Goal: Task Accomplishment & Management: Use online tool/utility

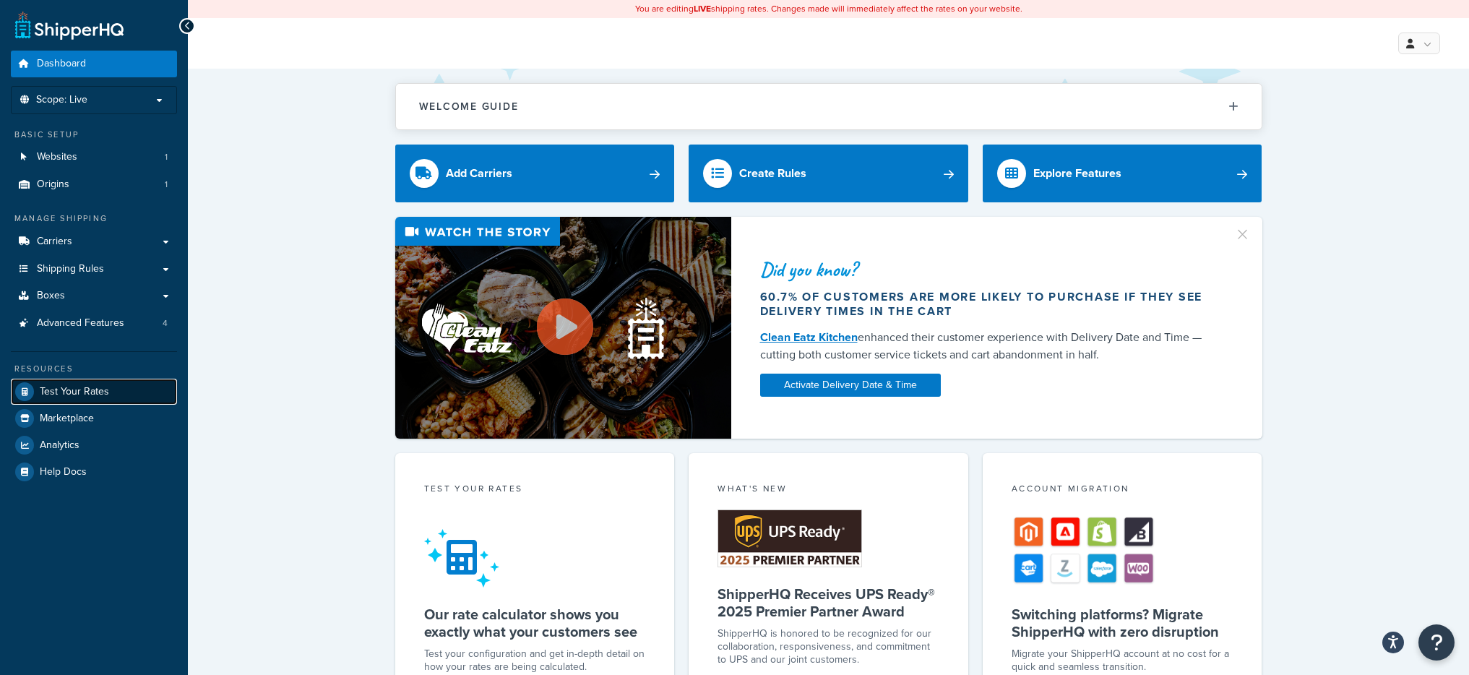
click at [73, 401] on link "Test Your Rates" at bounding box center [94, 392] width 166 height 26
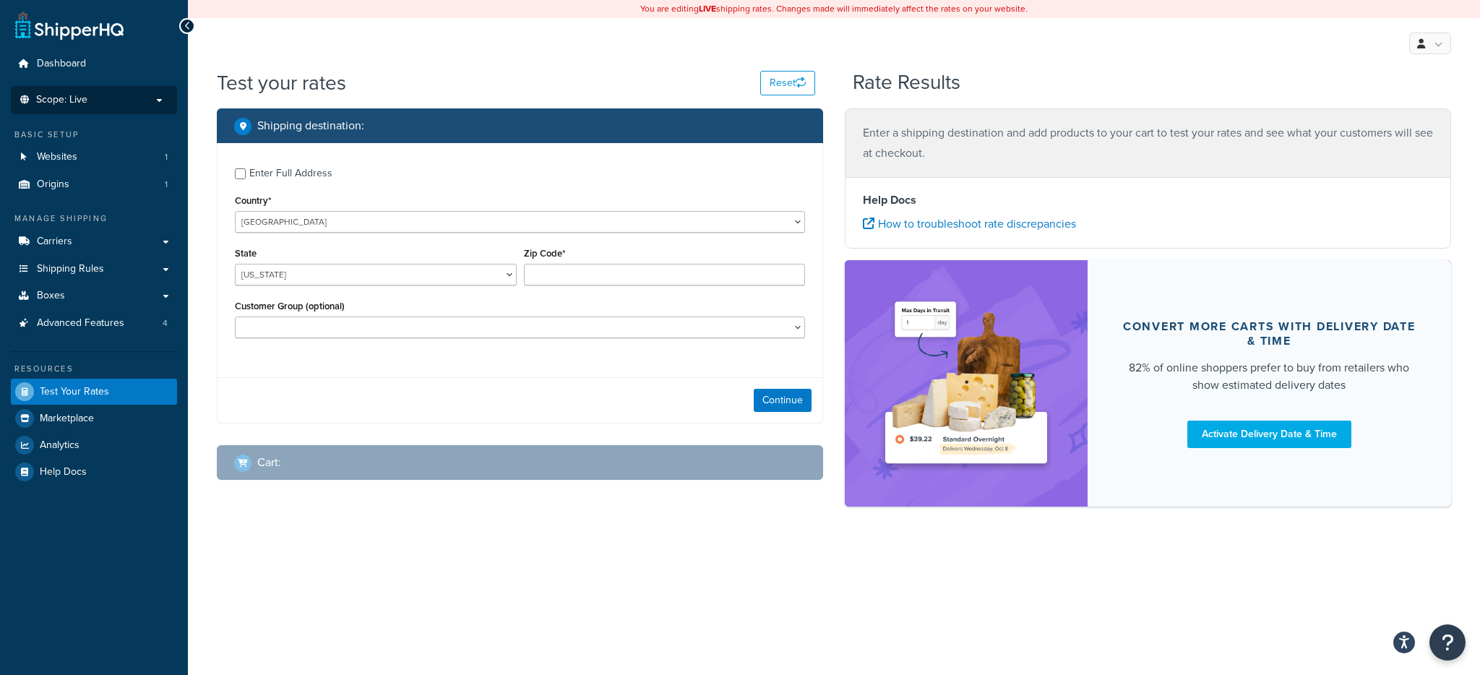
click at [75, 94] on span "Scope: Live" at bounding box center [61, 100] width 51 height 12
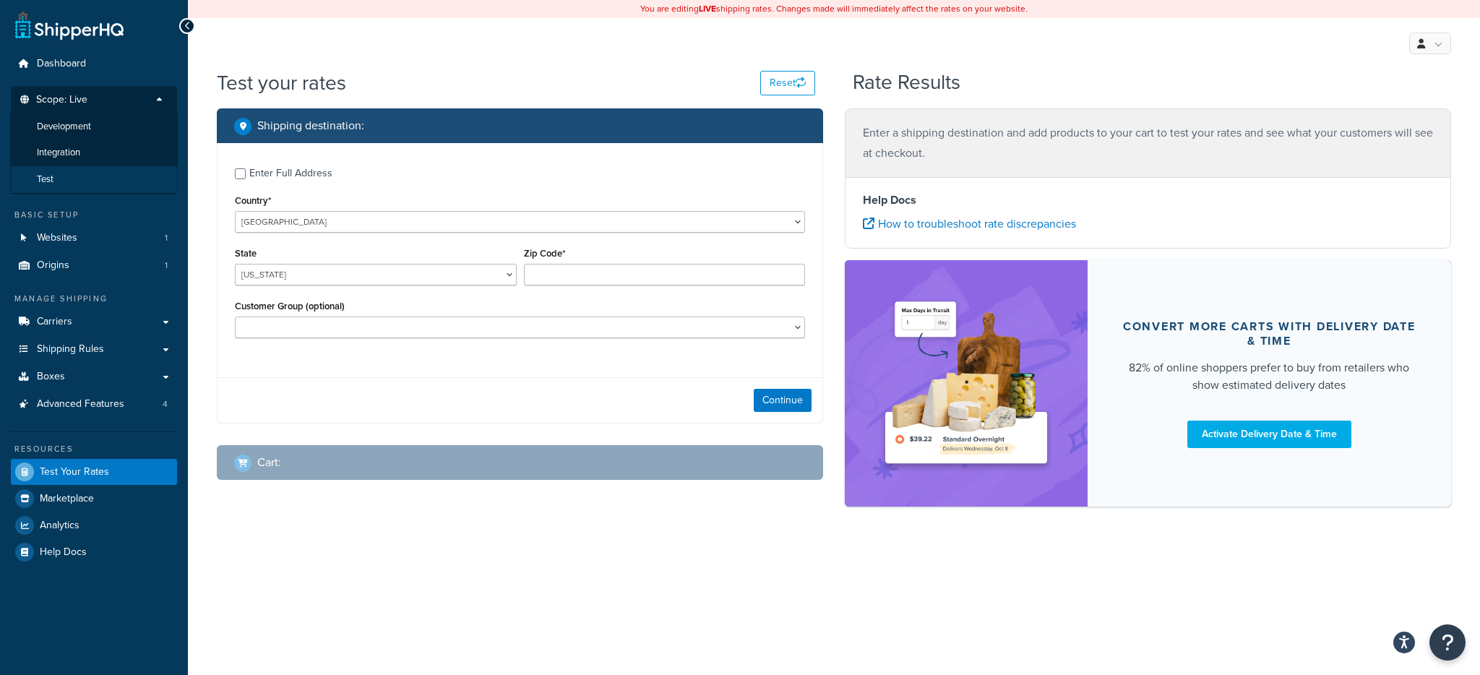
click at [64, 177] on li "Test" at bounding box center [94, 179] width 168 height 27
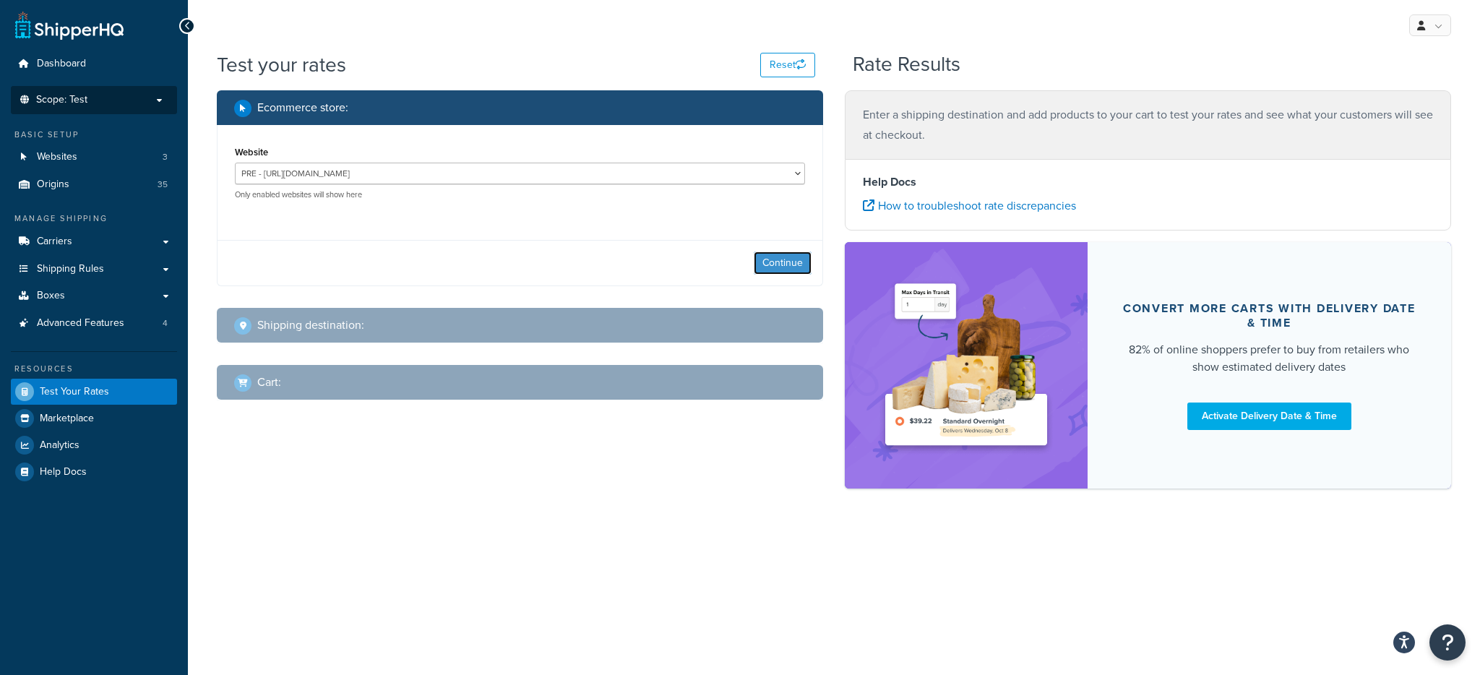
click at [785, 266] on button "Continue" at bounding box center [782, 262] width 58 height 23
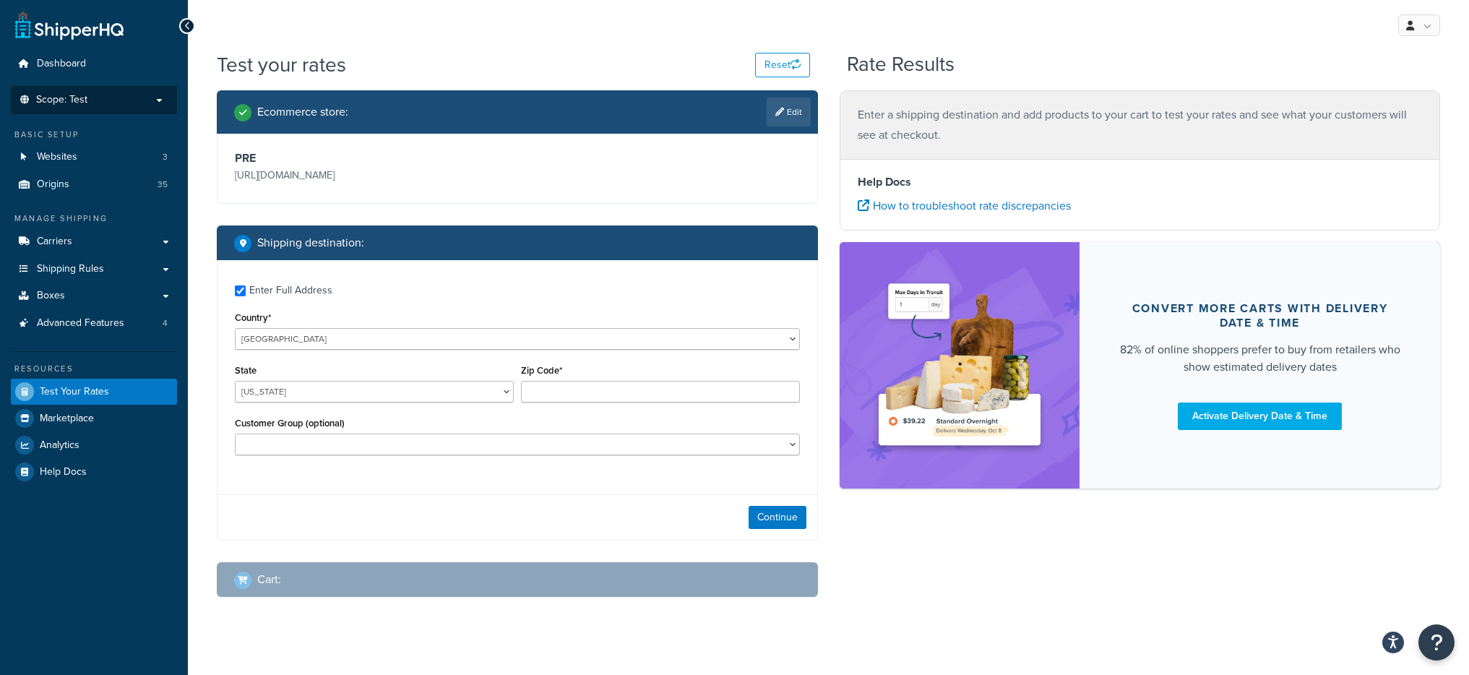
checkbox input "true"
type input "23059"
select select "VA"
select select
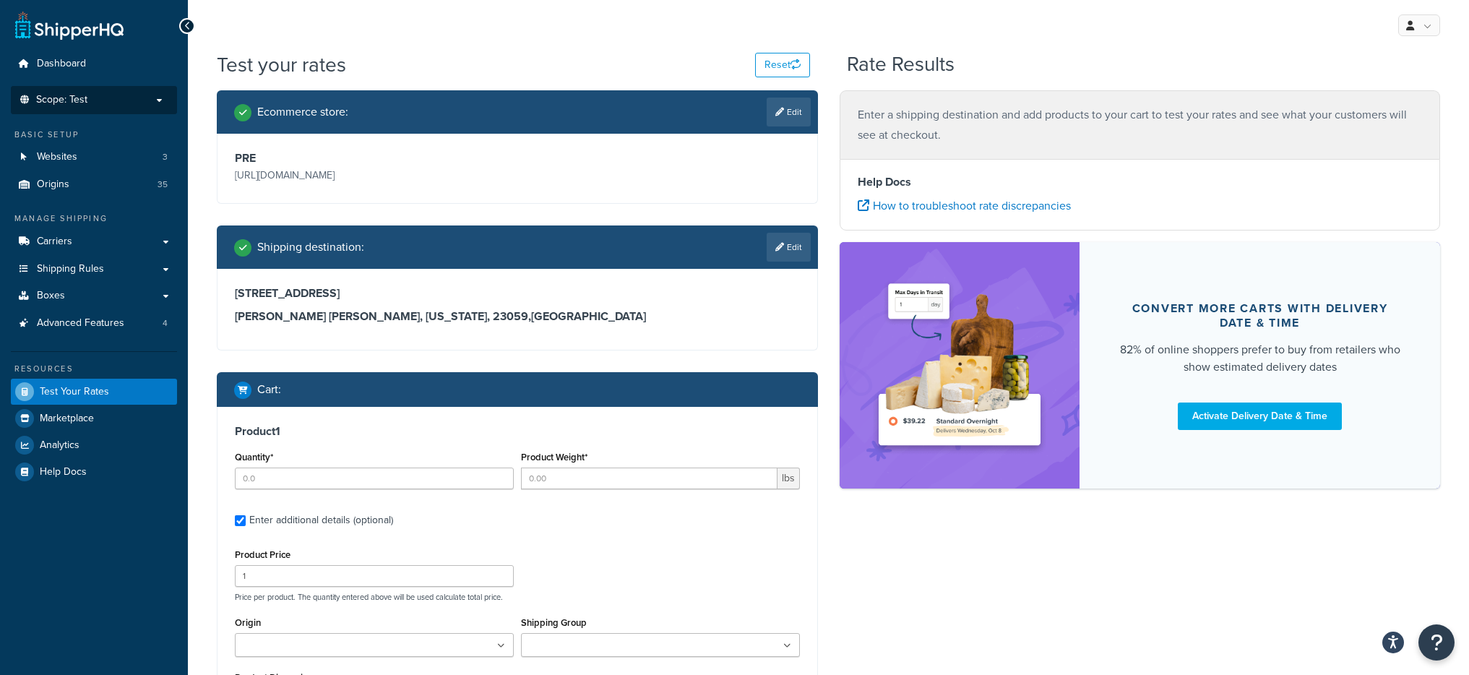
type input "1"
type input "28"
type input "278.99"
type input "12.000000"
type input "9.000000"
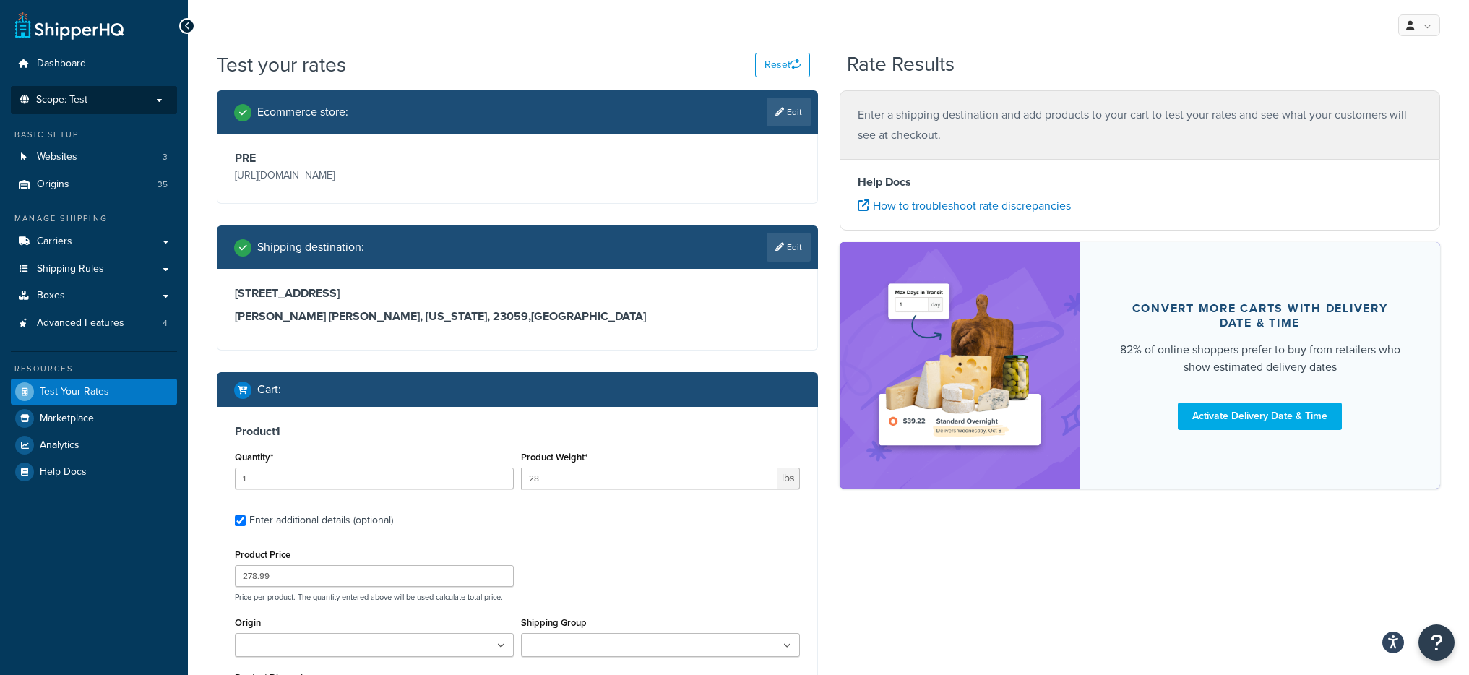
type input "14.000000"
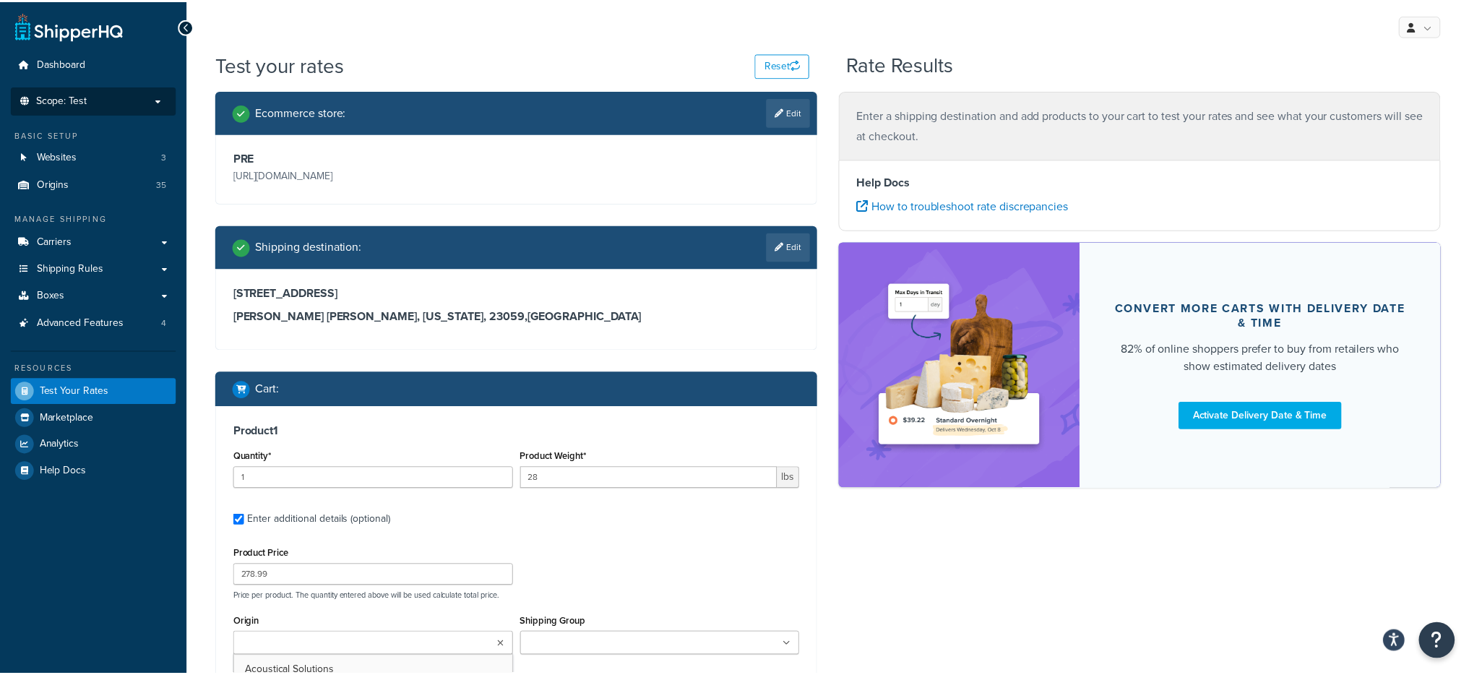
scroll to position [90, 0]
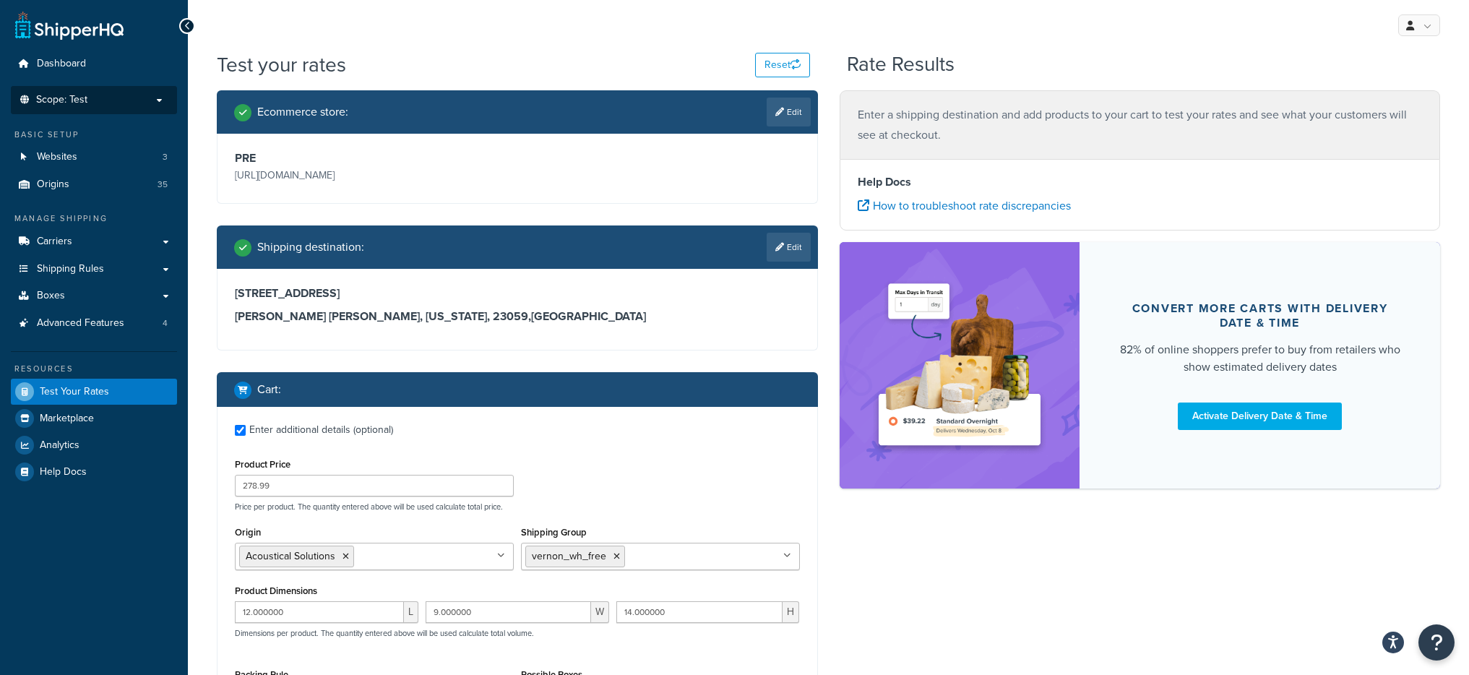
type input "1"
type input "100"
type input "159.99"
type input "48.000000"
type input "8.000000"
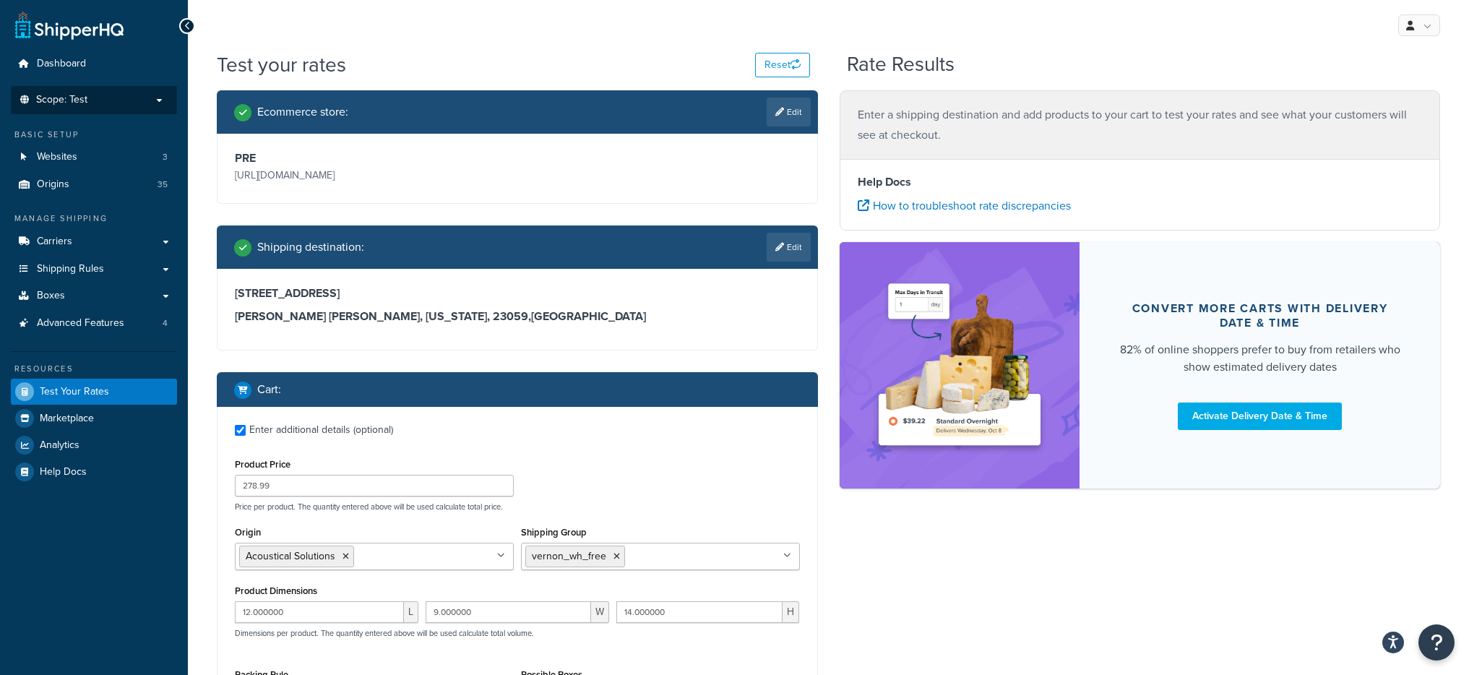
type input "8.000000"
select select "60"
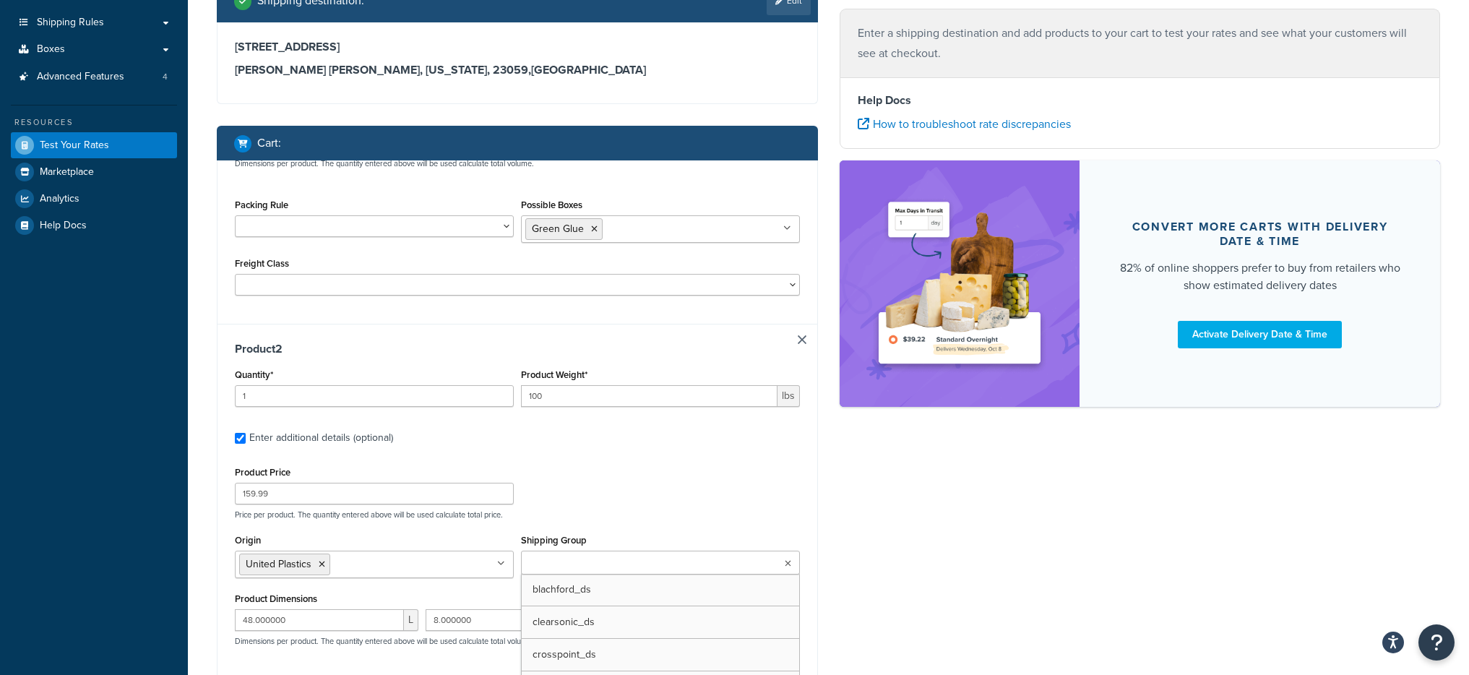
scroll to position [0, 0]
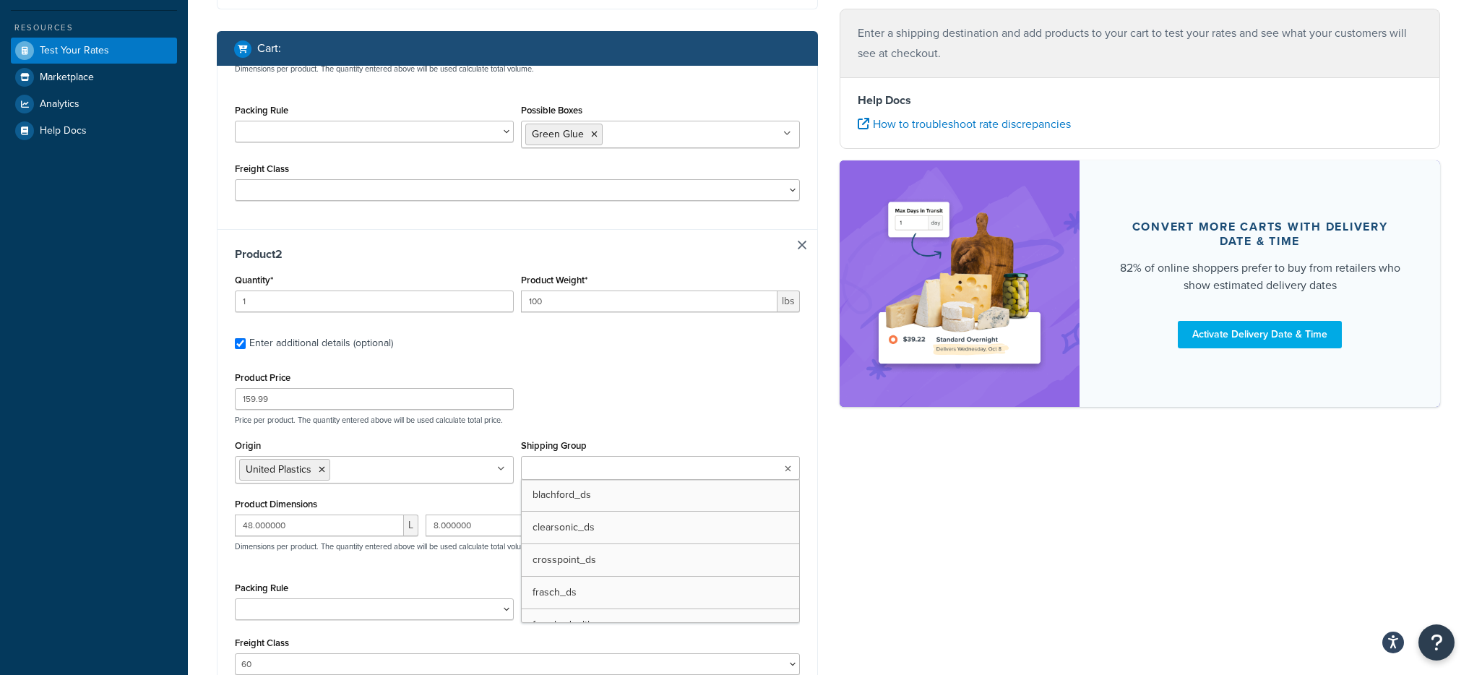
type input "1"
type input "55"
type input "199.99"
type input "12.000000"
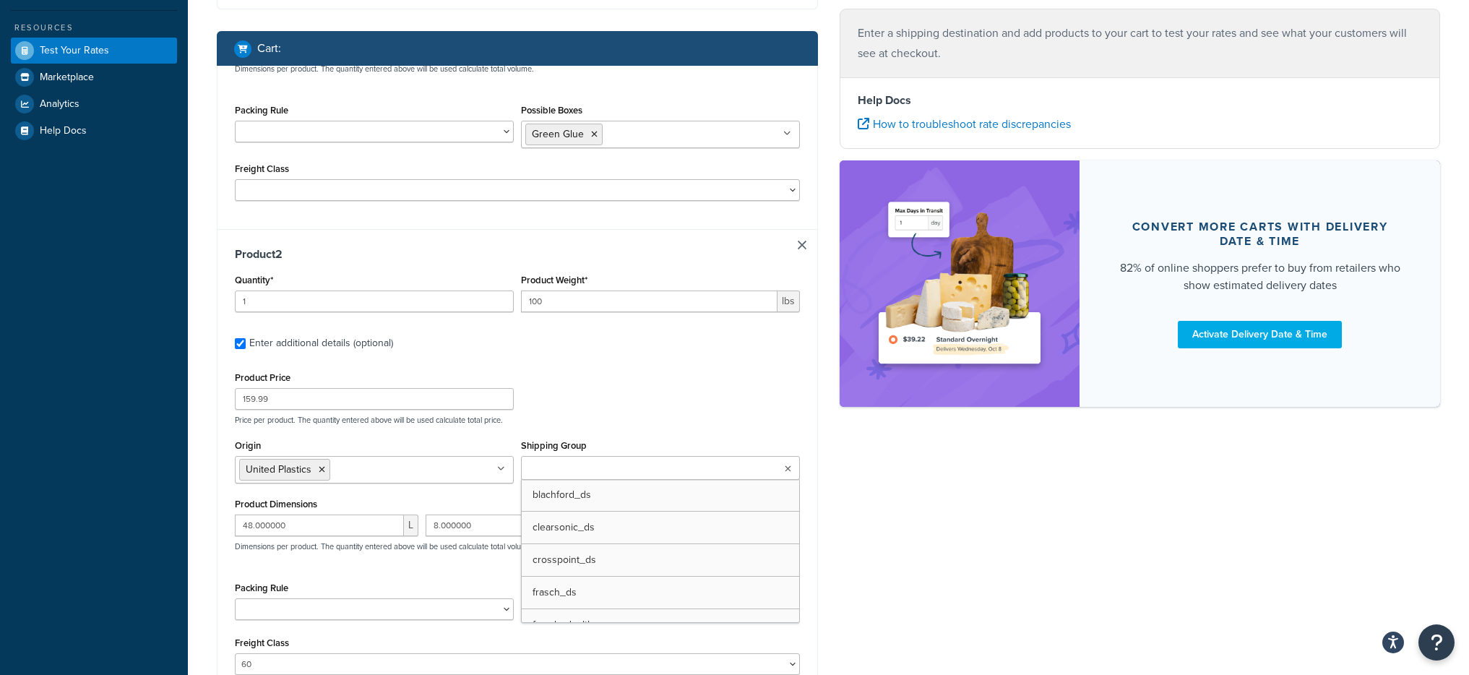
type input "15.000000"
select select "55"
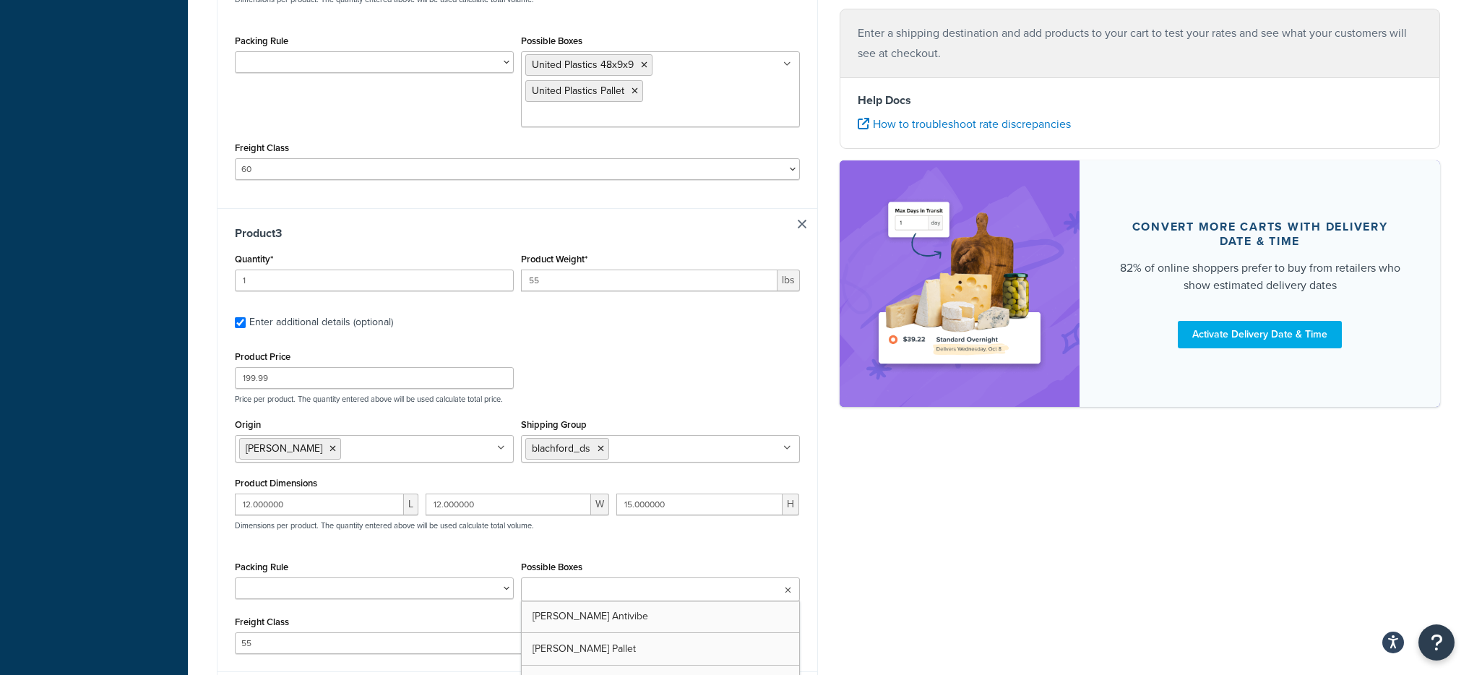
type input "1"
type input "23.2"
type input "364.99"
type input "96.000000"
type input "48.000000"
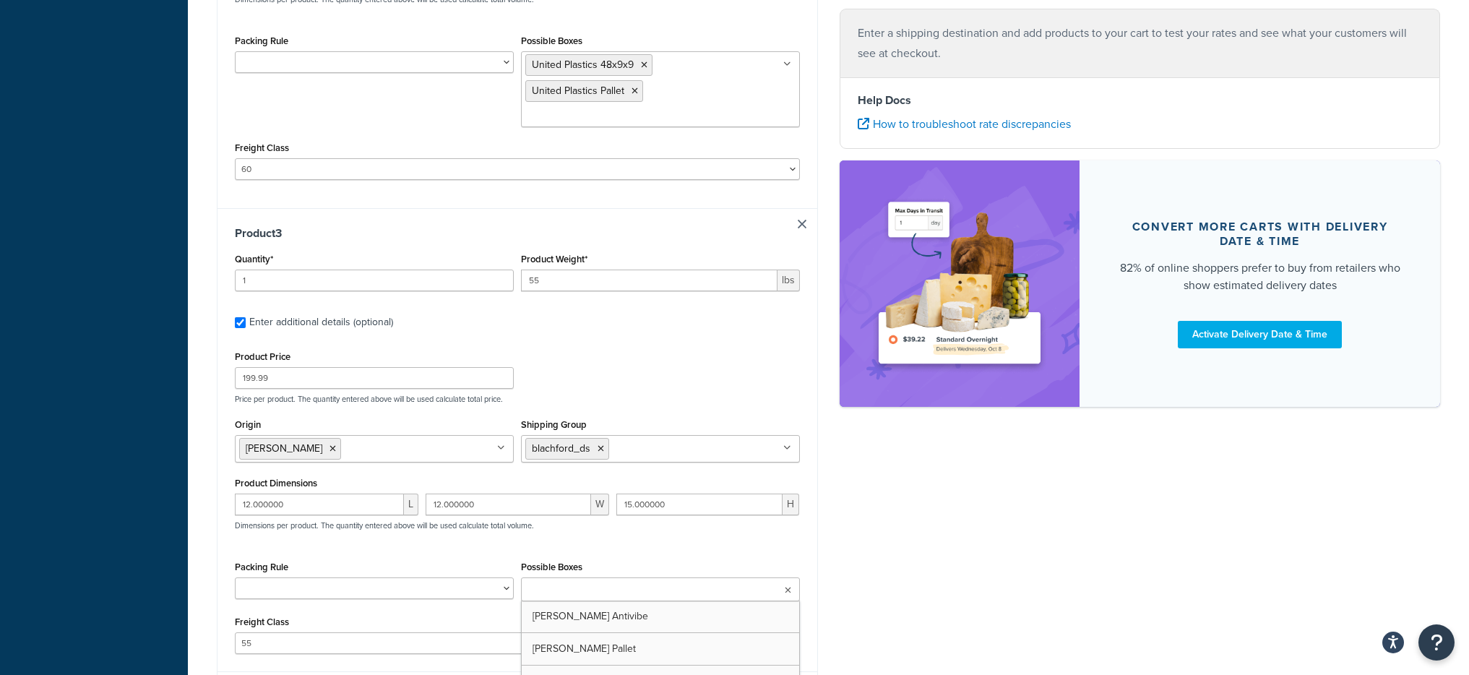
type input "1.000000"
select select "175"
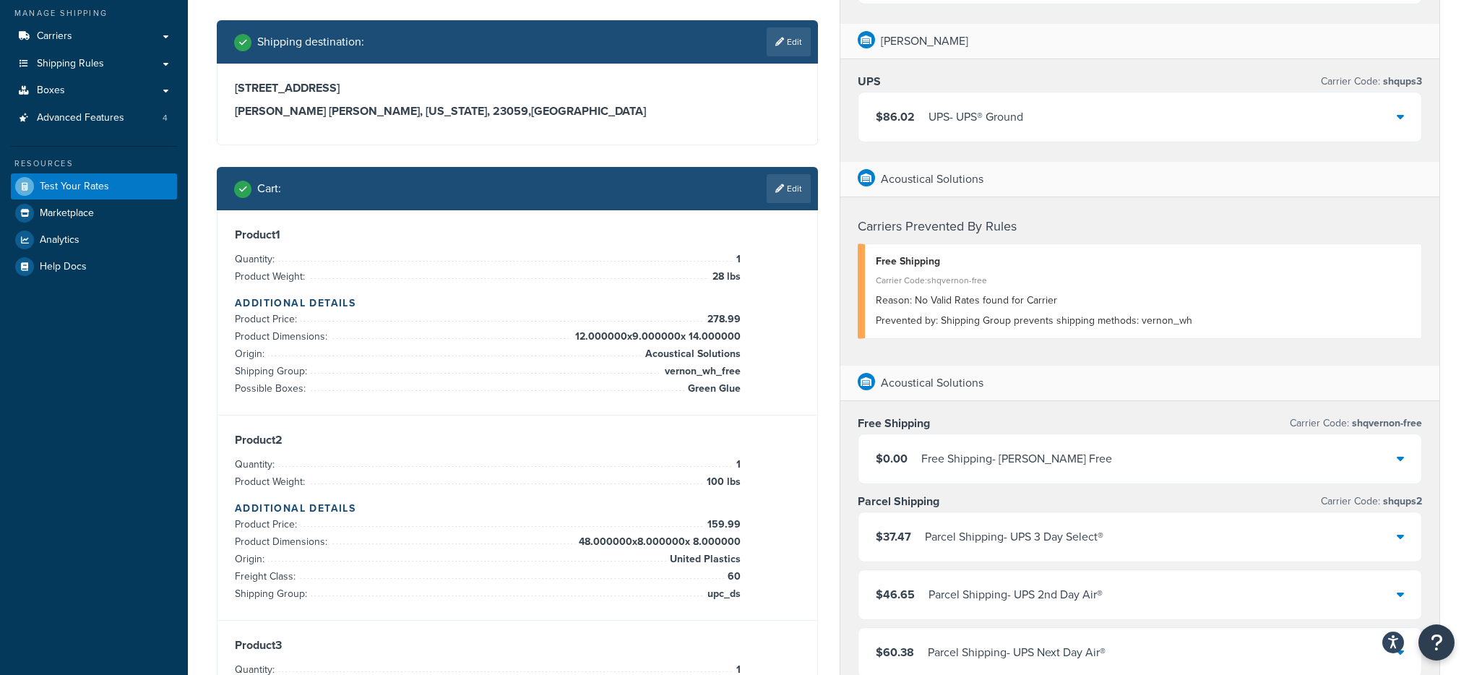
scroll to position [204, 0]
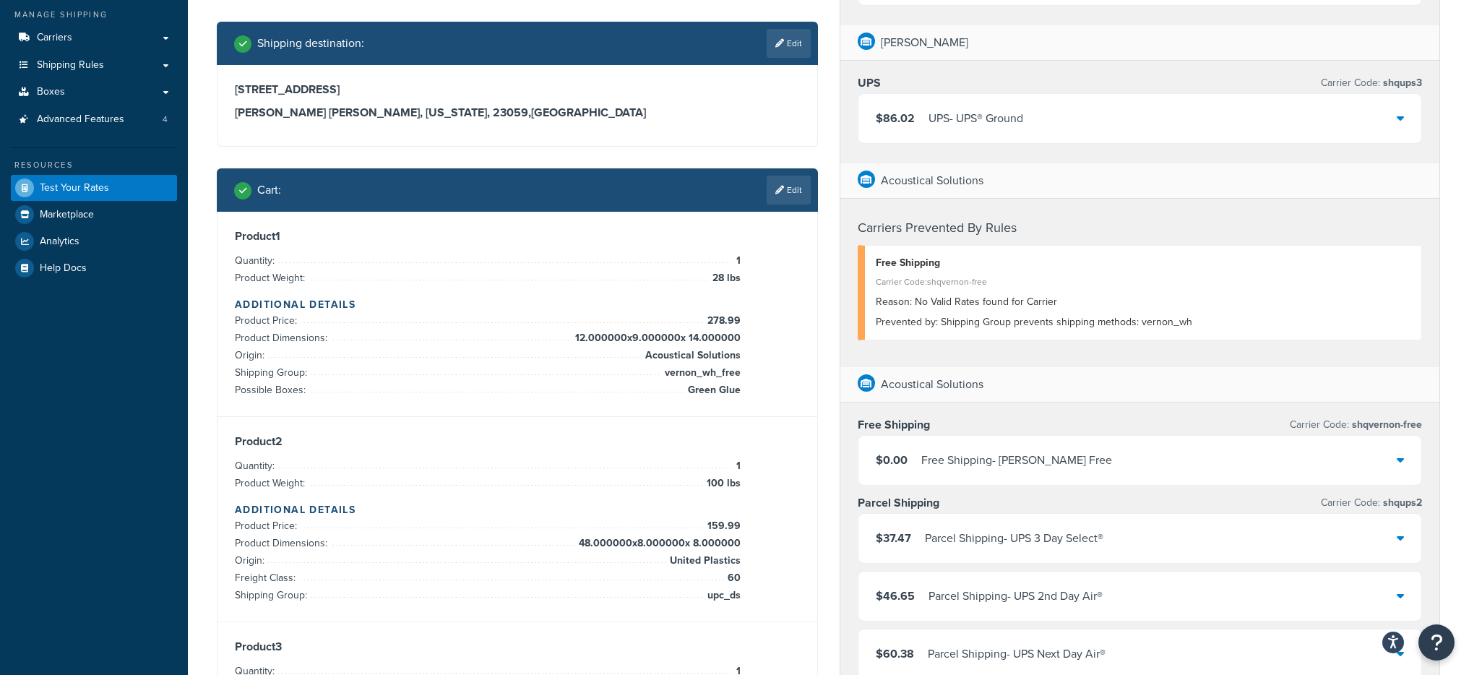
drag, startPoint x: 1071, startPoint y: 329, endPoint x: 1149, endPoint y: 321, distance: 79.1
click at [1156, 324] on div "Prevented by: Shipping Group prevents shipping methods: vernon_wh" at bounding box center [1143, 322] width 535 height 20
drag, startPoint x: 1144, startPoint y: 321, endPoint x: 1196, endPoint y: 321, distance: 52.0
click at [1196, 321] on div "Prevented by: Shipping Group prevents shipping methods: vernon_wh" at bounding box center [1143, 322] width 535 height 20
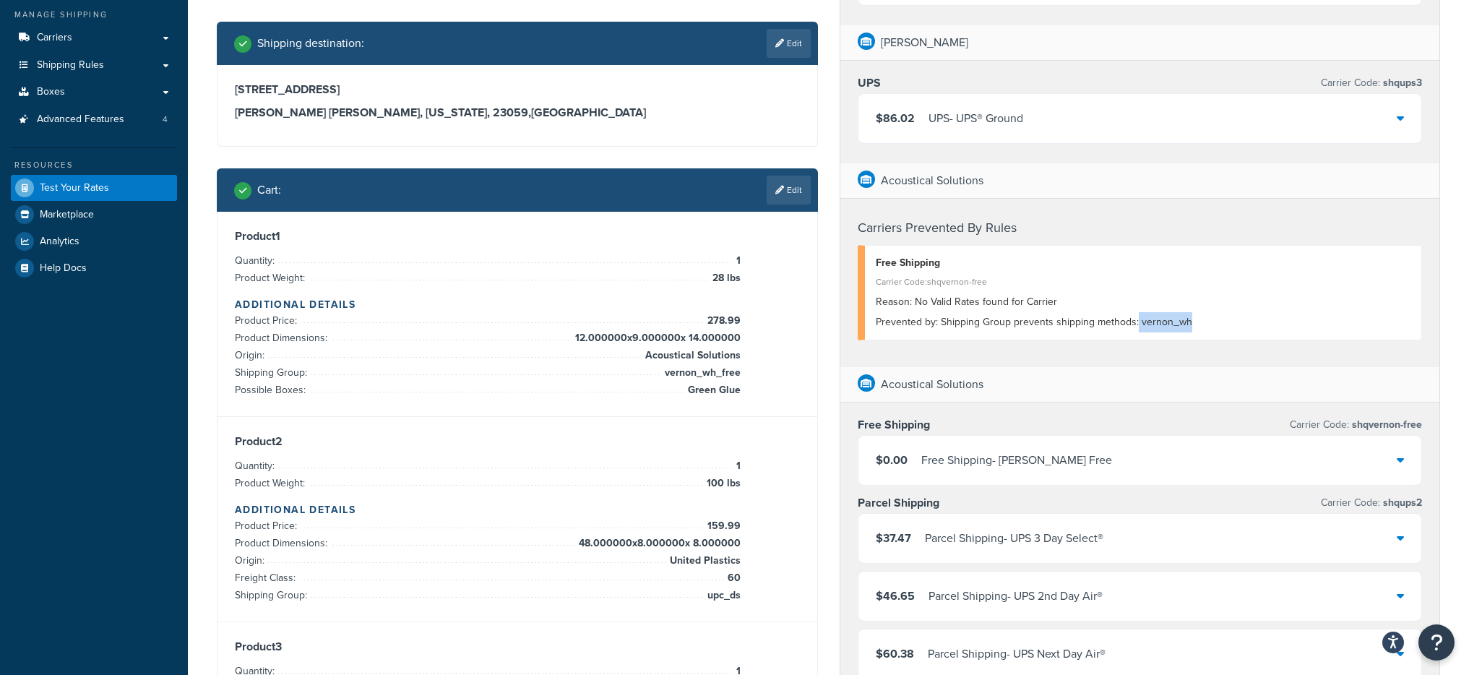
drag, startPoint x: 1191, startPoint y: 321, endPoint x: 1135, endPoint y: 324, distance: 56.4
click at [1135, 324] on div "Prevented by: Shipping Group prevents shipping methods: vernon_wh" at bounding box center [1143, 322] width 535 height 20
click at [849, 332] on div "Carriers Prevented By Rules Free Shipping Carrier Code: shqvernon-free Reason: …" at bounding box center [1140, 283] width 600 height 168
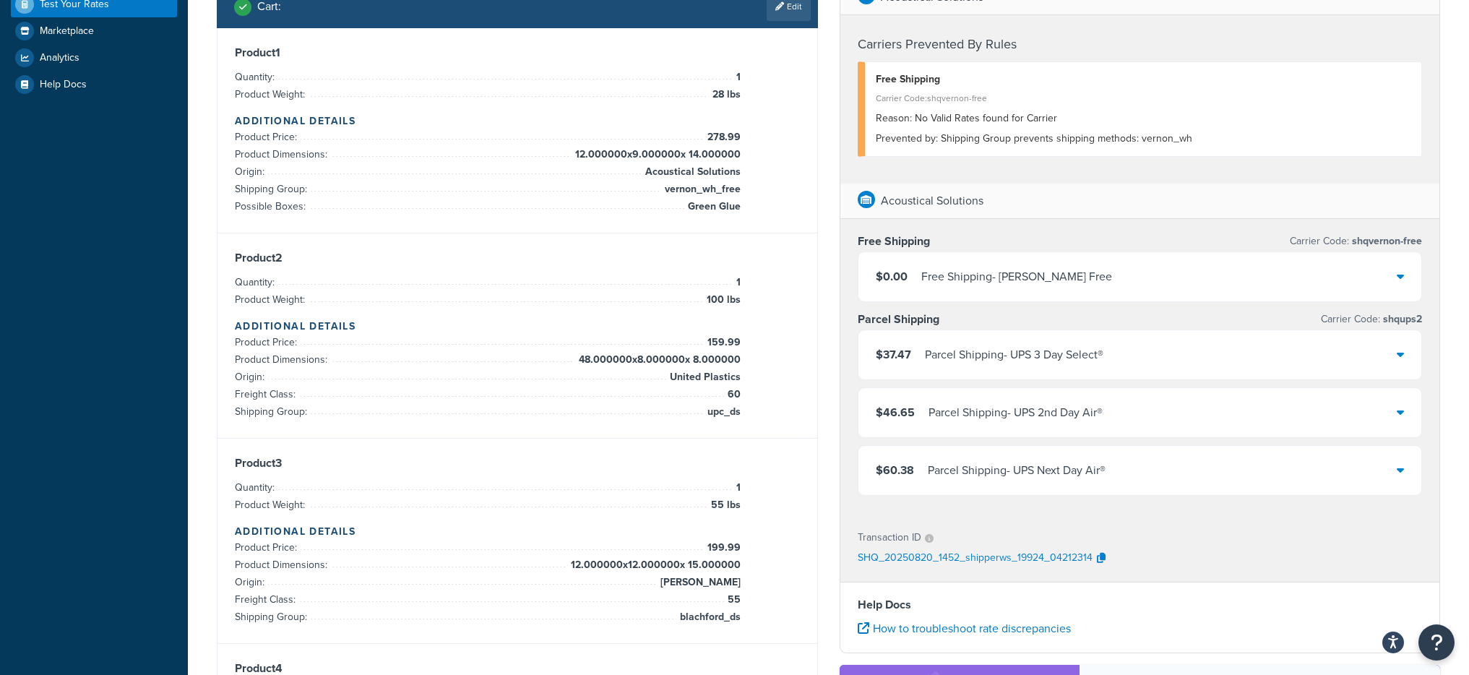
click at [992, 358] on div "Parcel Shipping - UPS 3 Day Select®" at bounding box center [1014, 355] width 178 height 20
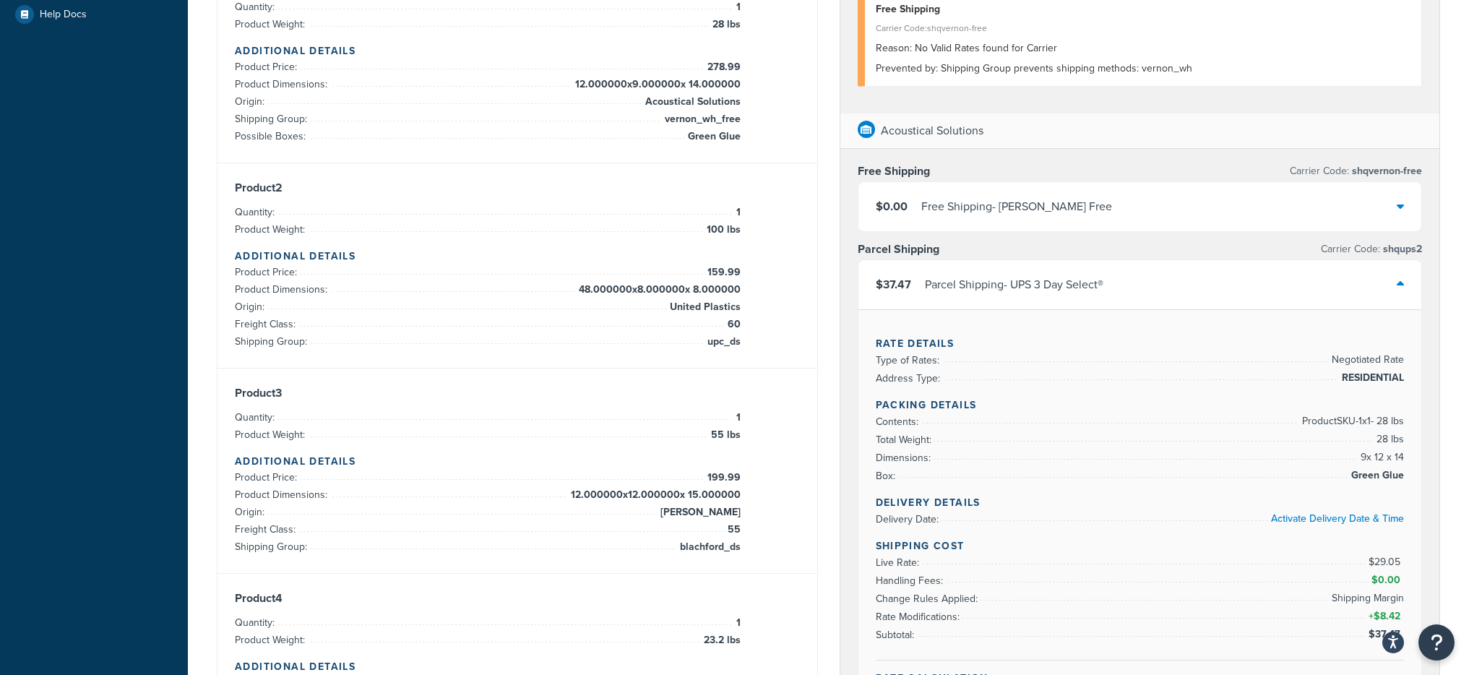
click at [1009, 282] on div "Parcel Shipping - UPS 3 Day Select®" at bounding box center [1014, 285] width 178 height 20
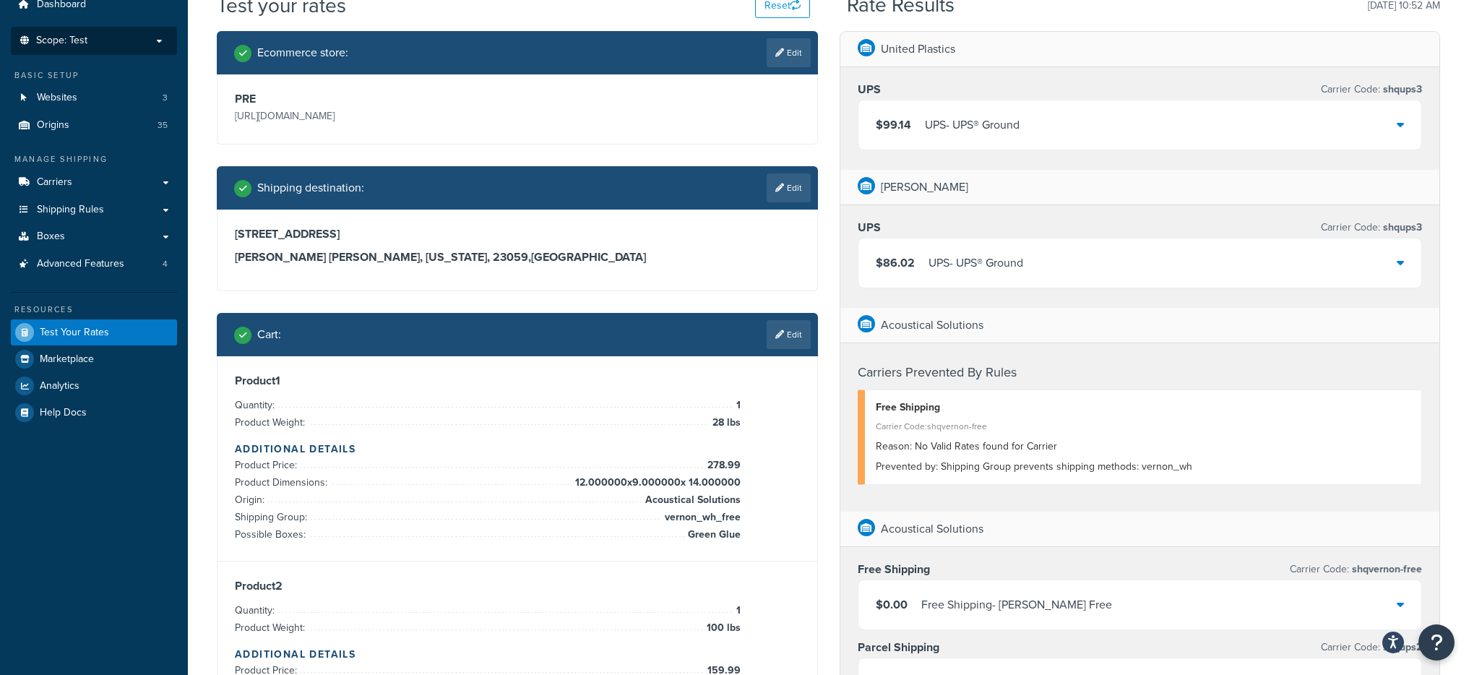
click at [990, 273] on div "UPS - UPS® Ground" at bounding box center [975, 263] width 95 height 20
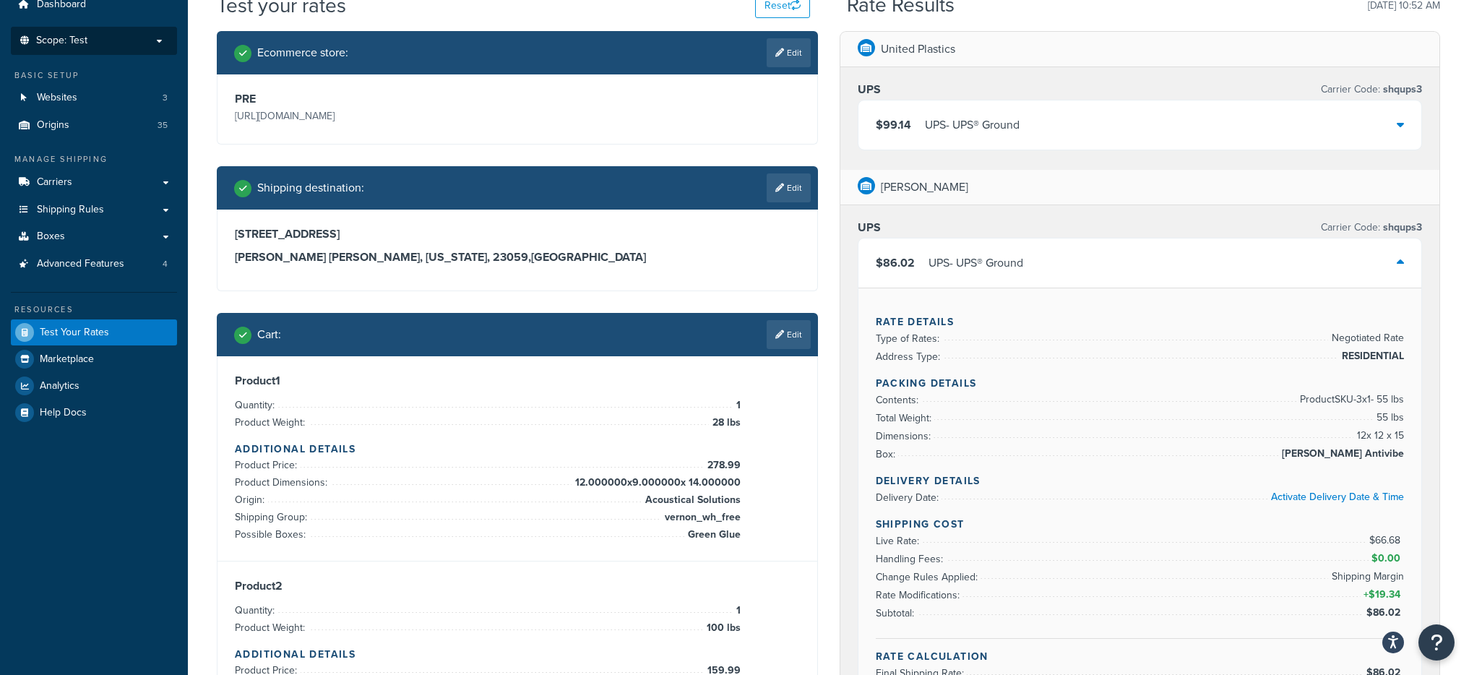
click at [990, 273] on div "UPS - UPS® Ground" at bounding box center [975, 263] width 95 height 20
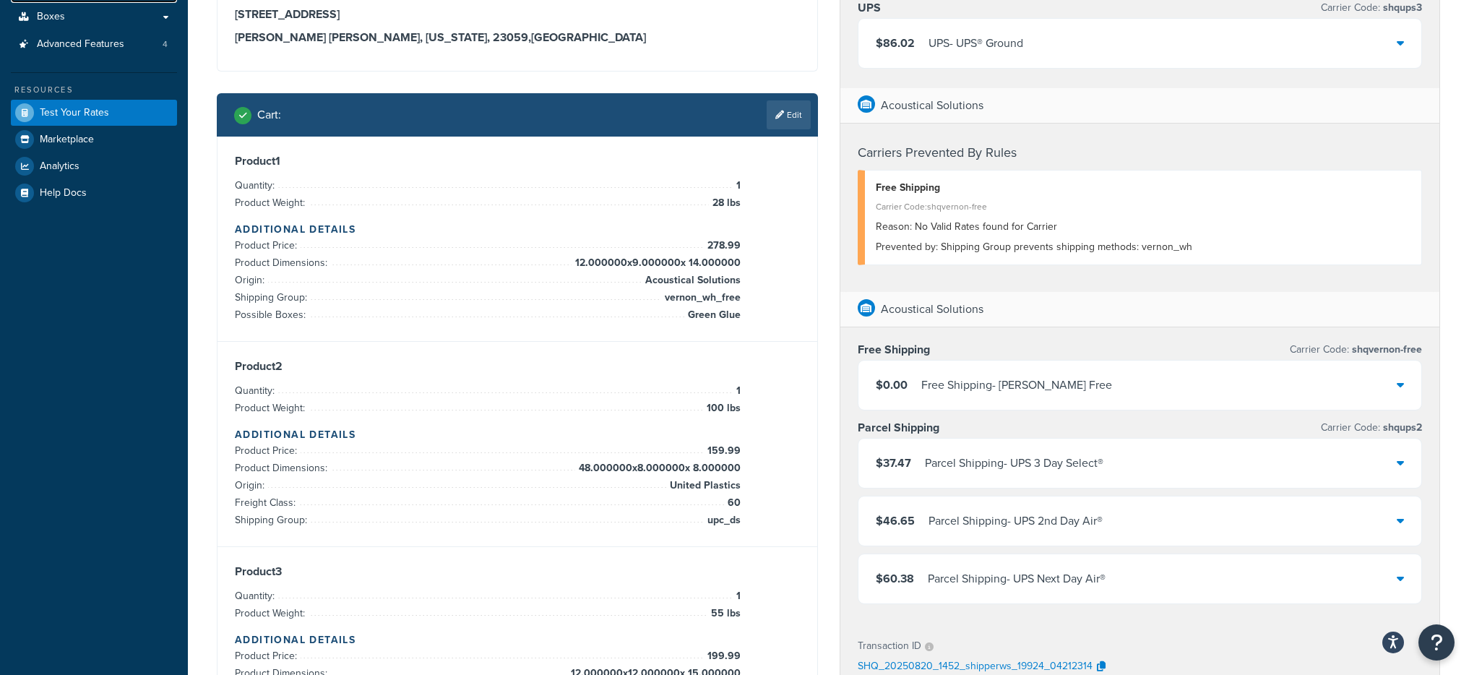
scroll to position [282, 0]
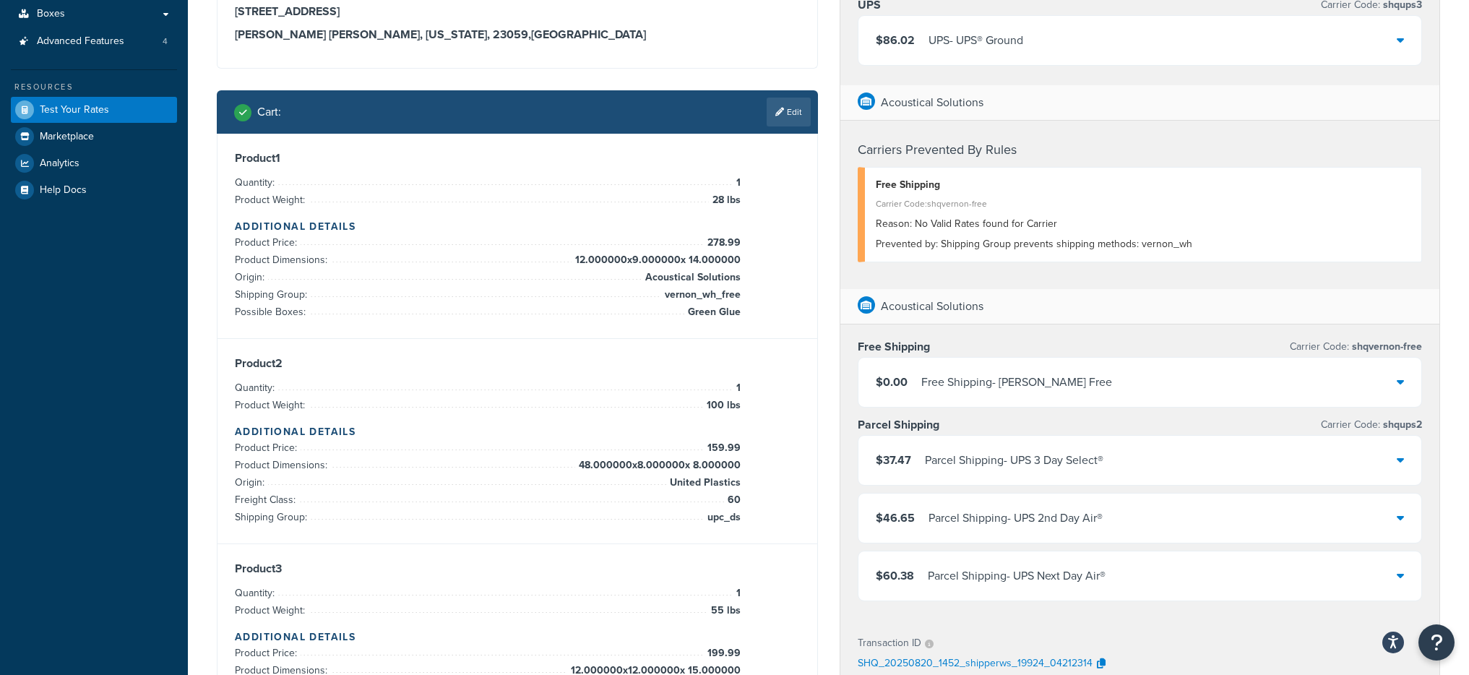
click at [1065, 446] on div "$37.47 Parcel Shipping - UPS 3 Day Select®" at bounding box center [1139, 460] width 563 height 49
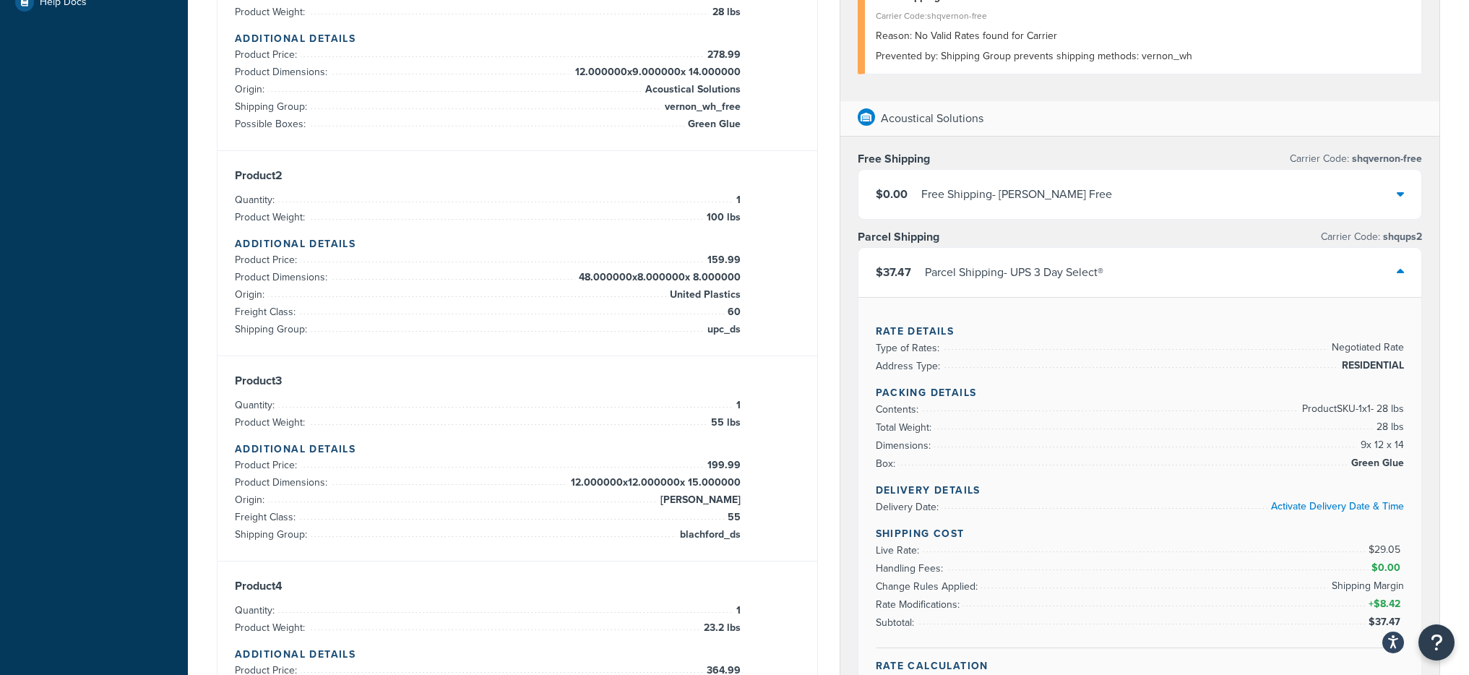
scroll to position [457, 0]
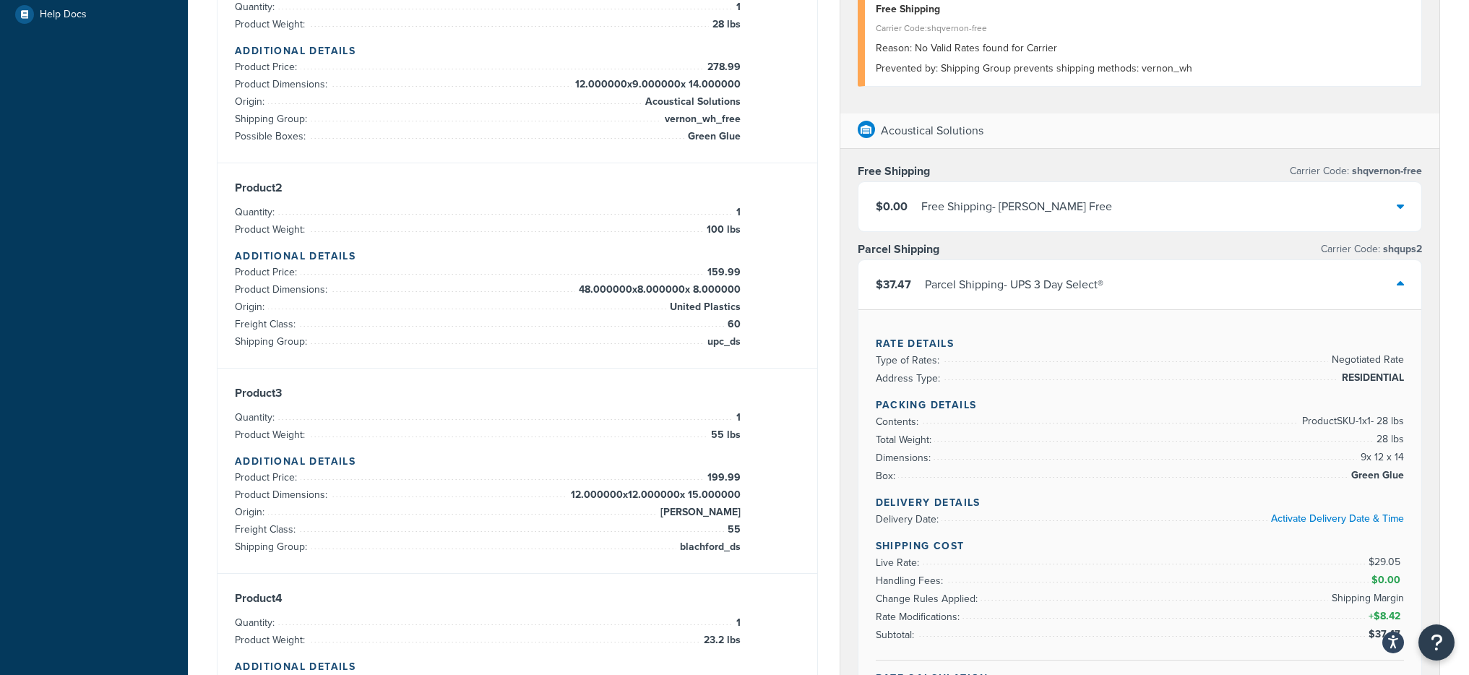
click at [1025, 291] on div "Parcel Shipping - UPS 3 Day Select®" at bounding box center [1014, 285] width 178 height 20
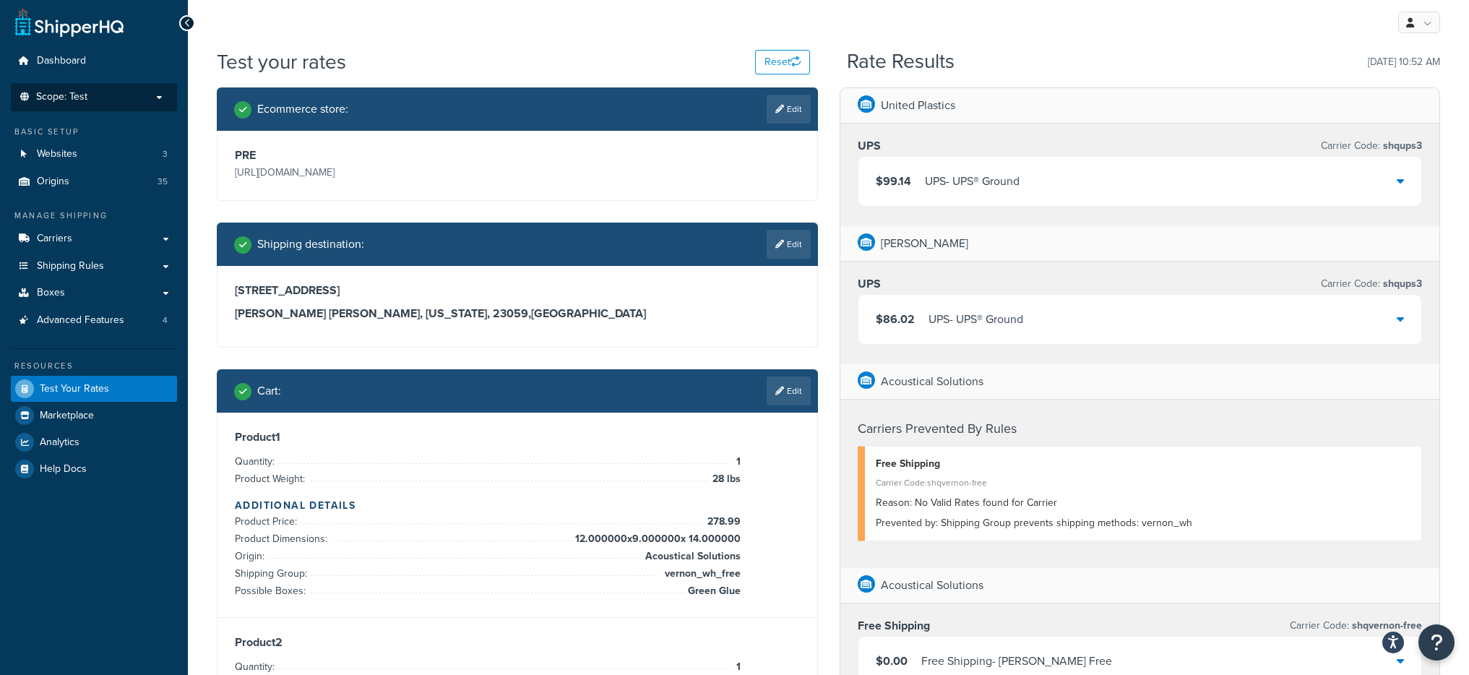
scroll to position [0, 0]
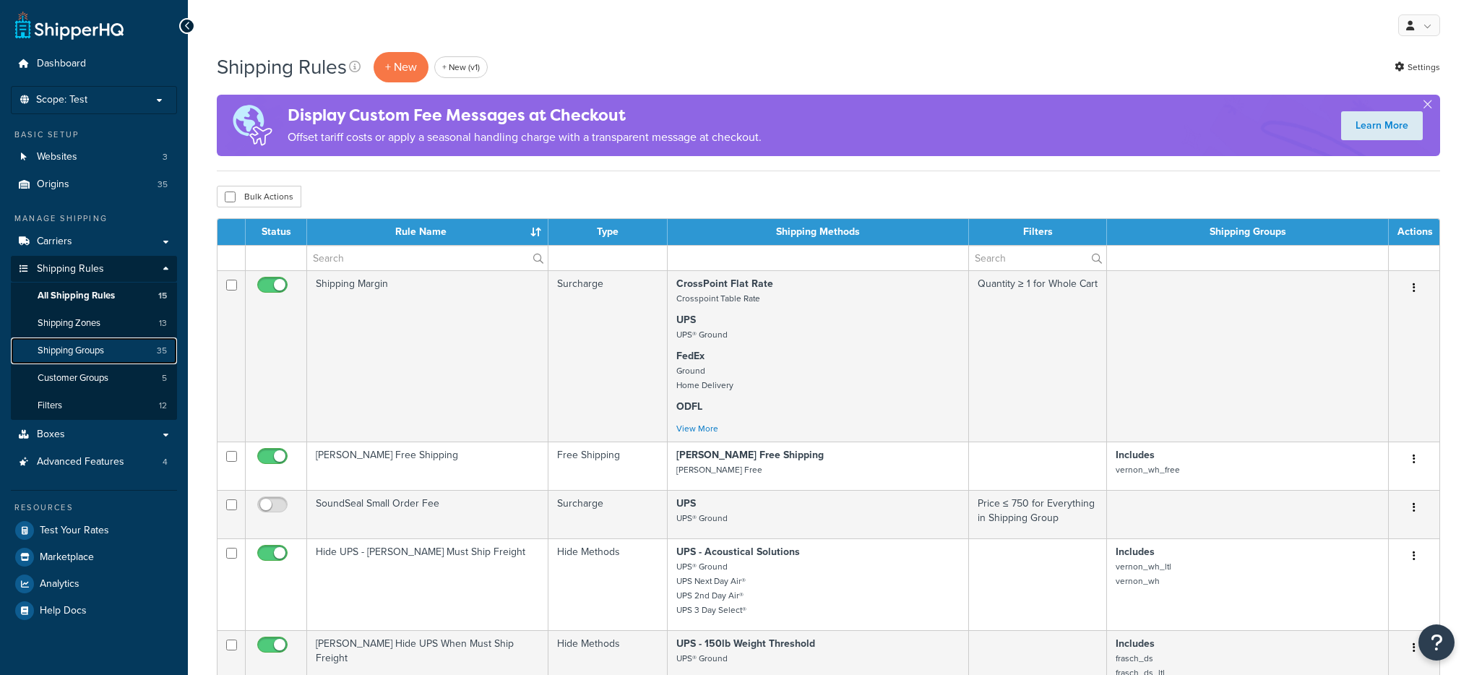
click at [109, 359] on link "Shipping Groups 35" at bounding box center [94, 350] width 166 height 27
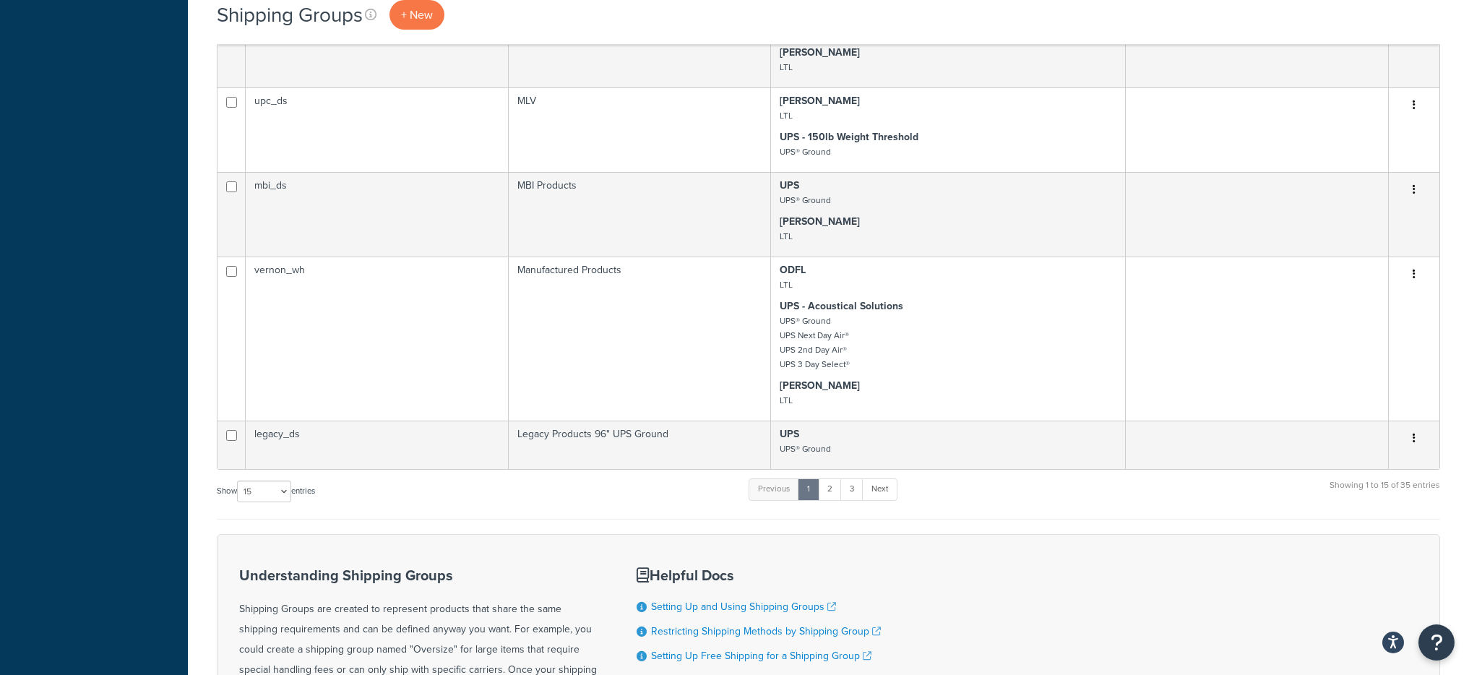
scroll to position [1166, 0]
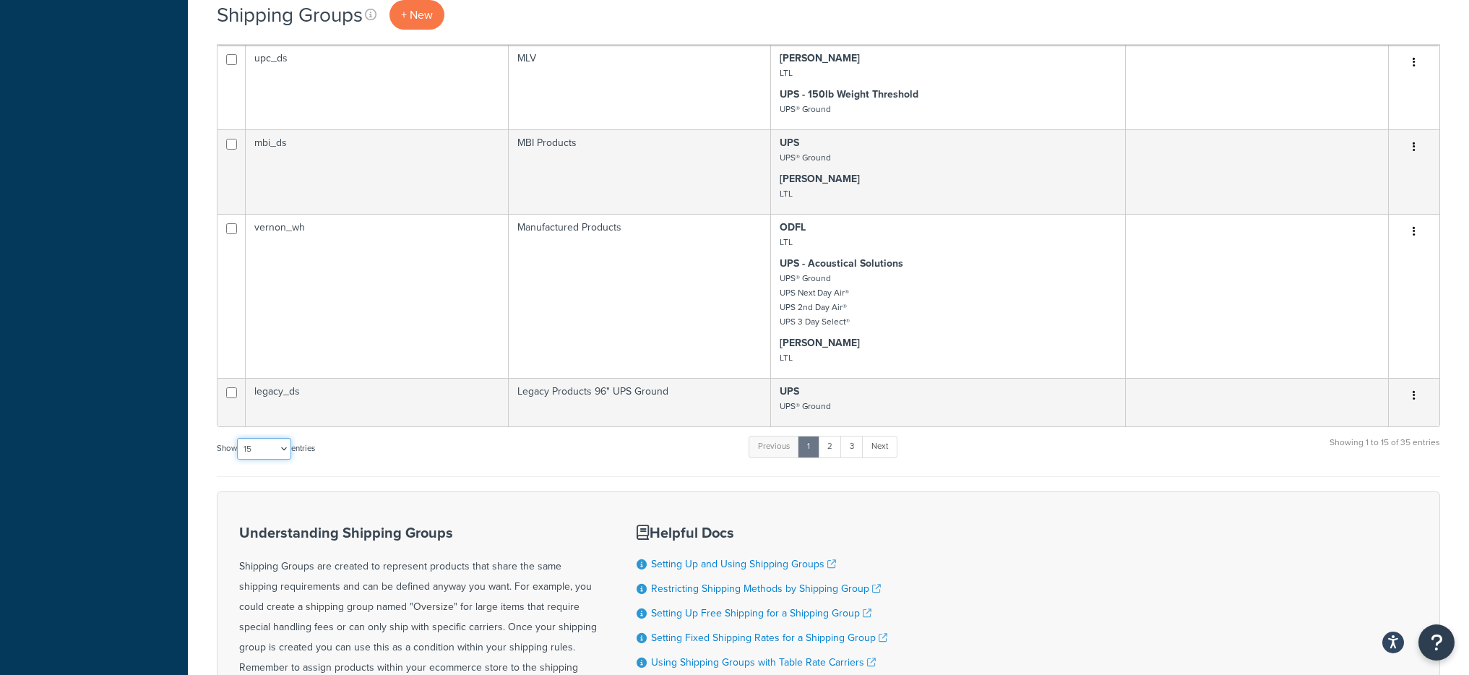
click at [291, 453] on select "10 15 25 50 100" at bounding box center [264, 449] width 54 height 22
select select "50"
click at [238, 459] on select "10 15 25 50 100" at bounding box center [264, 449] width 54 height 22
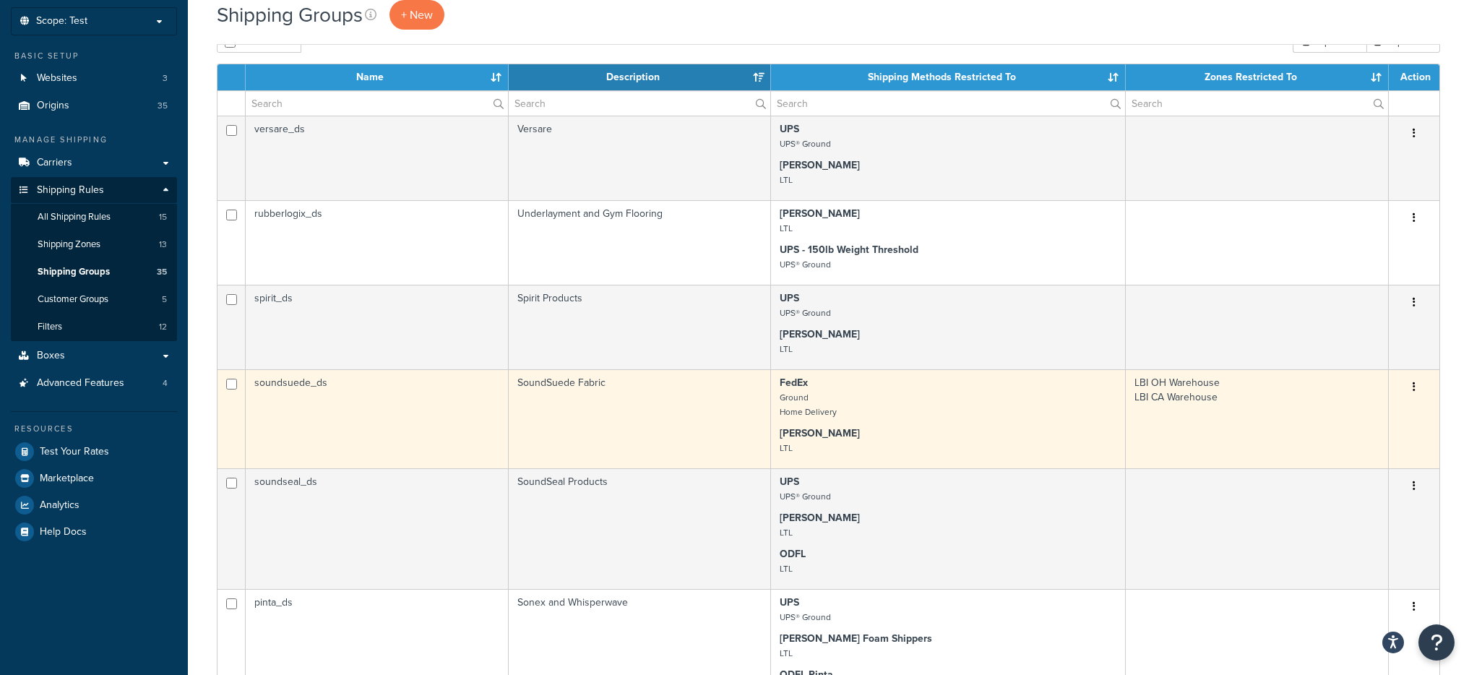
scroll to position [0, 0]
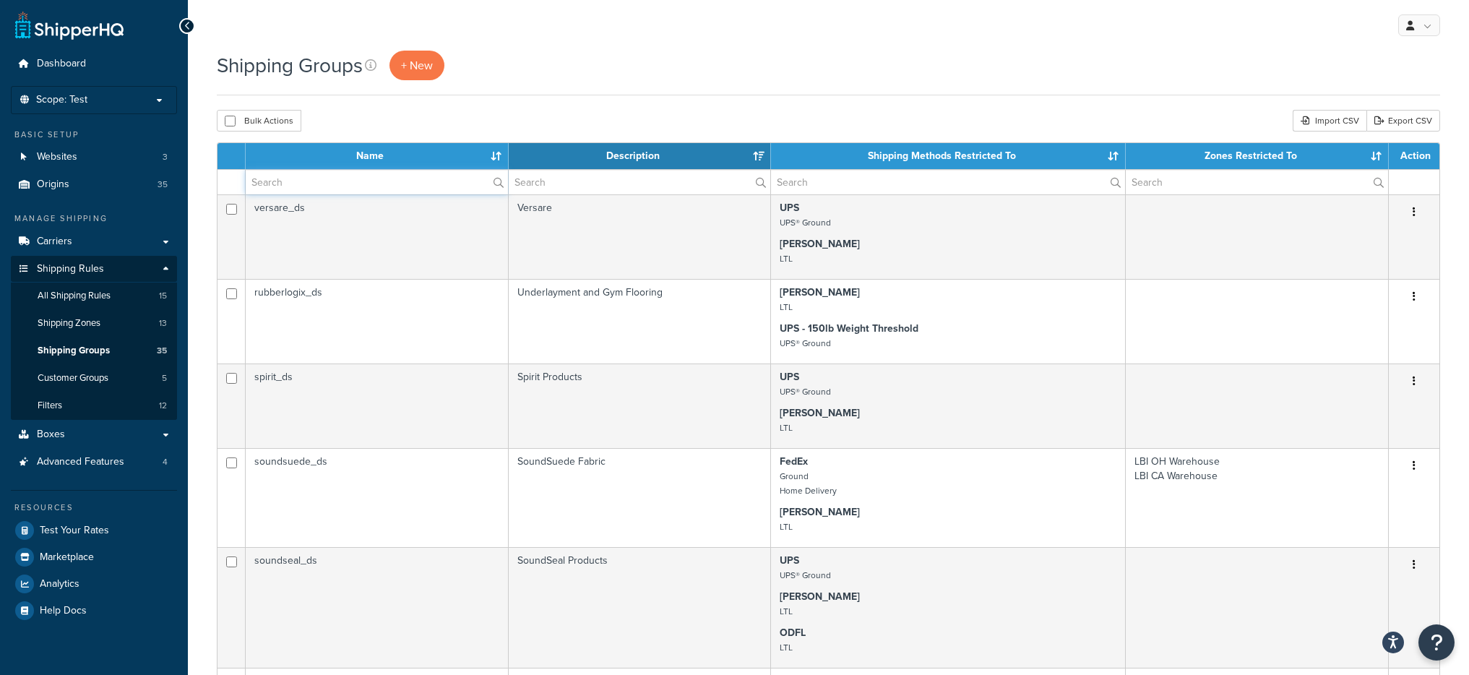
click at [329, 189] on input "text" at bounding box center [377, 182] width 262 height 25
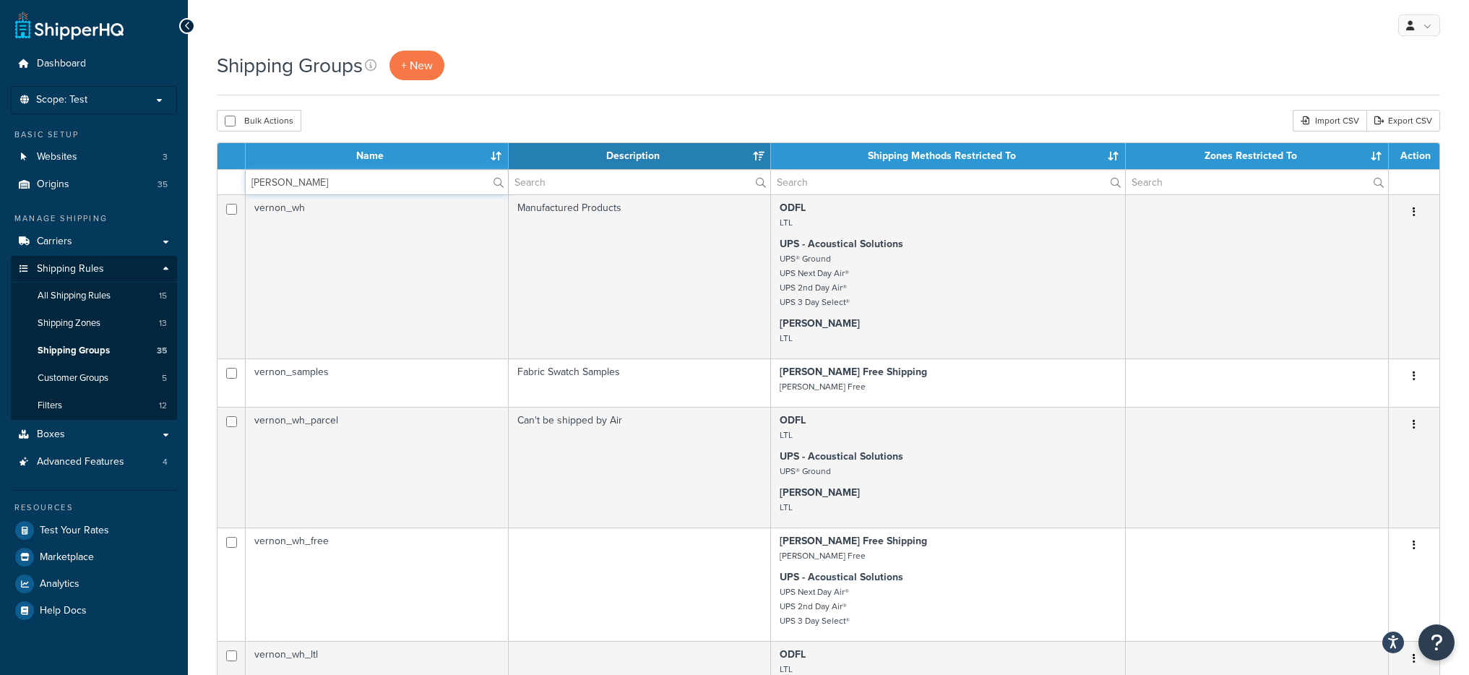
type input "vernon"
click at [165, 244] on link "Carriers" at bounding box center [94, 241] width 166 height 27
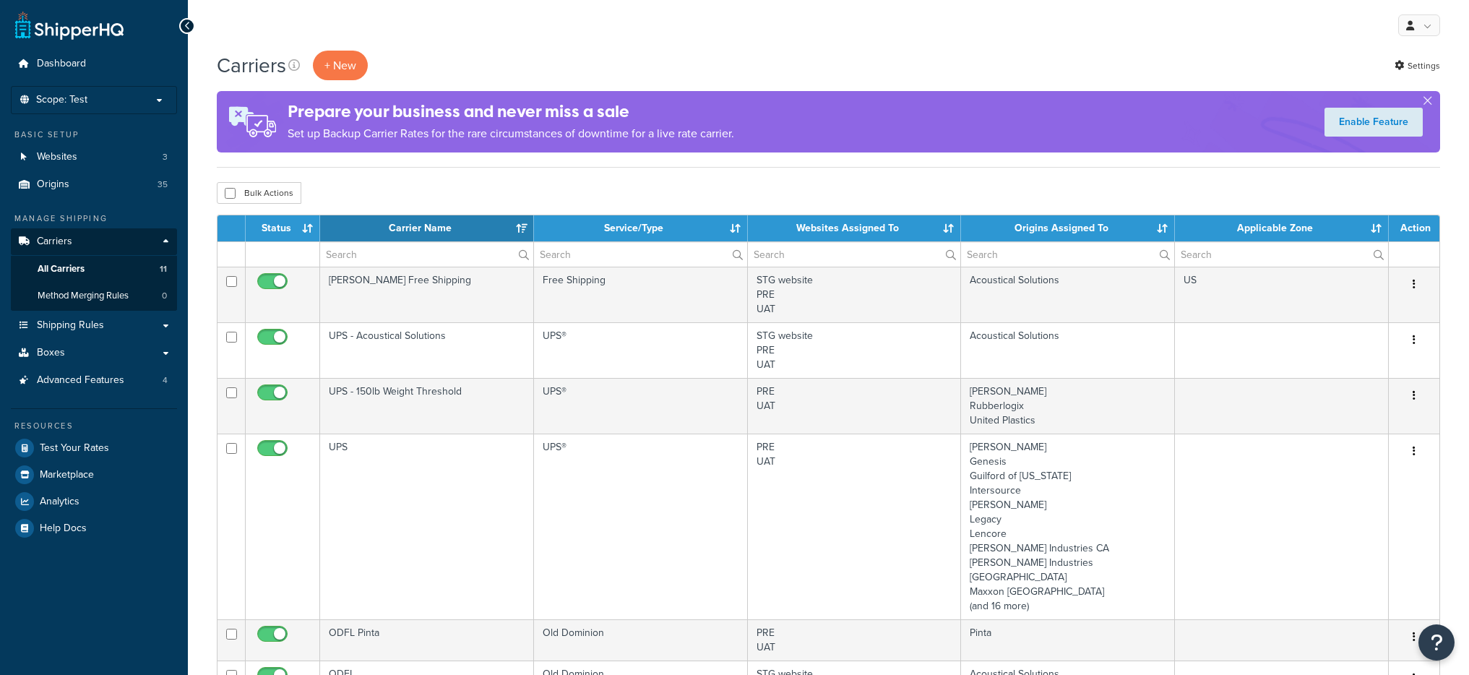
select select "15"
click at [142, 296] on link "Method Merging Rules 0" at bounding box center [94, 295] width 166 height 27
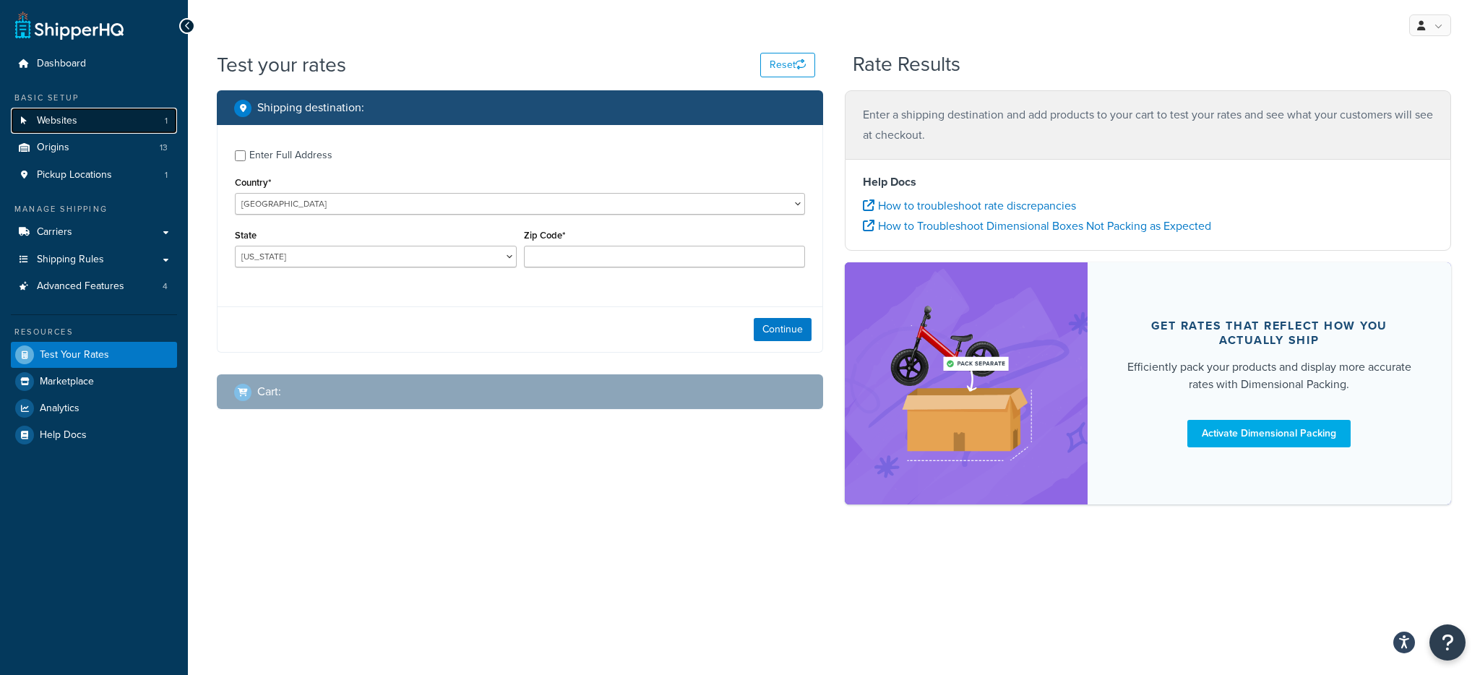
click at [147, 118] on link "Websites 1" at bounding box center [94, 121] width 166 height 27
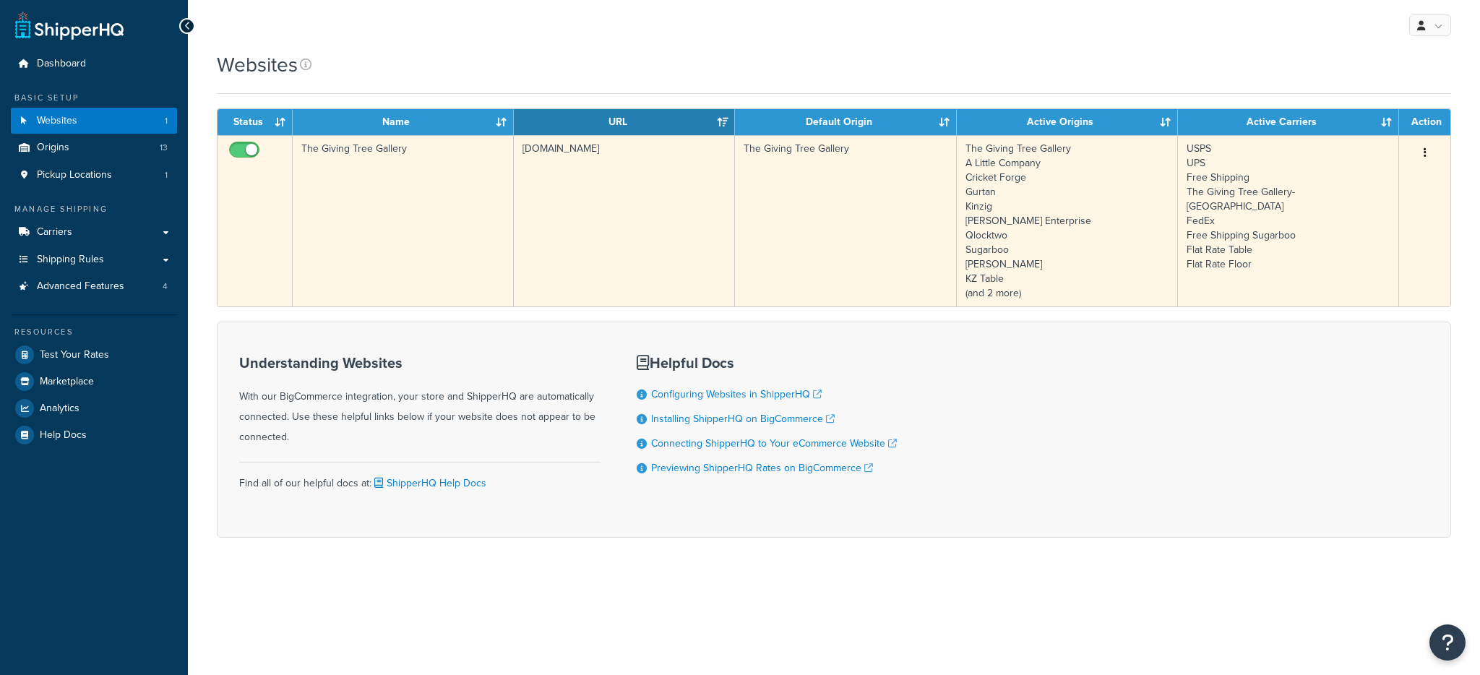
click at [459, 148] on td "The Giving Tree Gallery" at bounding box center [403, 220] width 221 height 171
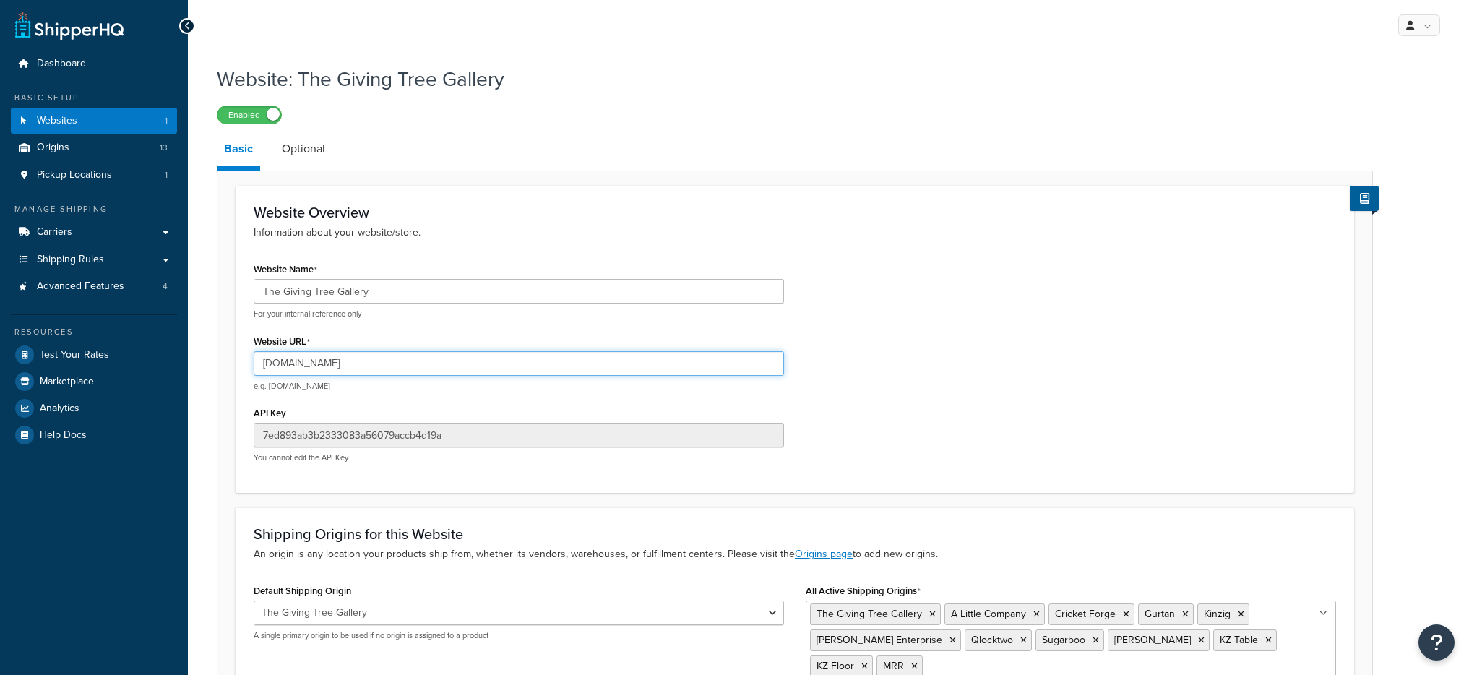
click at [357, 366] on input "[DOMAIN_NAME]" at bounding box center [519, 363] width 530 height 25
click at [358, 366] on input "[DOMAIN_NAME]" at bounding box center [519, 363] width 530 height 25
click at [48, 65] on span "Dashboard" at bounding box center [61, 64] width 49 height 12
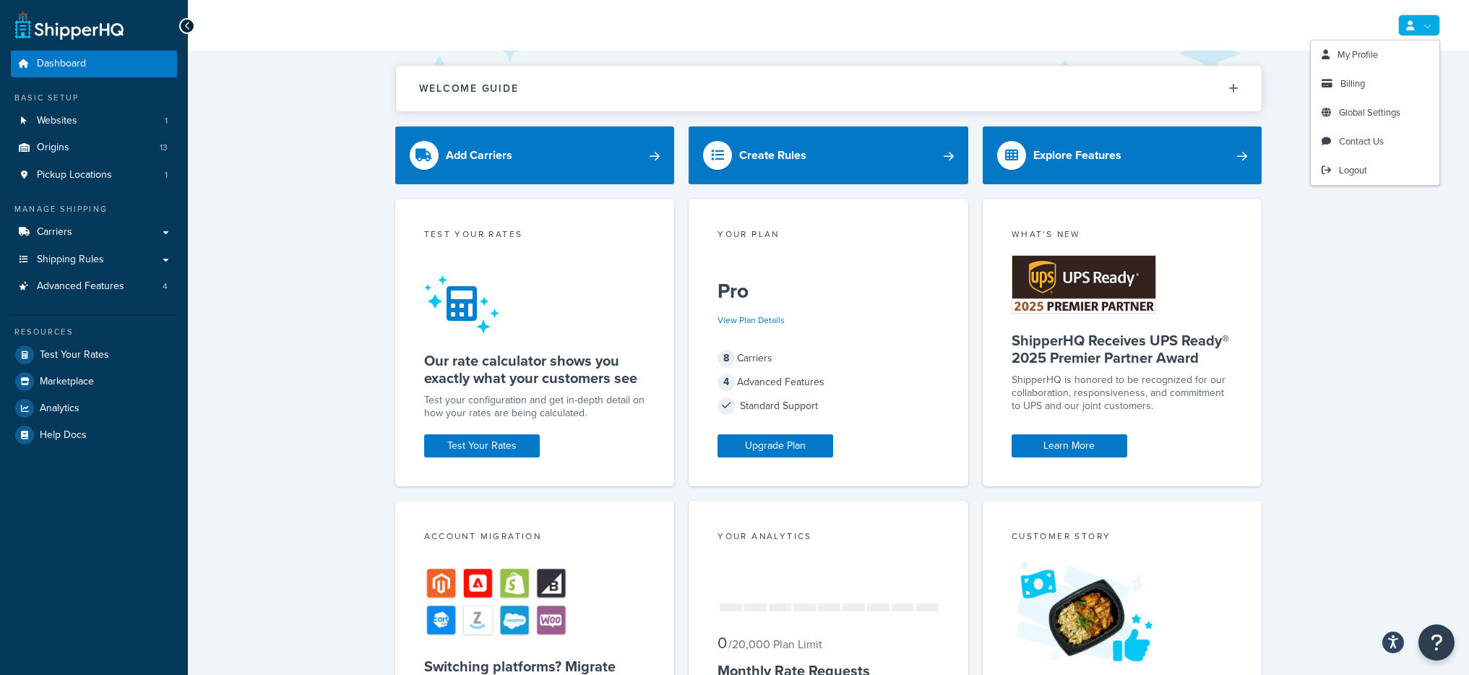
click at [1418, 24] on link at bounding box center [1419, 25] width 42 height 22
click at [1418, 33] on link at bounding box center [1419, 25] width 42 height 22
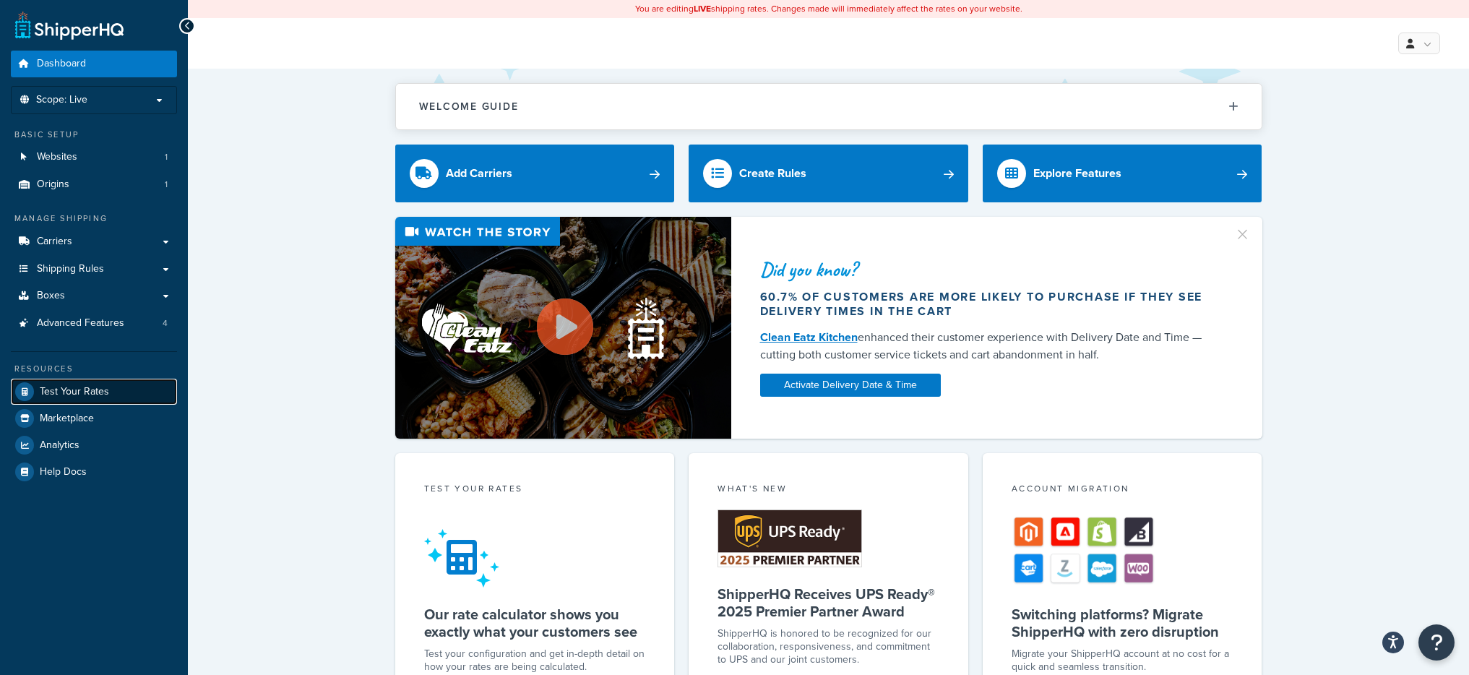
click at [101, 397] on span "Test Your Rates" at bounding box center [74, 392] width 69 height 12
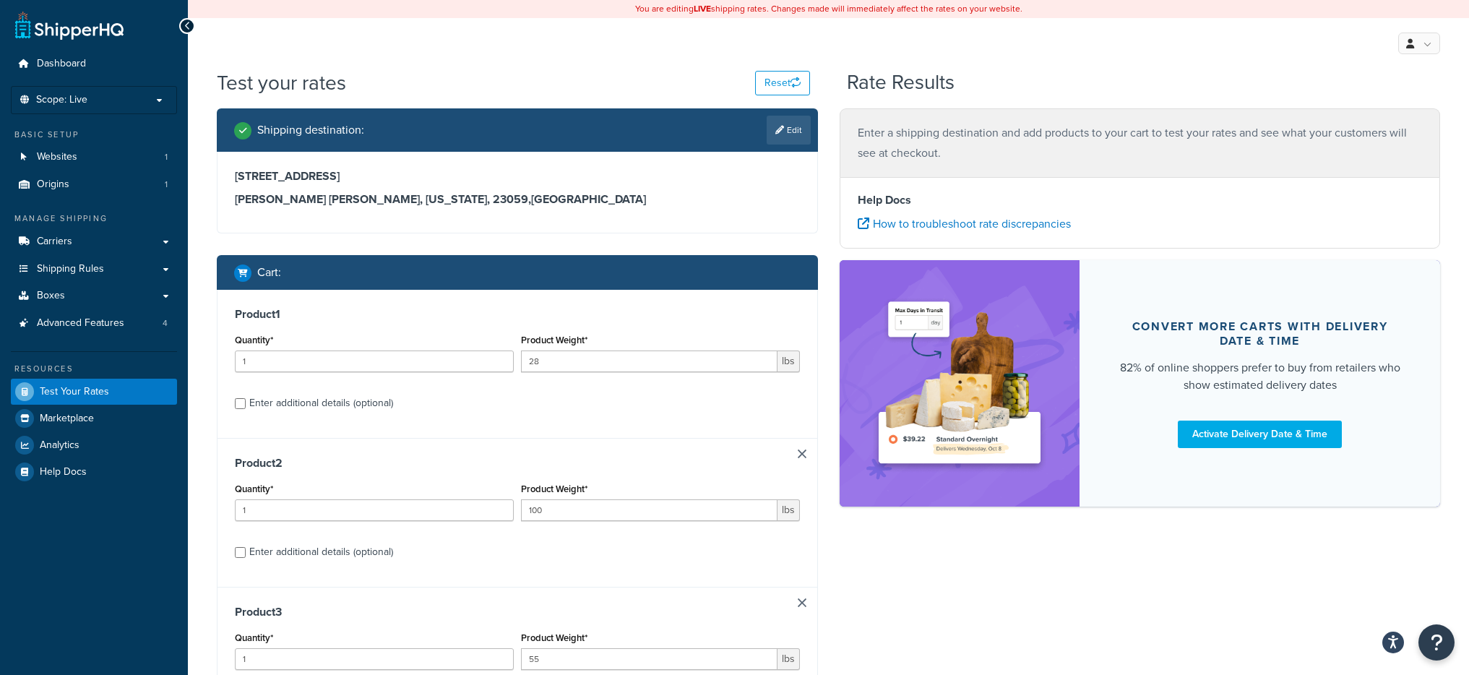
scroll to position [3, 0]
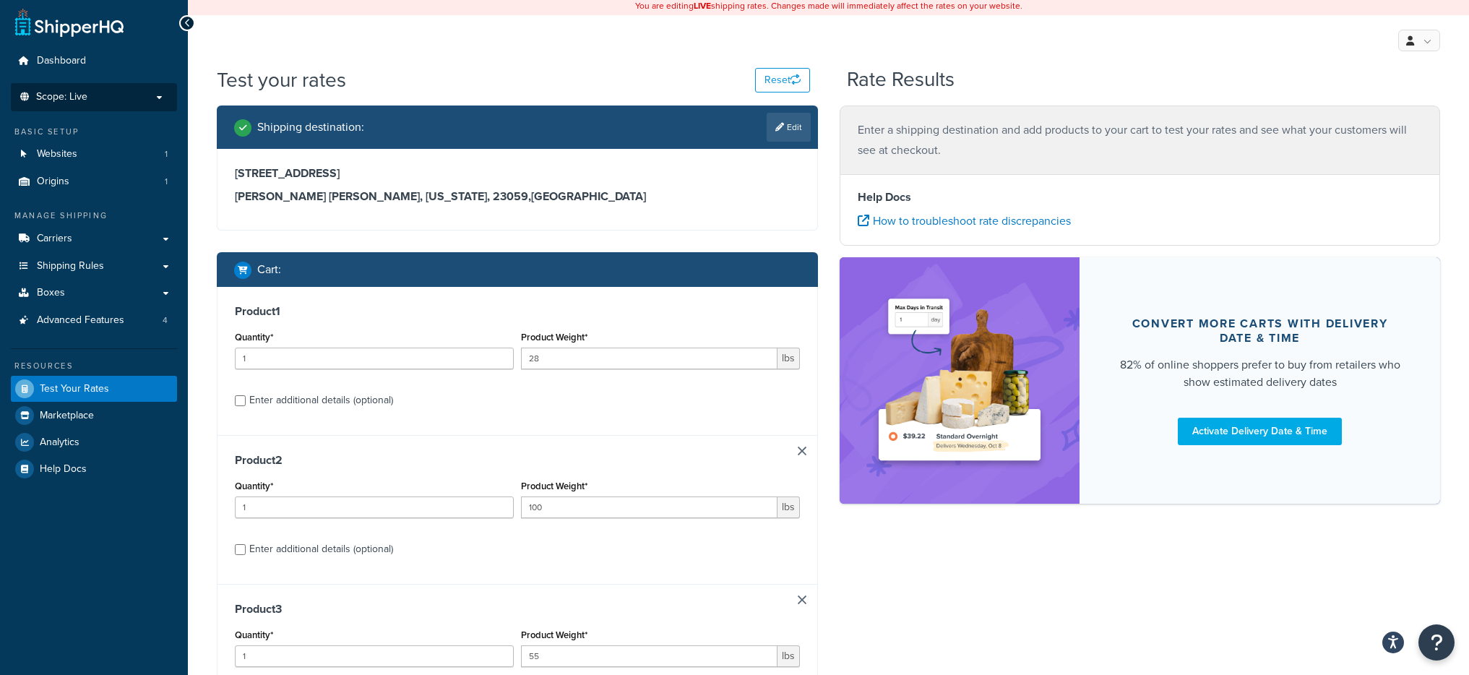
click at [71, 98] on span "Scope: Live" at bounding box center [61, 97] width 51 height 12
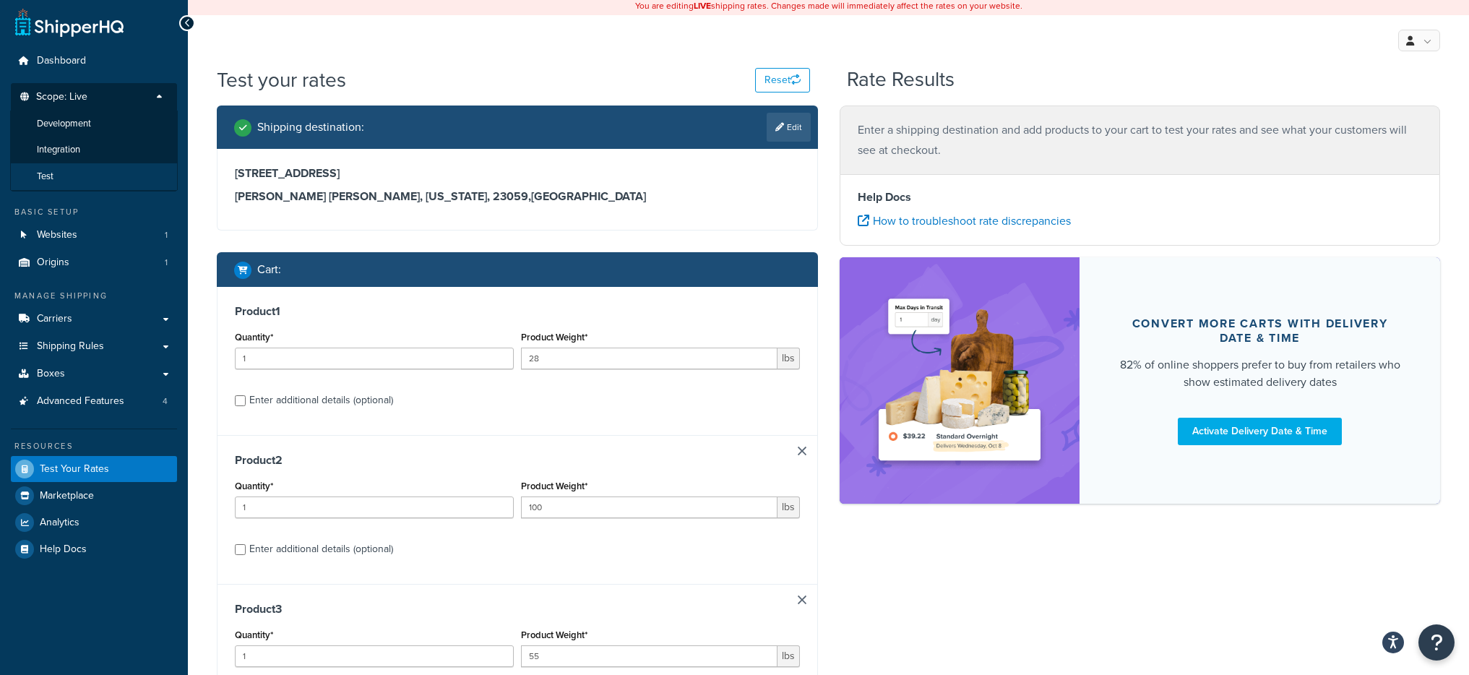
click at [92, 172] on li "Test" at bounding box center [94, 176] width 168 height 27
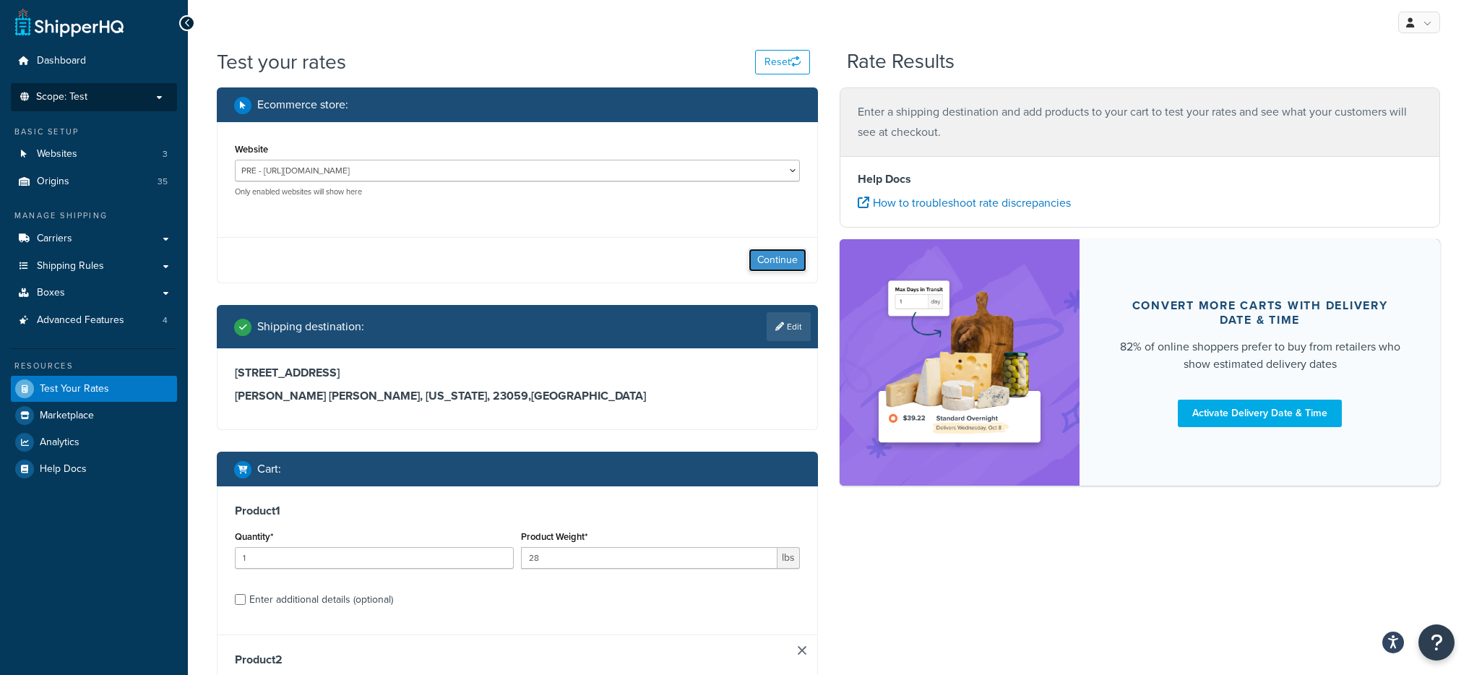
click at [773, 256] on button "Continue" at bounding box center [777, 260] width 58 height 23
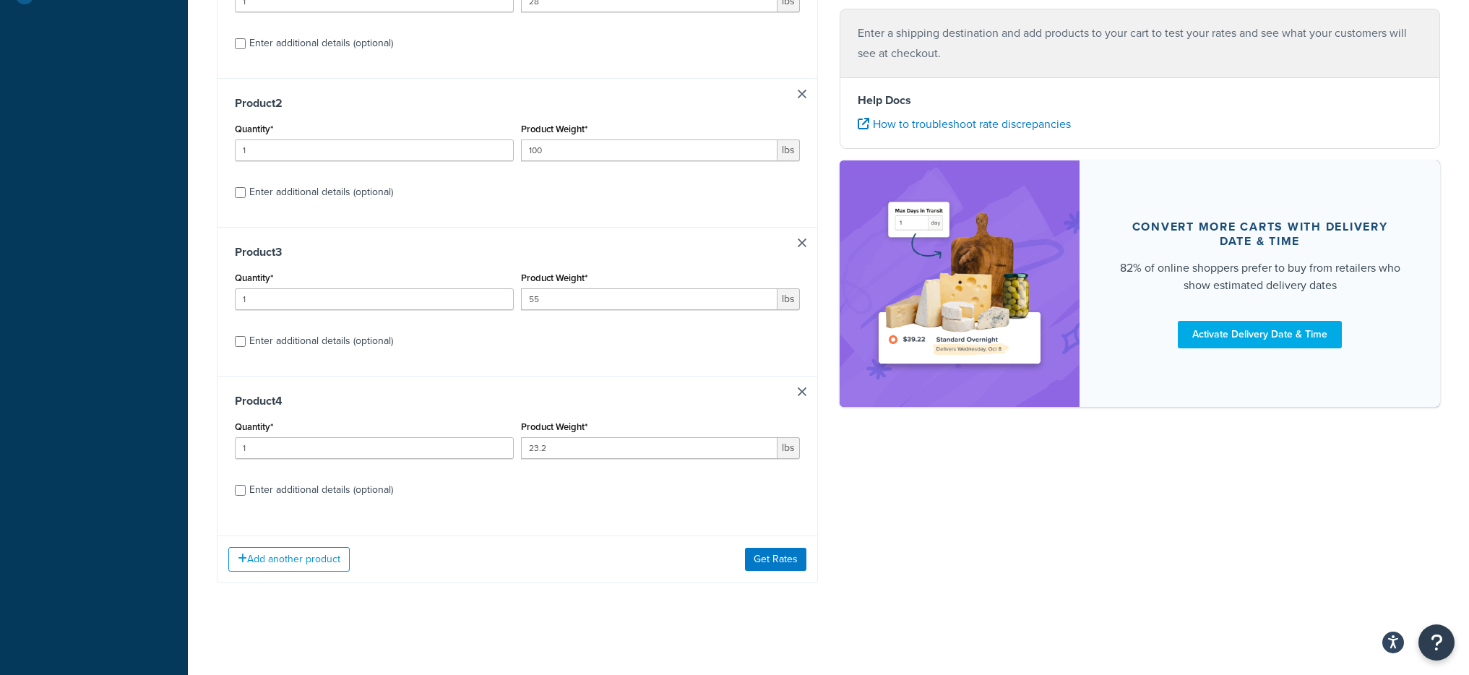
scroll to position [479, 0]
click at [785, 555] on button "Get Rates" at bounding box center [775, 556] width 61 height 23
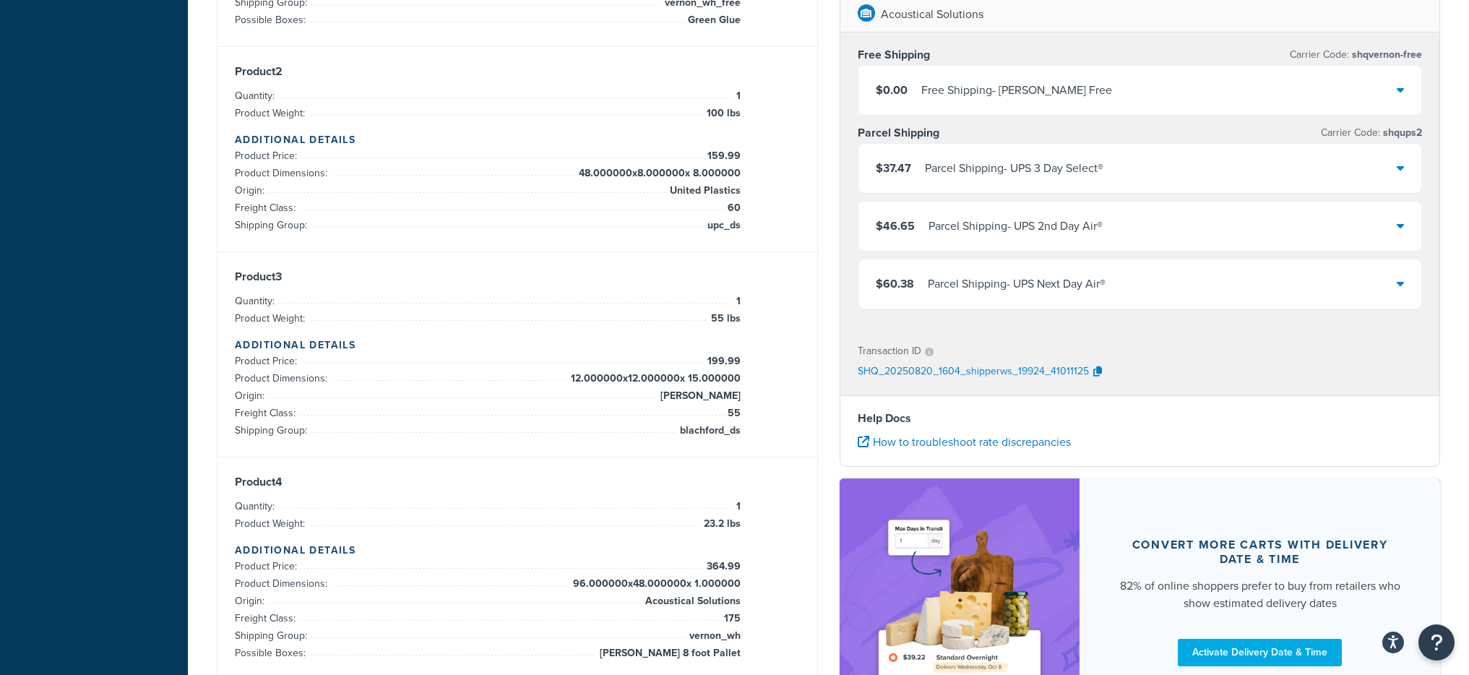
scroll to position [418, 0]
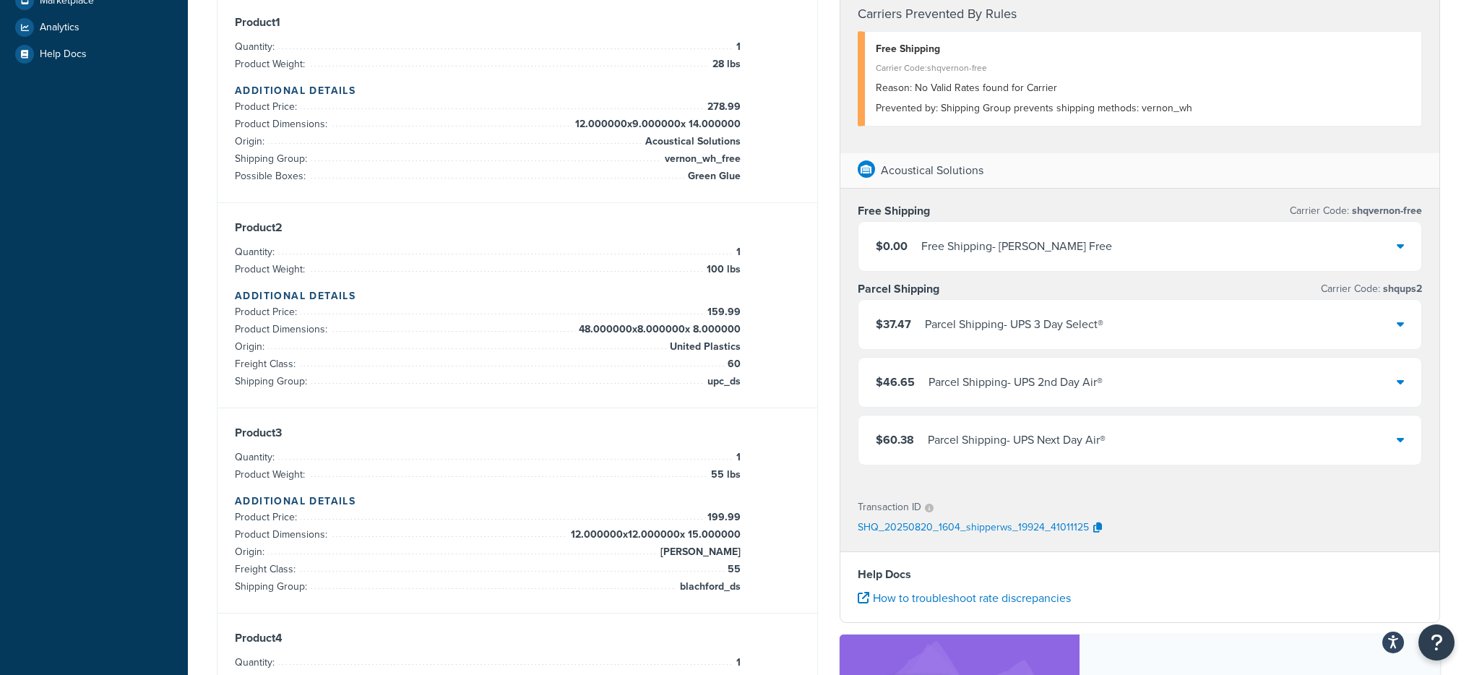
click at [1063, 326] on div "Parcel Shipping - UPS 3 Day Select®" at bounding box center [1014, 324] width 178 height 20
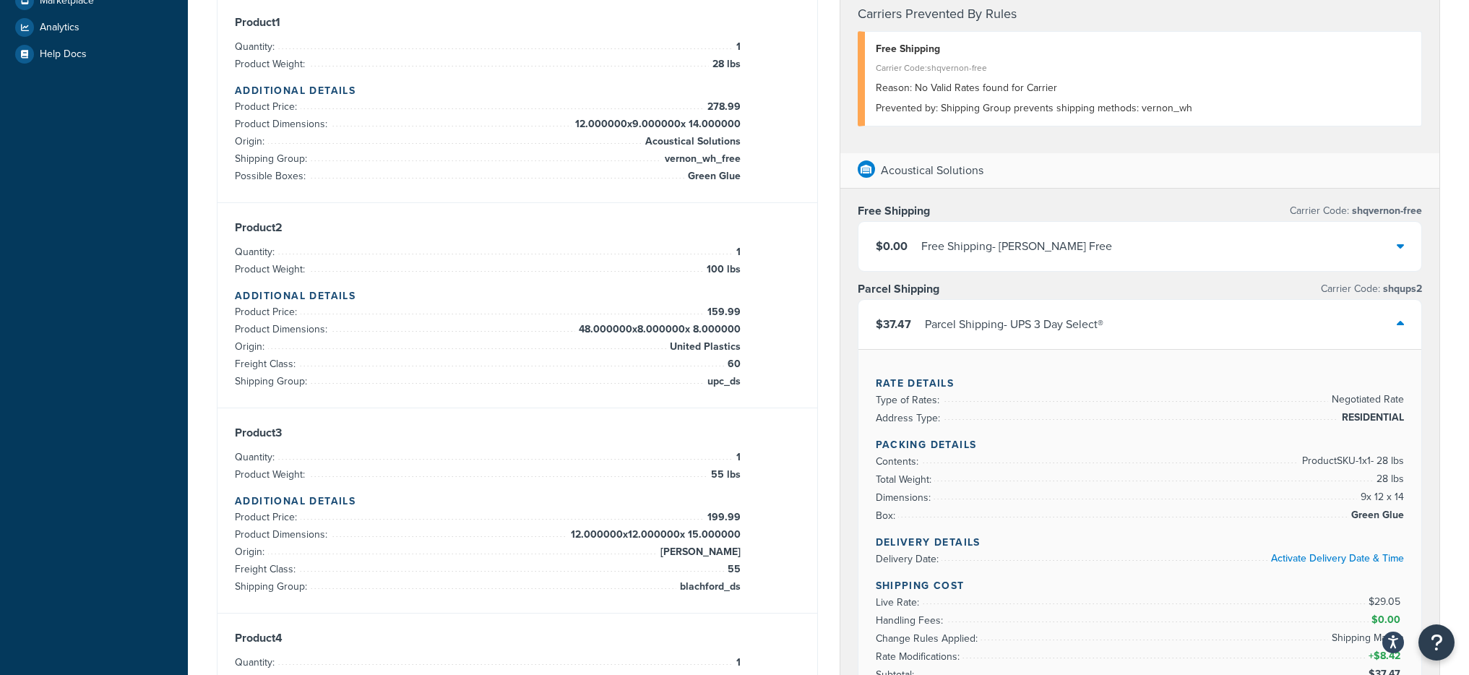
click at [1063, 326] on div "Parcel Shipping - UPS 3 Day Select®" at bounding box center [1014, 324] width 178 height 20
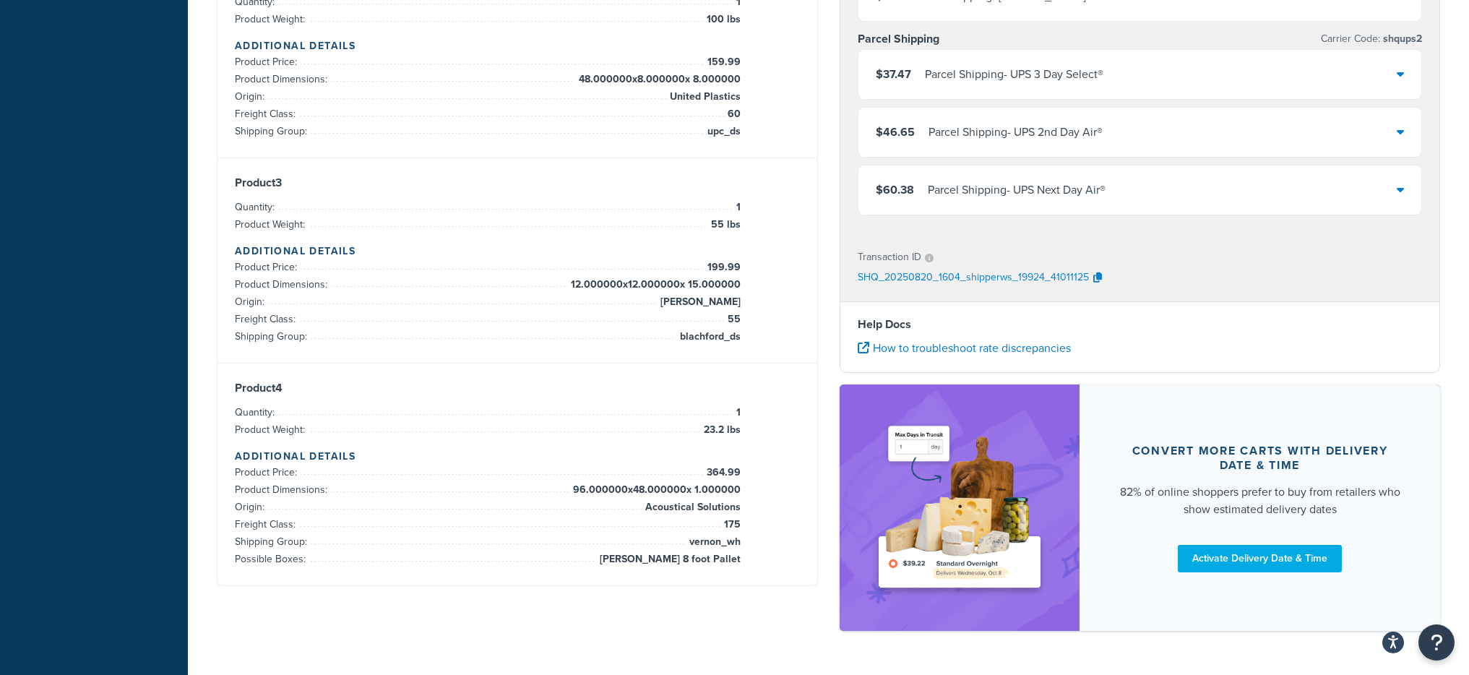
scroll to position [695, 0]
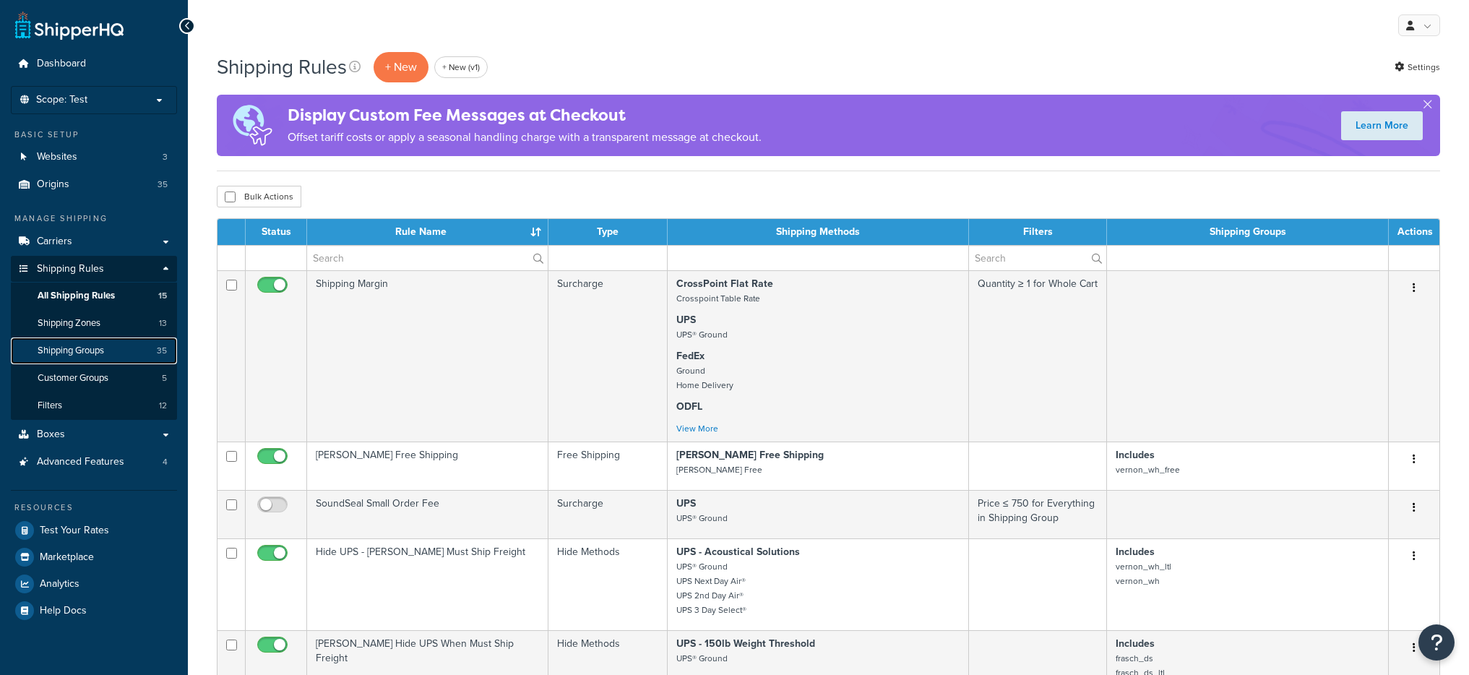
click at [79, 352] on span "Shipping Groups" at bounding box center [71, 351] width 66 height 12
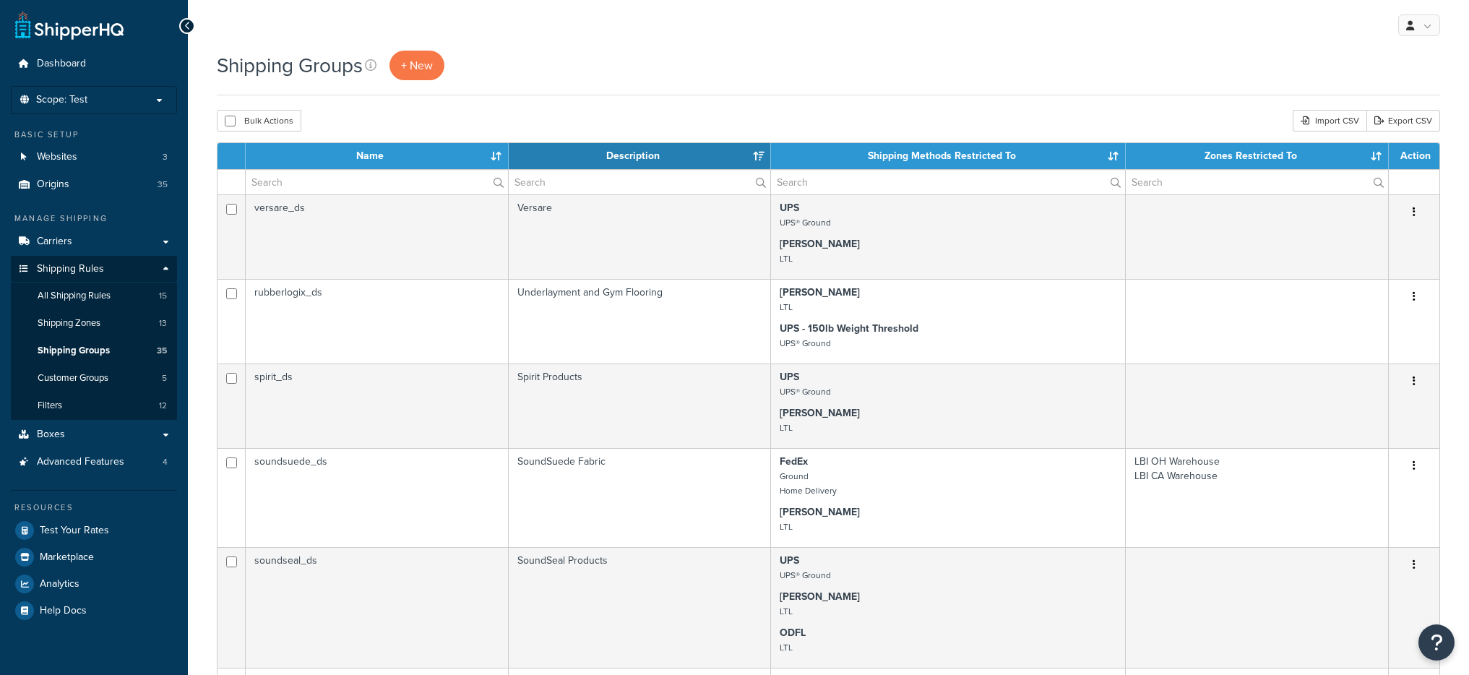
select select "15"
click at [316, 175] on input "text" at bounding box center [377, 182] width 262 height 25
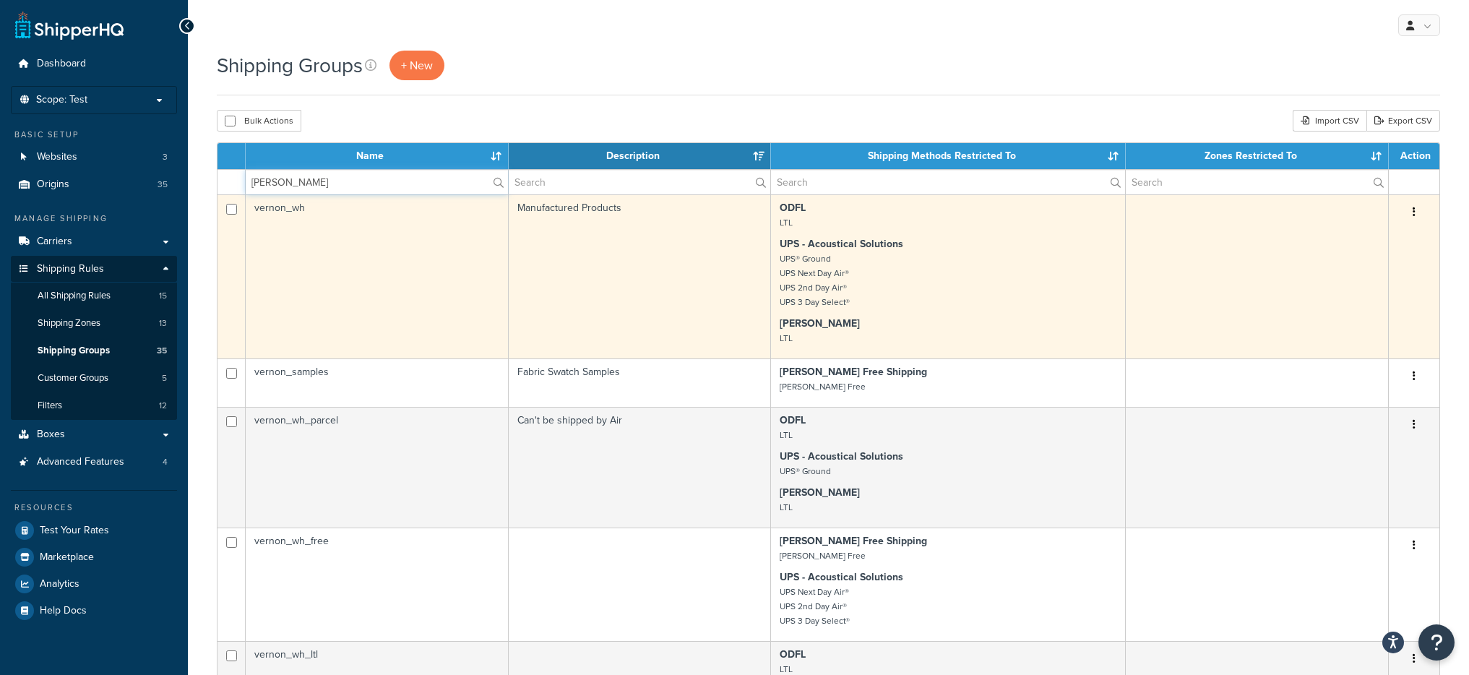
type input "vern"
click at [885, 272] on p "UPS - Acoustical Solutions UPS® Ground UPS Next Day Air® UPS 2nd Day Air® UPS 3…" at bounding box center [947, 273] width 337 height 72
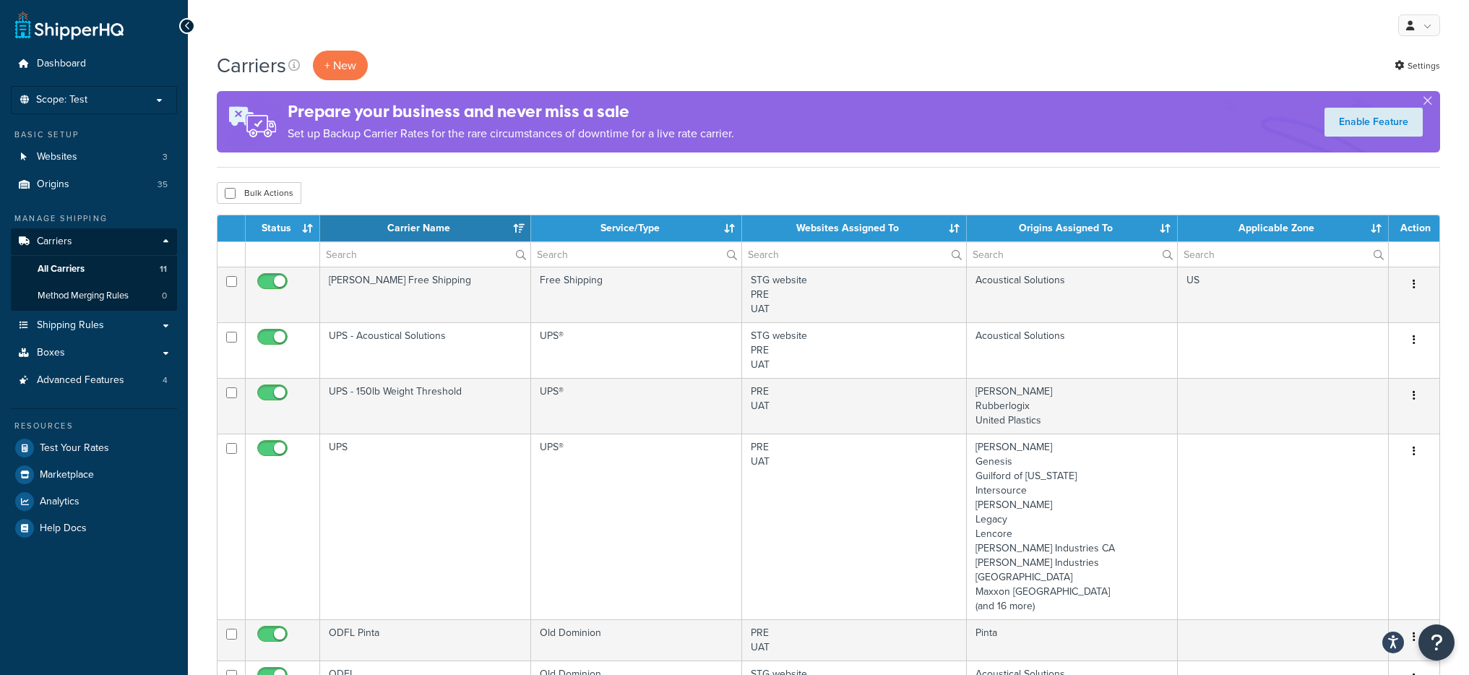
select select "15"
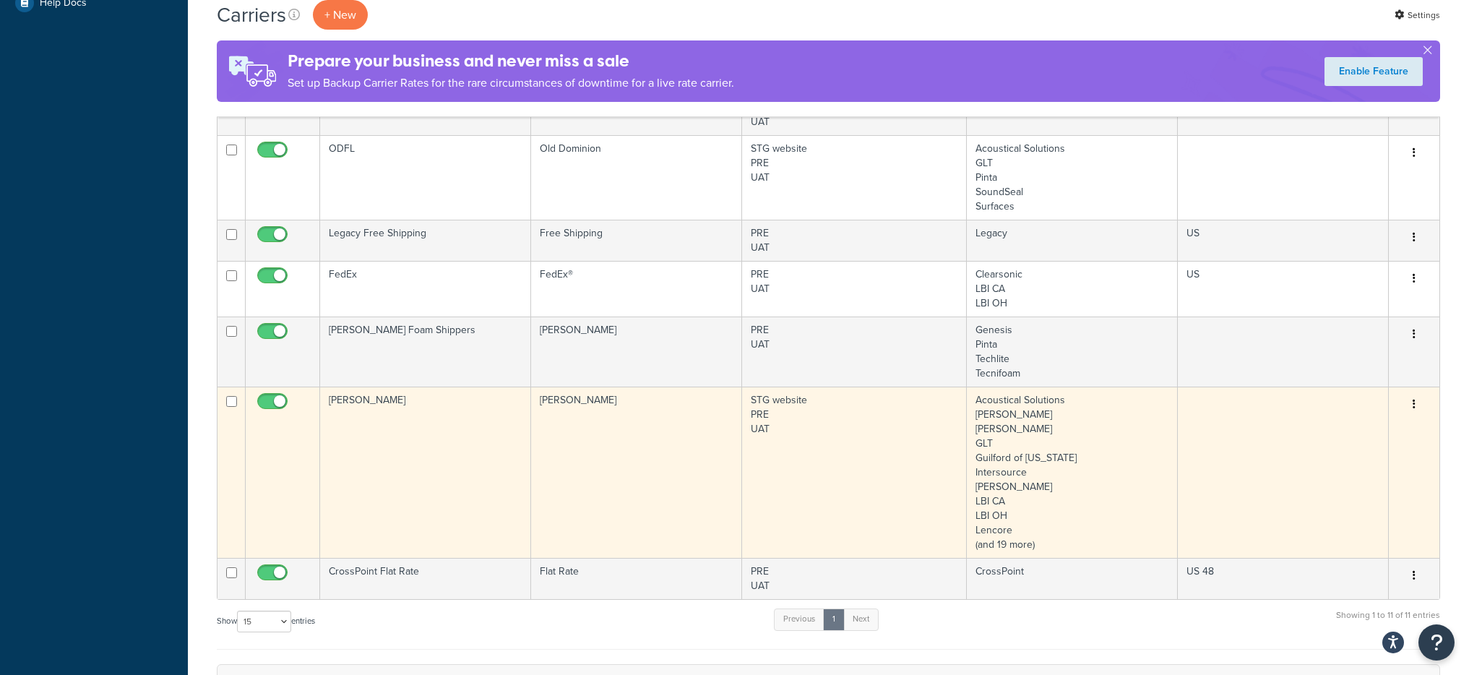
scroll to position [538, 0]
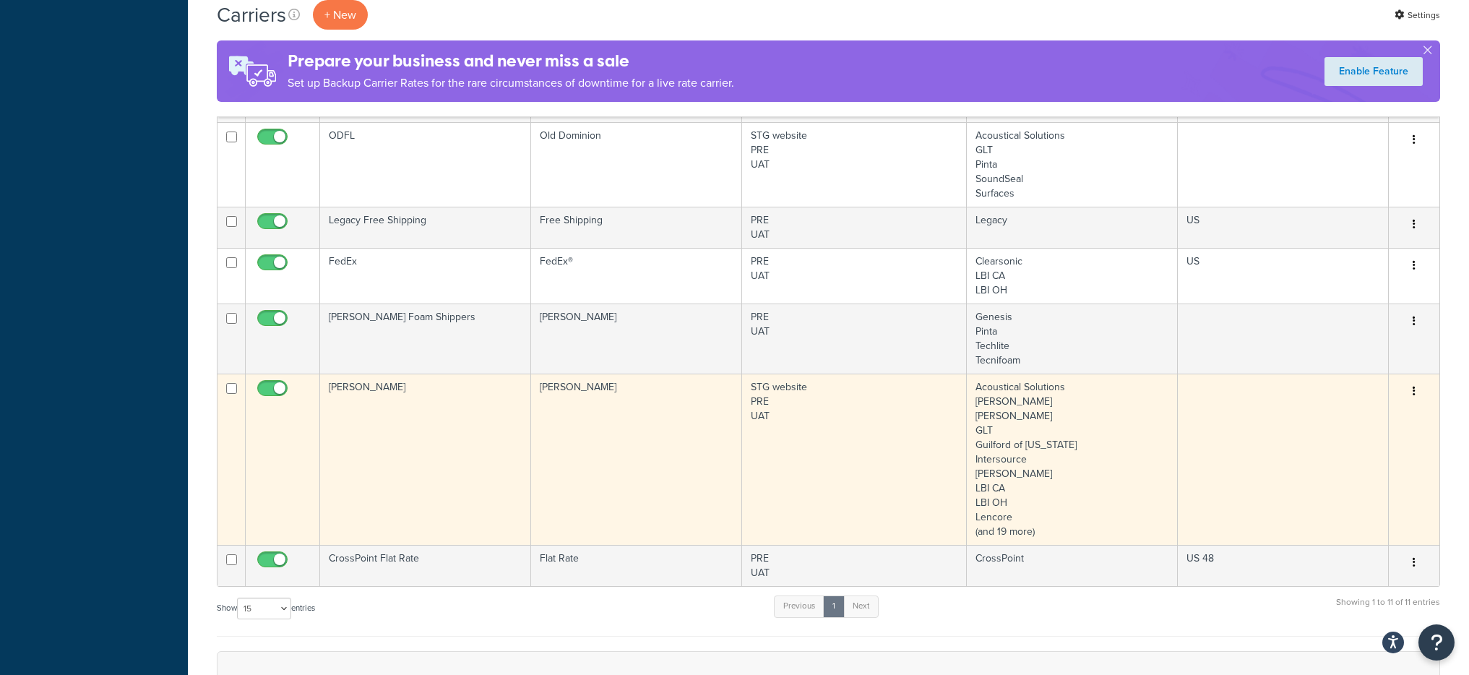
click at [714, 449] on td "[PERSON_NAME]" at bounding box center [636, 458] width 211 height 171
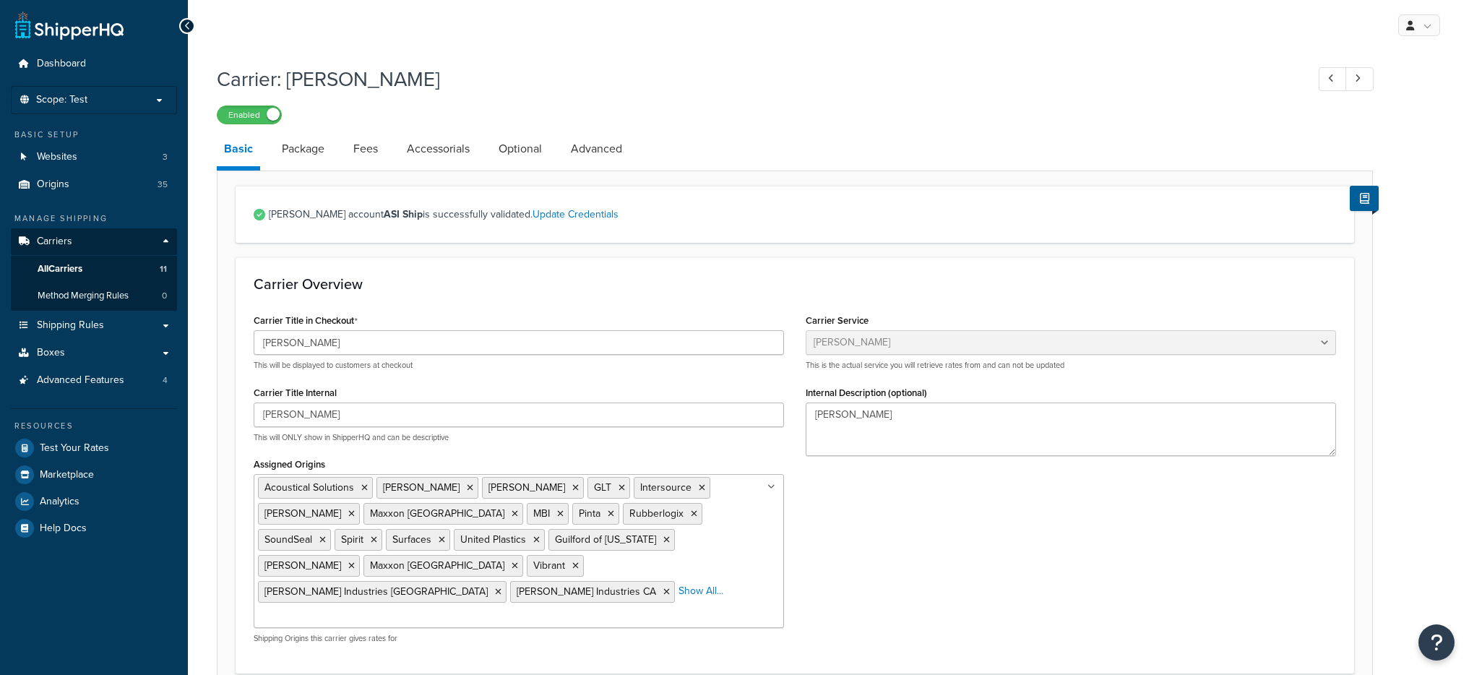
select select "estesFreight"
click at [543, 148] on link "Optional" at bounding box center [520, 148] width 58 height 35
select select "175"
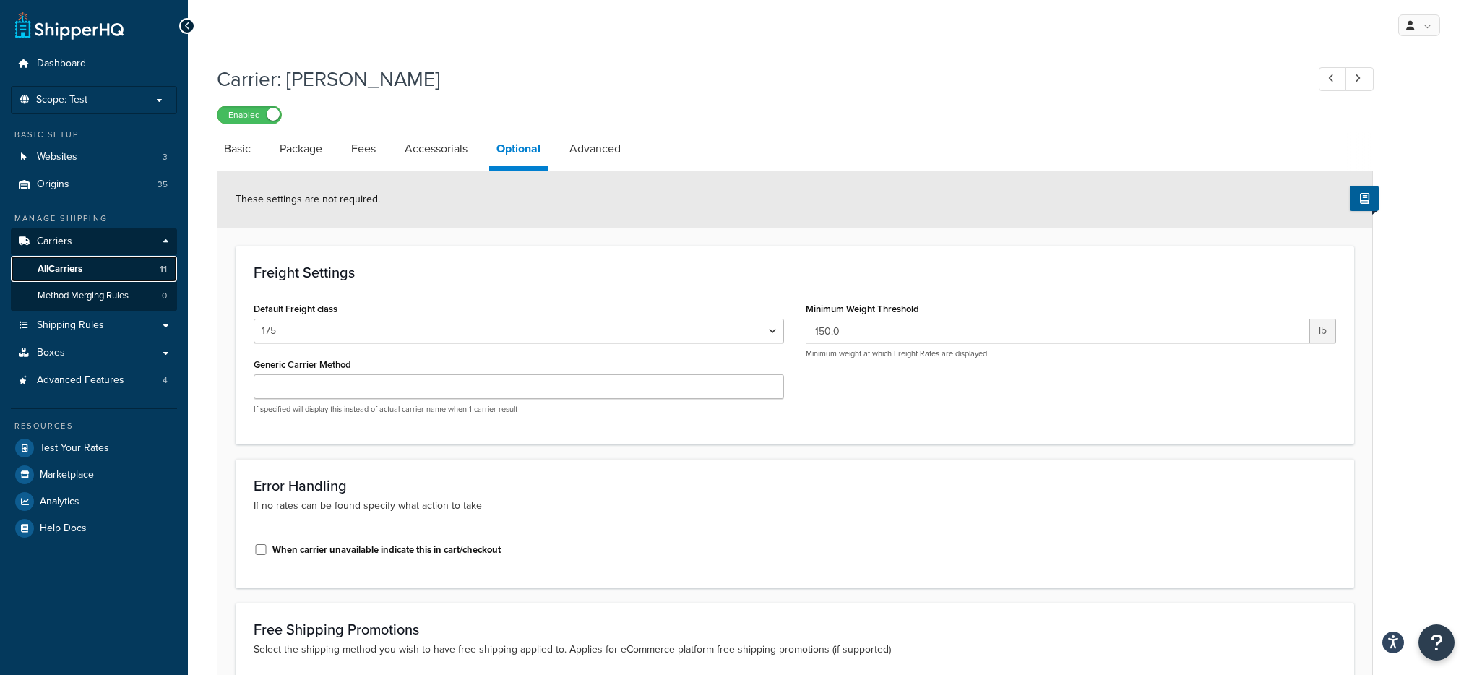
click at [137, 268] on link "All Carriers 11" at bounding box center [94, 269] width 166 height 27
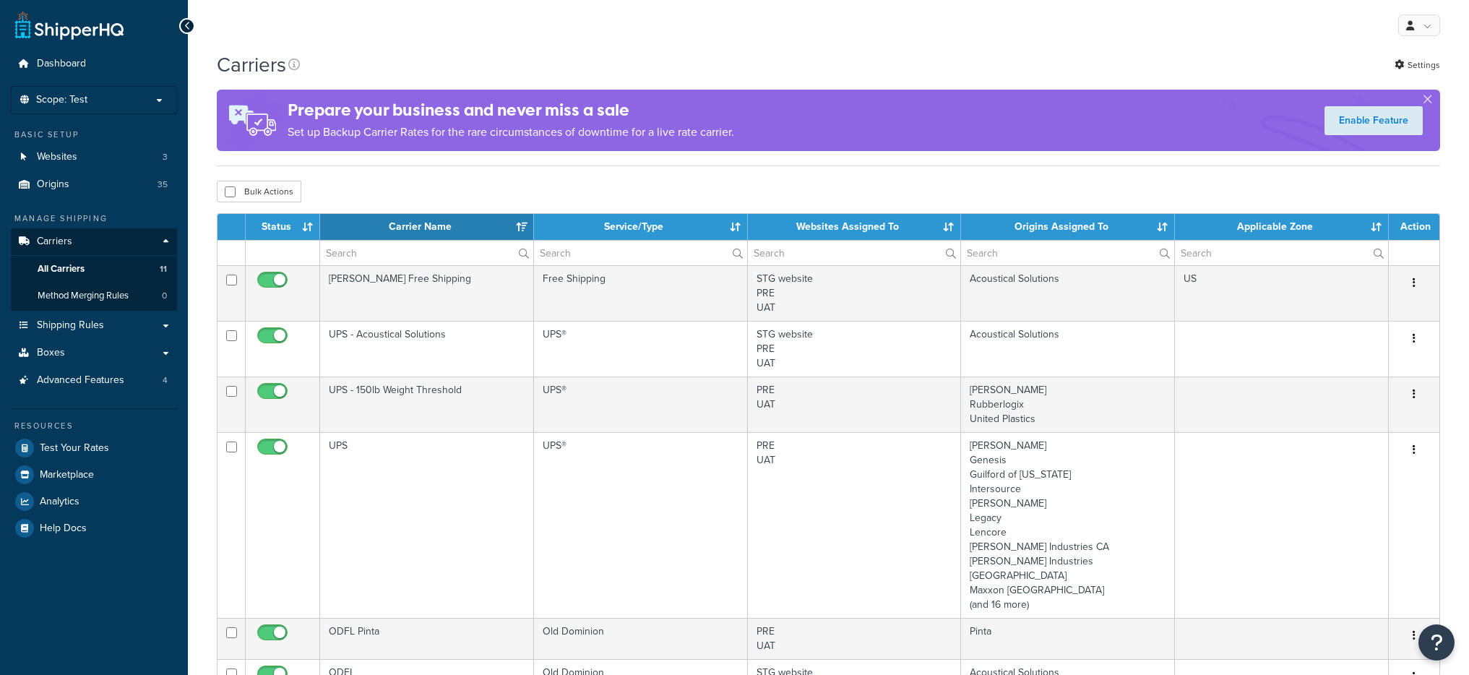
select select "15"
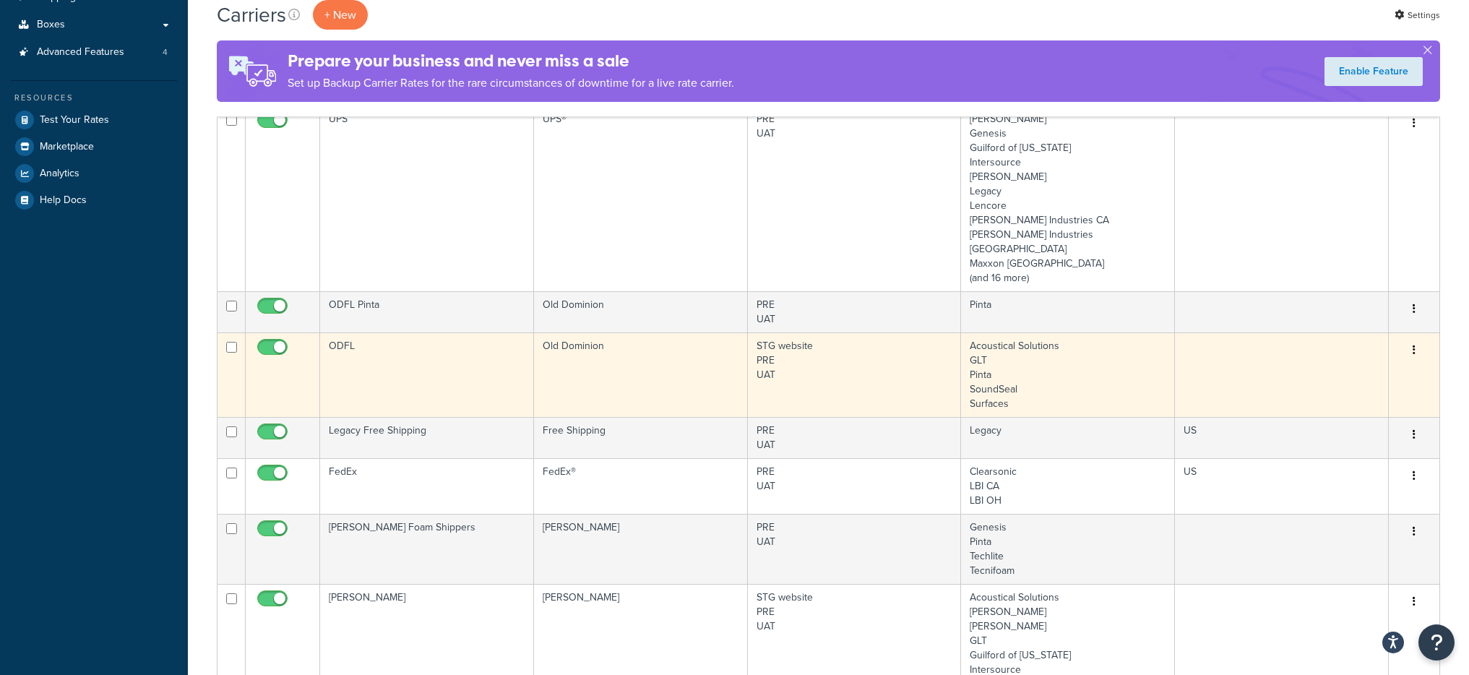
scroll to position [329, 0]
click at [584, 366] on td "Old Dominion" at bounding box center [641, 374] width 214 height 85
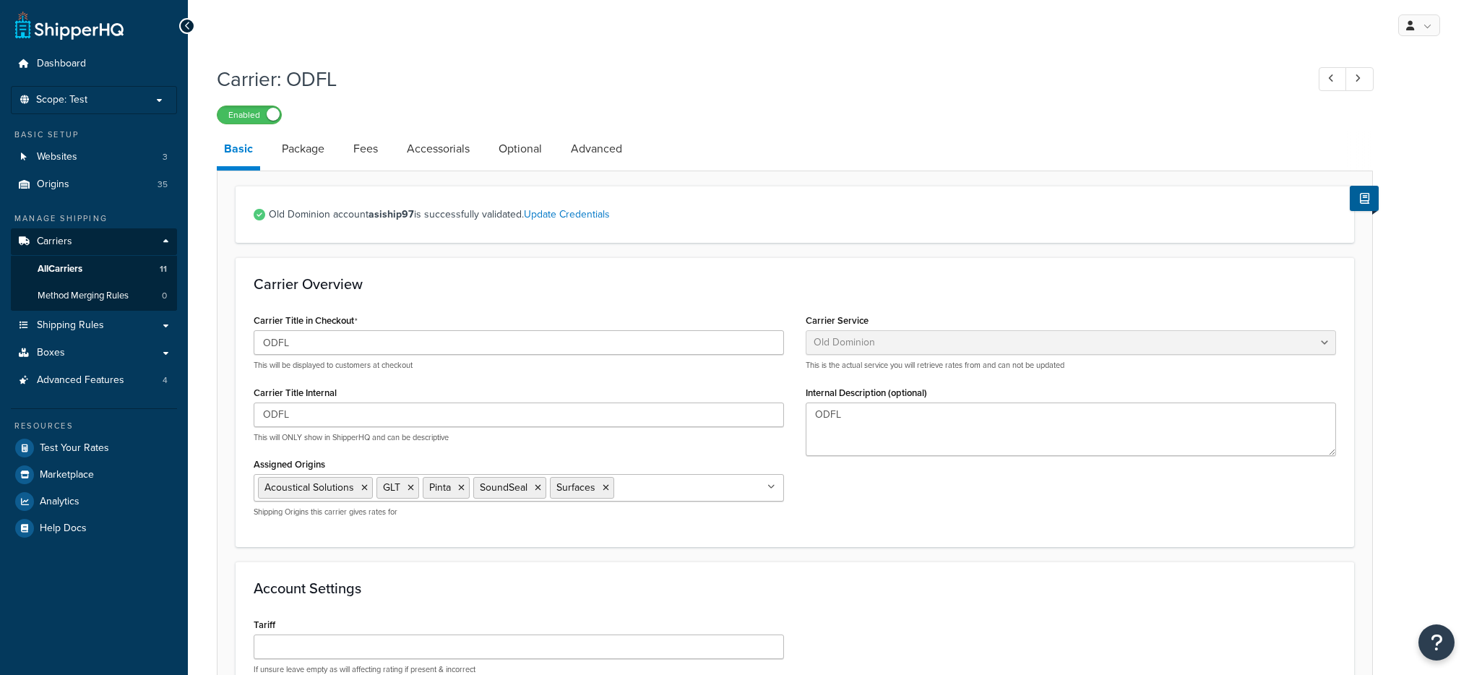
select select "dominionFreight"
click at [515, 135] on link "Optional" at bounding box center [520, 148] width 58 height 35
select select "175"
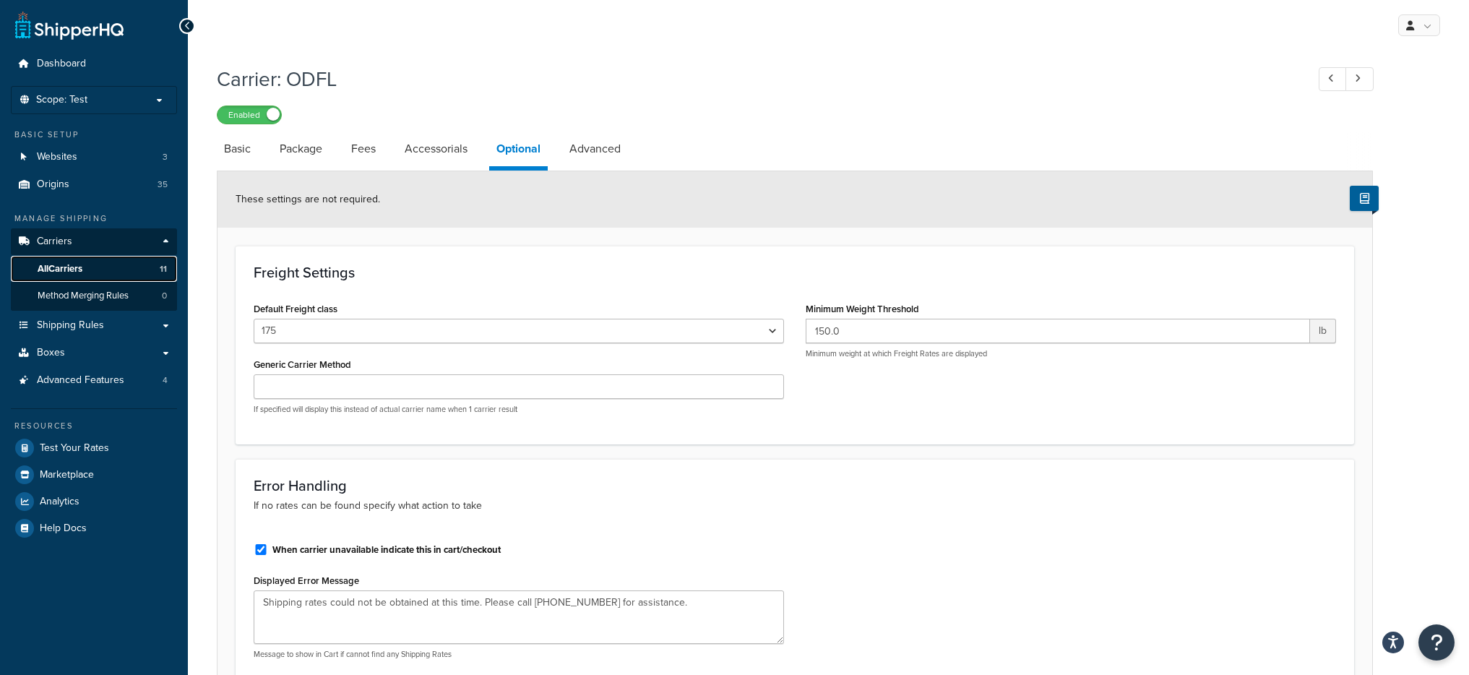
click at [112, 275] on link "All Carriers 11" at bounding box center [94, 269] width 166 height 27
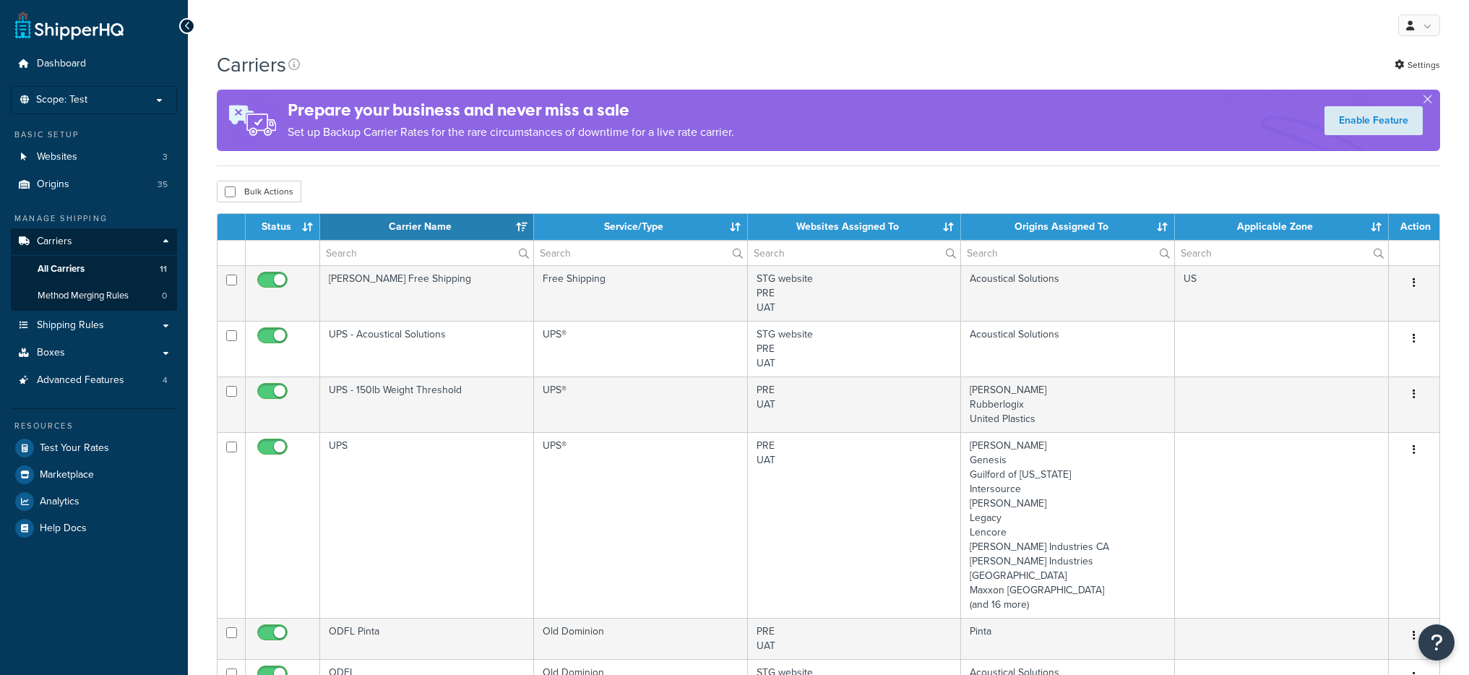
select select "15"
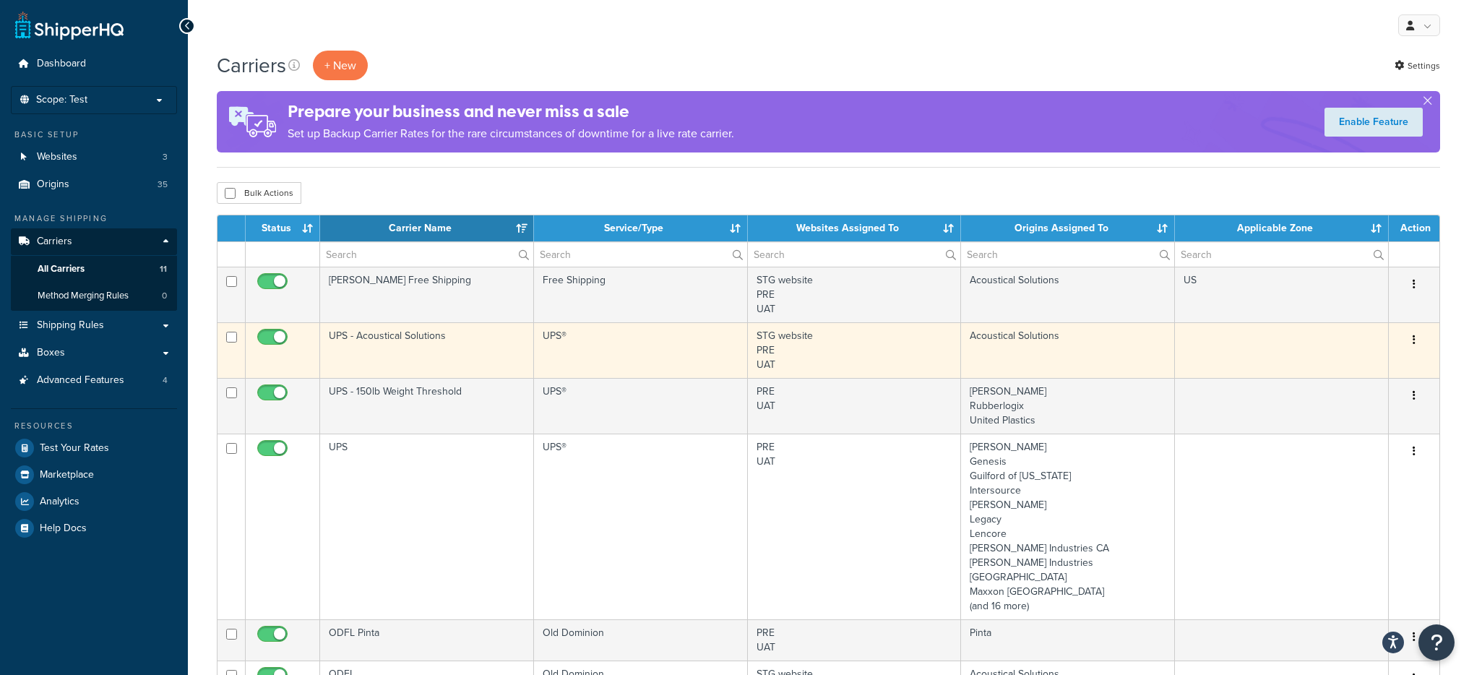
click at [511, 351] on td "UPS - Acoustical Solutions" at bounding box center [427, 350] width 214 height 56
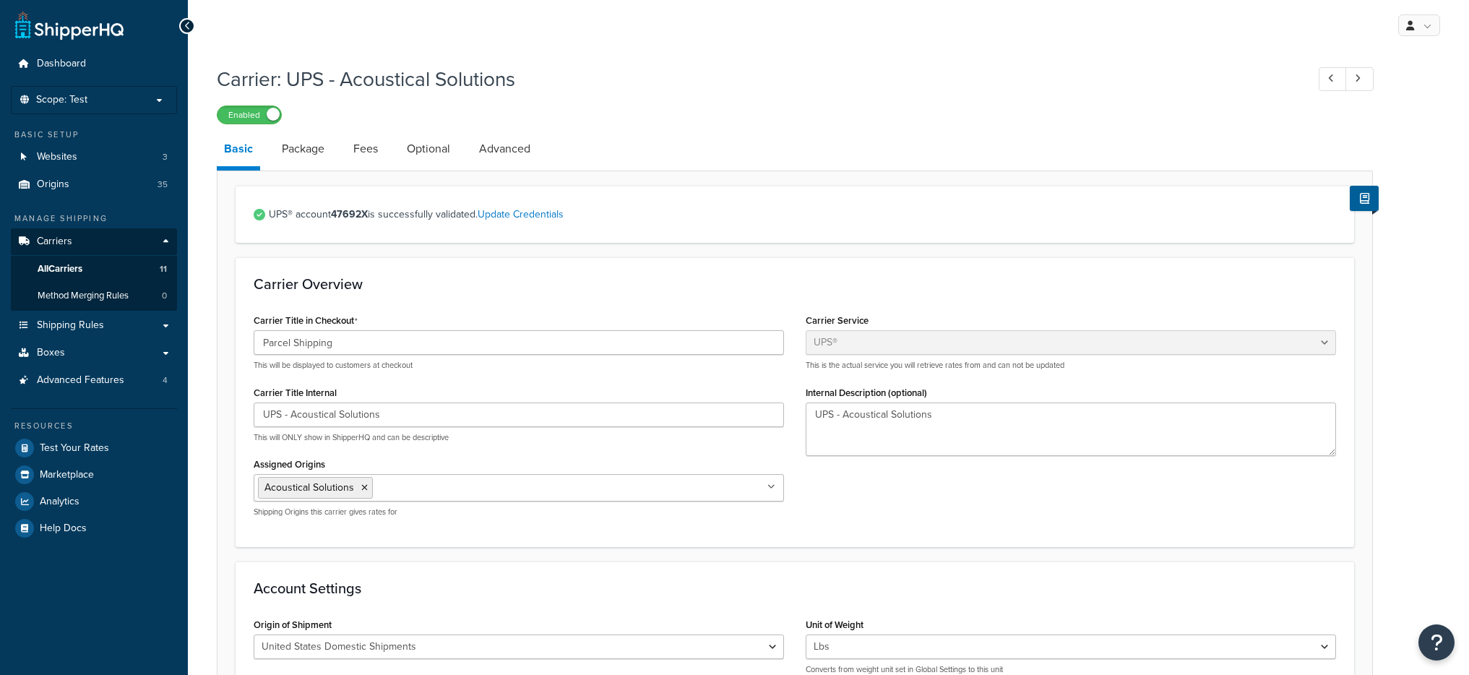
select select "ups"
click at [498, 154] on link "Advanced" at bounding box center [505, 148] width 66 height 35
select select "false"
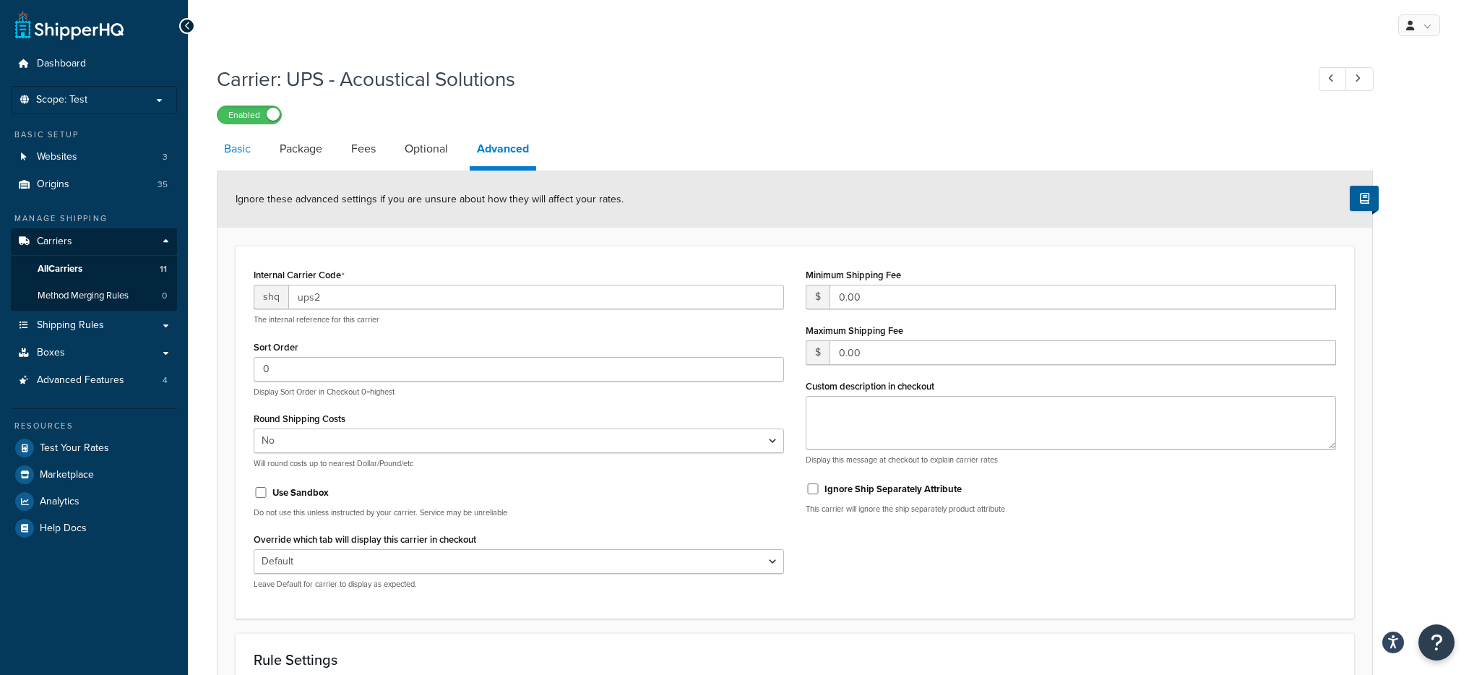
click at [243, 154] on link "Basic" at bounding box center [237, 148] width 41 height 35
select select "ups"
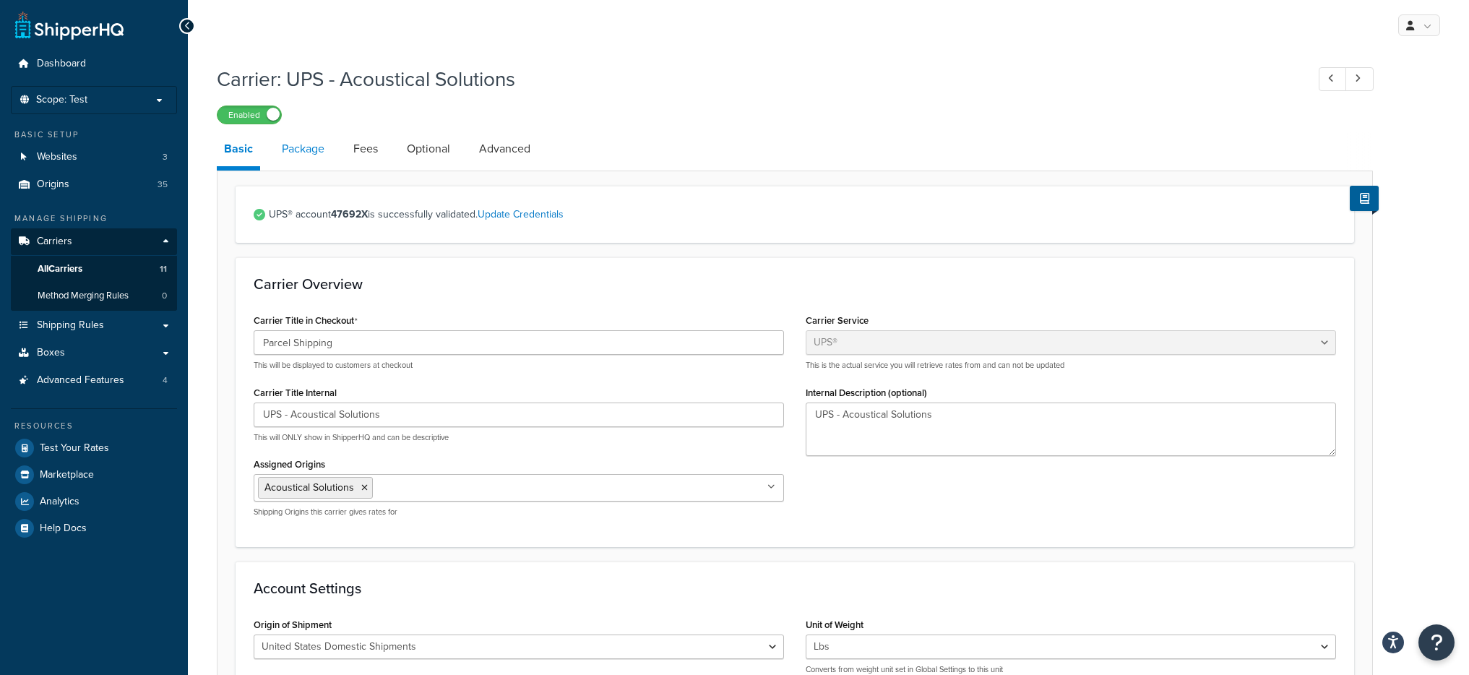
click at [331, 156] on link "Package" at bounding box center [303, 148] width 57 height 35
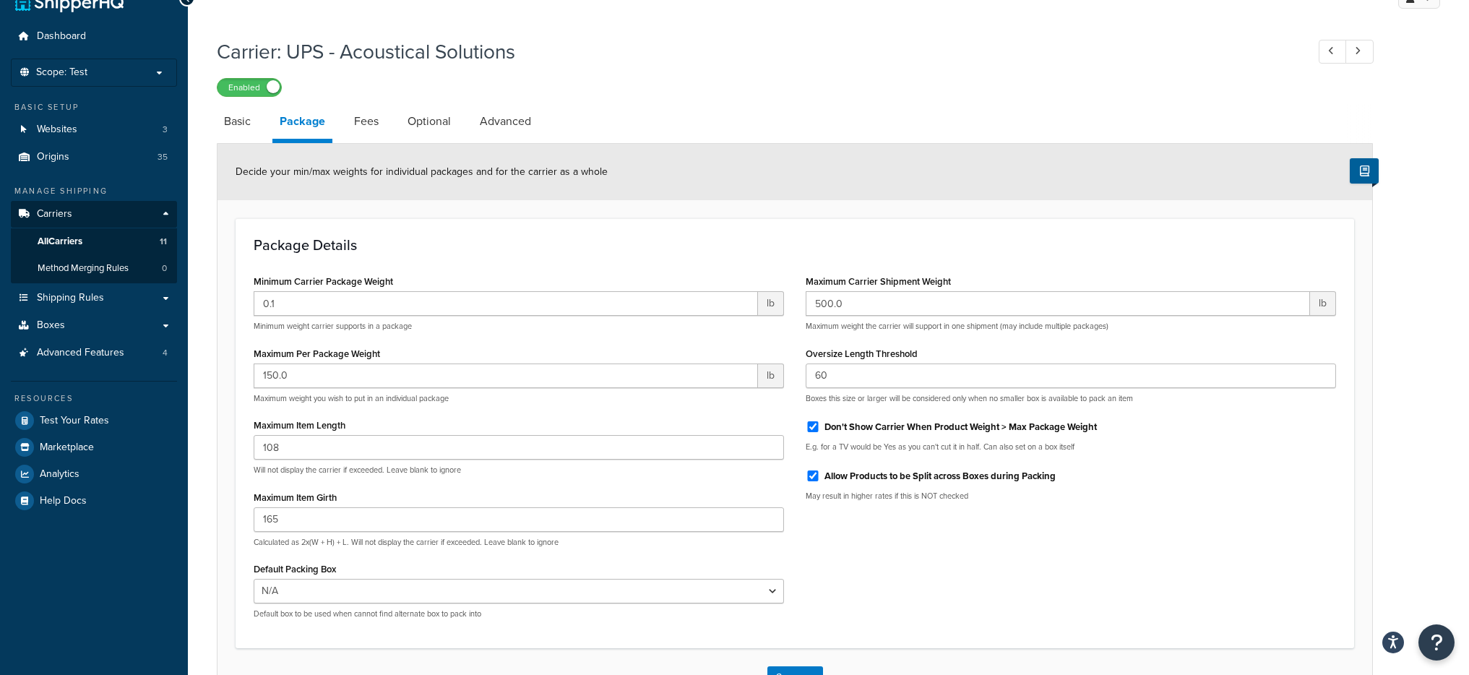
scroll to position [33, 0]
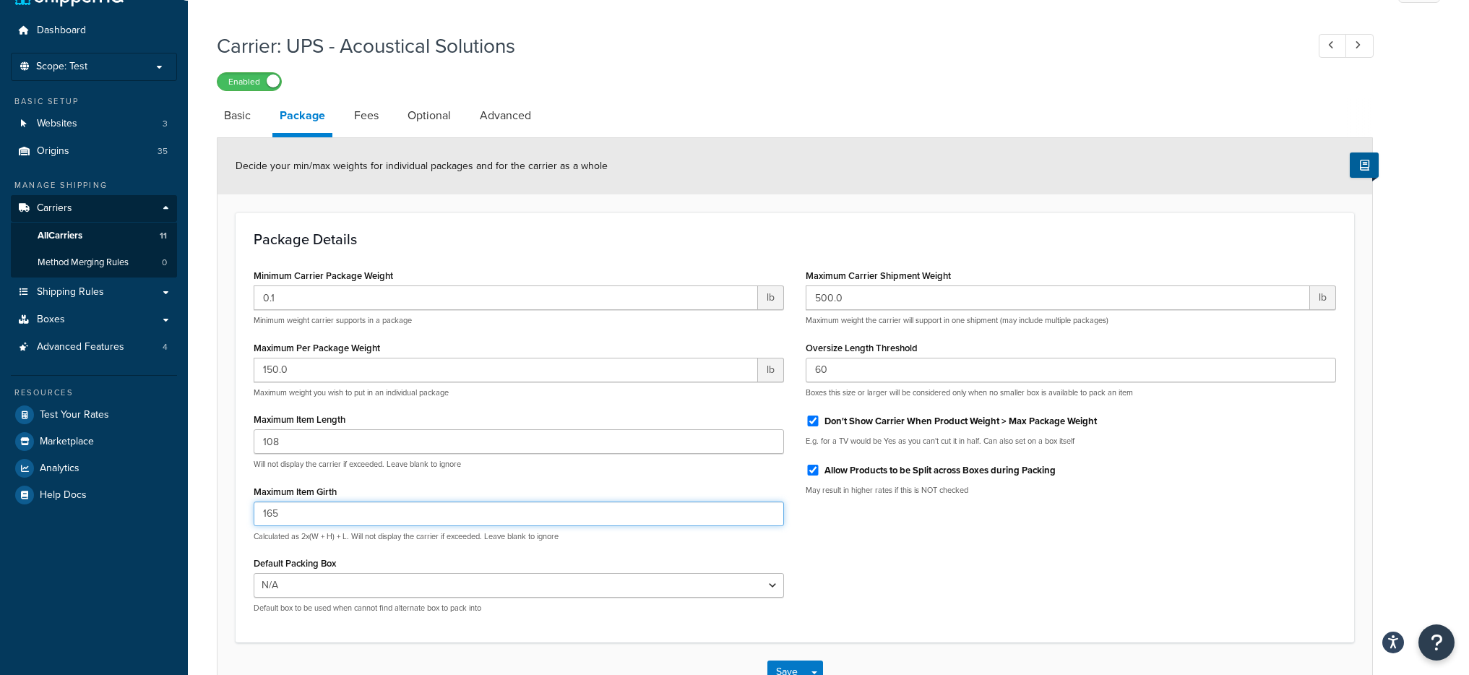
click at [271, 503] on input "165" at bounding box center [519, 513] width 530 height 25
click at [218, 513] on form "Decide your min/max weights for individual packages and for the carrier as a wh…" at bounding box center [794, 419] width 1154 height 563
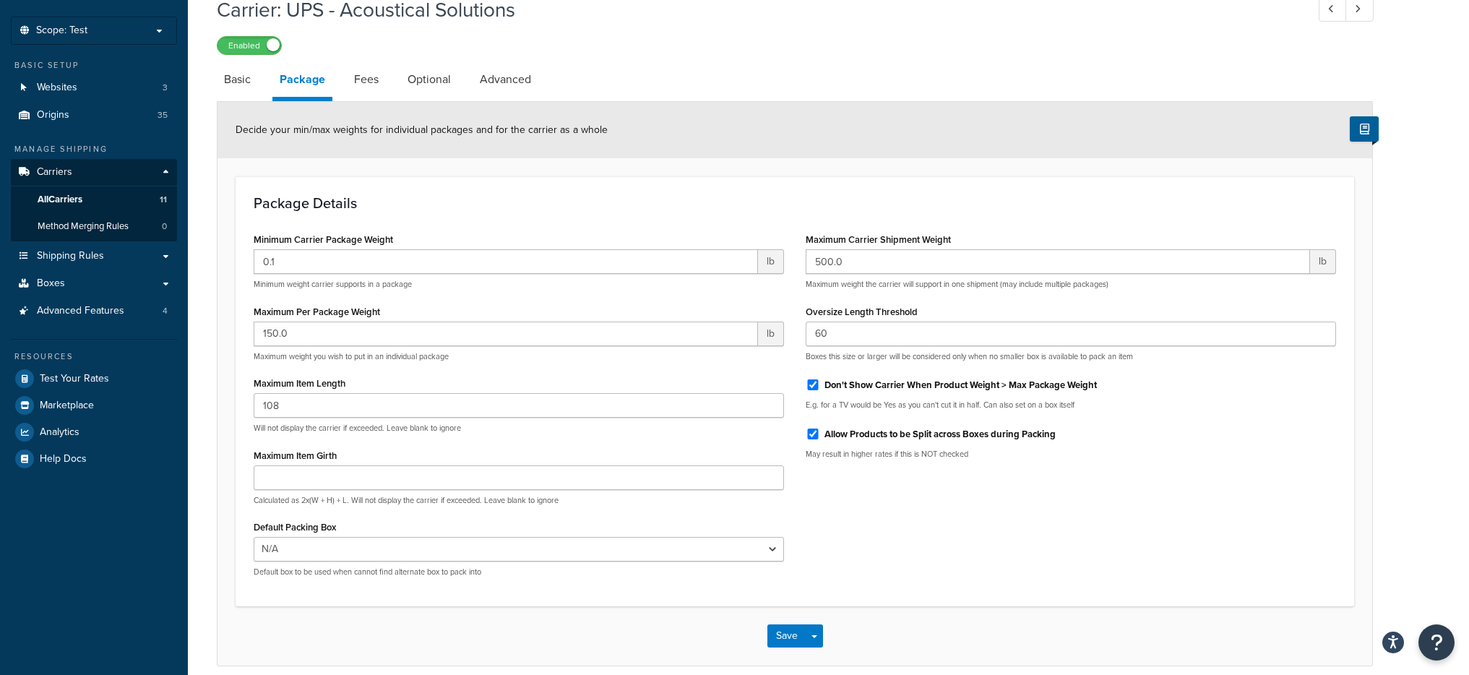
scroll to position [133, 0]
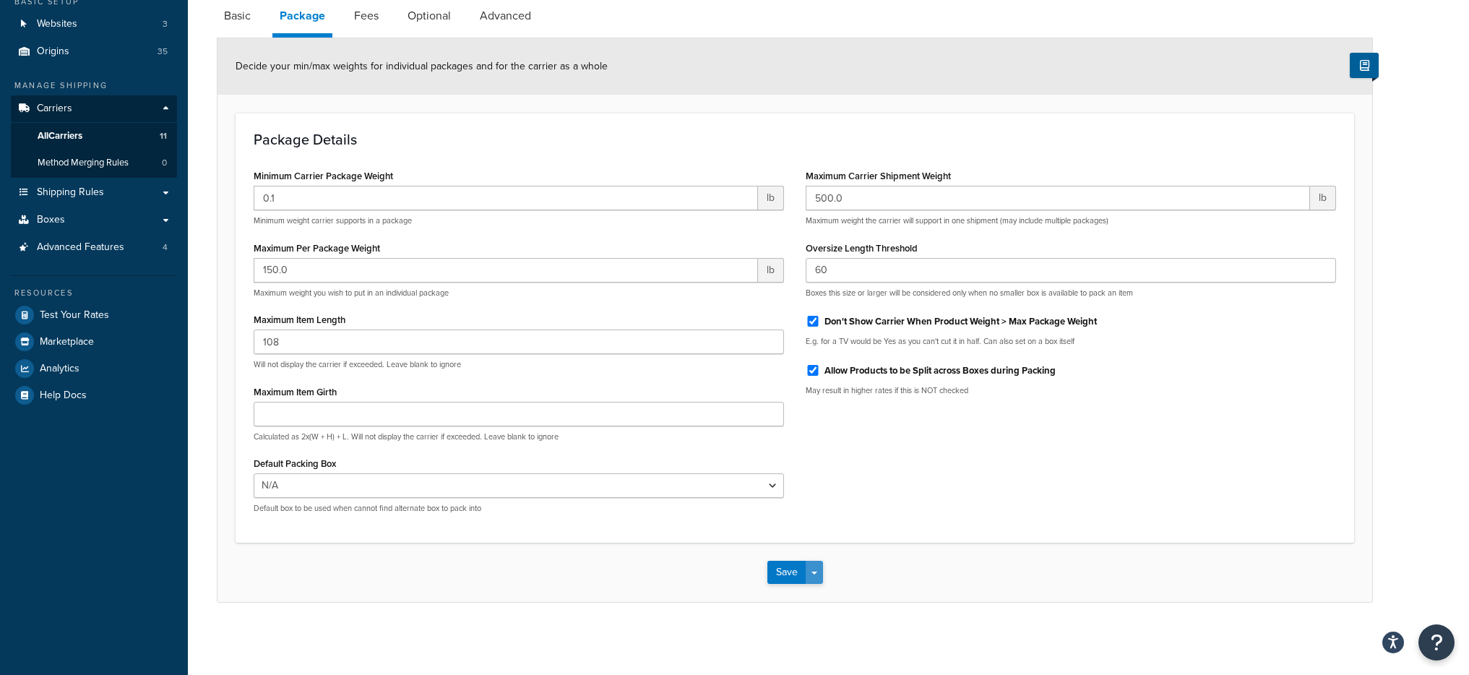
click at [811, 574] on span "button" at bounding box center [814, 572] width 6 height 3
click at [816, 590] on button "Save and Edit" at bounding box center [819, 599] width 105 height 30
click at [328, 412] on input "Maximum Item Girth" at bounding box center [519, 414] width 530 height 25
paste input "165"
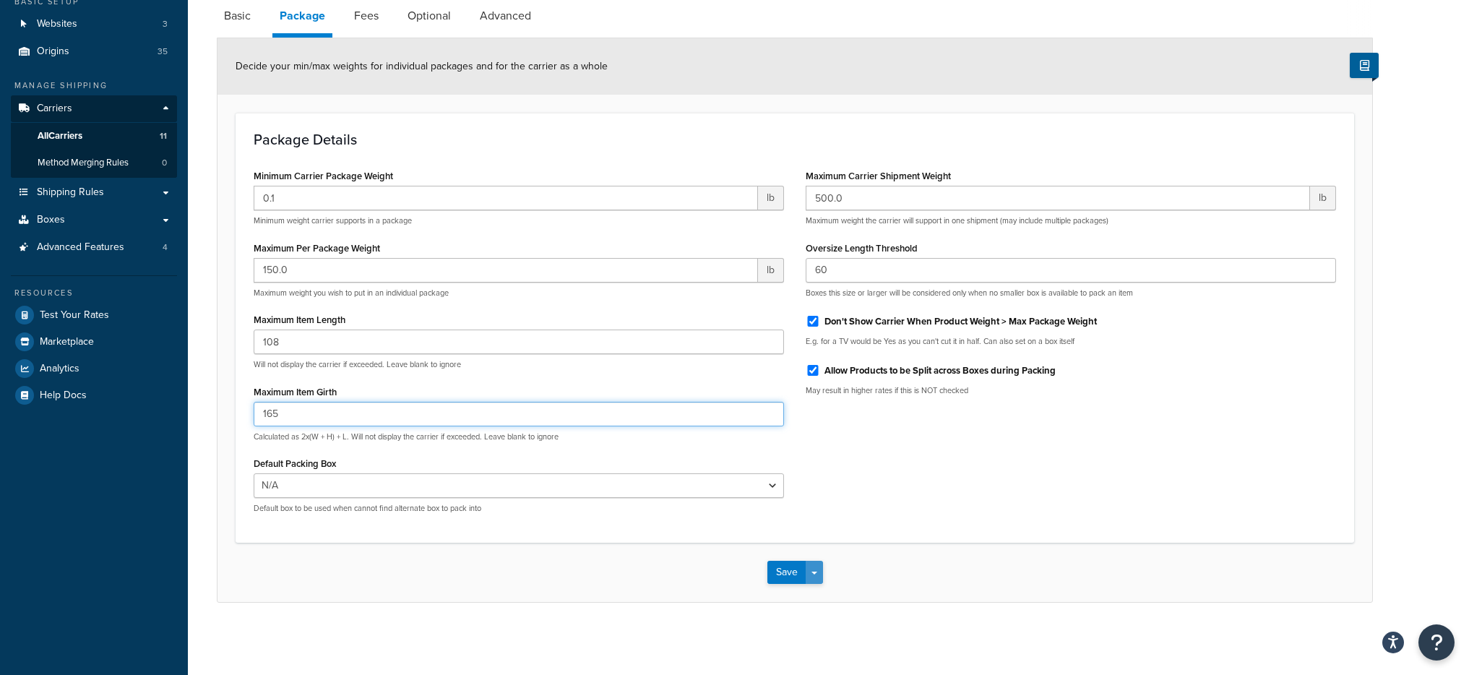
type input "165"
click at [817, 576] on button "Save Dropdown" at bounding box center [814, 572] width 17 height 23
click at [836, 608] on button "Save and Edit" at bounding box center [819, 599] width 105 height 30
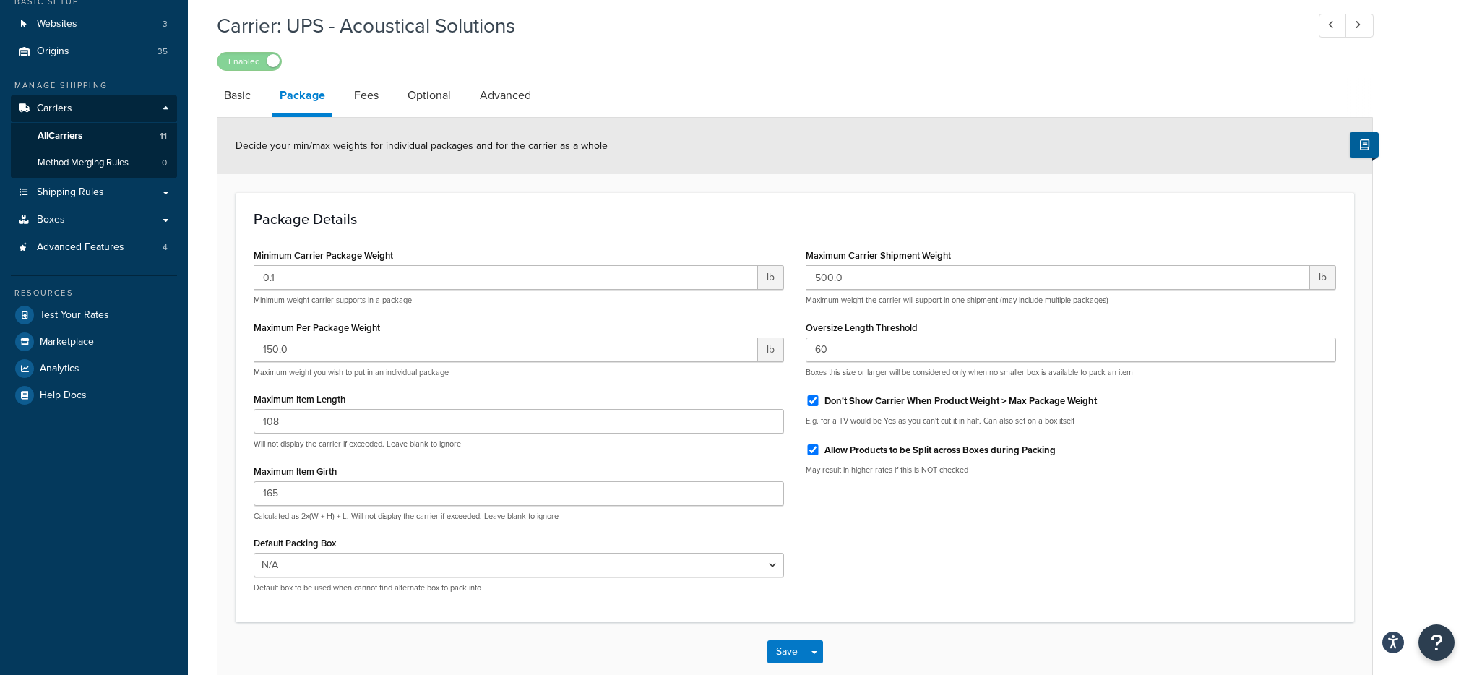
scroll to position [0, 0]
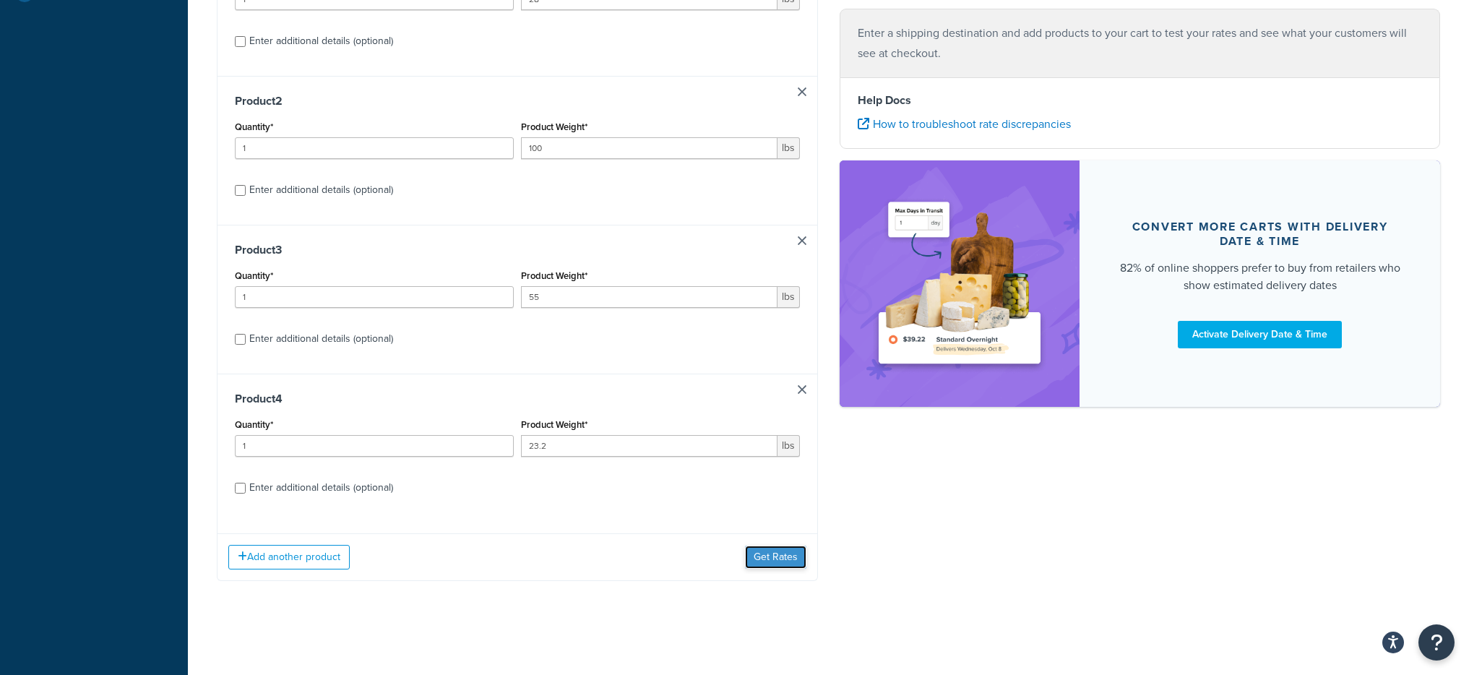
click at [772, 563] on button "Get Rates" at bounding box center [775, 556] width 61 height 23
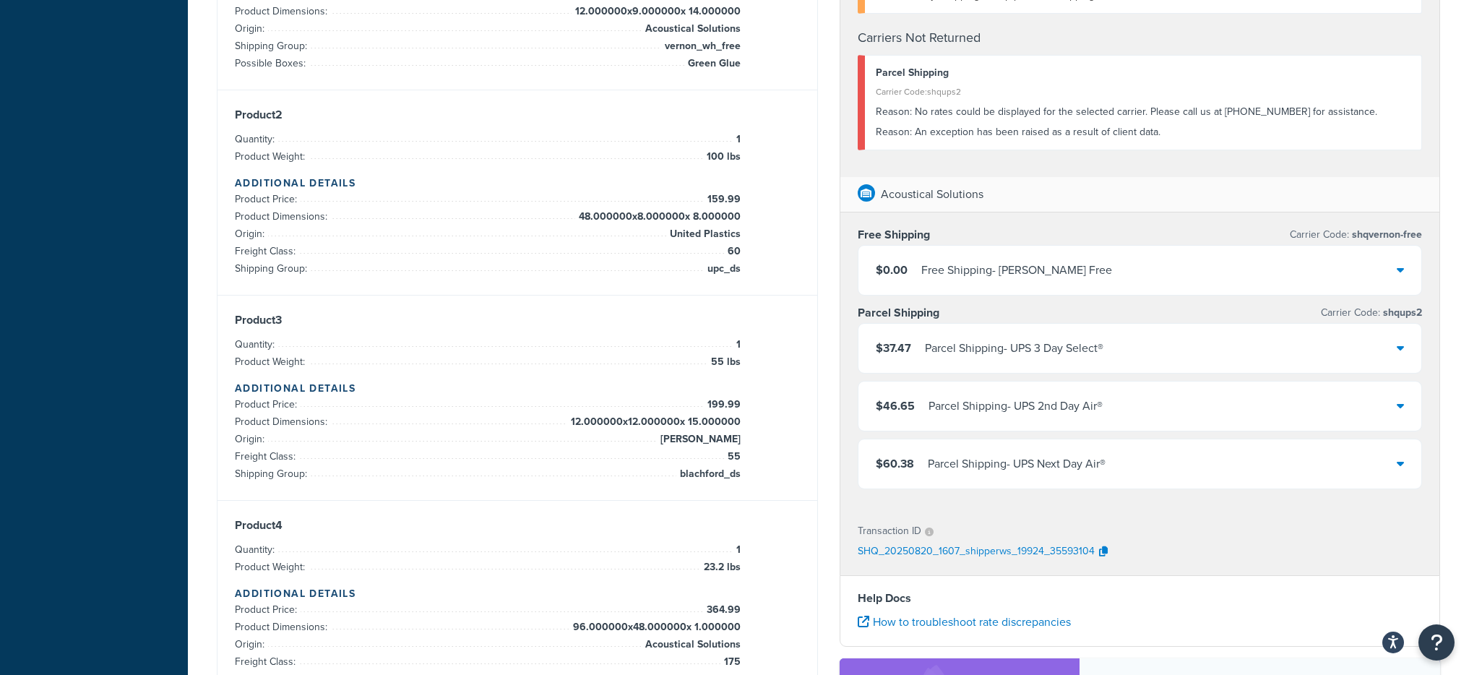
scroll to position [516, 0]
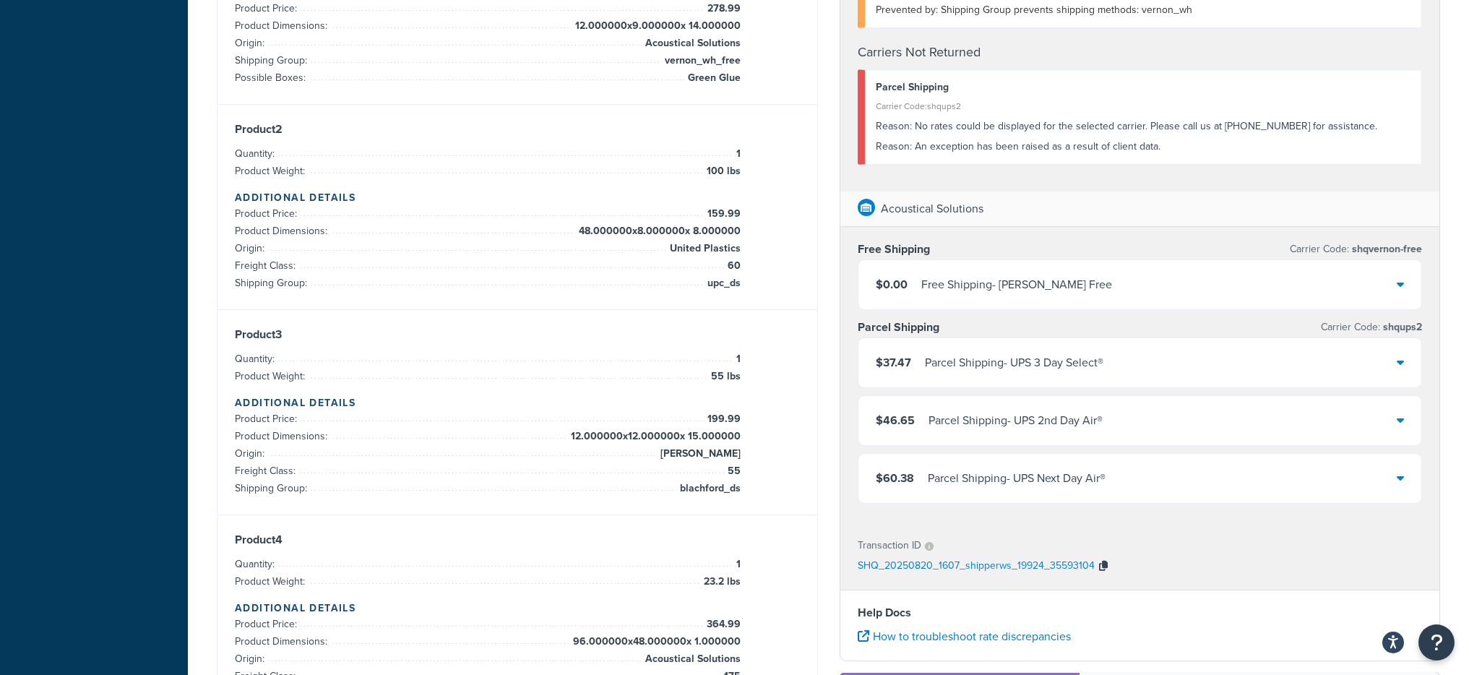
click at [1101, 570] on icon "button" at bounding box center [1103, 566] width 9 height 10
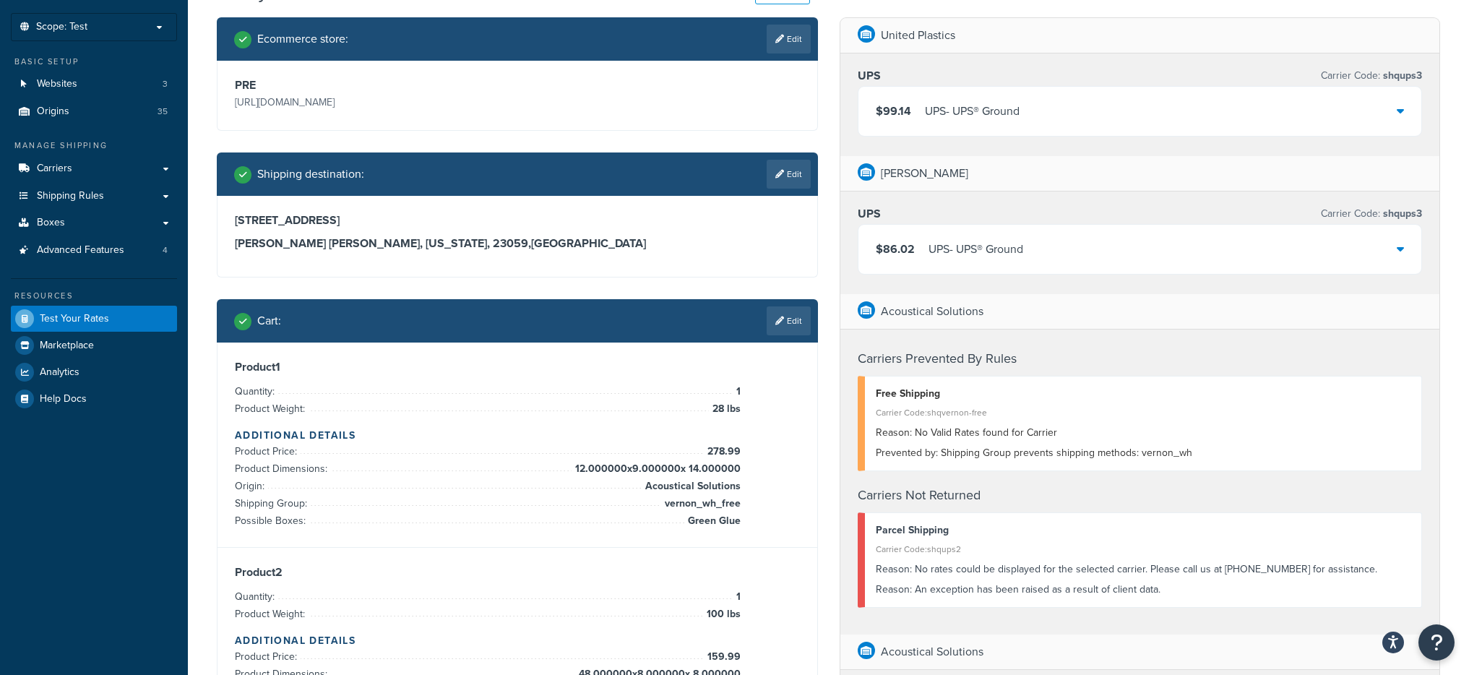
scroll to position [70, 0]
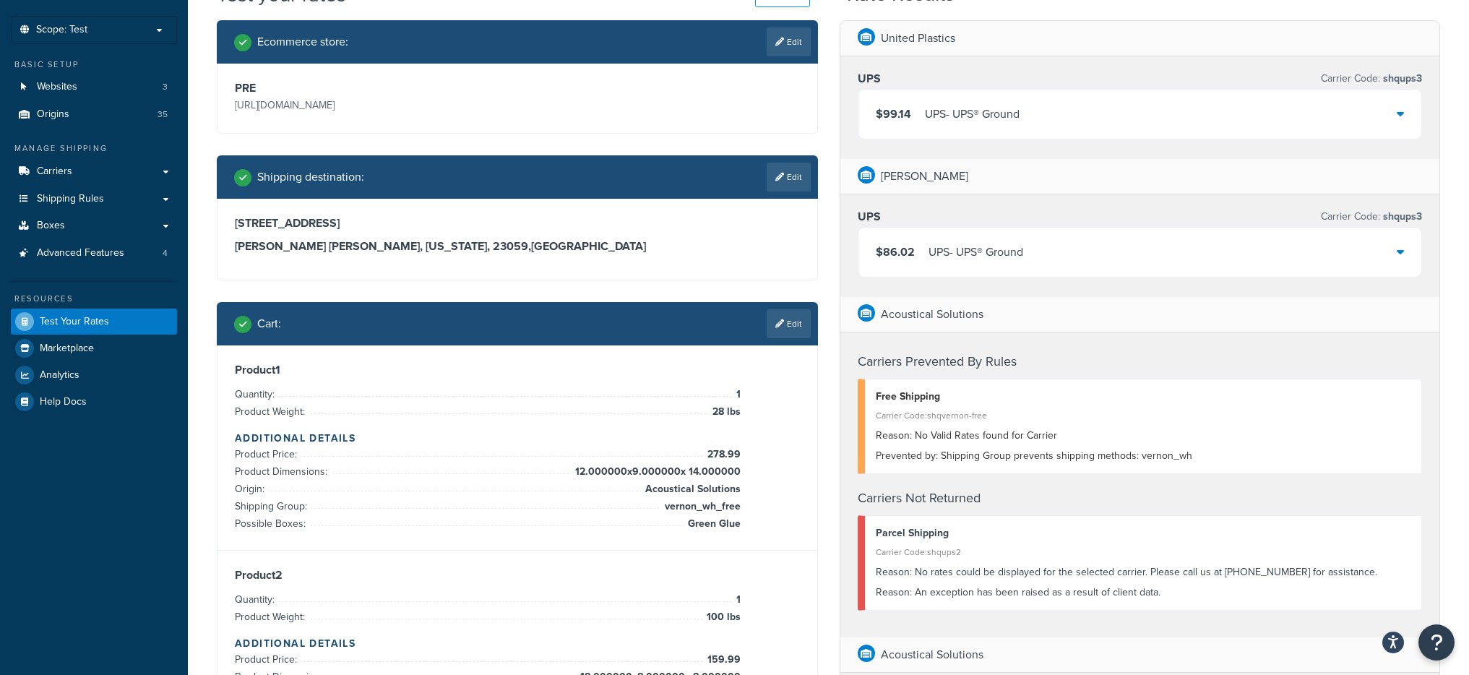
click at [644, 272] on div "11492 Abbots Cross Lane Glen Allen, Virginia, 23059 , United States" at bounding box center [517, 239] width 600 height 81
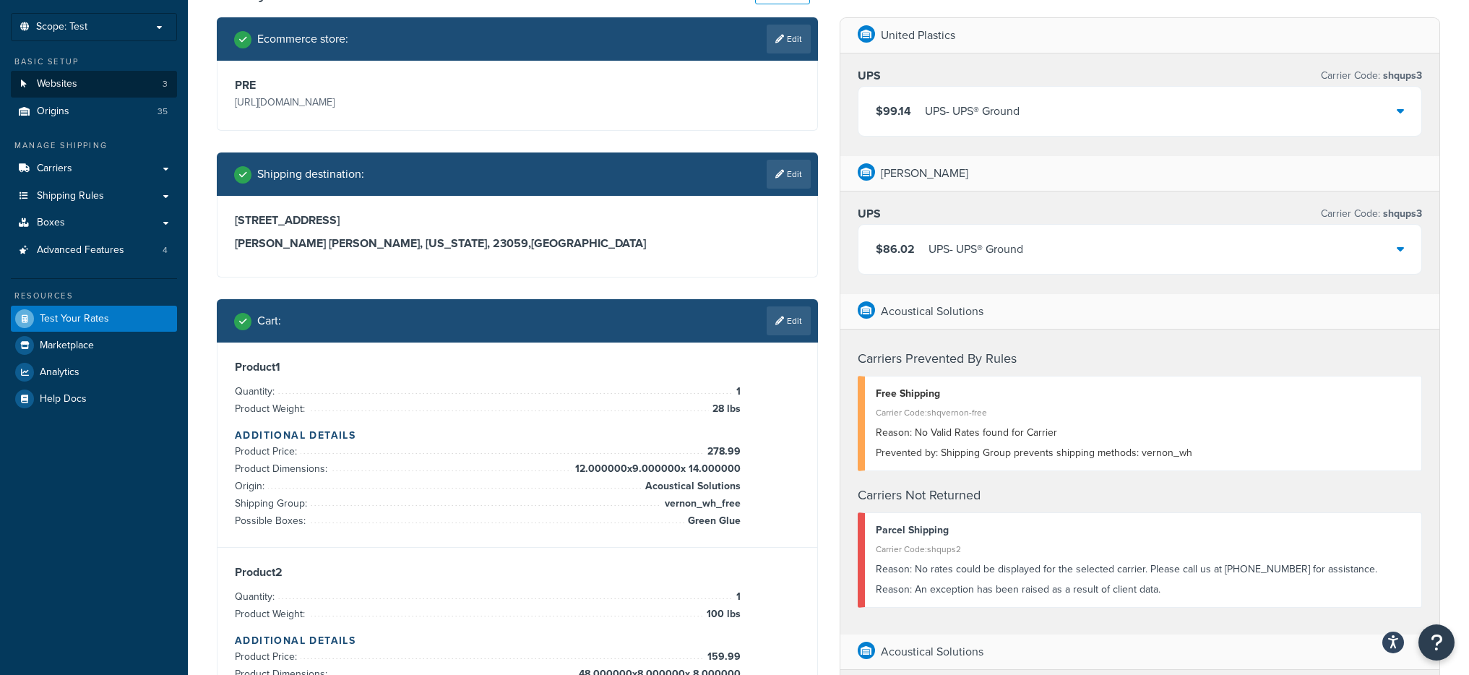
scroll to position [49, 0]
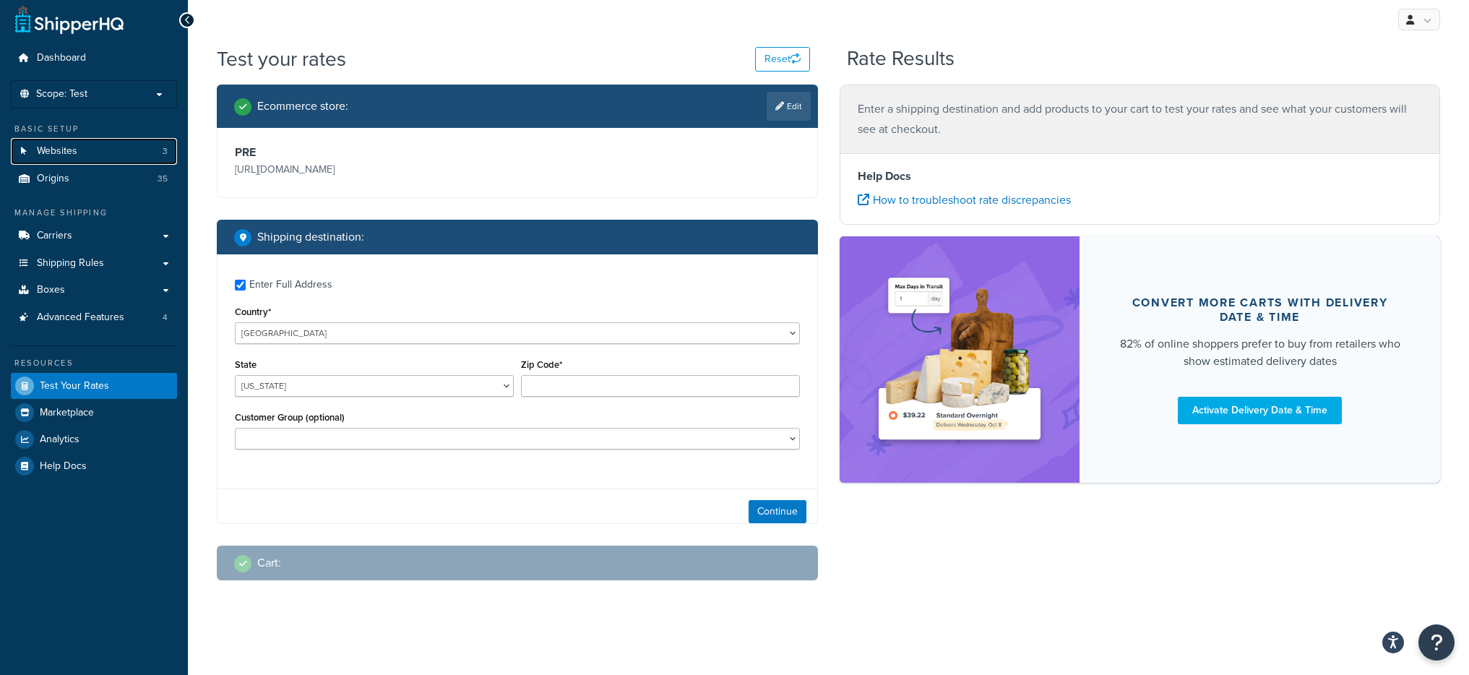
checkbox input "true"
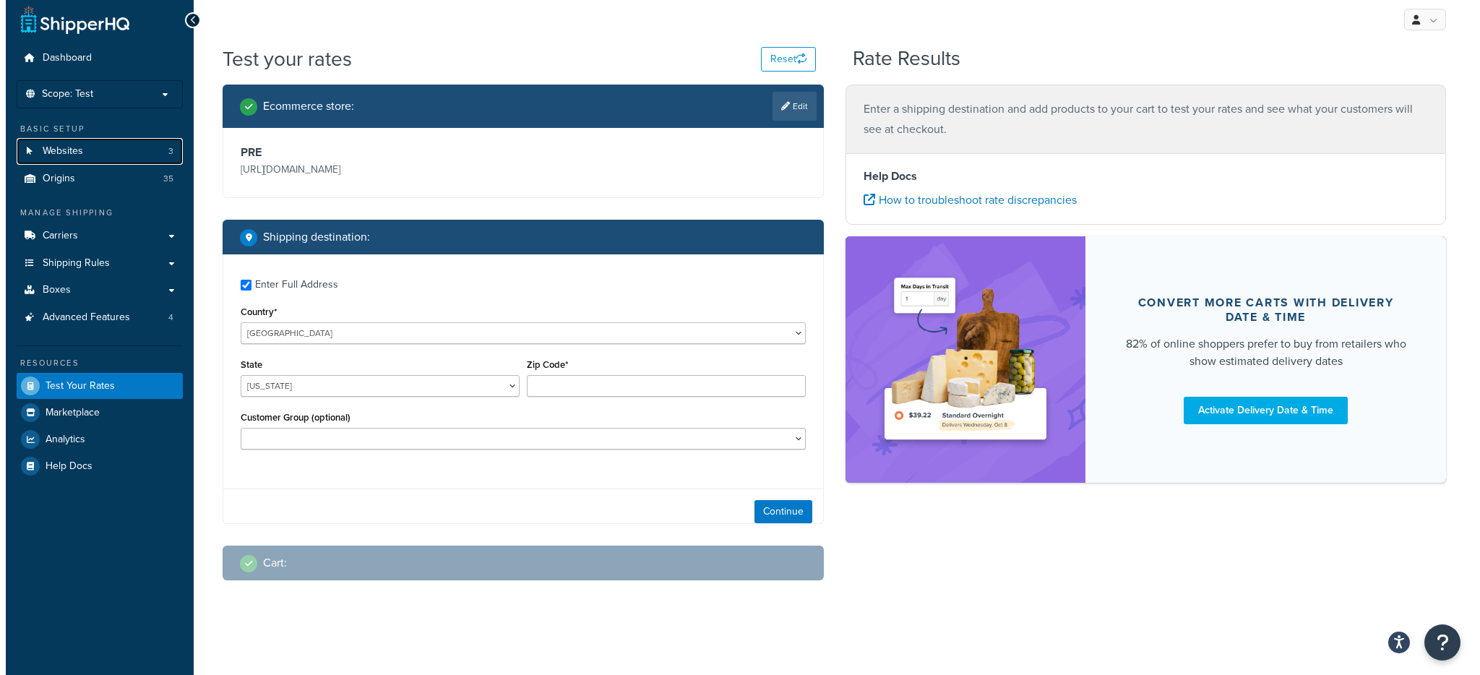
scroll to position [0, 0]
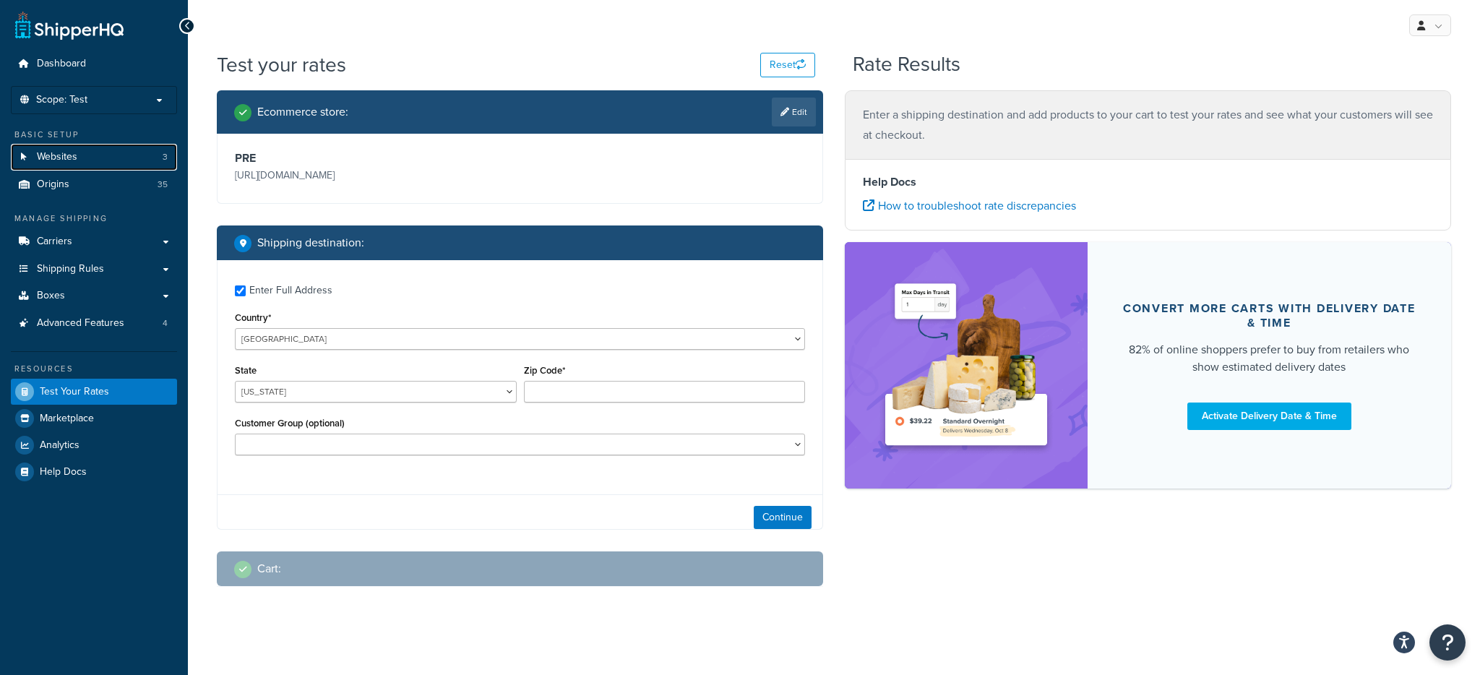
type input "23059"
select select "VA"
select select
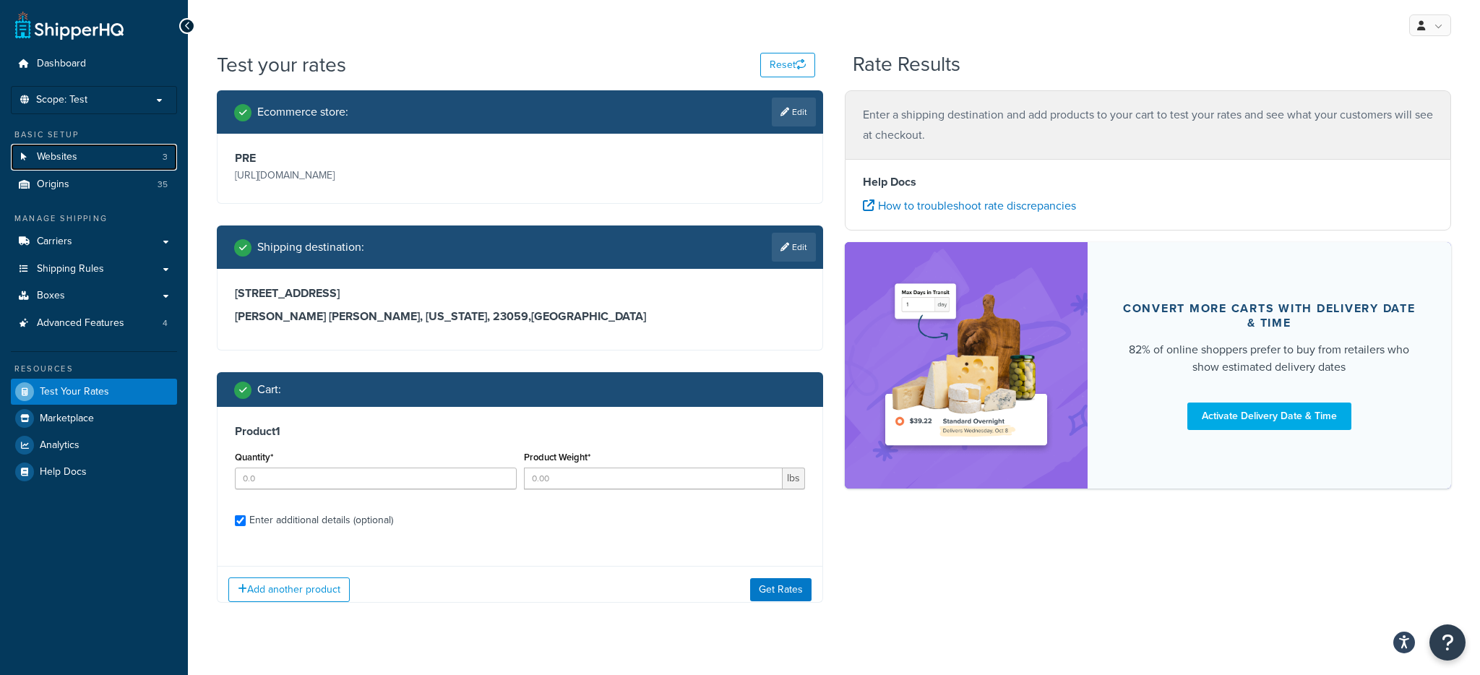
checkbox input "true"
type input "1"
type input "23"
type input "364.99"
type input "5.000000"
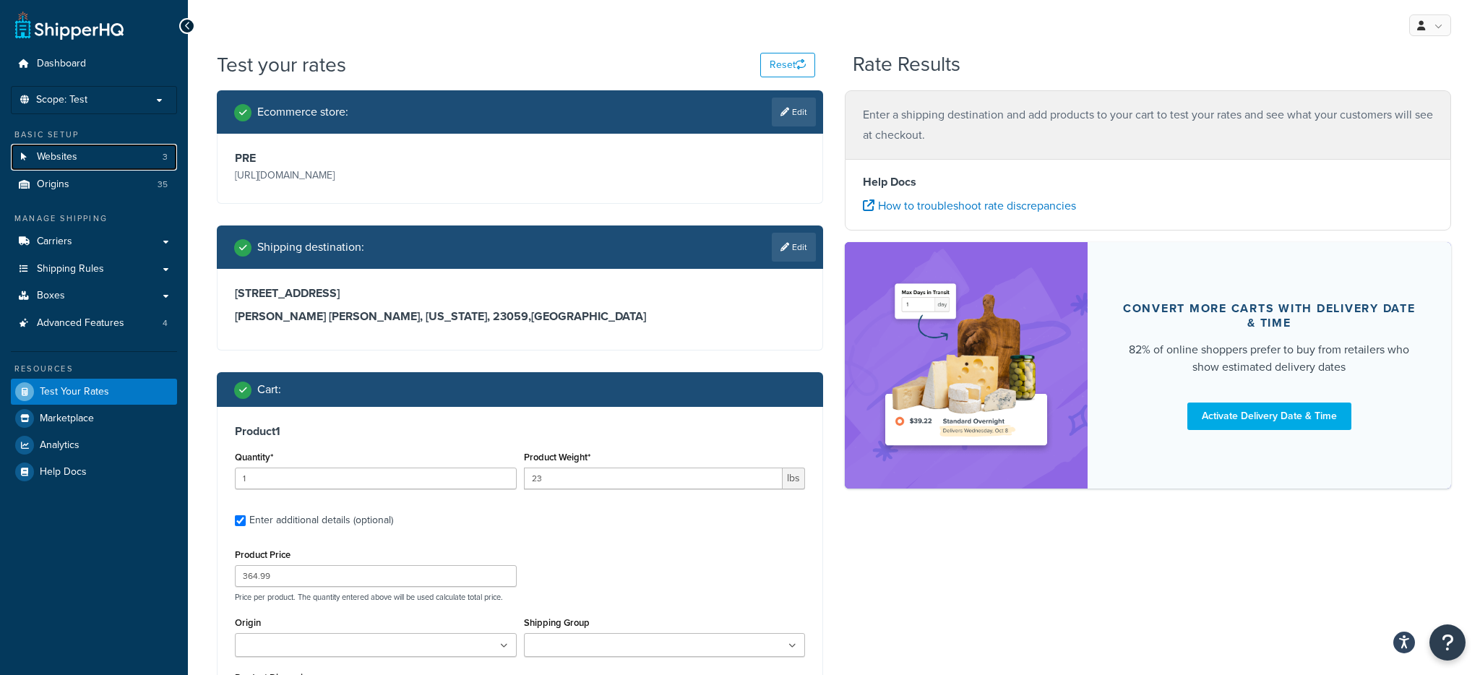
type input "5.000000"
type input "1.000000"
select select "175"
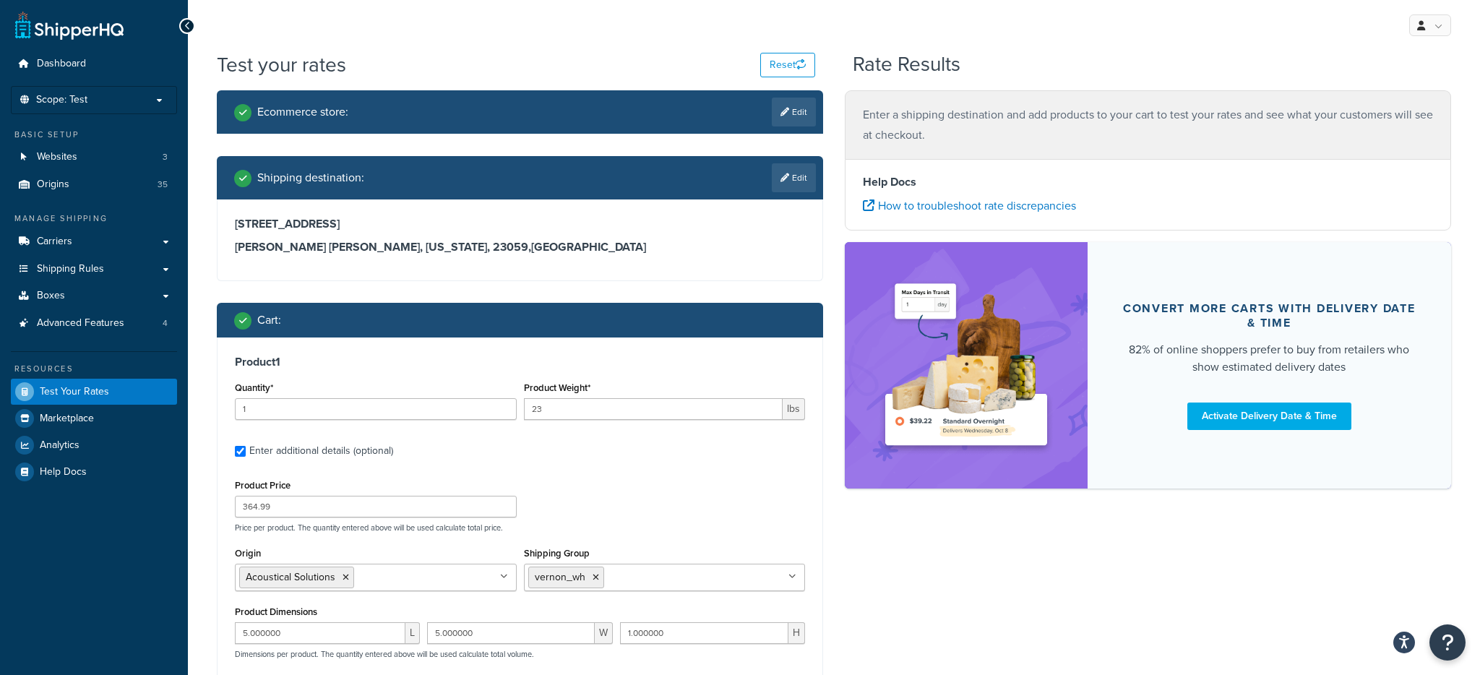
type input "1"
type input "55"
type input "199.99"
type input "12.000000"
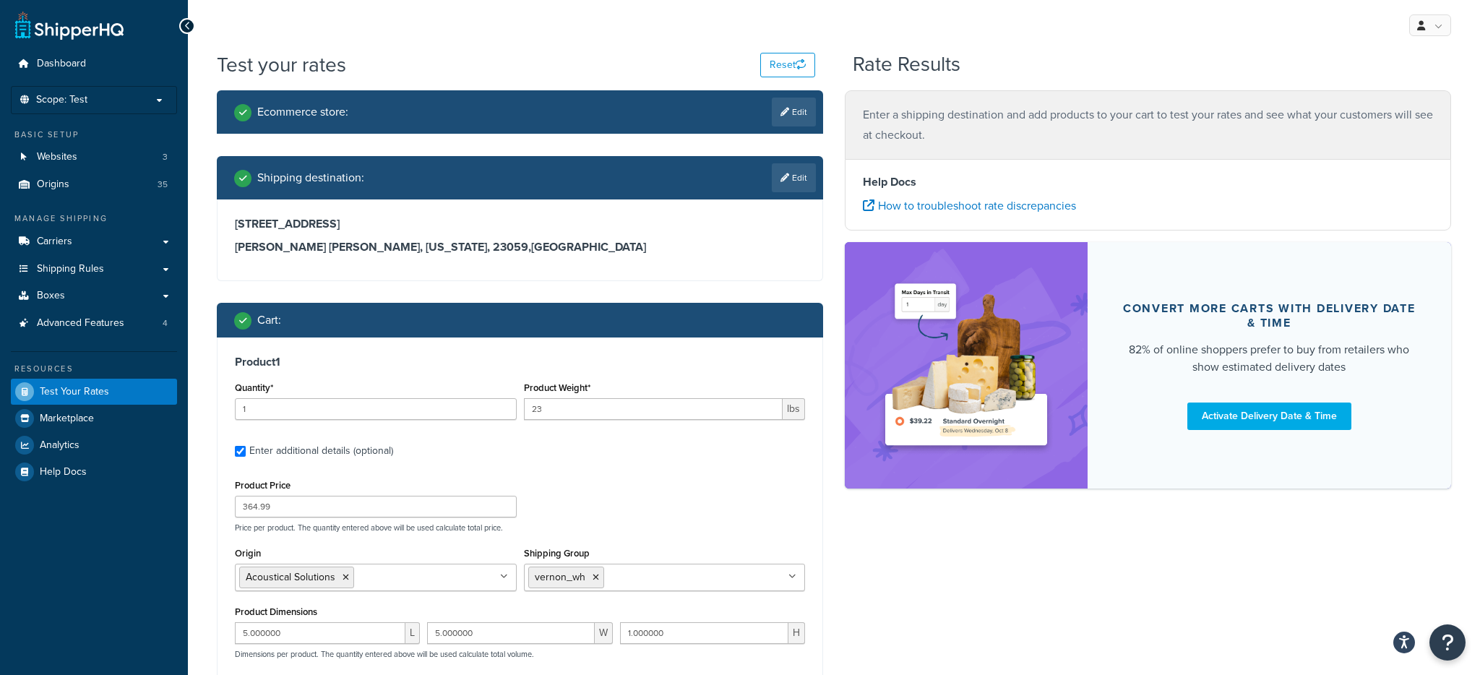
type input "15.000000"
select select "55"
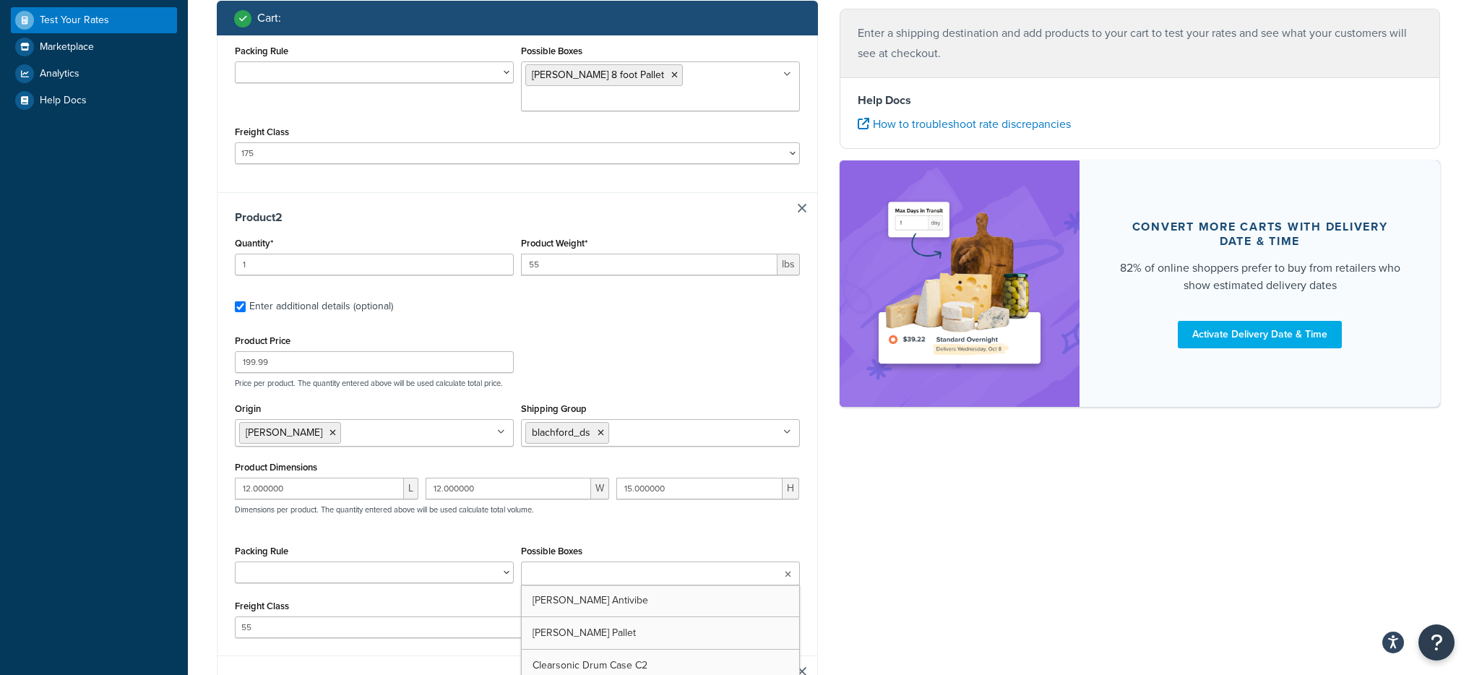
type input "1"
type input "100"
type input "159.99"
type input "48.000000"
type input "8.000000"
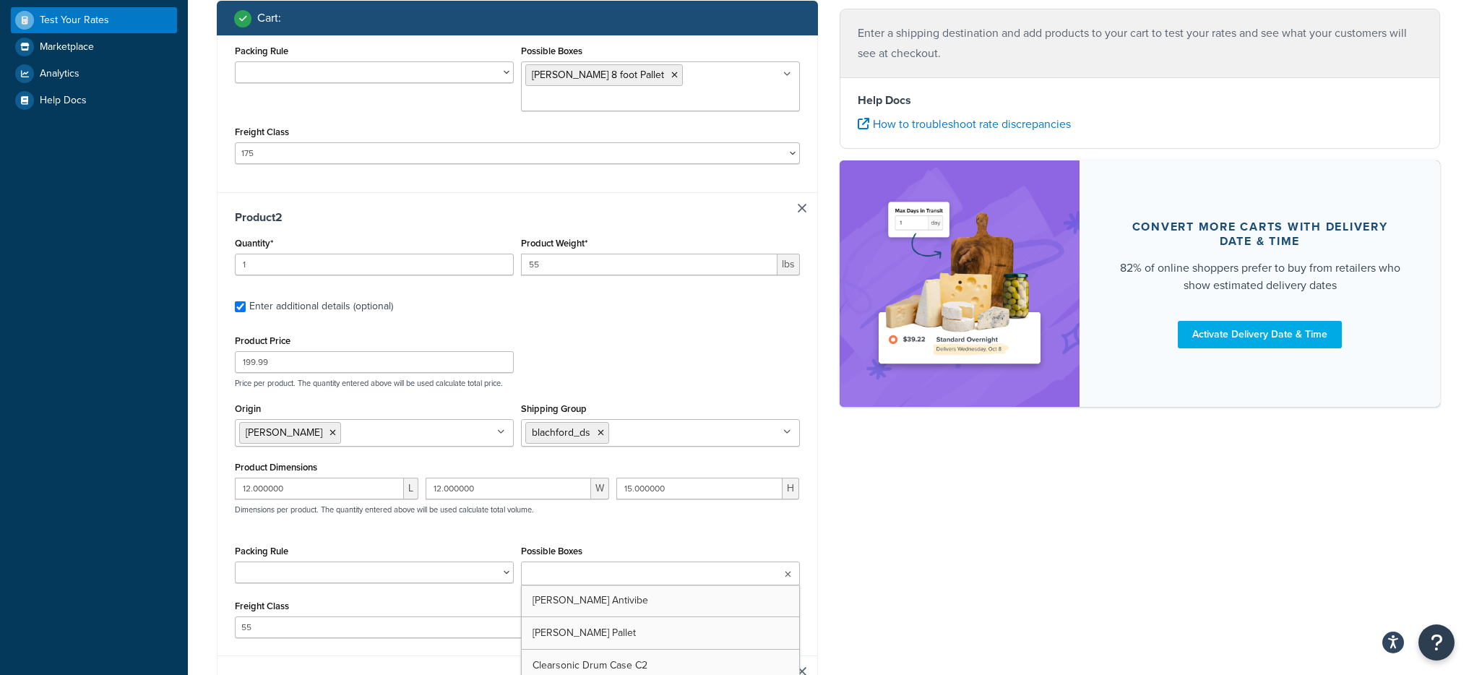
type input "8.000000"
select select "60"
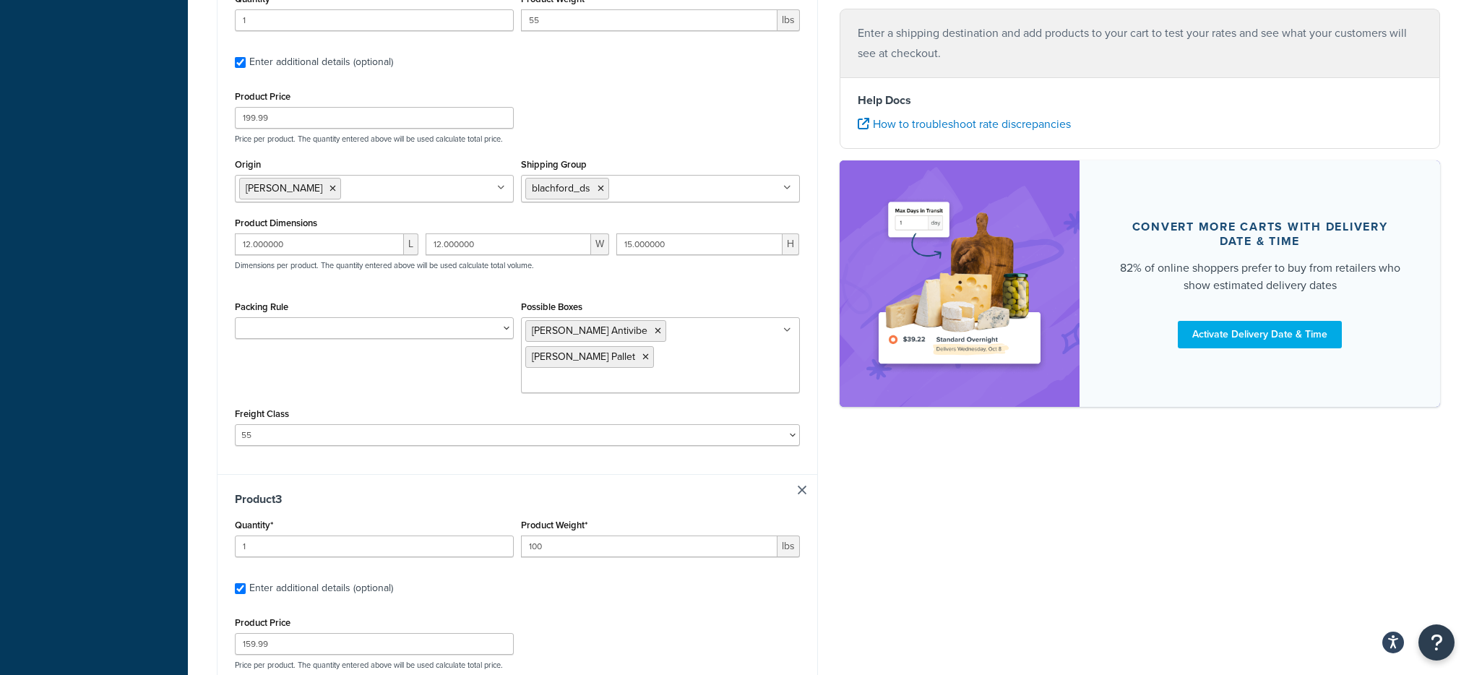
type input "1"
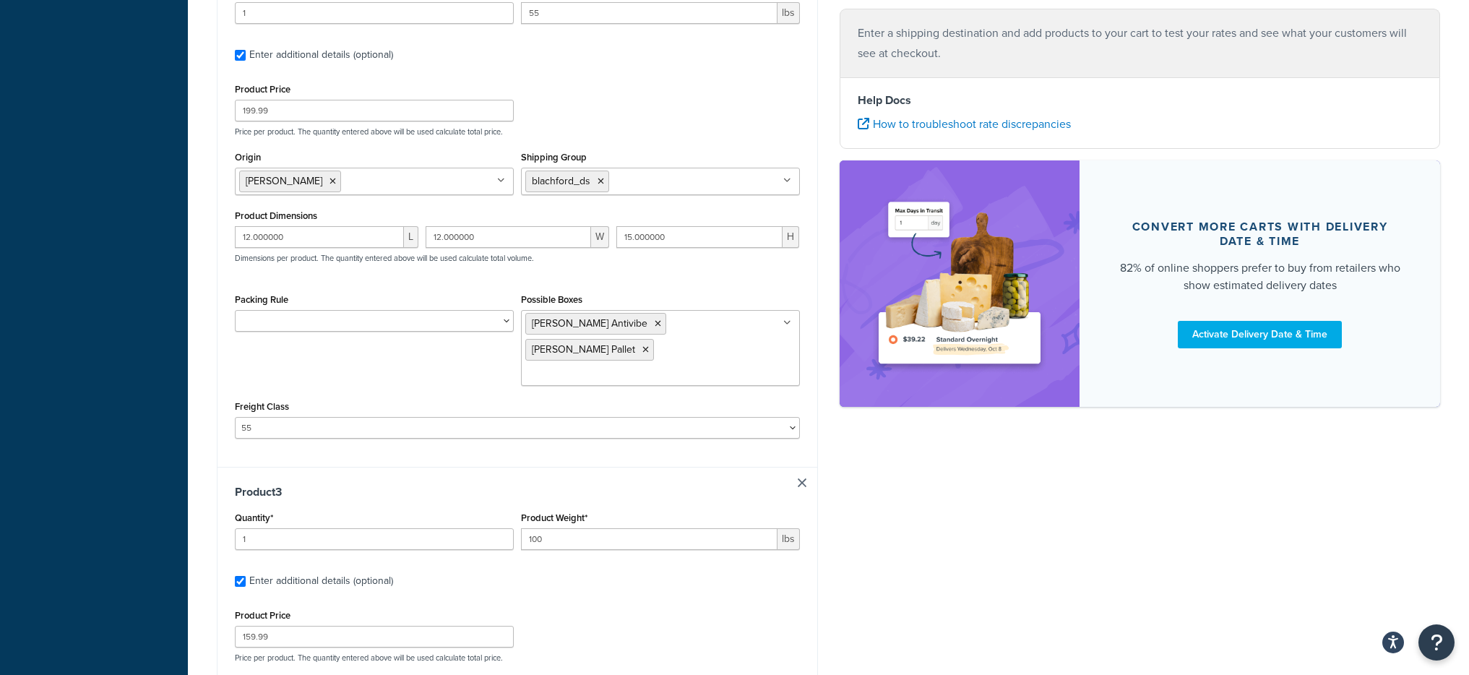
type input "28"
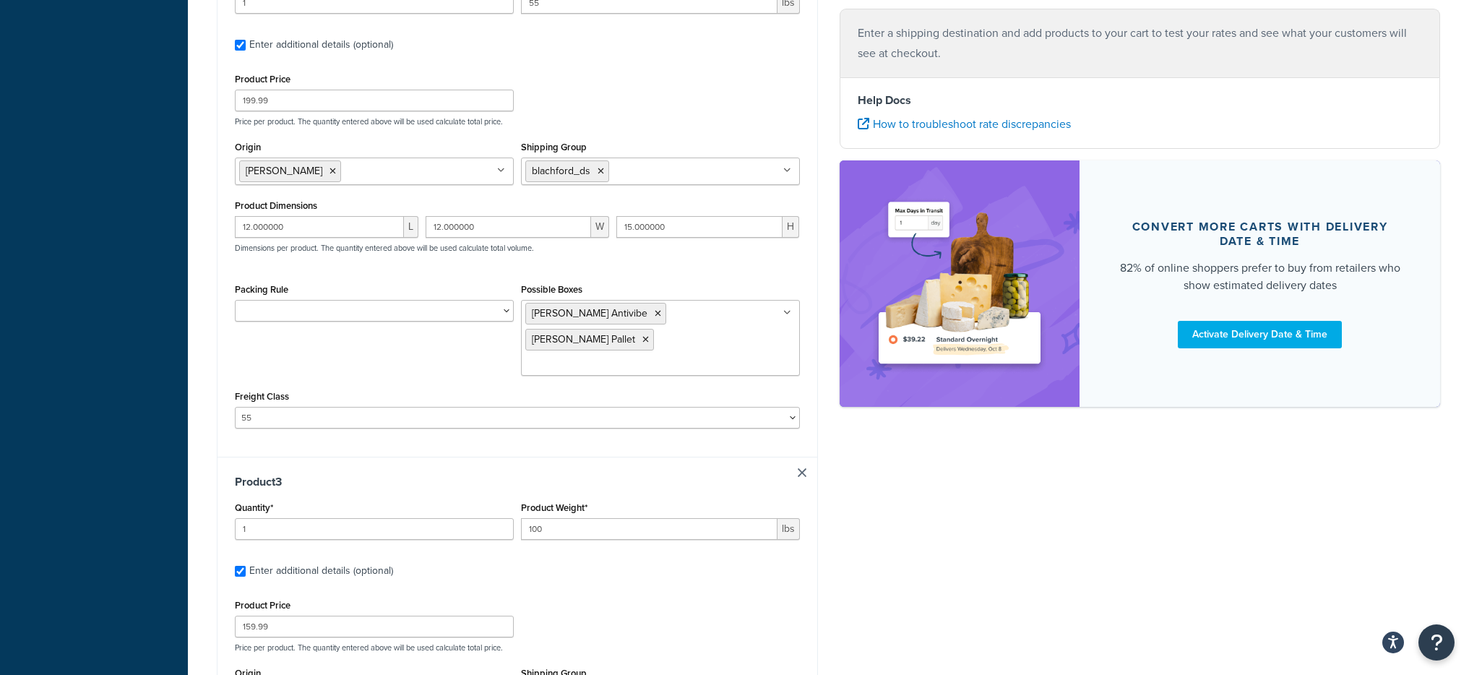
type input "278.99"
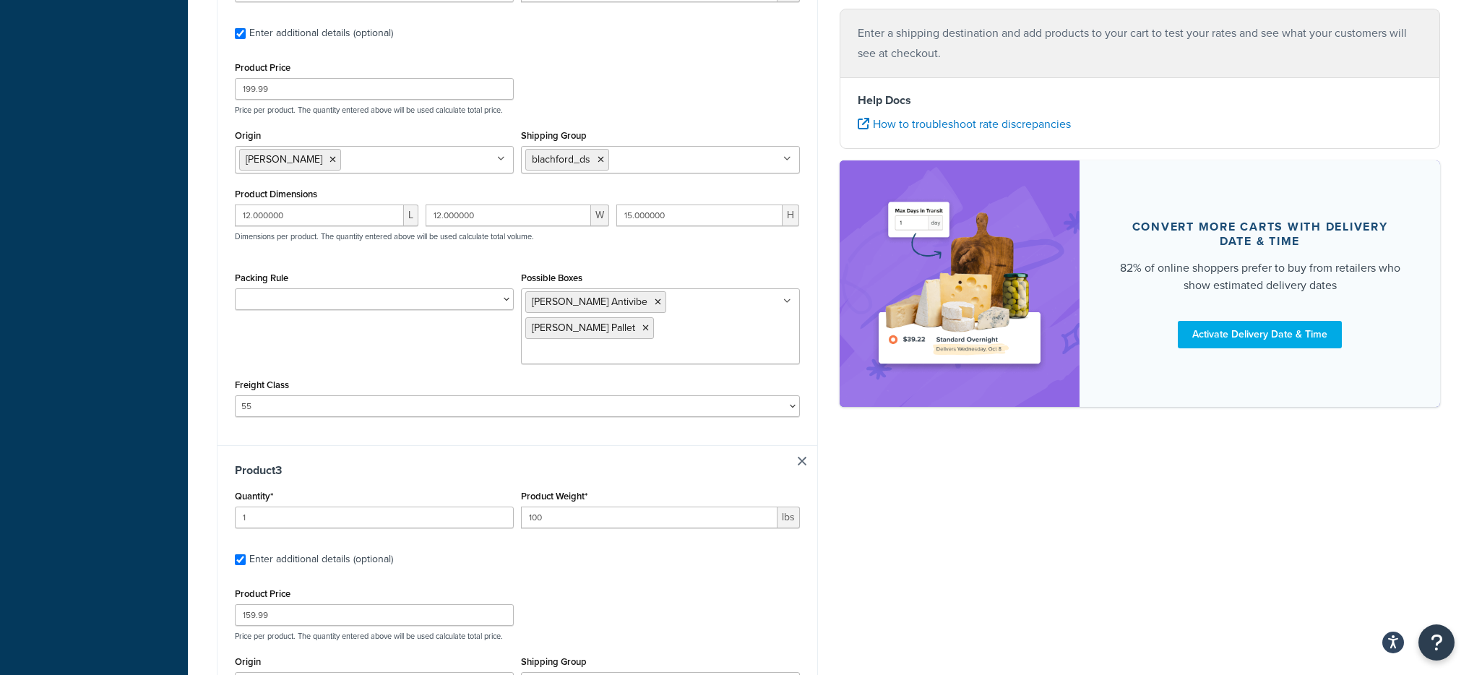
type input "12.000000"
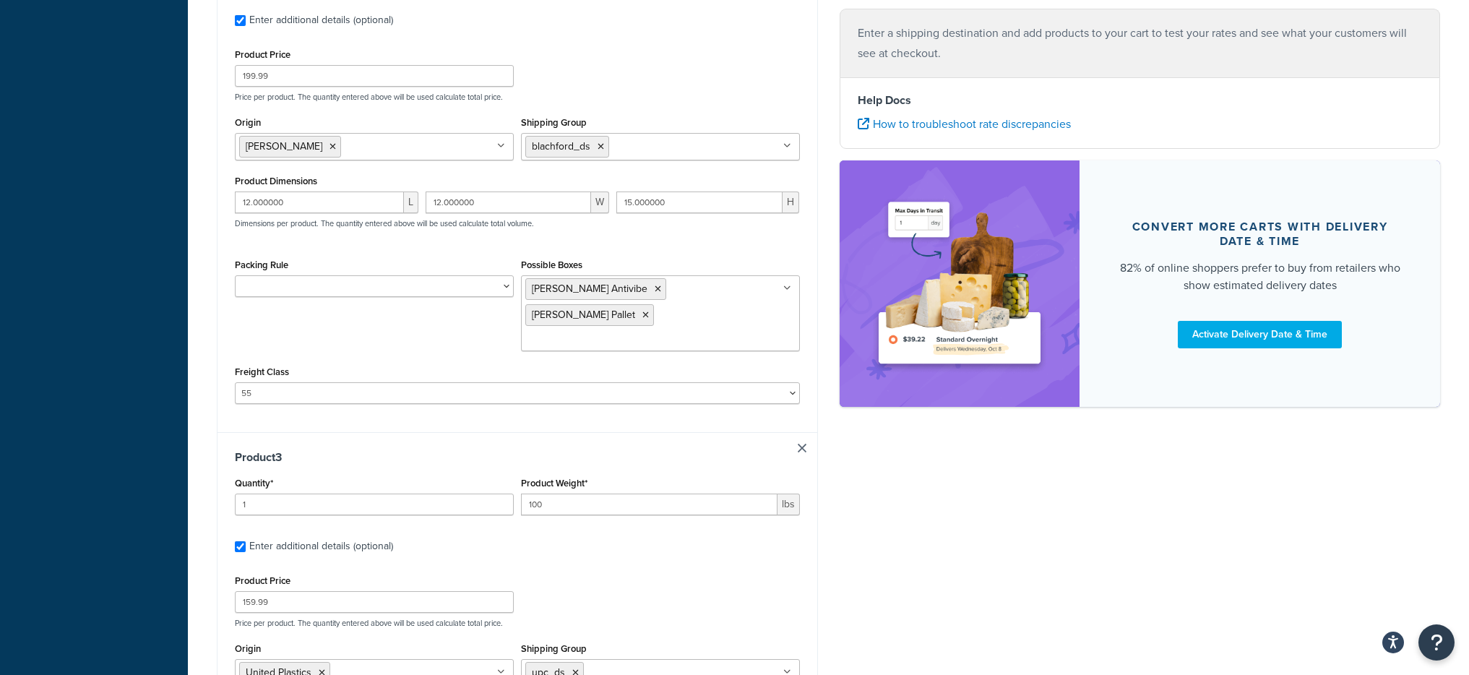
type input "9.000000"
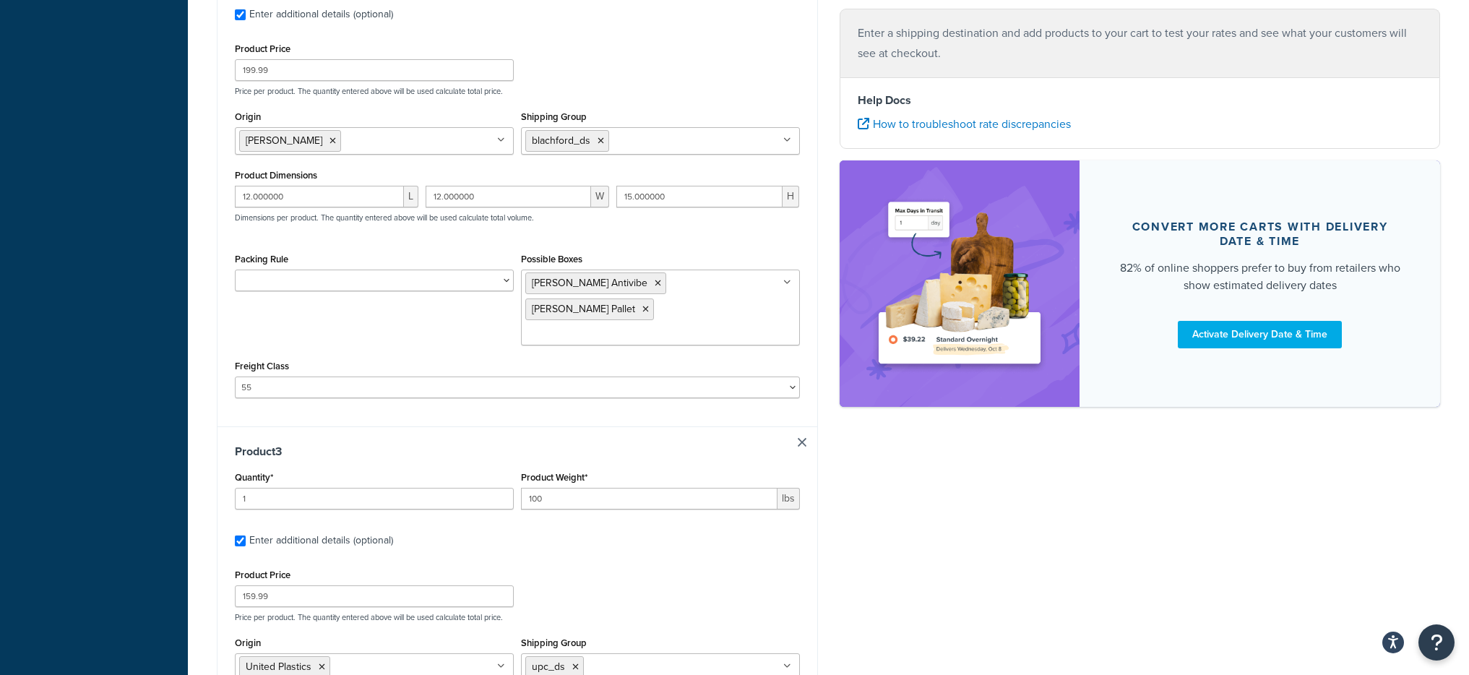
type input "14.000000"
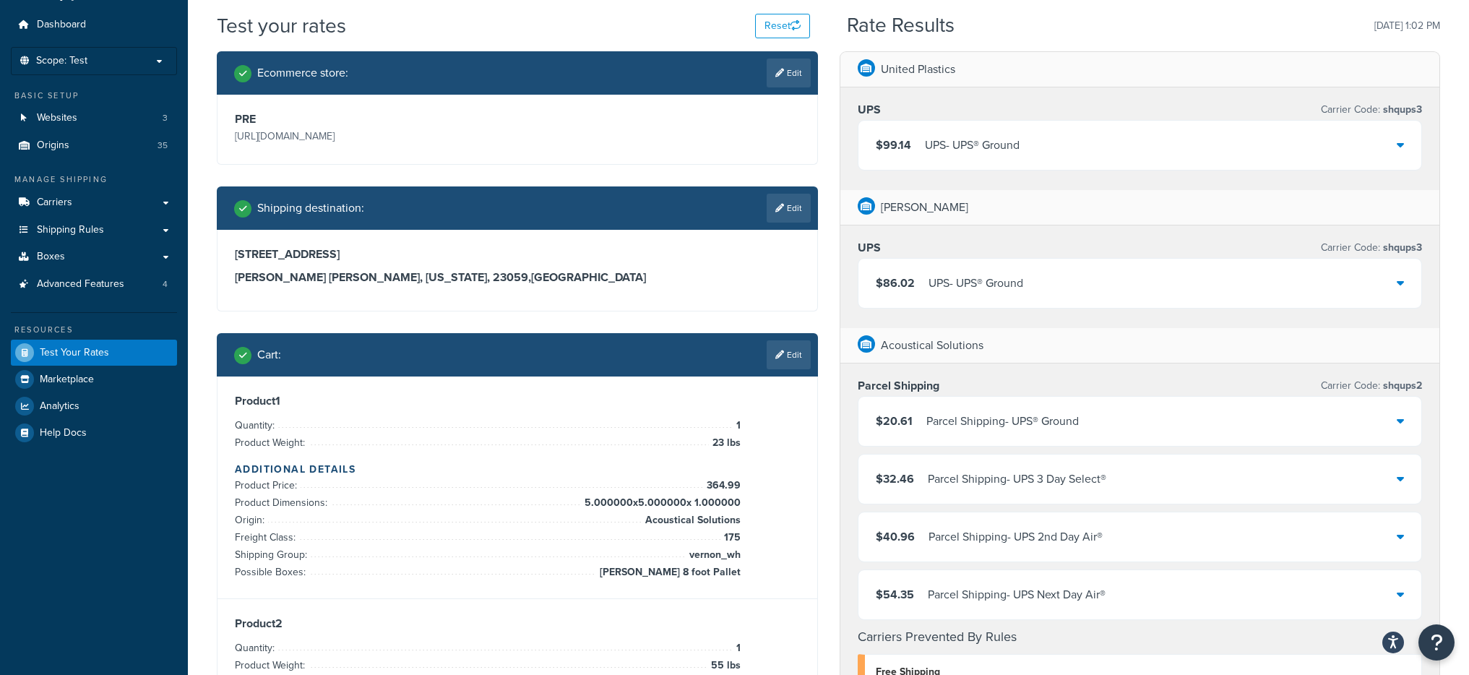
scroll to position [263, 0]
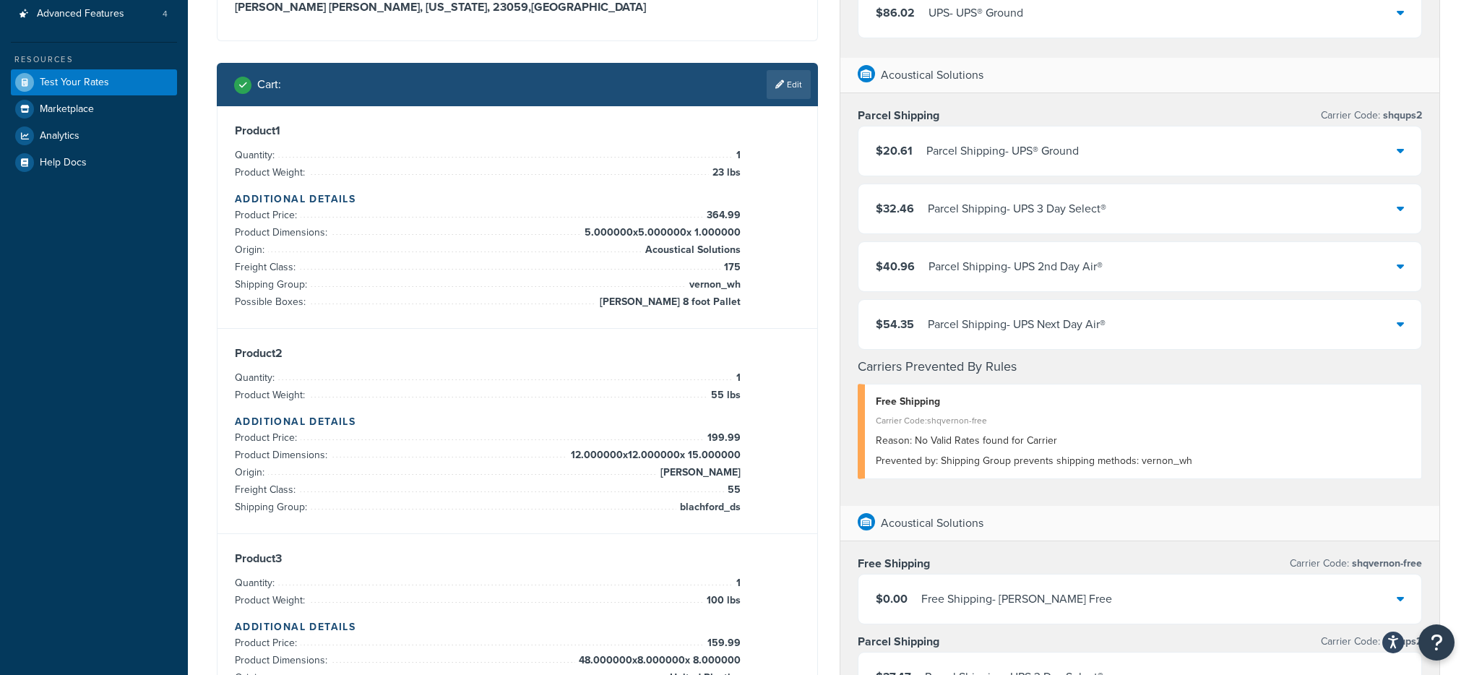
drag, startPoint x: 582, startPoint y: 231, endPoint x: 740, endPoint y: 229, distance: 158.2
click at [740, 229] on div "Product 1 Quantity: 1 Product Weight: 23 lbs Additional Details Product Price: …" at bounding box center [517, 217] width 565 height 187
click at [1144, 123] on div "Parcel Shipping Carrier Code: shqups2" at bounding box center [1140, 115] width 565 height 20
click at [1142, 155] on div "$20.61 Parcel Shipping - UPS® Ground" at bounding box center [1139, 150] width 563 height 49
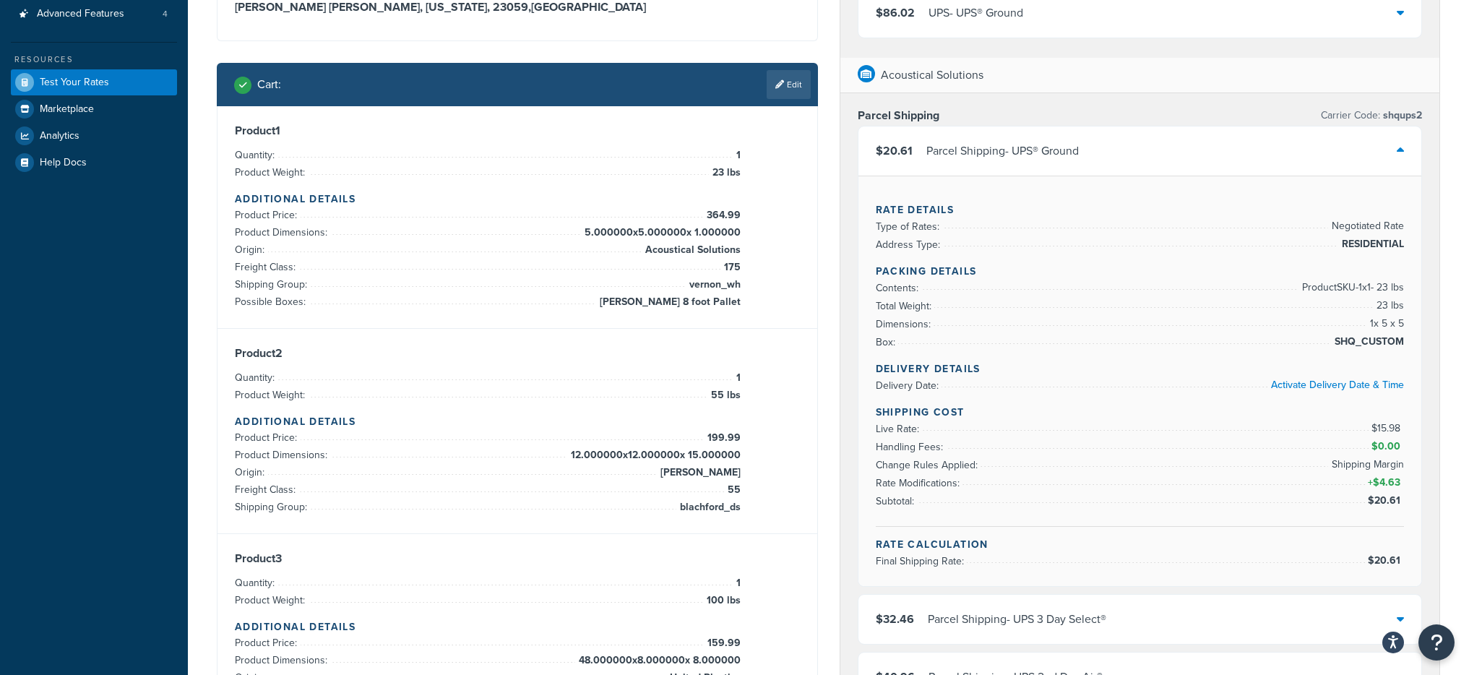
click at [1164, 145] on div "$20.61 Parcel Shipping - UPS® Ground" at bounding box center [1139, 150] width 563 height 49
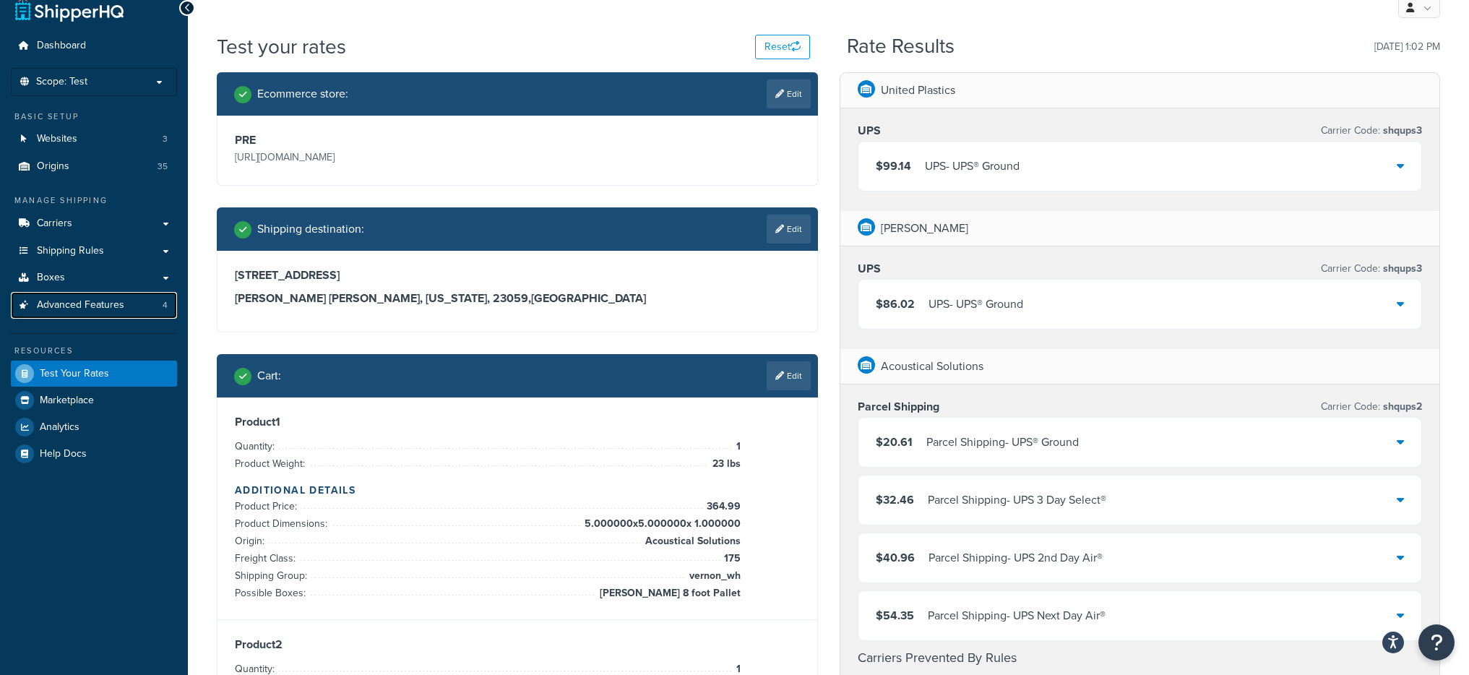
scroll to position [0, 0]
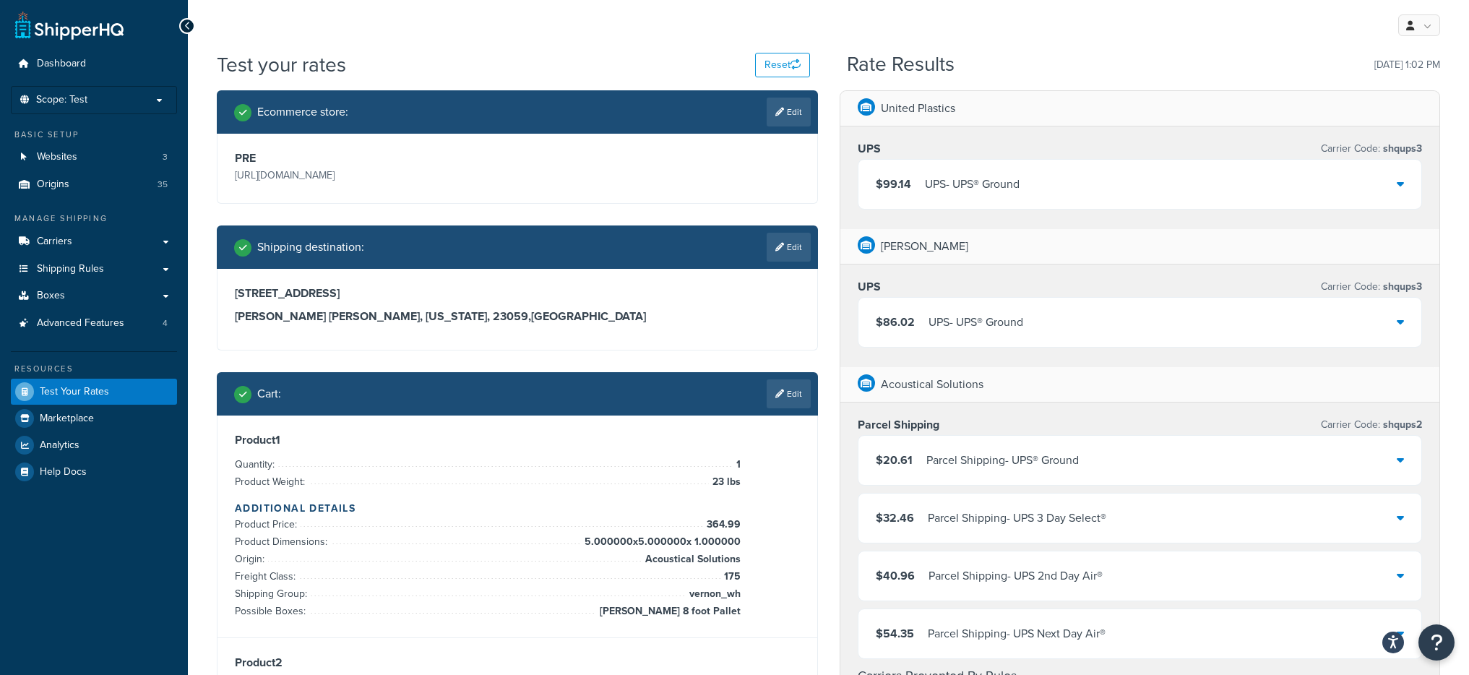
click at [969, 201] on div "$99.14 UPS - UPS® Ground" at bounding box center [1139, 184] width 563 height 49
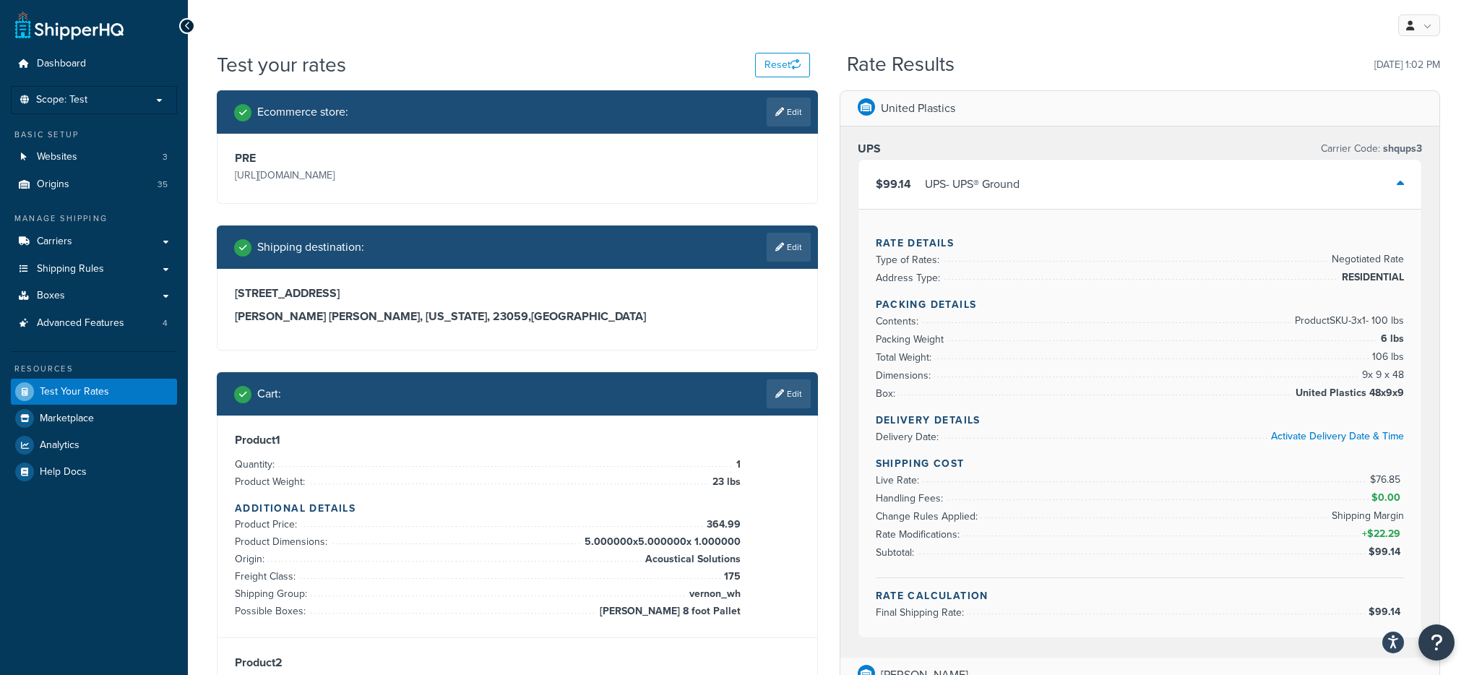
click at [1027, 204] on div "$99.14 UPS - UPS® Ground" at bounding box center [1139, 184] width 563 height 49
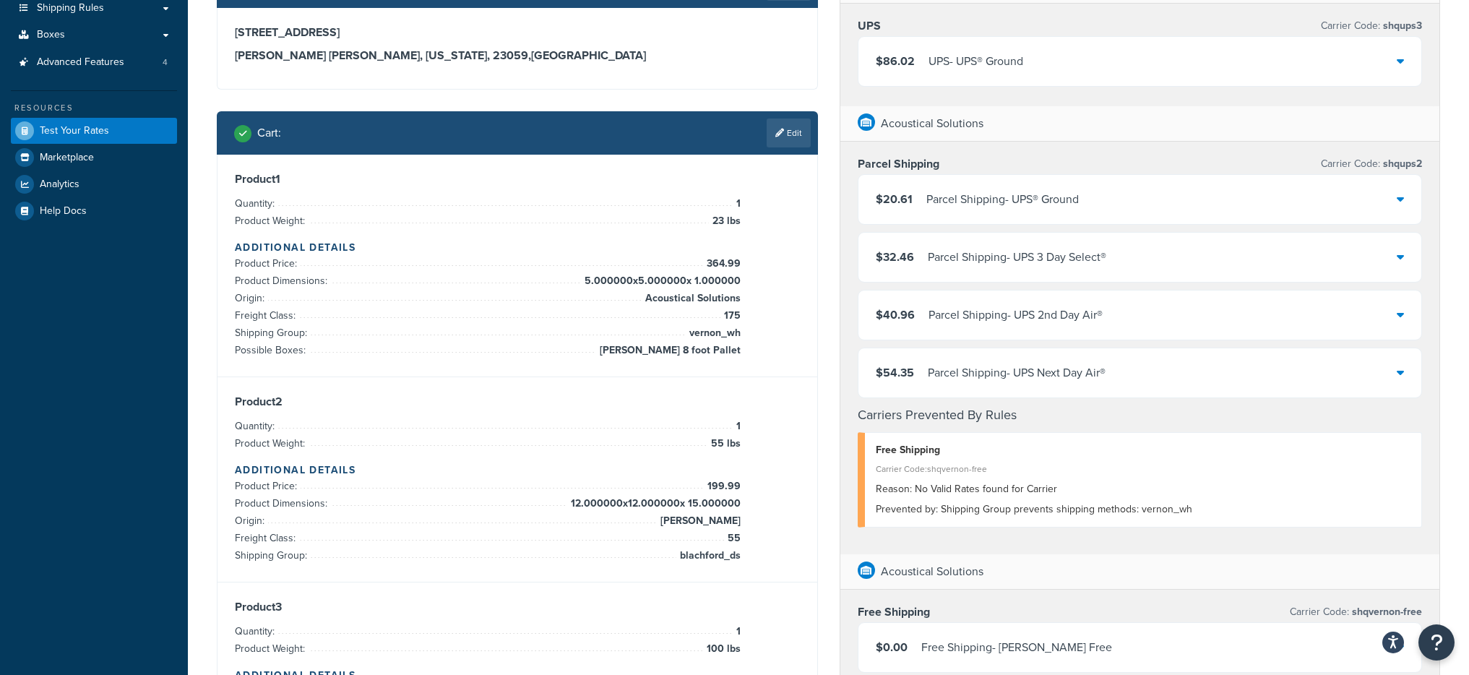
scroll to position [293, 0]
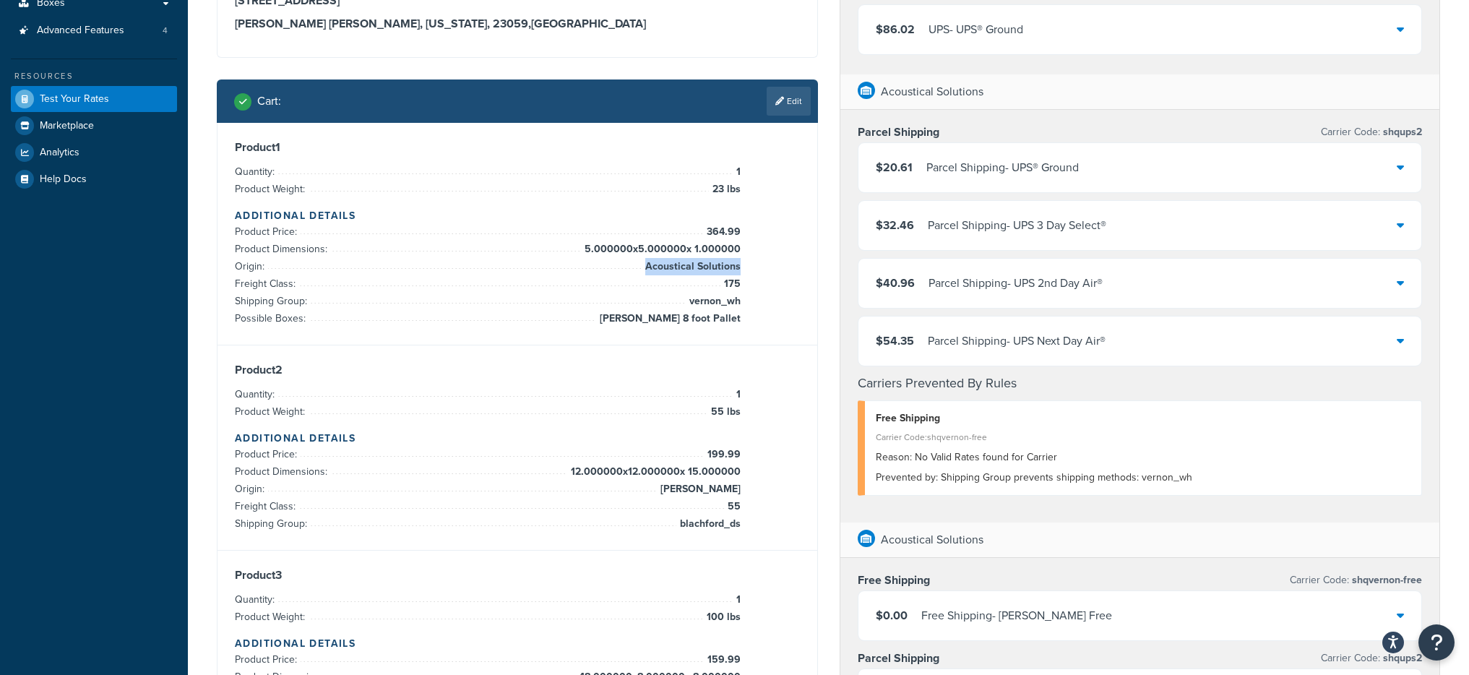
drag, startPoint x: 647, startPoint y: 271, endPoint x: 740, endPoint y: 269, distance: 93.2
click at [740, 269] on span "Acoustical Solutions" at bounding box center [691, 266] width 99 height 17
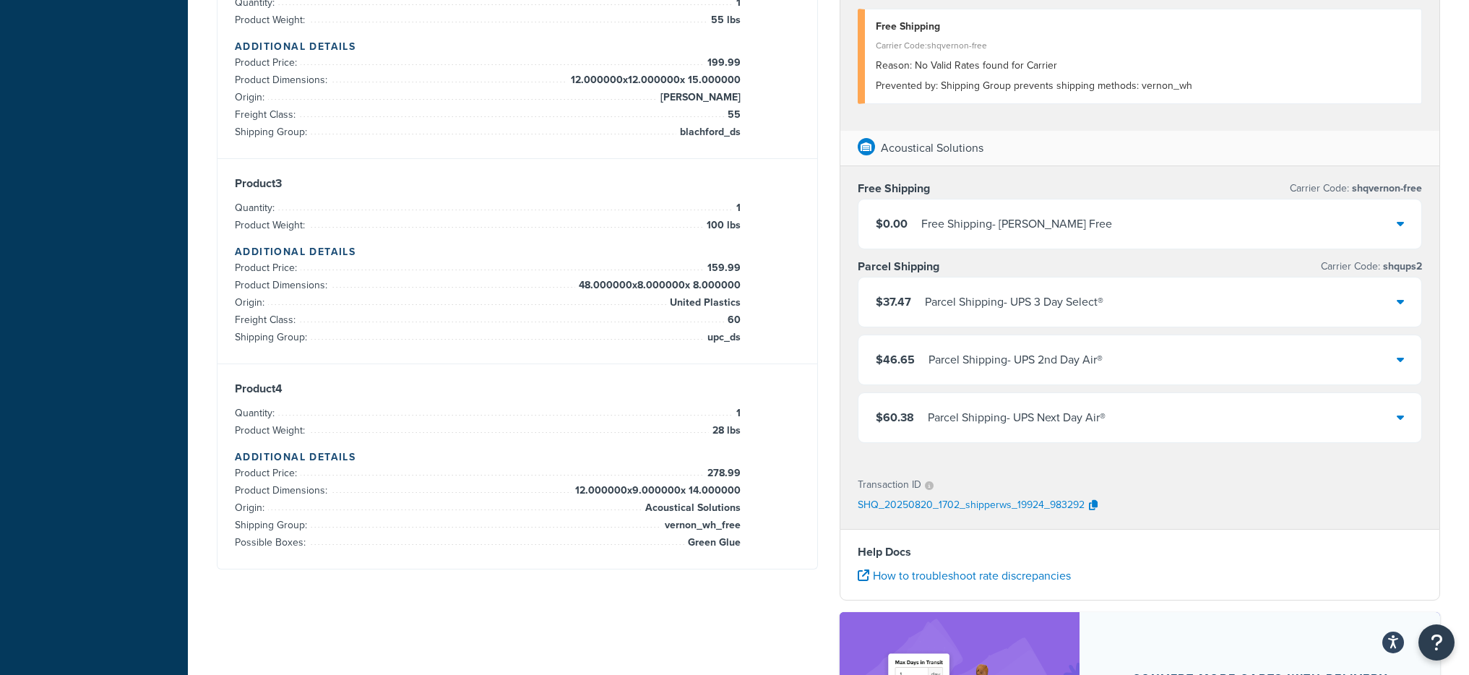
scroll to position [748, 0]
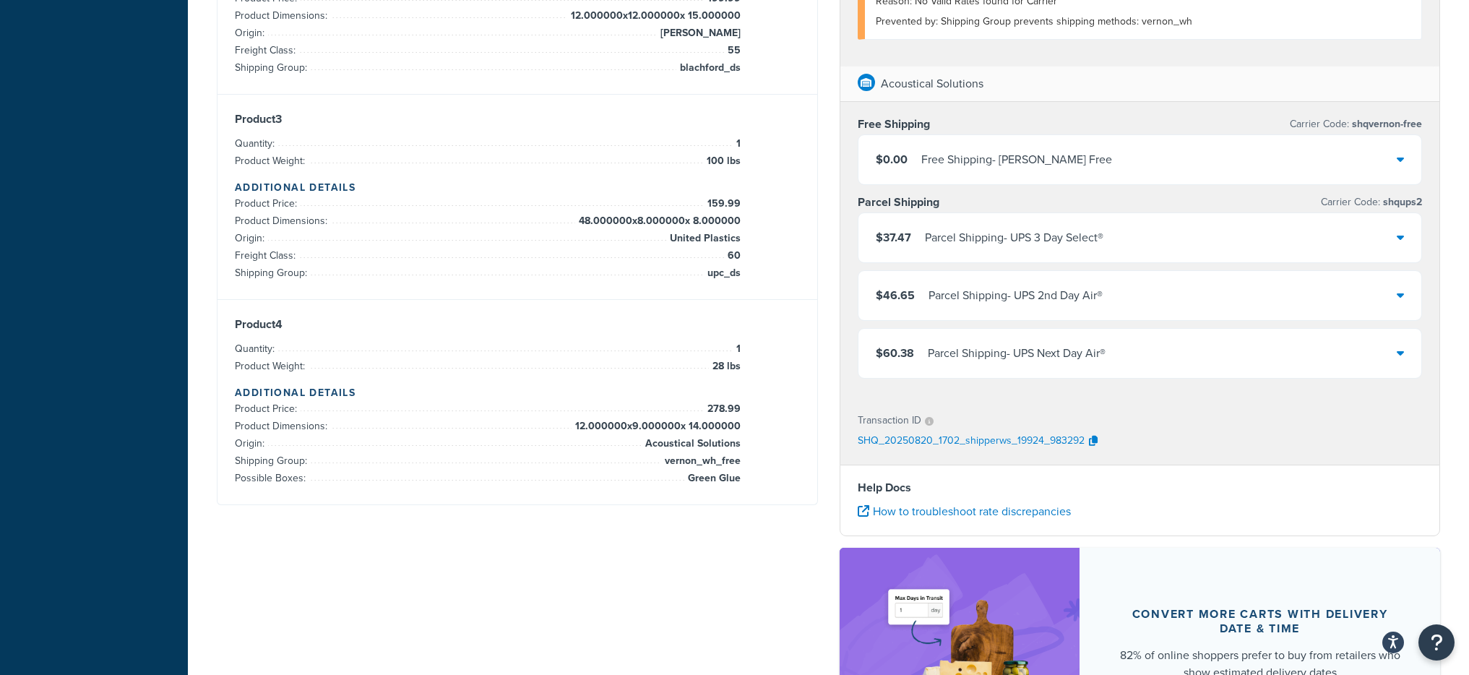
drag, startPoint x: 651, startPoint y: 444, endPoint x: 743, endPoint y: 443, distance: 91.8
click at [742, 443] on div "Product 4 Quantity: 1 Product Weight: 28 lbs Additional Details Product Price: …" at bounding box center [517, 402] width 565 height 170
click at [744, 449] on div "Product 4 Quantity: 1 Product Weight: 28 lbs Additional Details Product Price: …" at bounding box center [517, 402] width 565 height 170
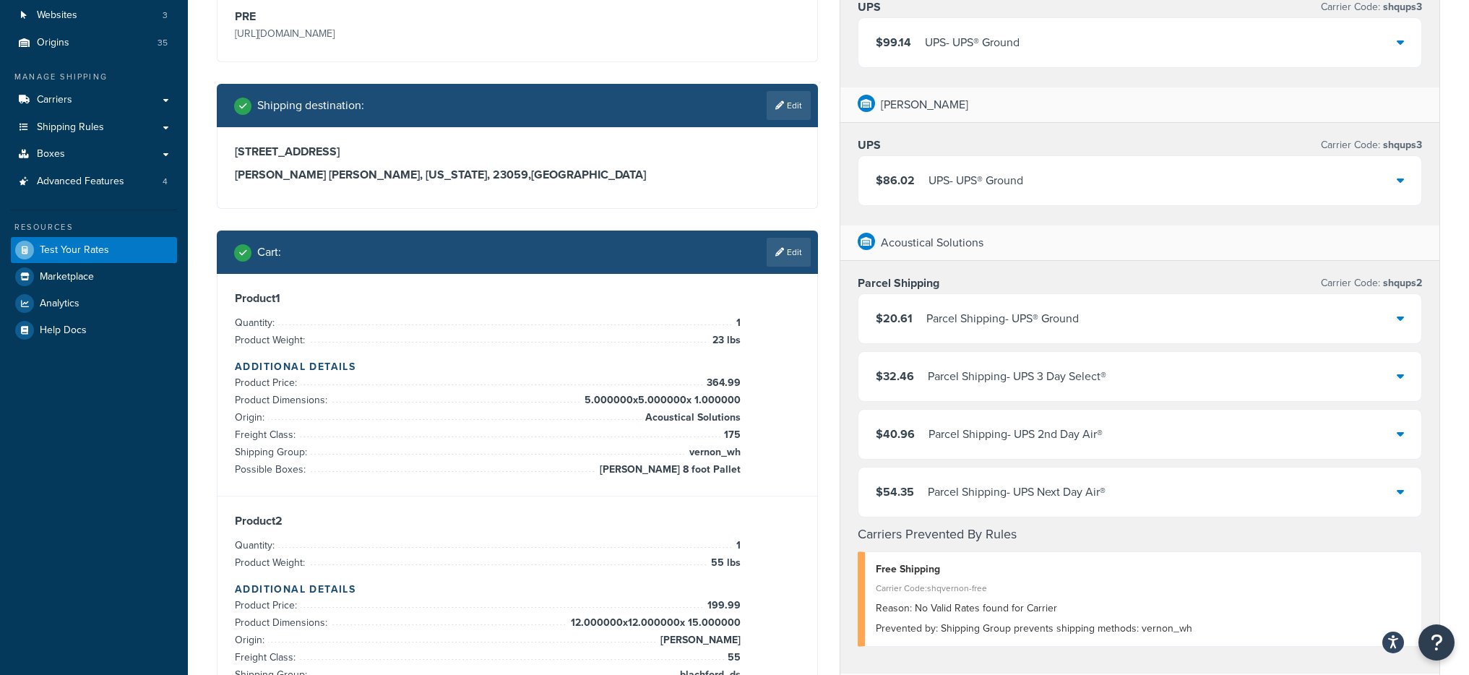
scroll to position [283, 0]
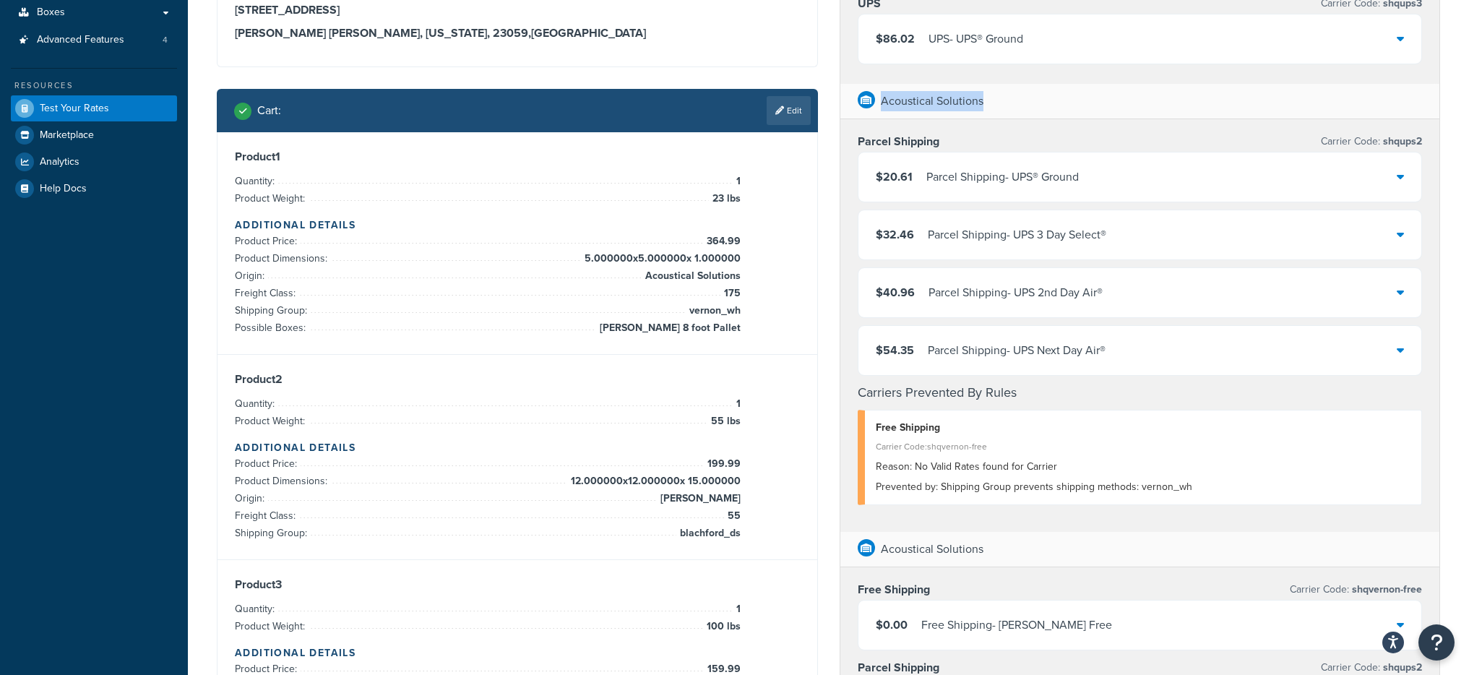
drag, startPoint x: 911, startPoint y: 107, endPoint x: 865, endPoint y: 118, distance: 46.8
click at [865, 118] on div "Acoustical Solutions" at bounding box center [1140, 101] width 600 height 35
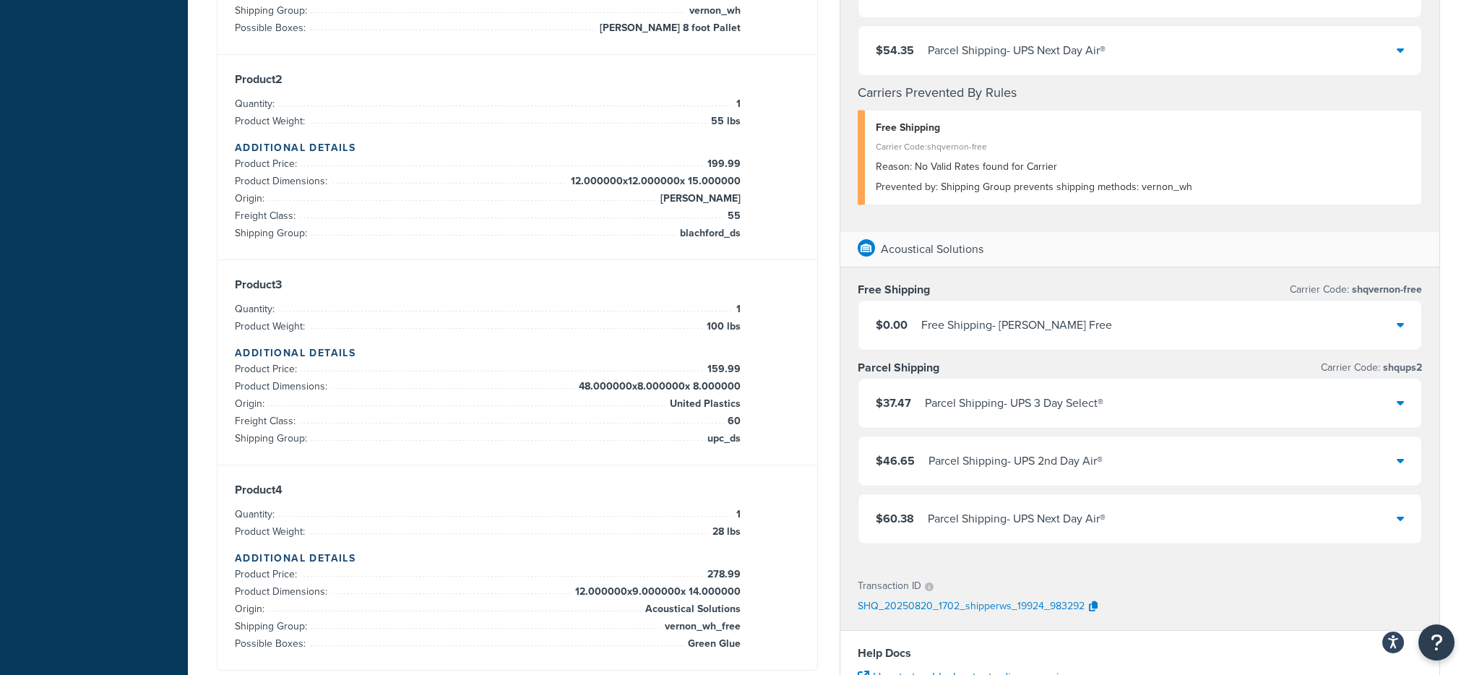
scroll to position [592, 0]
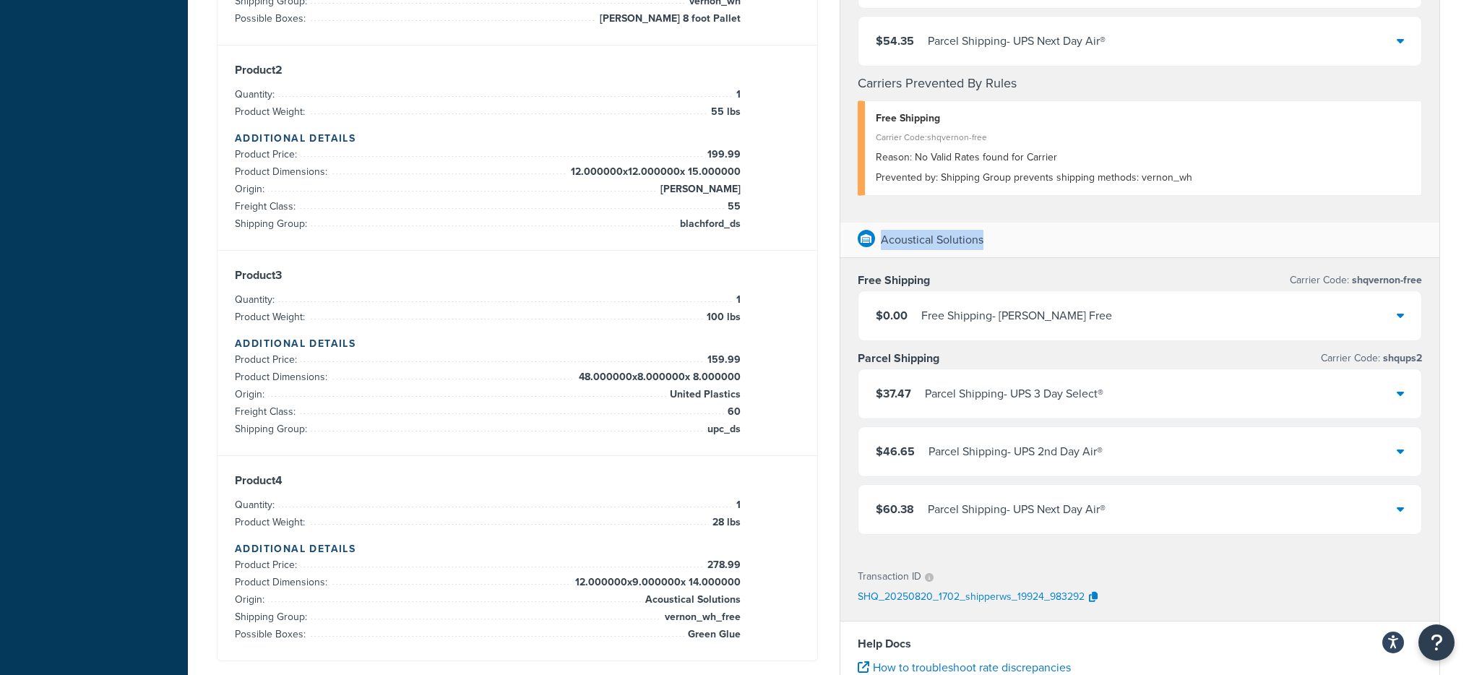
drag, startPoint x: 992, startPoint y: 243, endPoint x: 881, endPoint y: 242, distance: 111.3
click at [881, 242] on div "Acoustical Solutions" at bounding box center [1140, 240] width 600 height 35
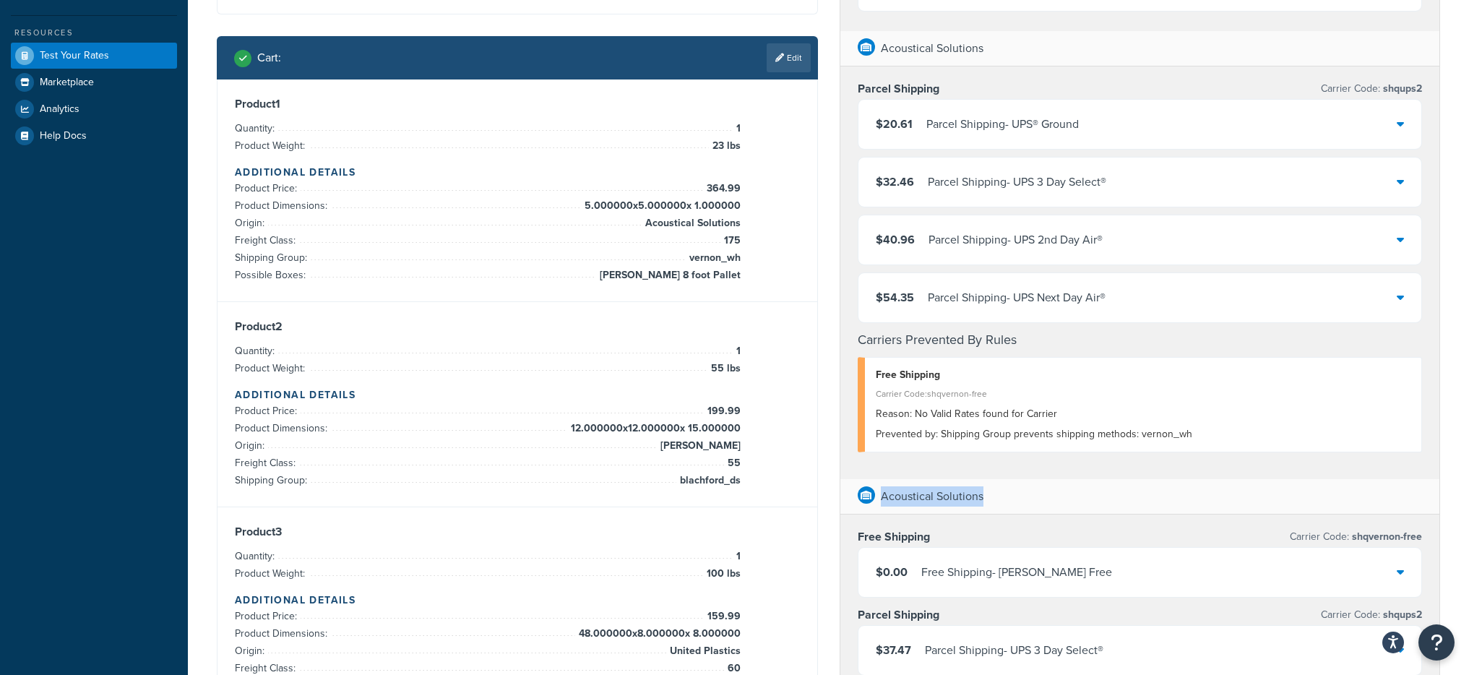
scroll to position [262, 0]
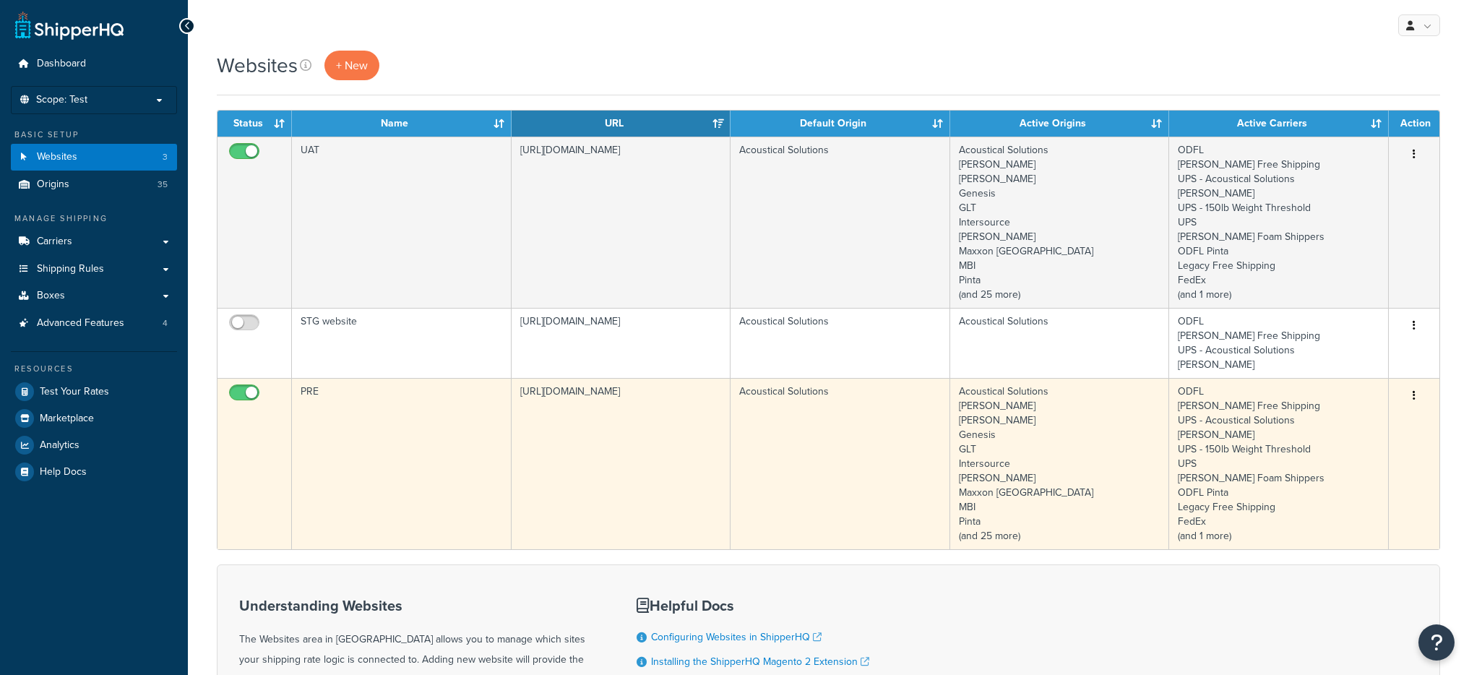
click at [527, 444] on td "https://acousticalsolutions.p.tomandco.uk/" at bounding box center [621, 463] width 220 height 171
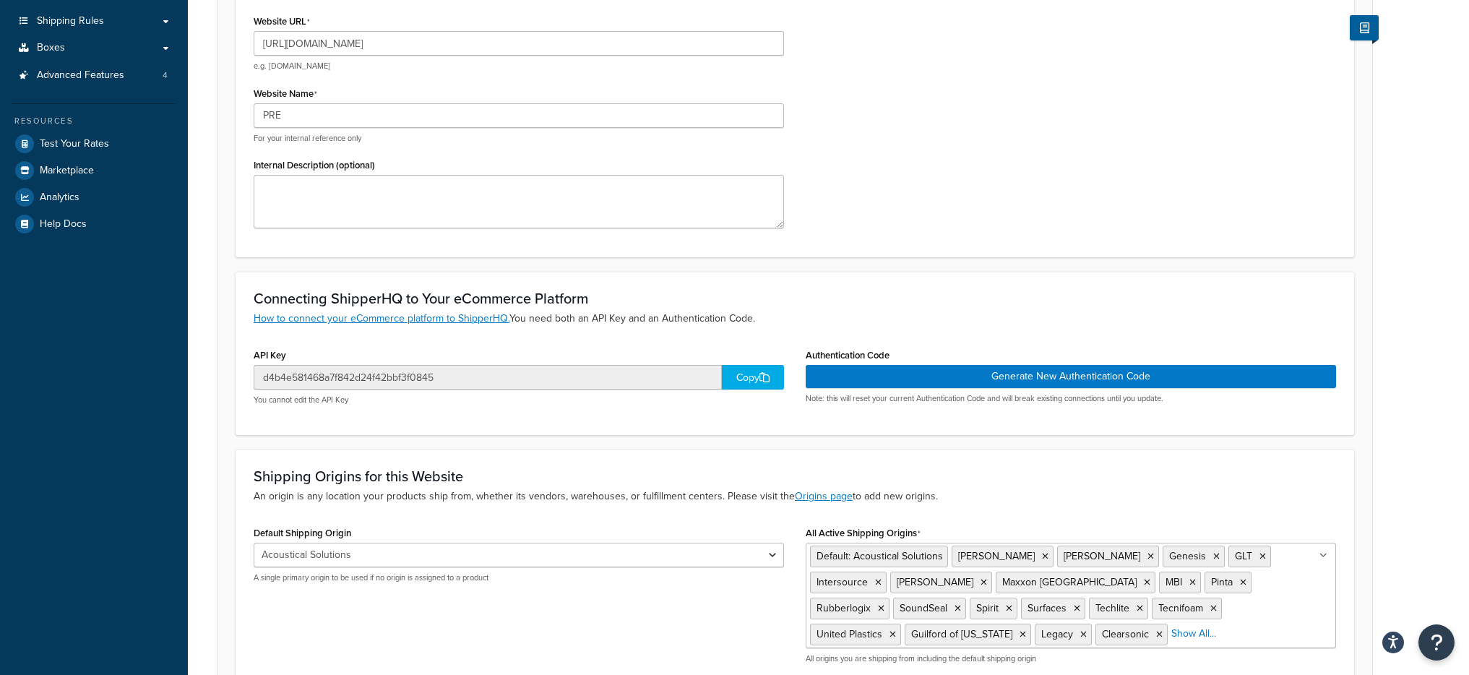
scroll to position [252, 0]
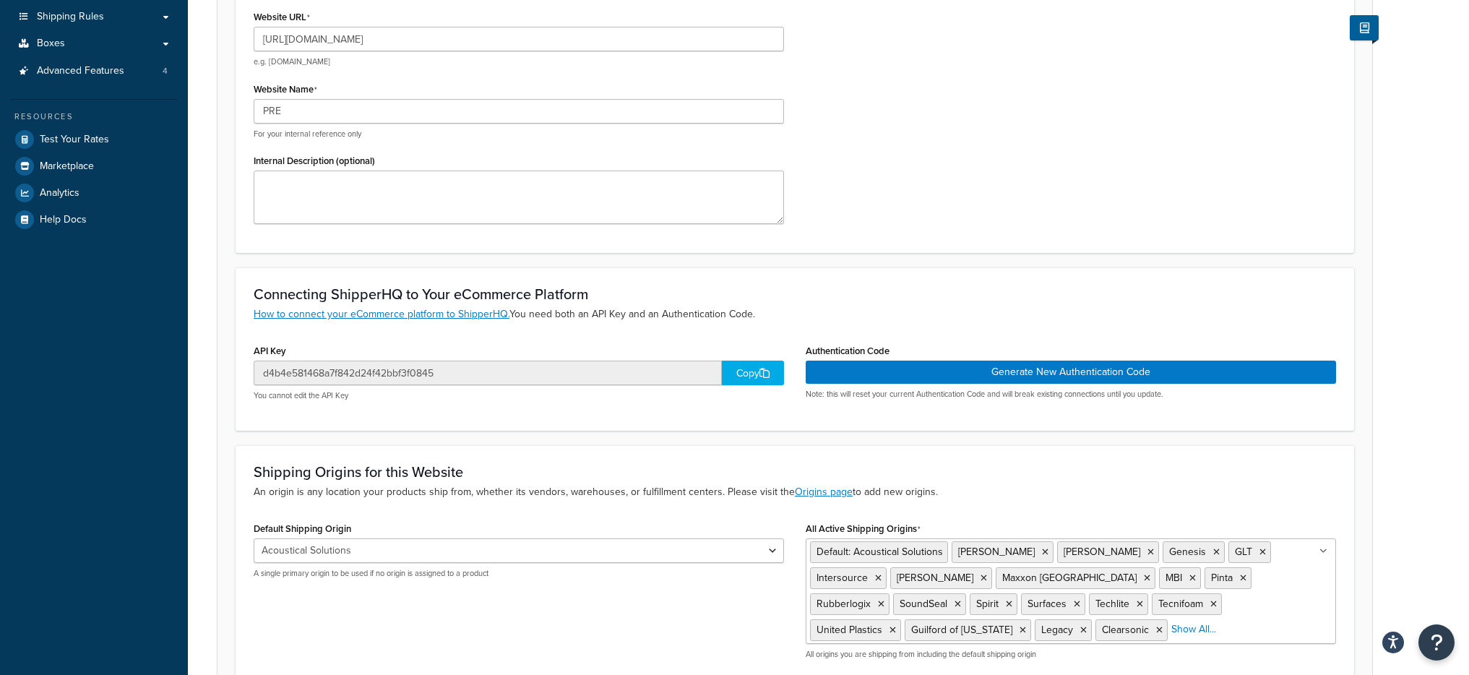
click at [743, 374] on div "Copy" at bounding box center [753, 372] width 62 height 25
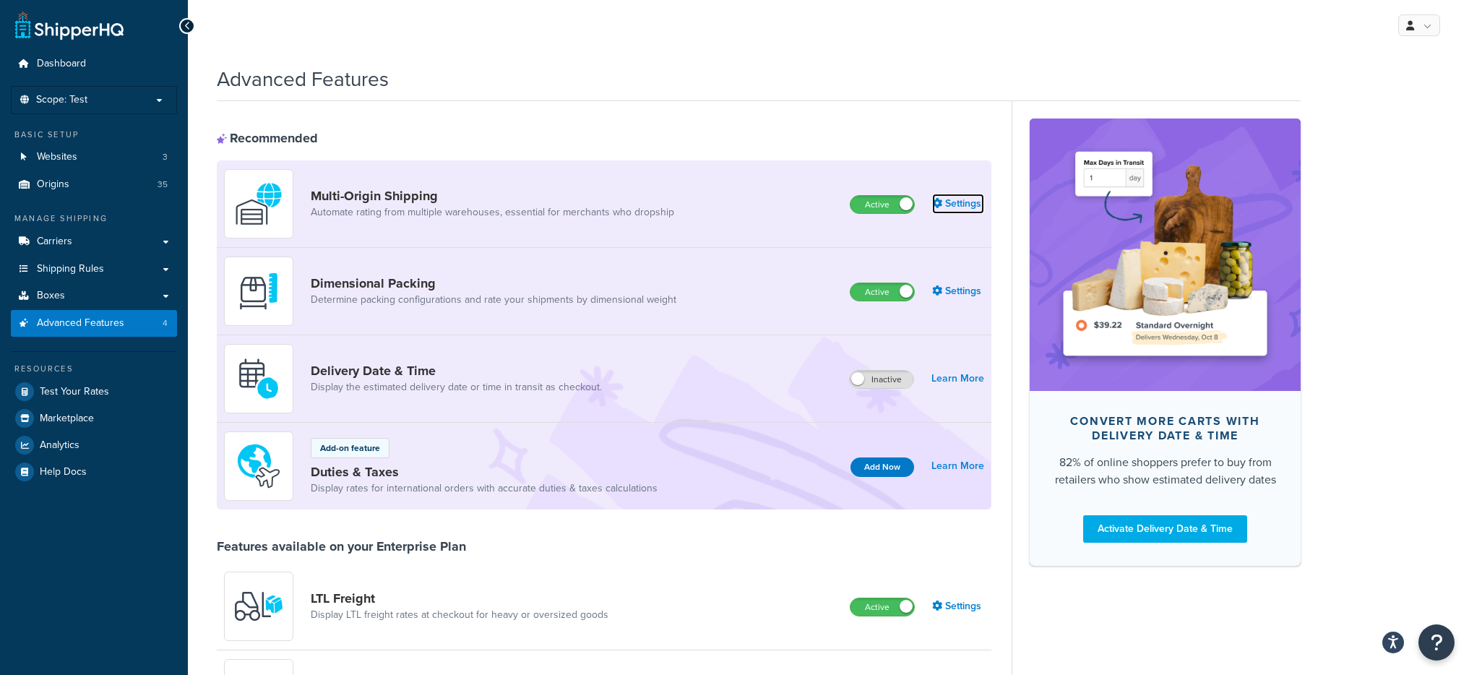
click at [939, 202] on icon at bounding box center [937, 203] width 10 height 10
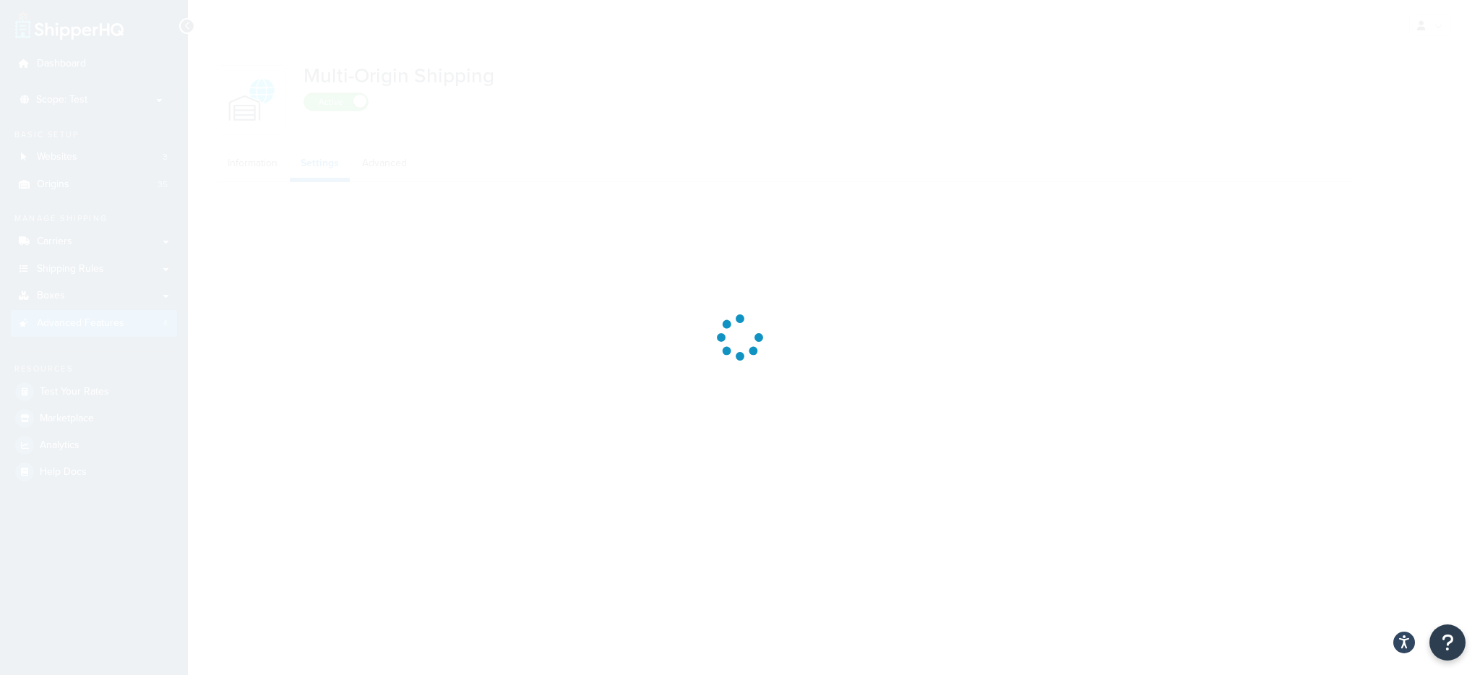
select select "false"
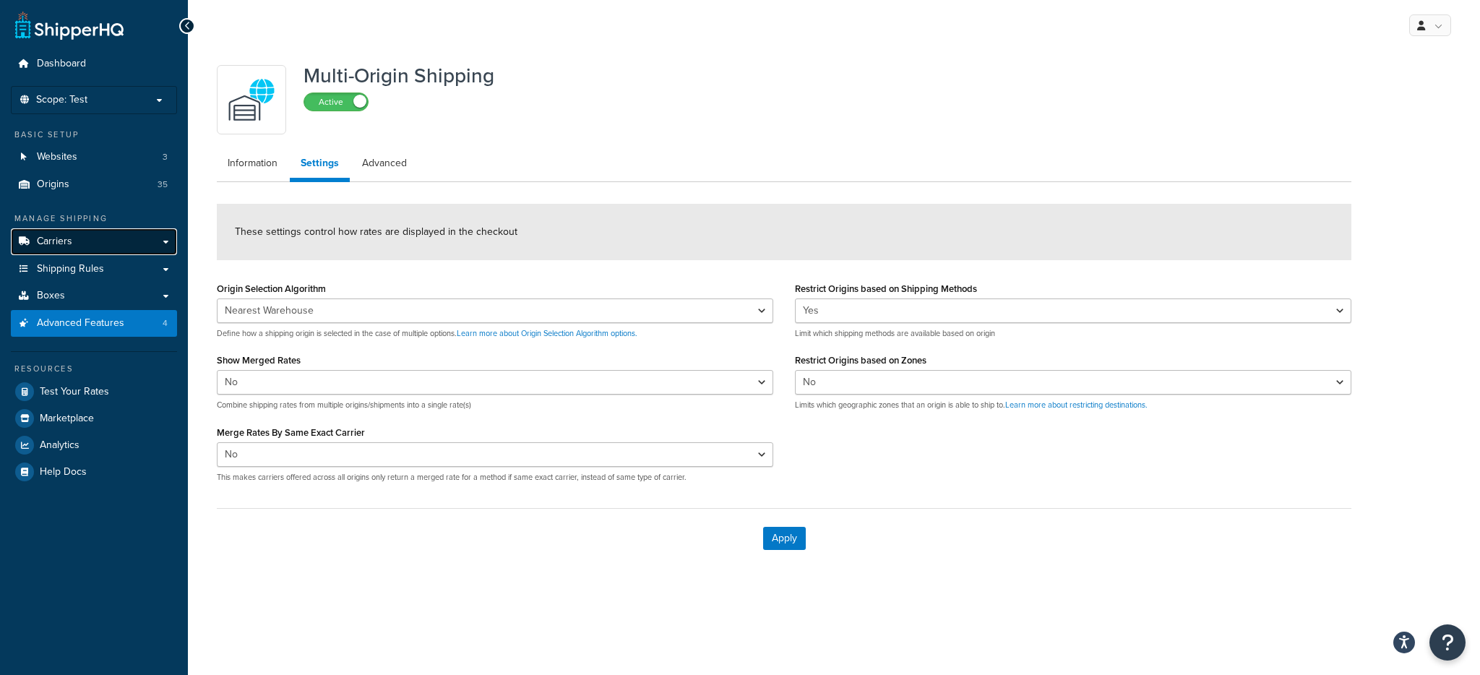
click at [137, 241] on link "Carriers" at bounding box center [94, 241] width 166 height 27
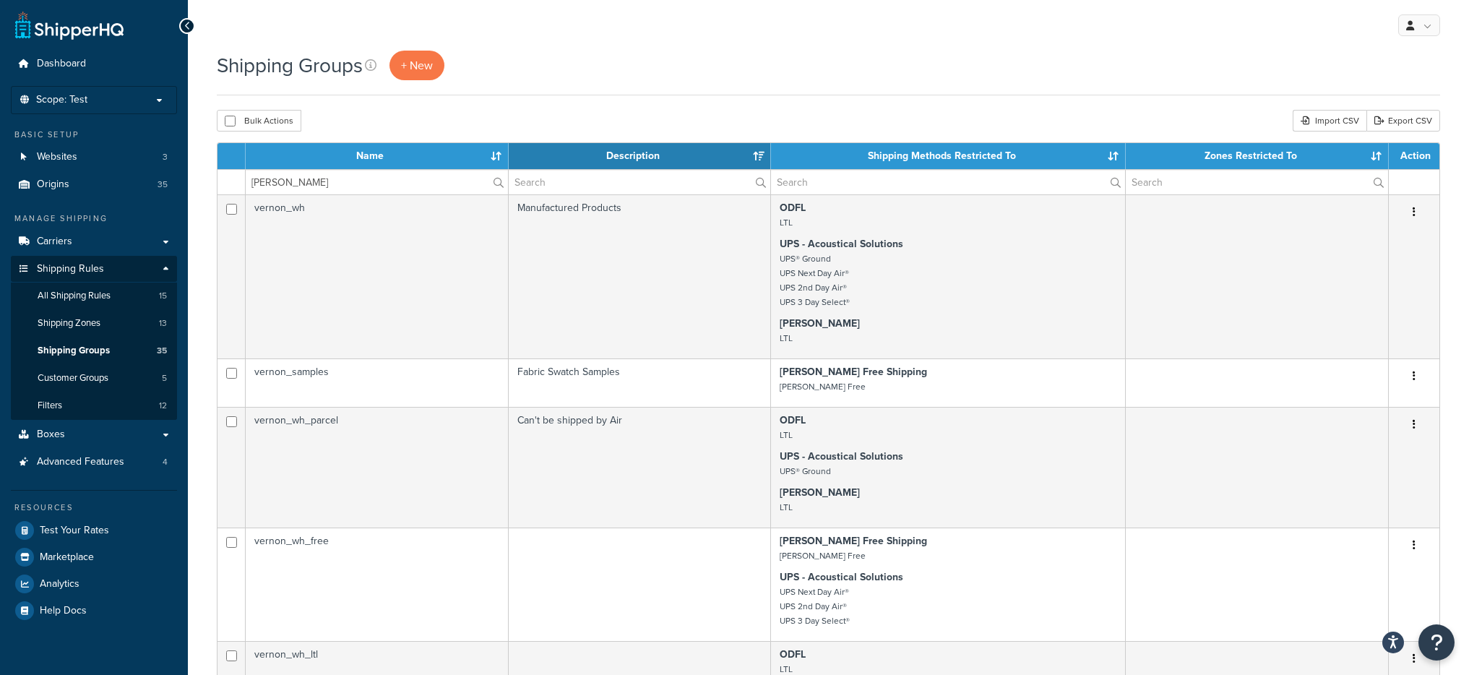
select select "15"
click at [331, 183] on input "vern" at bounding box center [377, 182] width 262 height 25
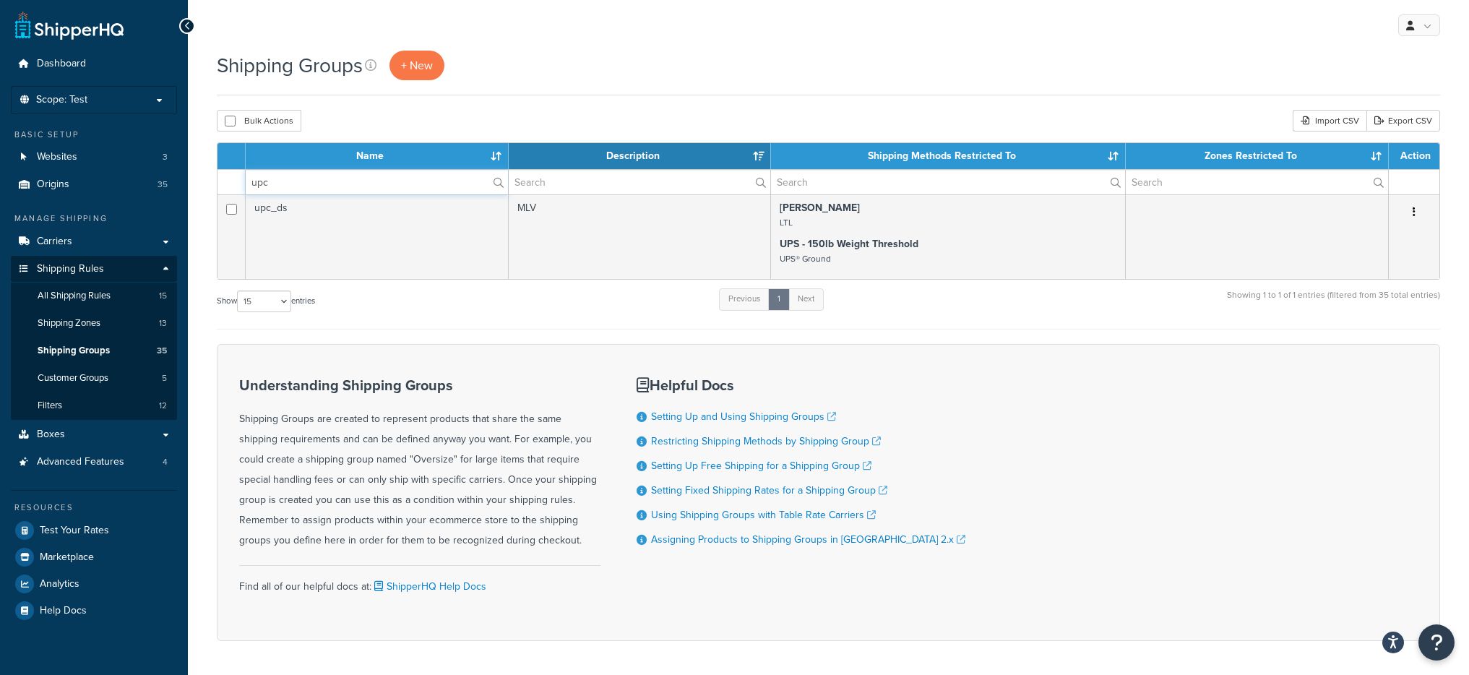
click at [316, 181] on input "upc" at bounding box center [377, 182] width 262 height 25
click at [313, 181] on input "upc" at bounding box center [377, 182] width 262 height 25
type input "u"
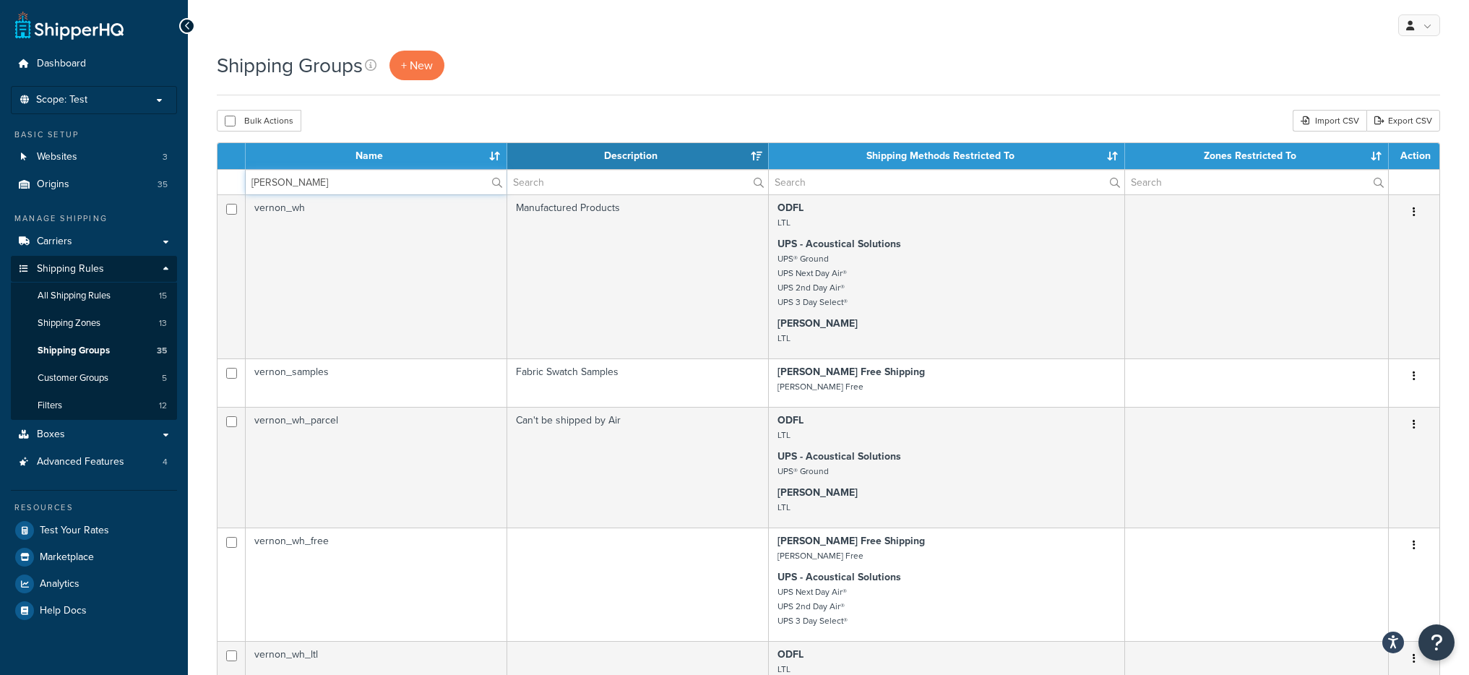
type input "vernon"
click at [328, 193] on input "vernon" at bounding box center [376, 182] width 261 height 25
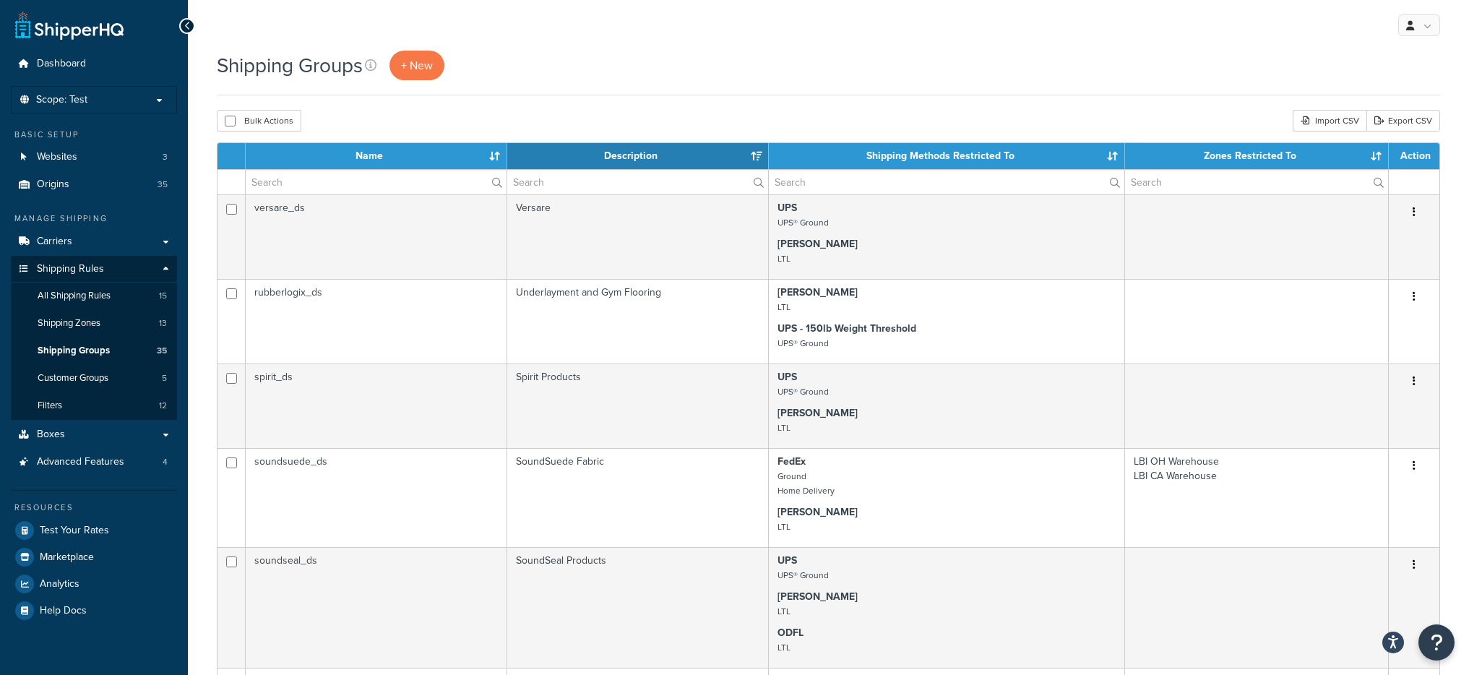
click at [553, 95] on div "Shipping Groups + New" at bounding box center [828, 73] width 1223 height 45
click at [376, 173] on input "text" at bounding box center [376, 182] width 261 height 25
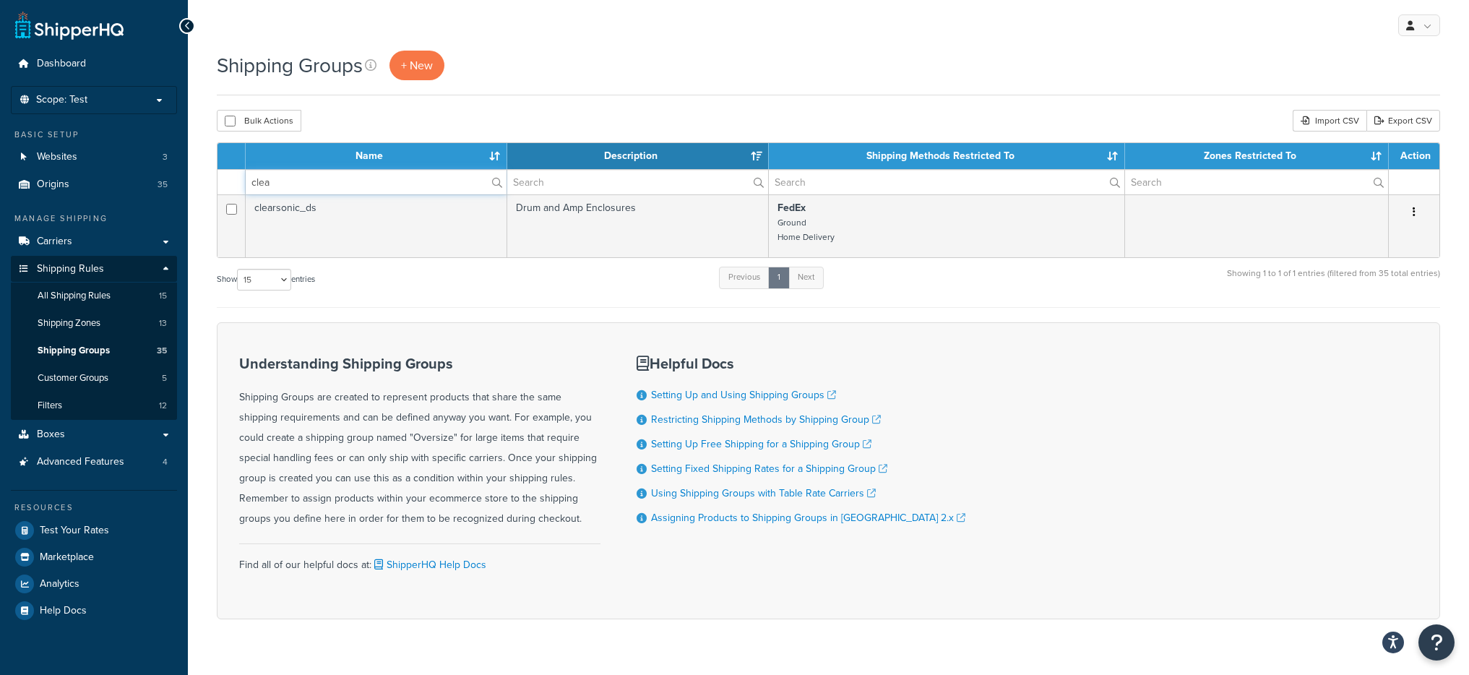
type input "clea"
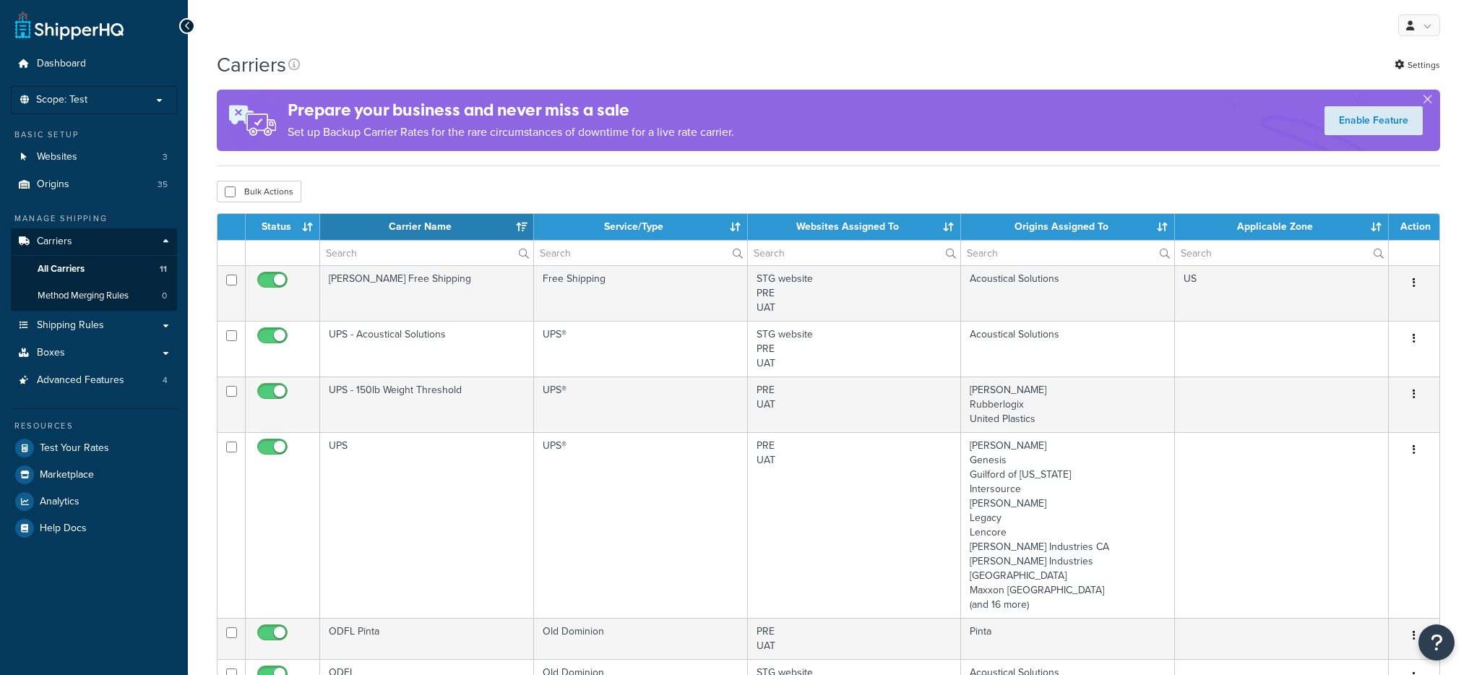
select select "15"
click at [133, 308] on link "Method Merging Rules 0" at bounding box center [94, 295] width 166 height 27
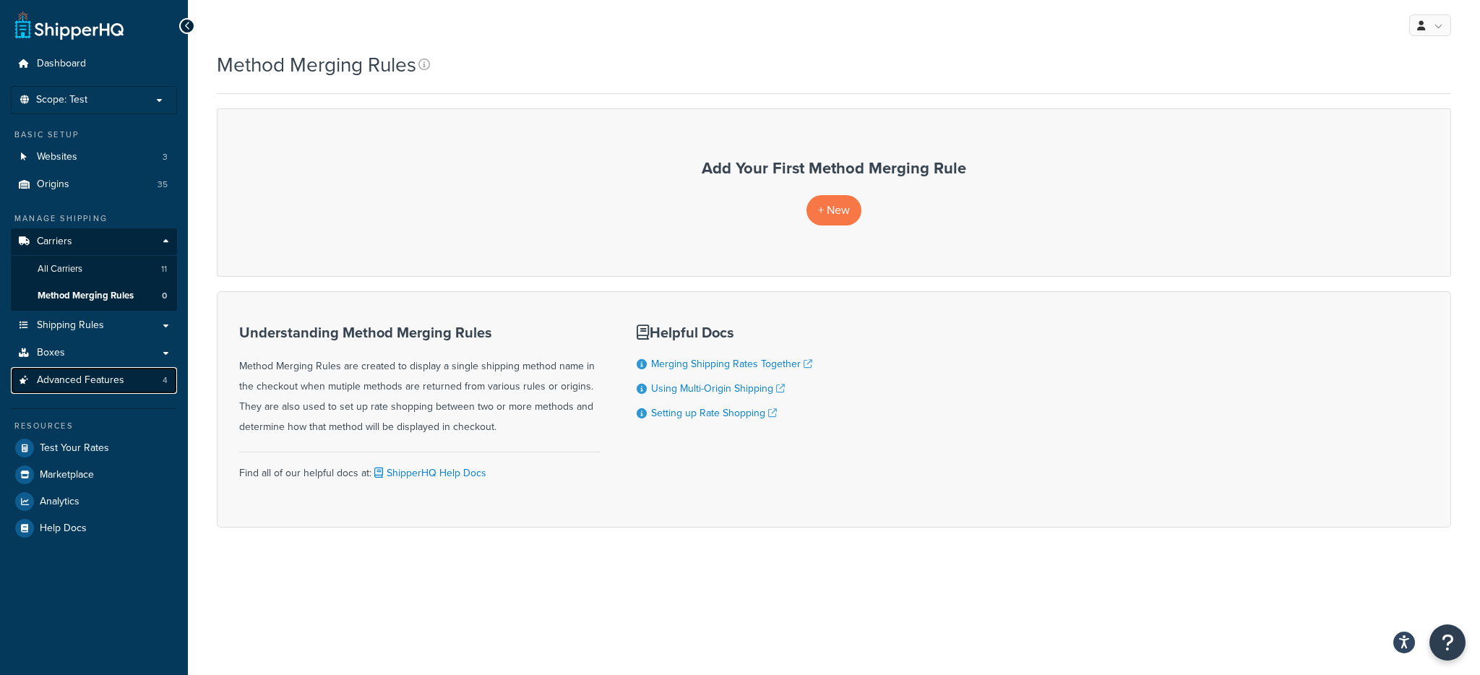
click at [113, 386] on span "Advanced Features" at bounding box center [80, 380] width 87 height 12
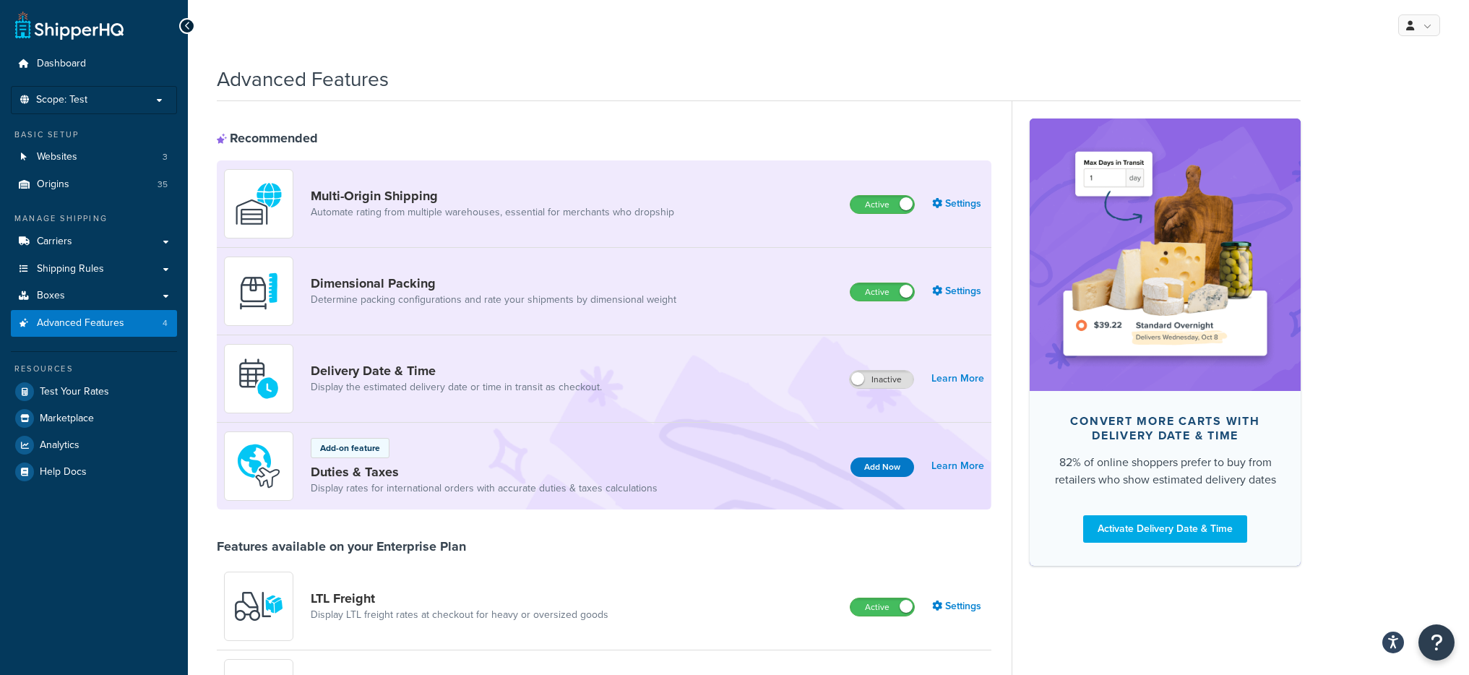
click at [954, 201] on link "Settings" at bounding box center [958, 204] width 52 height 20
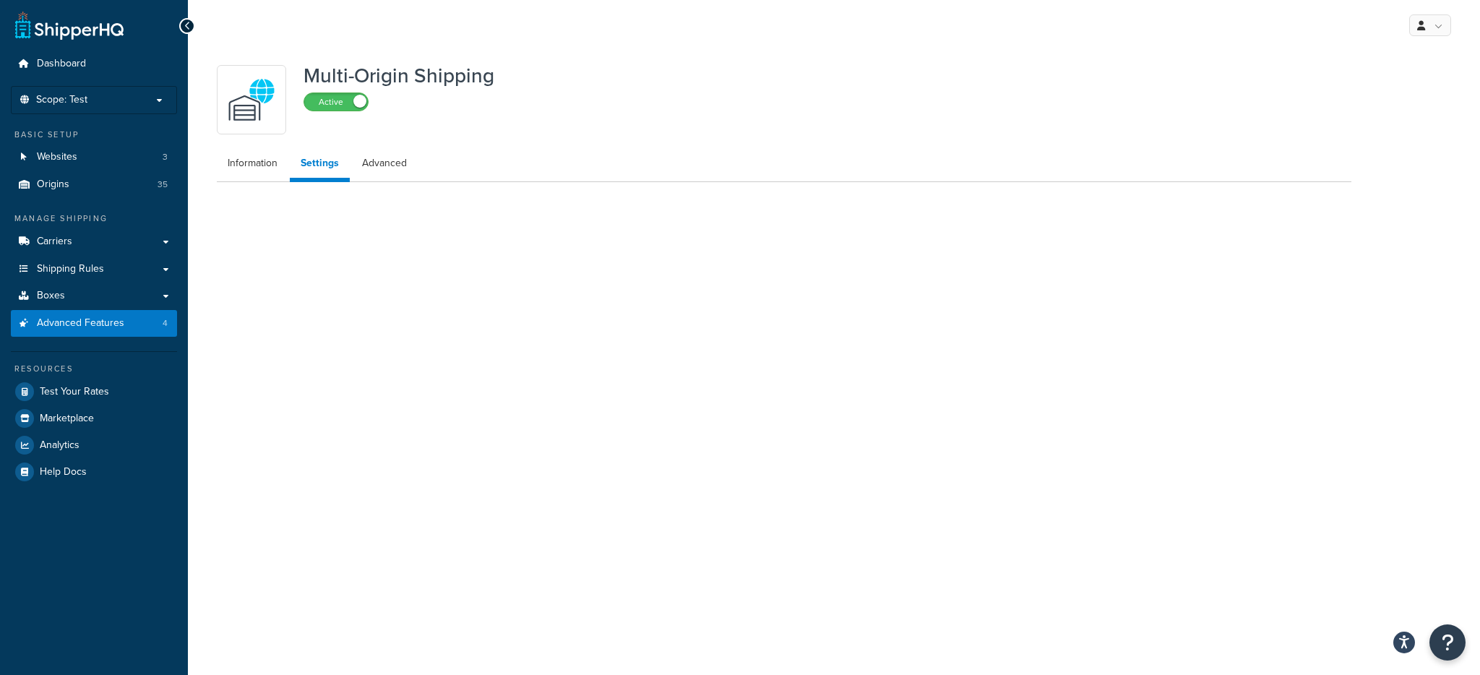
select select "false"
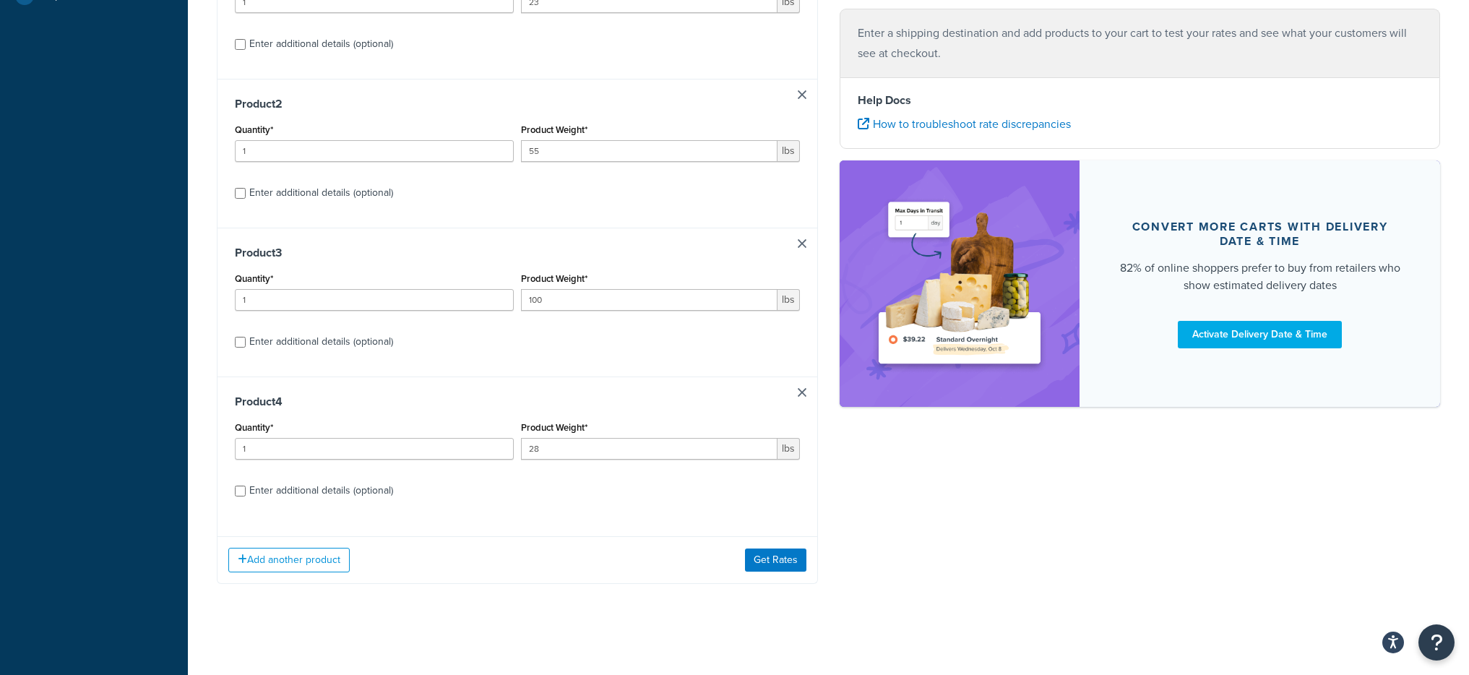
scroll to position [479, 0]
click at [800, 379] on div "Product 4 Quantity* 1 Product Weight* 28 lbs Enter additional details (optional)" at bounding box center [517, 447] width 600 height 149
click at [800, 385] on link at bounding box center [802, 389] width 9 height 9
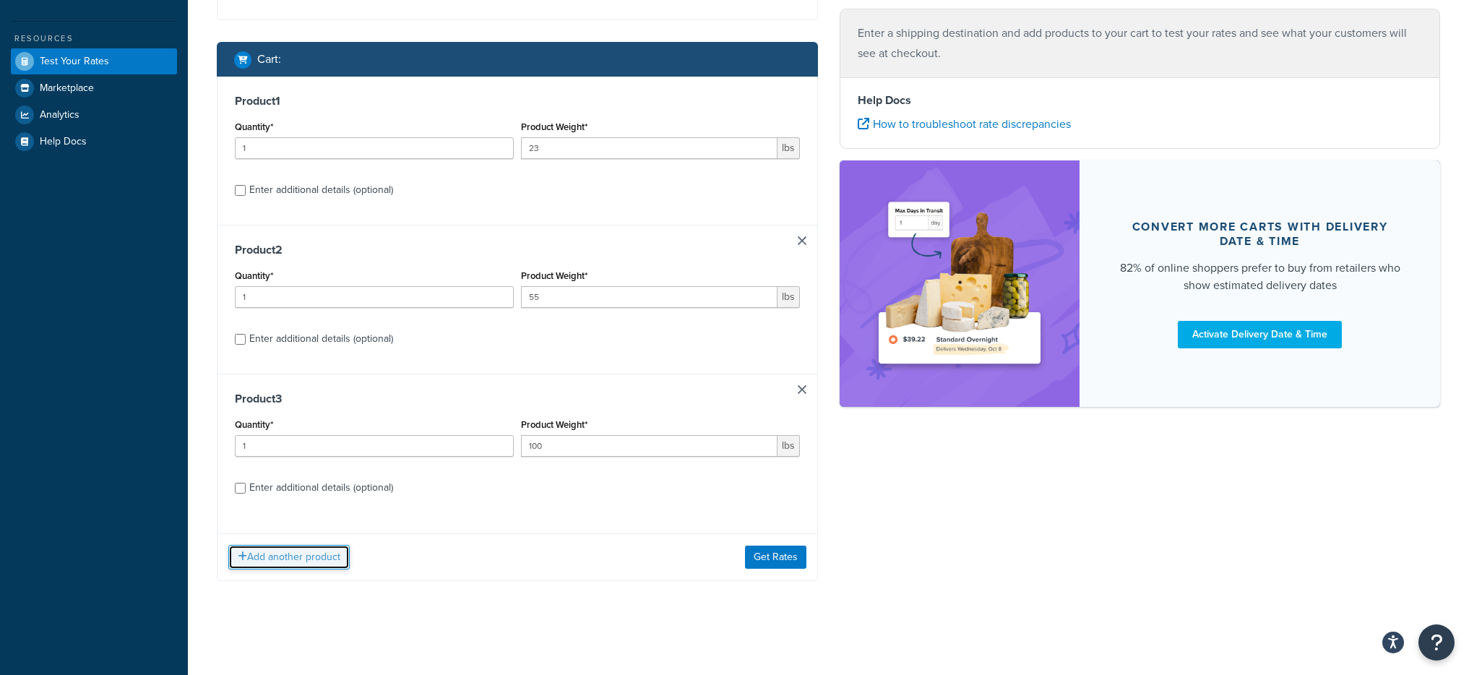
click at [340, 561] on button "Add another product" at bounding box center [288, 557] width 121 height 25
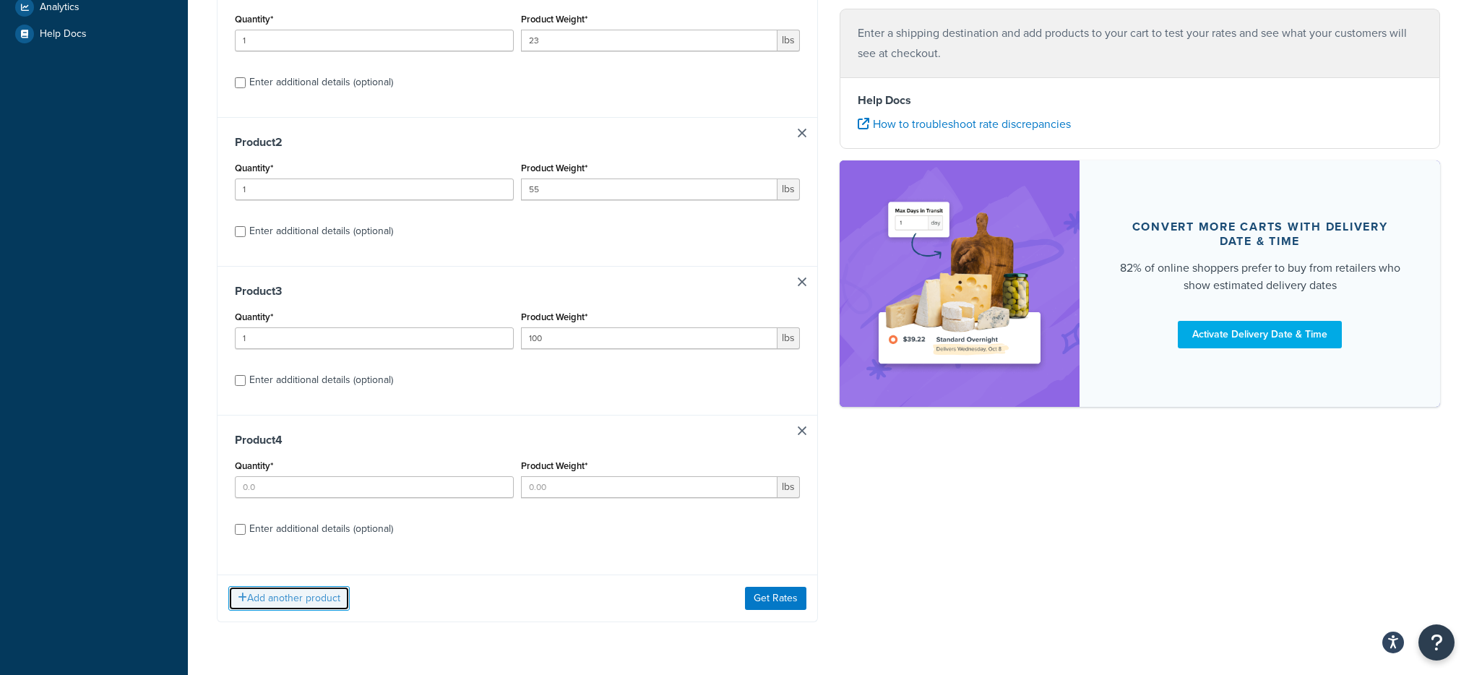
scroll to position [448, 0]
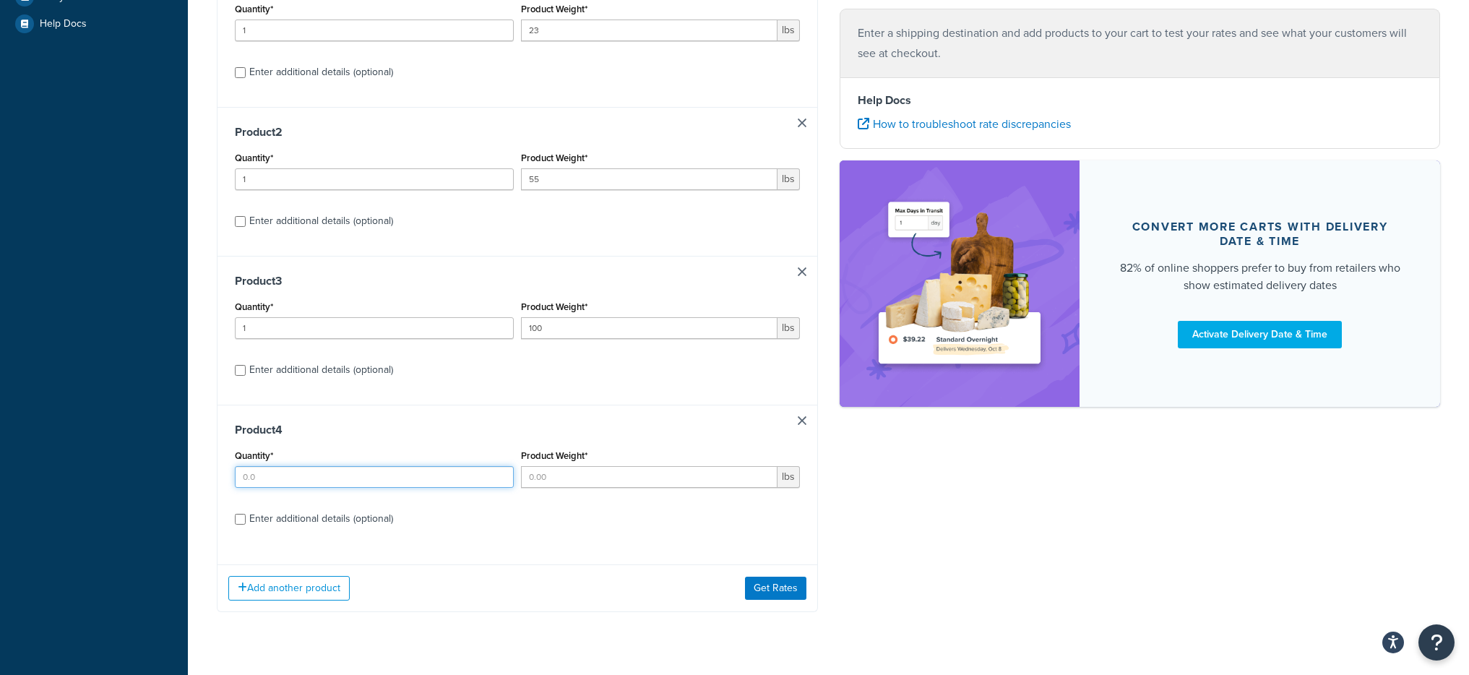
click at [368, 470] on input "Quantity*" at bounding box center [374, 477] width 279 height 22
type input "1"
click at [653, 480] on input "Product Weight*" at bounding box center [649, 477] width 256 height 22
type input "1"
drag, startPoint x: 230, startPoint y: 518, endPoint x: 238, endPoint y: 518, distance: 7.9
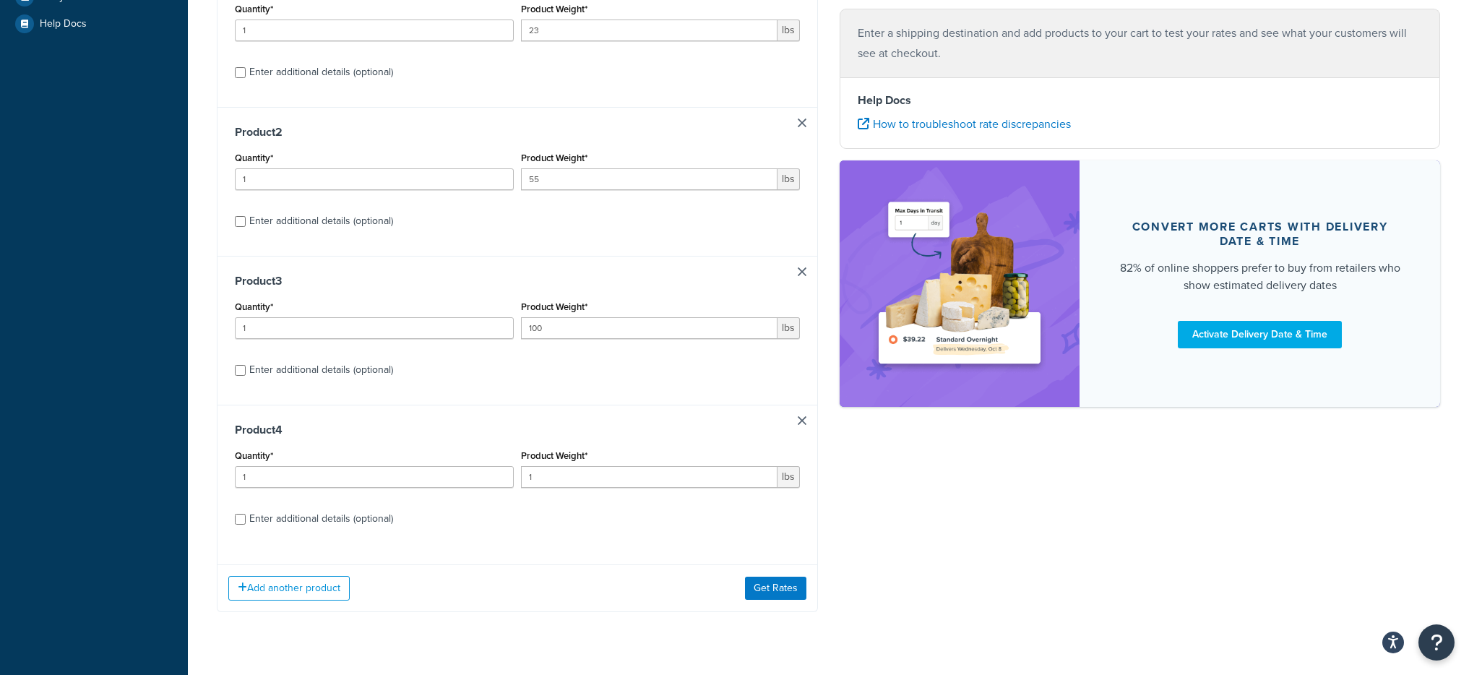
click at [230, 518] on div "Product 4 Quantity* 1 Product Weight* 1 lbs Enter additional details (optional)" at bounding box center [517, 479] width 600 height 149
drag, startPoint x: 240, startPoint y: 517, endPoint x: 273, endPoint y: 496, distance: 39.3
click at [240, 518] on input "Enter additional details (optional)" at bounding box center [240, 519] width 11 height 11
checkbox input "true"
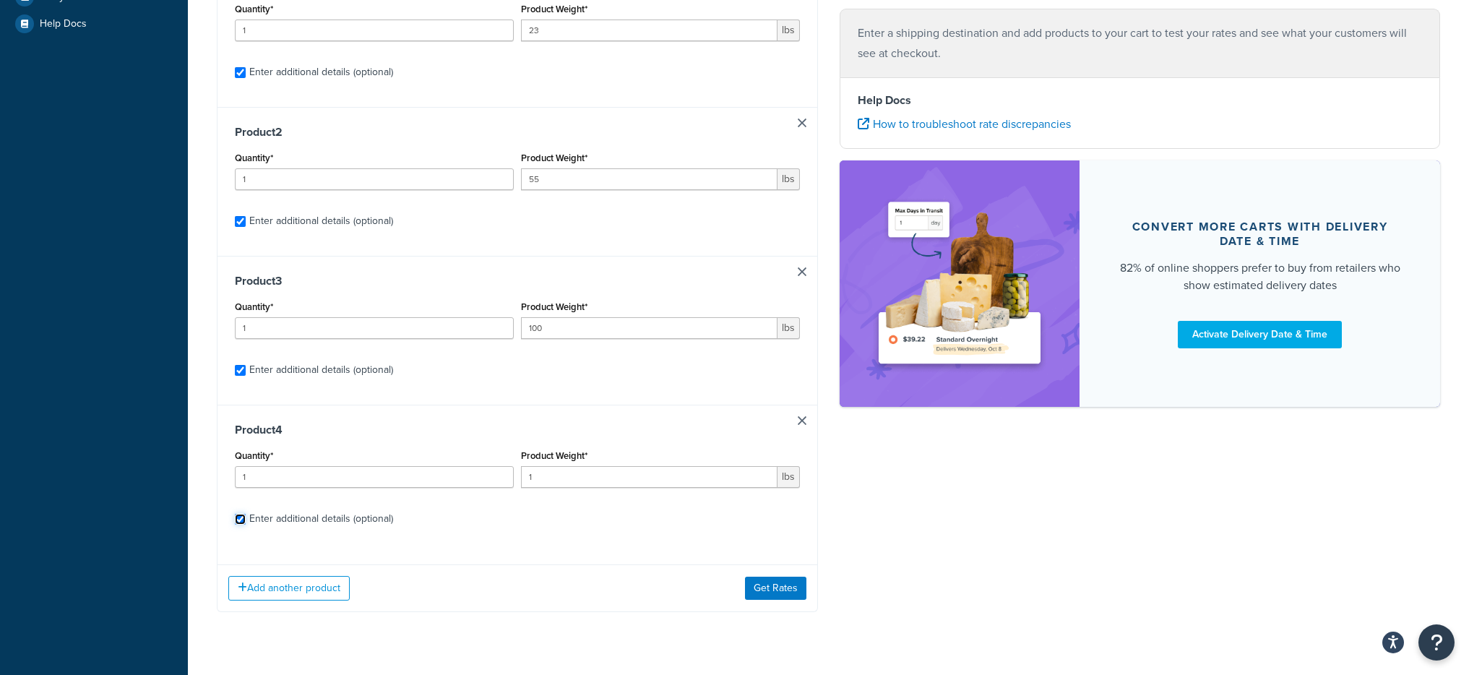
checkbox input "true"
select select "175"
select select "55"
select select "60"
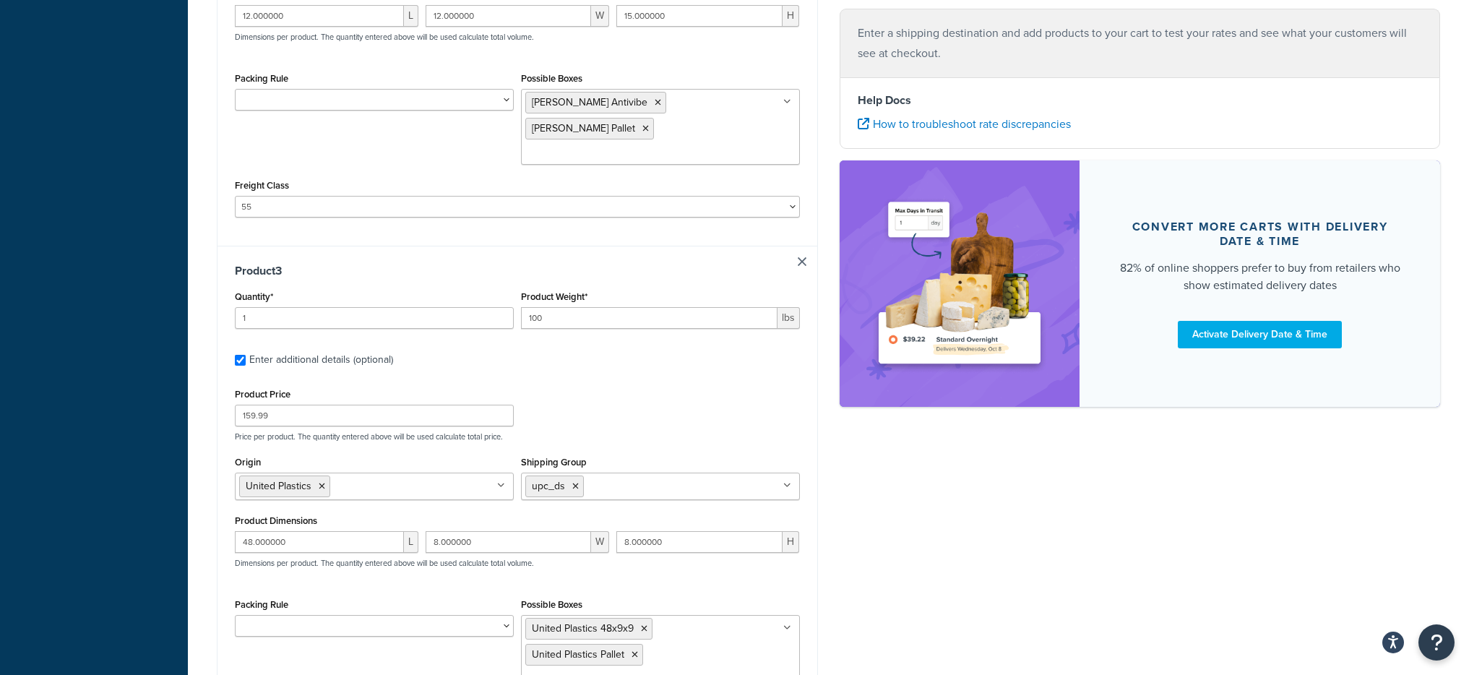
scroll to position [1831, 0]
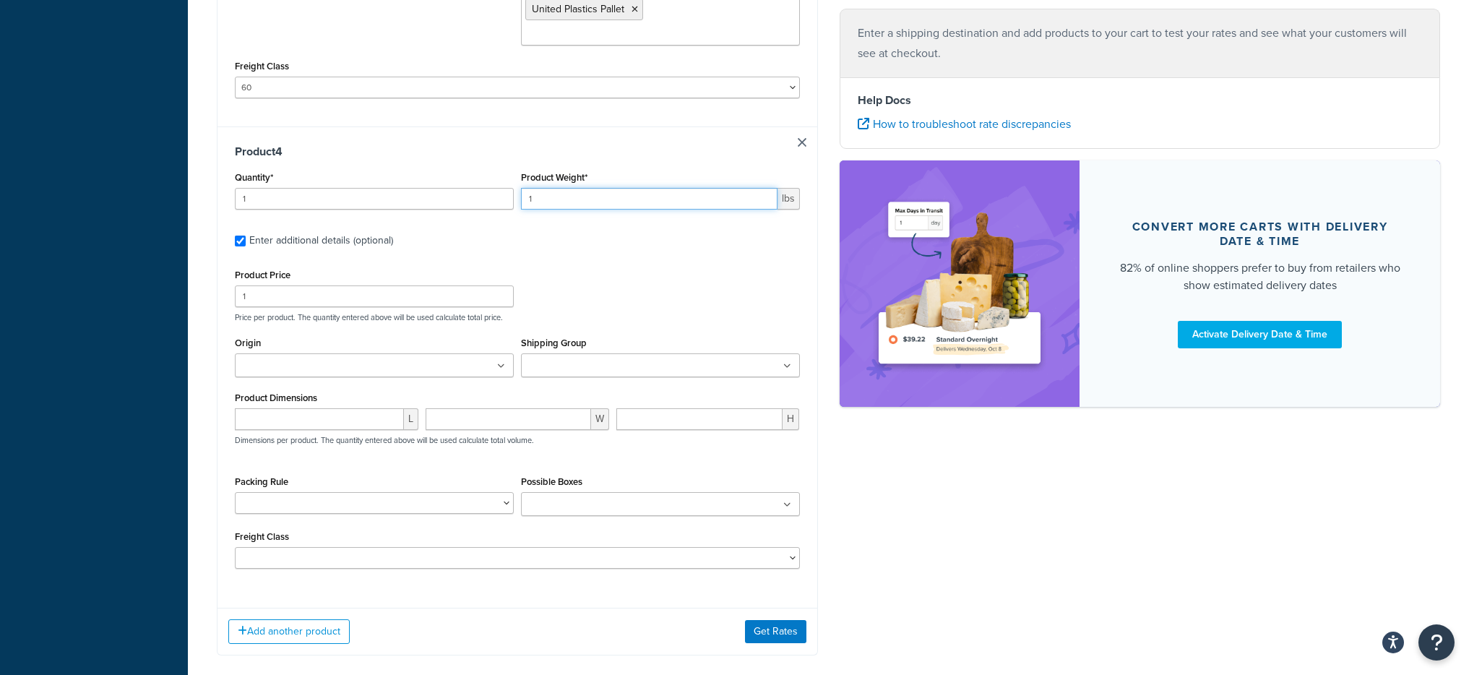
click at [569, 188] on input "1" at bounding box center [649, 199] width 256 height 22
type input "10"
click at [597, 358] on input "Shipping Group" at bounding box center [589, 366] width 128 height 16
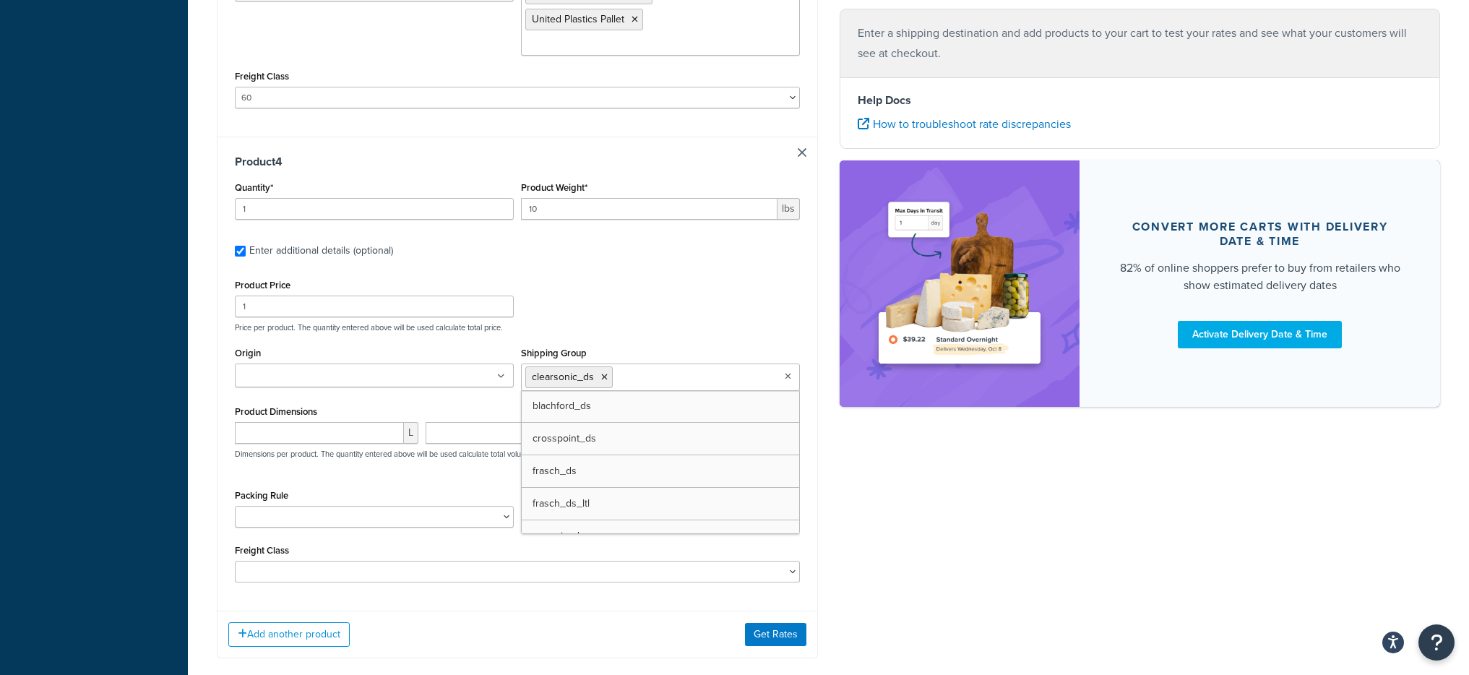
scroll to position [1822, 0]
click at [626, 275] on div "Product Price 1 Price per product. The quantity entered above will be used calc…" at bounding box center [517, 303] width 572 height 57
click at [415, 363] on ul at bounding box center [374, 375] width 279 height 24
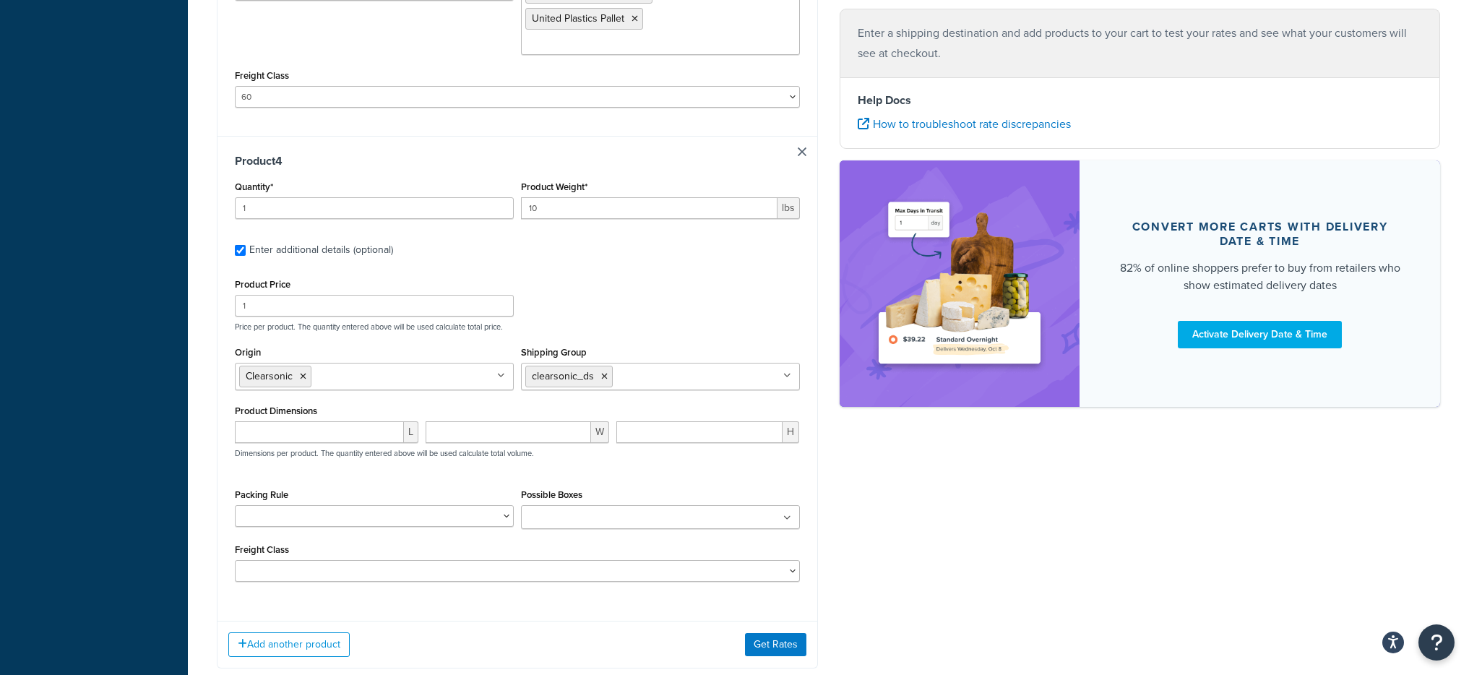
click at [668, 621] on div "Add another product Get Rates" at bounding box center [517, 644] width 600 height 47
click at [319, 421] on input "number" at bounding box center [319, 432] width 169 height 22
type input "5"
click at [519, 421] on input "number" at bounding box center [508, 432] width 165 height 22
type input "5"
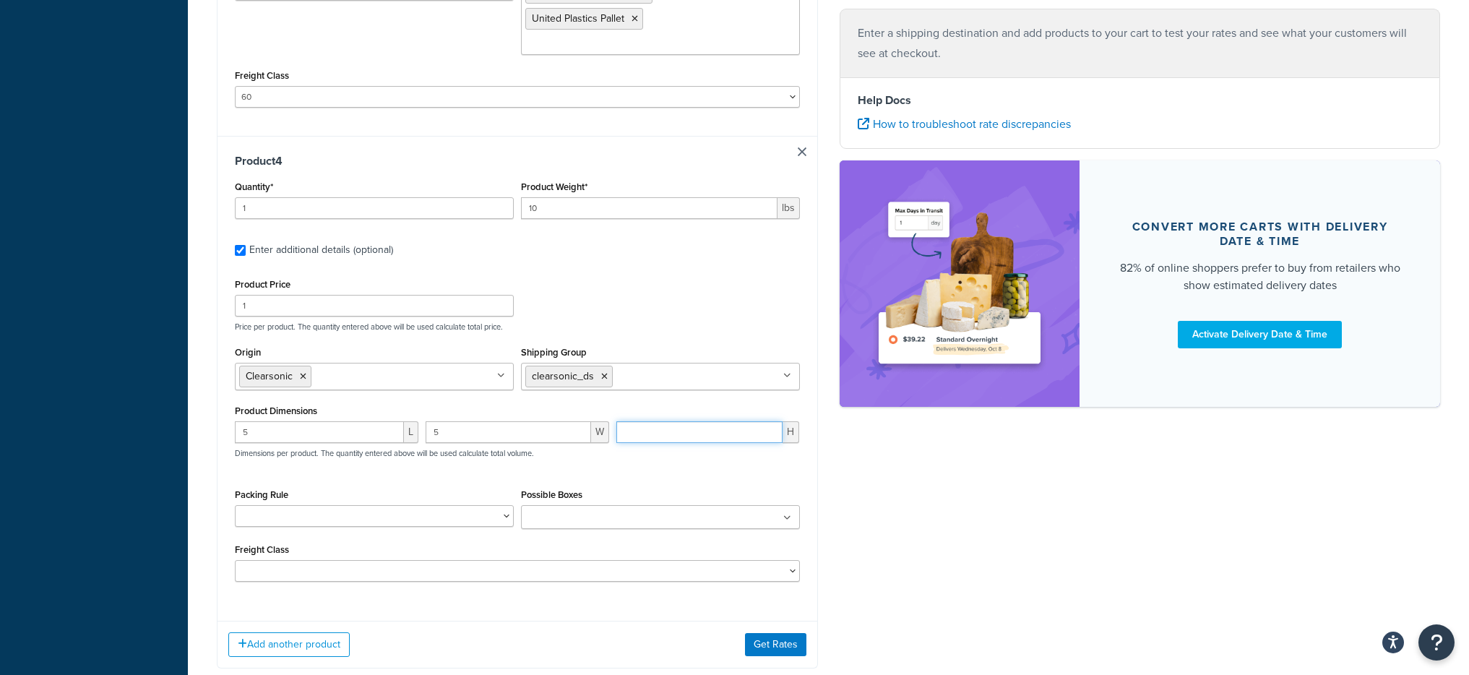
click at [701, 421] on input "number" at bounding box center [699, 432] width 167 height 22
type input "5"
click at [759, 633] on button "Get Rates" at bounding box center [775, 644] width 61 height 23
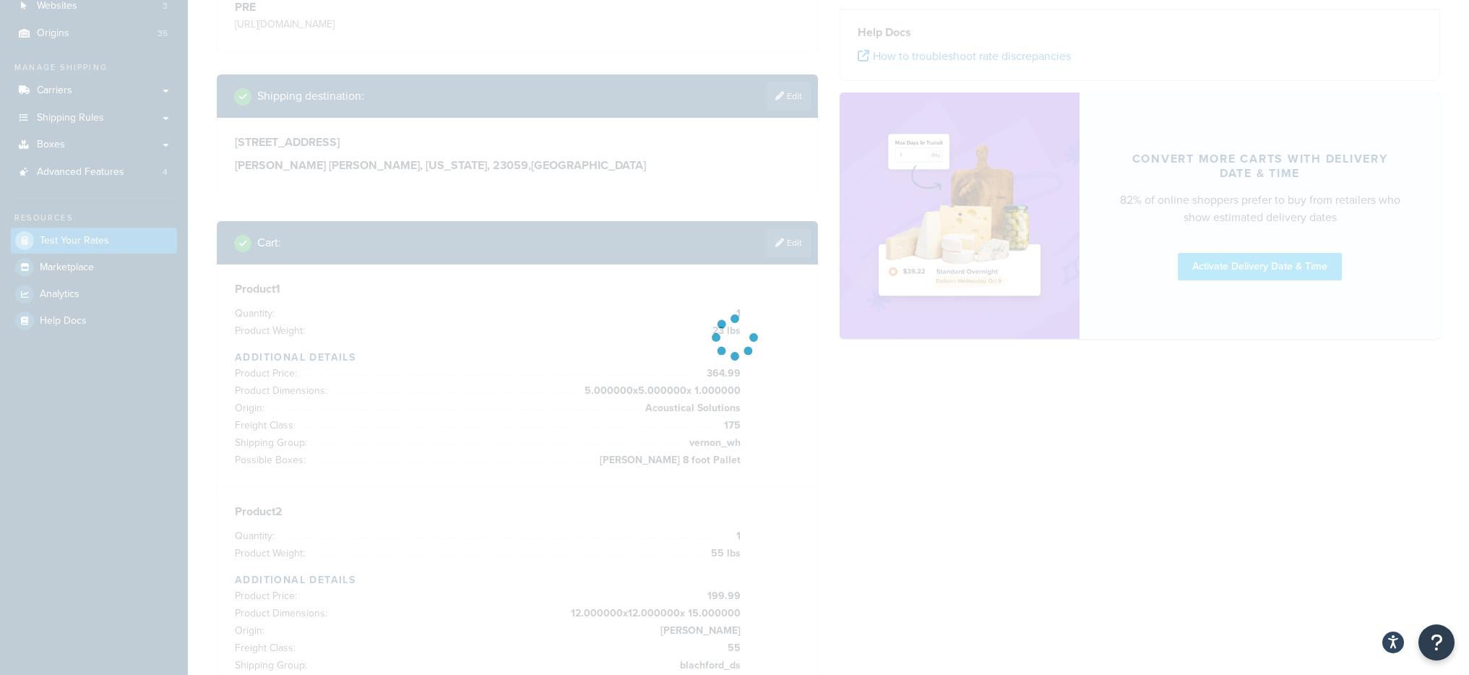
scroll to position [0, 0]
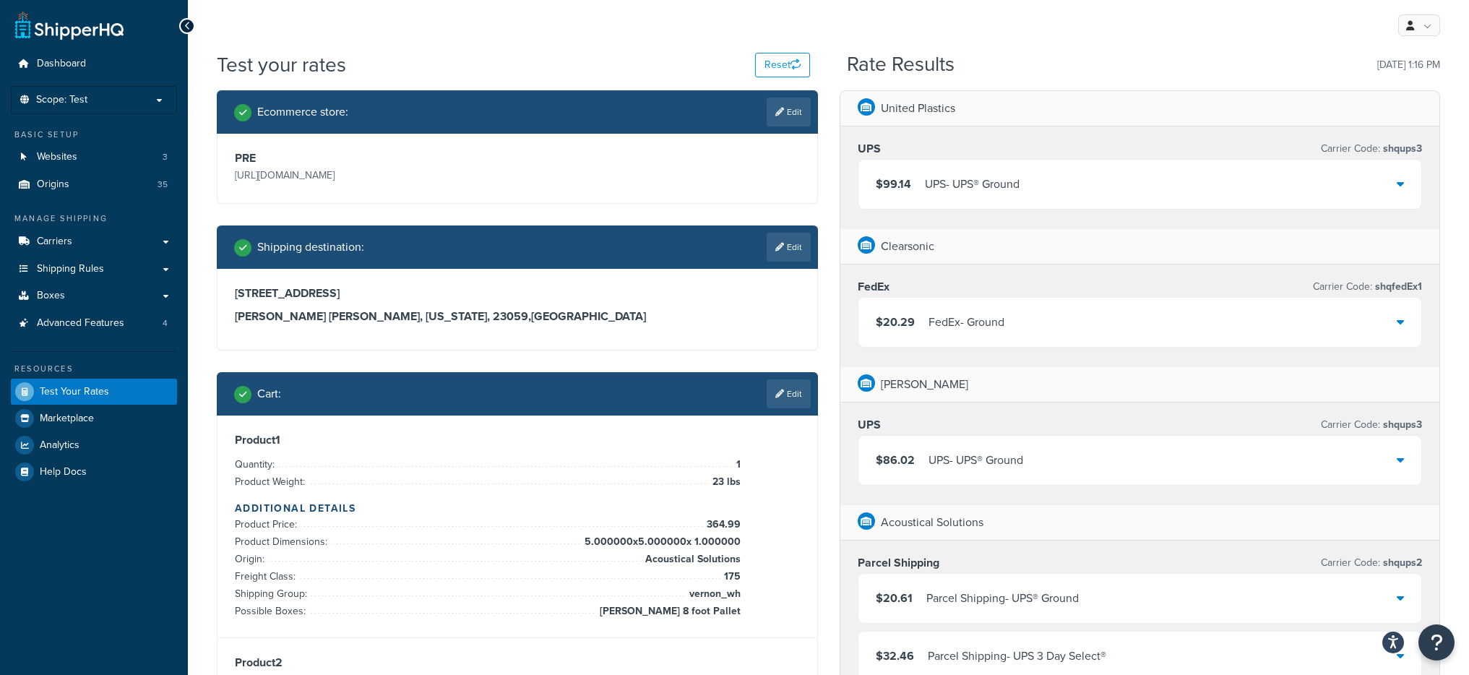
click at [1149, 330] on div "$20.29 FedEx - Ground" at bounding box center [1139, 322] width 563 height 49
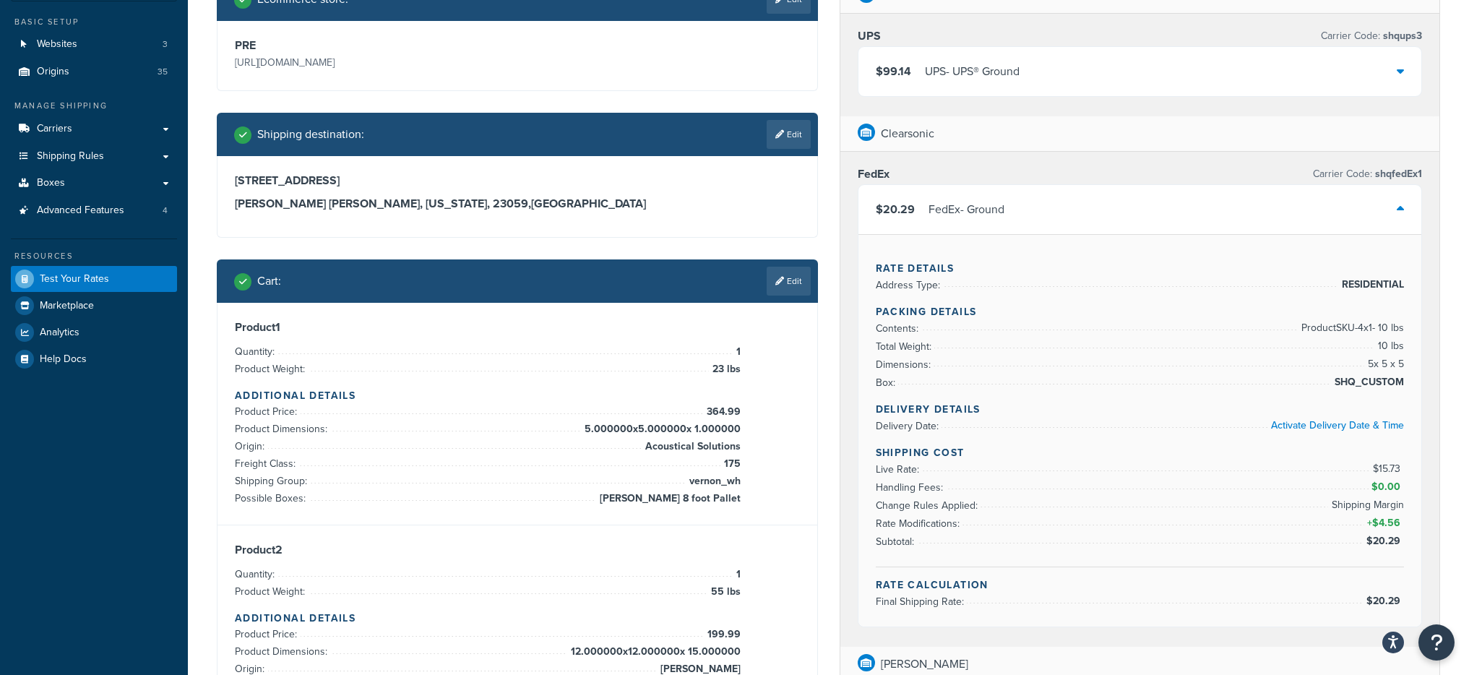
scroll to position [115, 0]
